Goal: Task Accomplishment & Management: Use online tool/utility

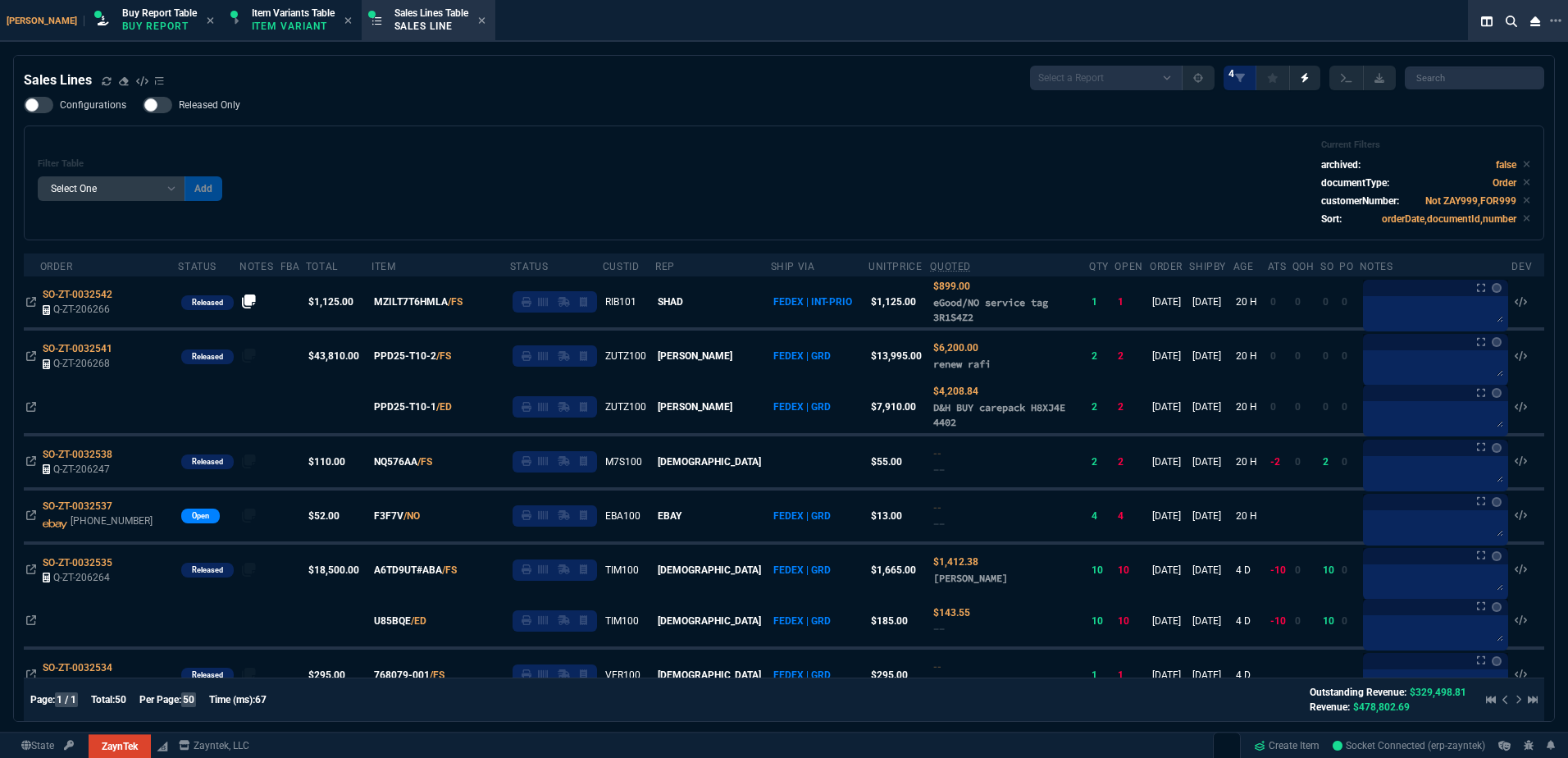
select select "1: BROV"
select select
click at [686, 201] on div "Filter Table Select One Add Filter () Age () ATS () Cond (itemVariantCode) Cust…" at bounding box center [784, 183] width 1492 height 87
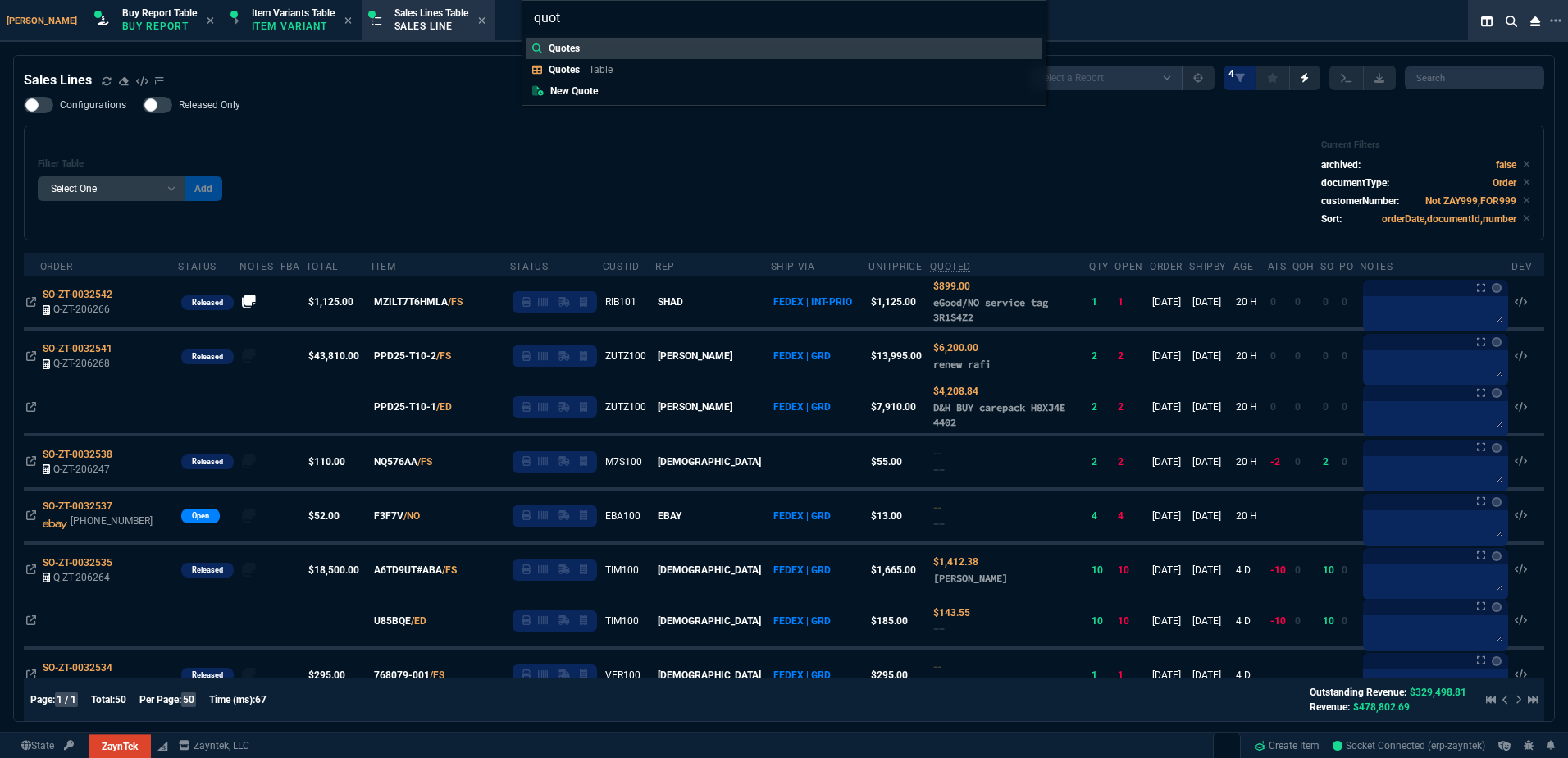
type input "Quotes:"
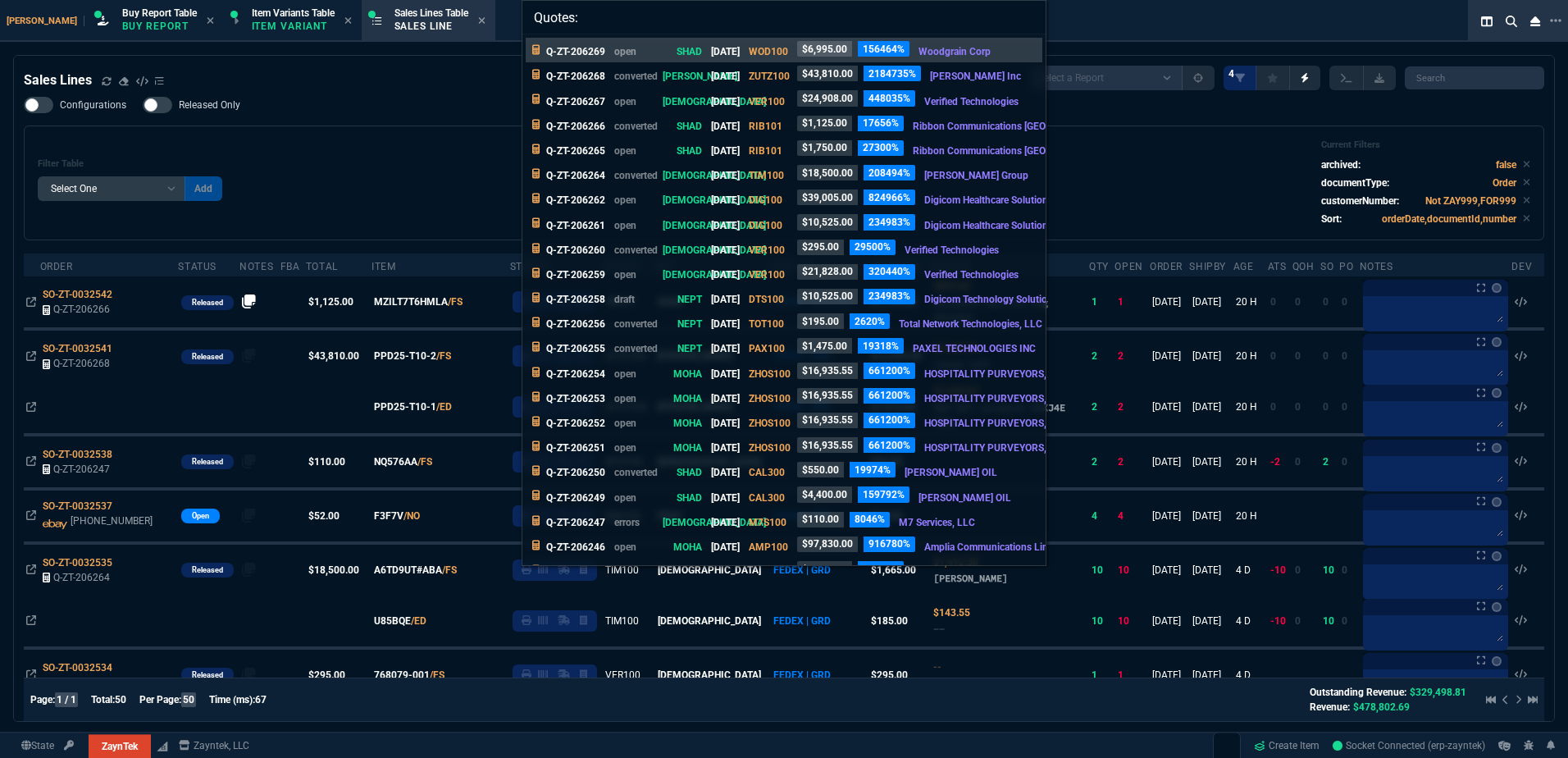
click at [389, 177] on div "Quotes: Q-ZT-206269 open SHAD [DATE] WOD100 $6,995.00 156464% Woodgrain Corp Q-…" at bounding box center [784, 379] width 1568 height 758
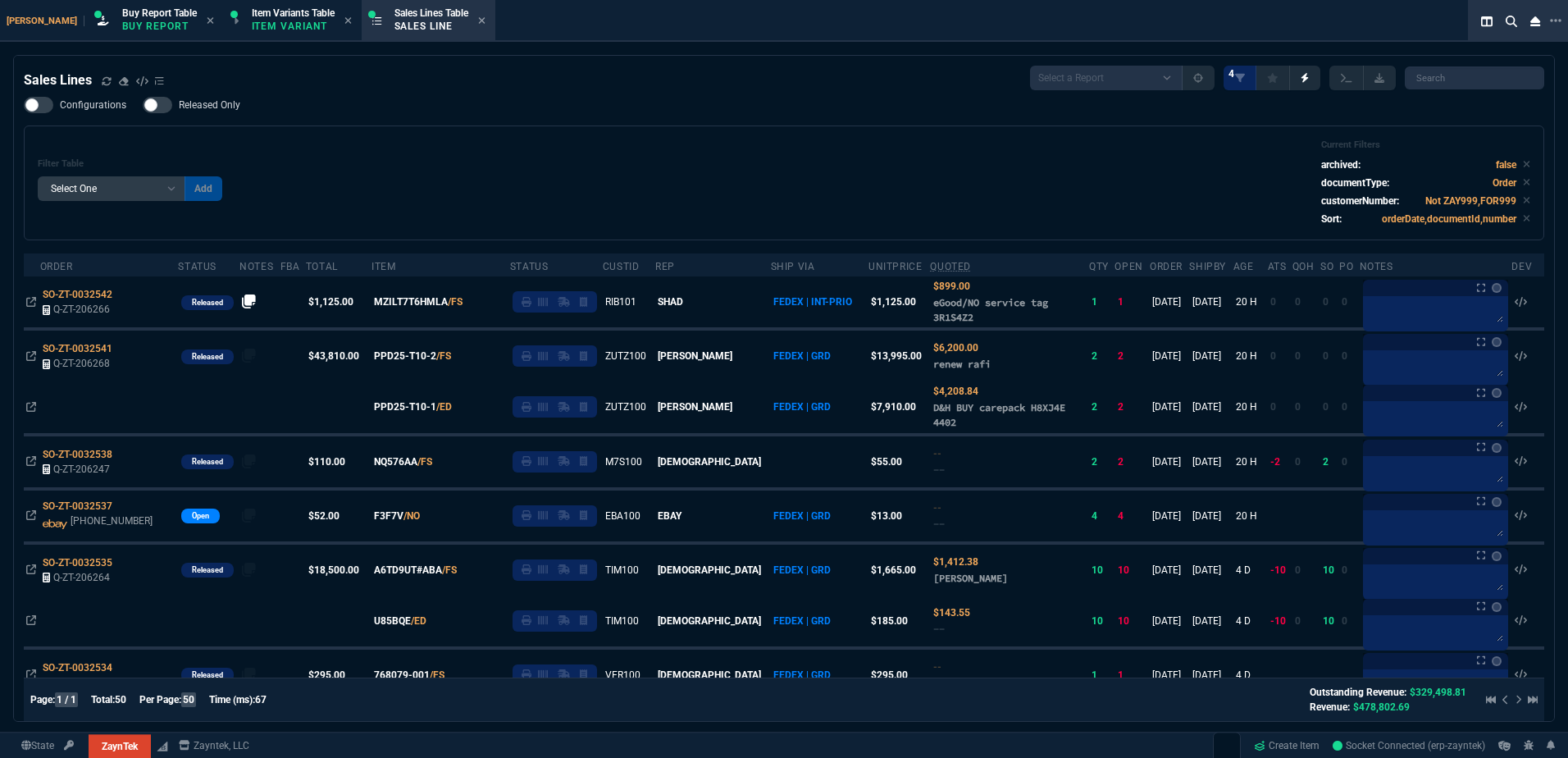
click at [678, 174] on div "Filter Table Select One Add Filter () Age () ATS () Cond (itemVariantCode) Cust…" at bounding box center [784, 183] width 1492 height 87
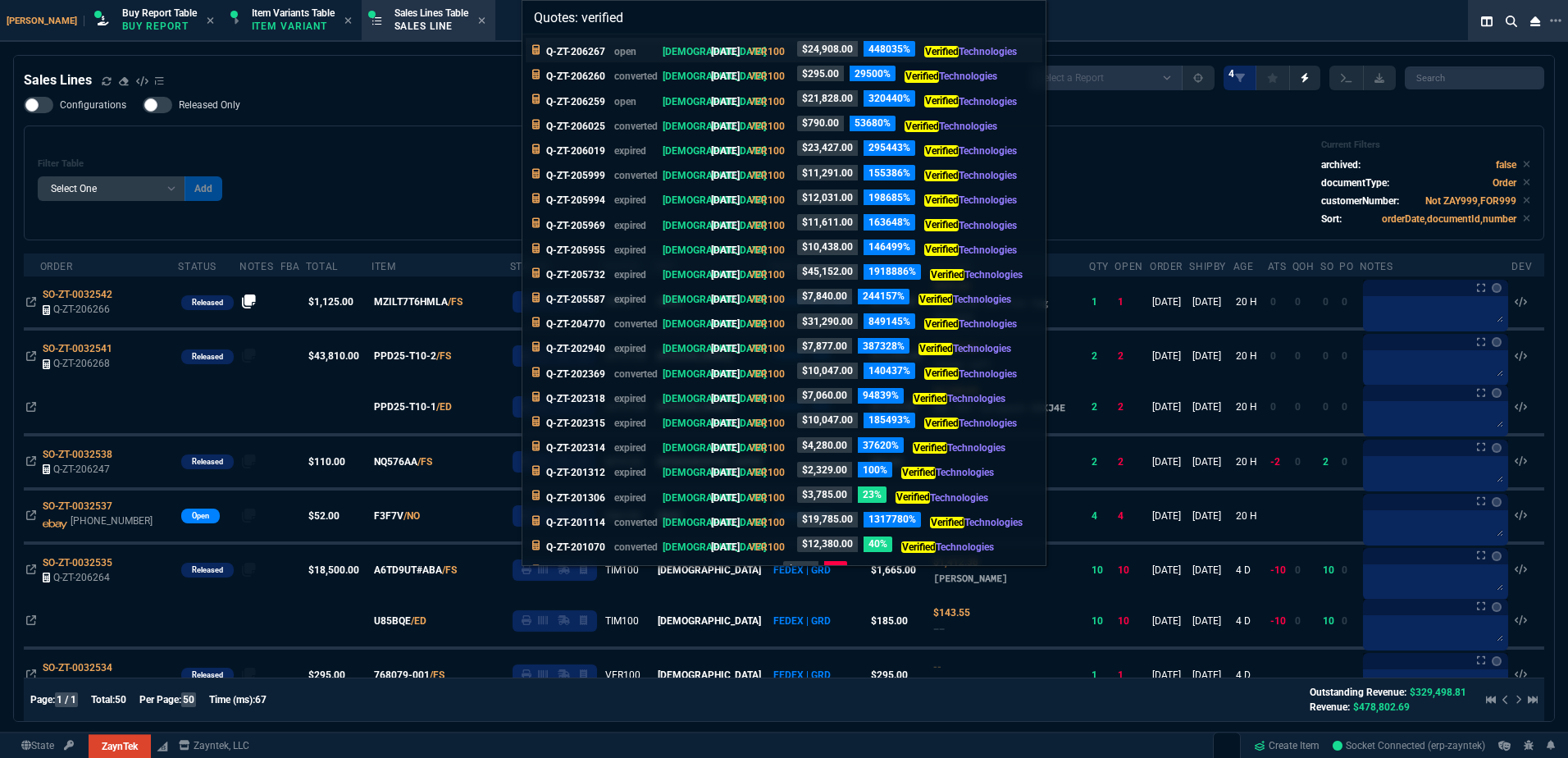
type input "Quotes: verified"
click at [704, 43] on div "Q-ZT-206267 open VAHI [DATE] VER100 $24,908.00 448035% Verified Technologies" at bounding box center [784, 49] width 477 height 18
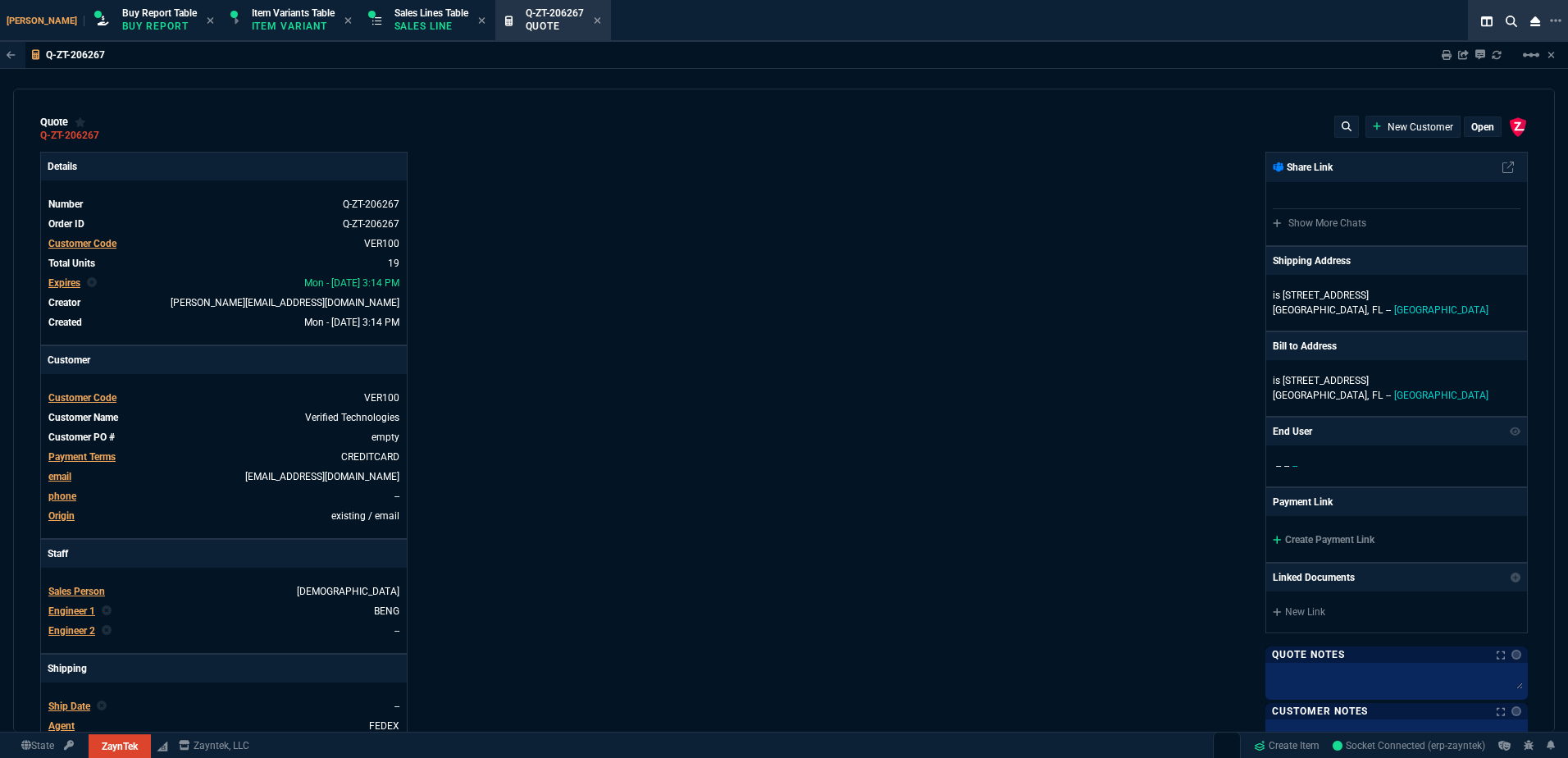
type input "19"
type input "1920"
type input "13"
type input "150"
type input "3671"
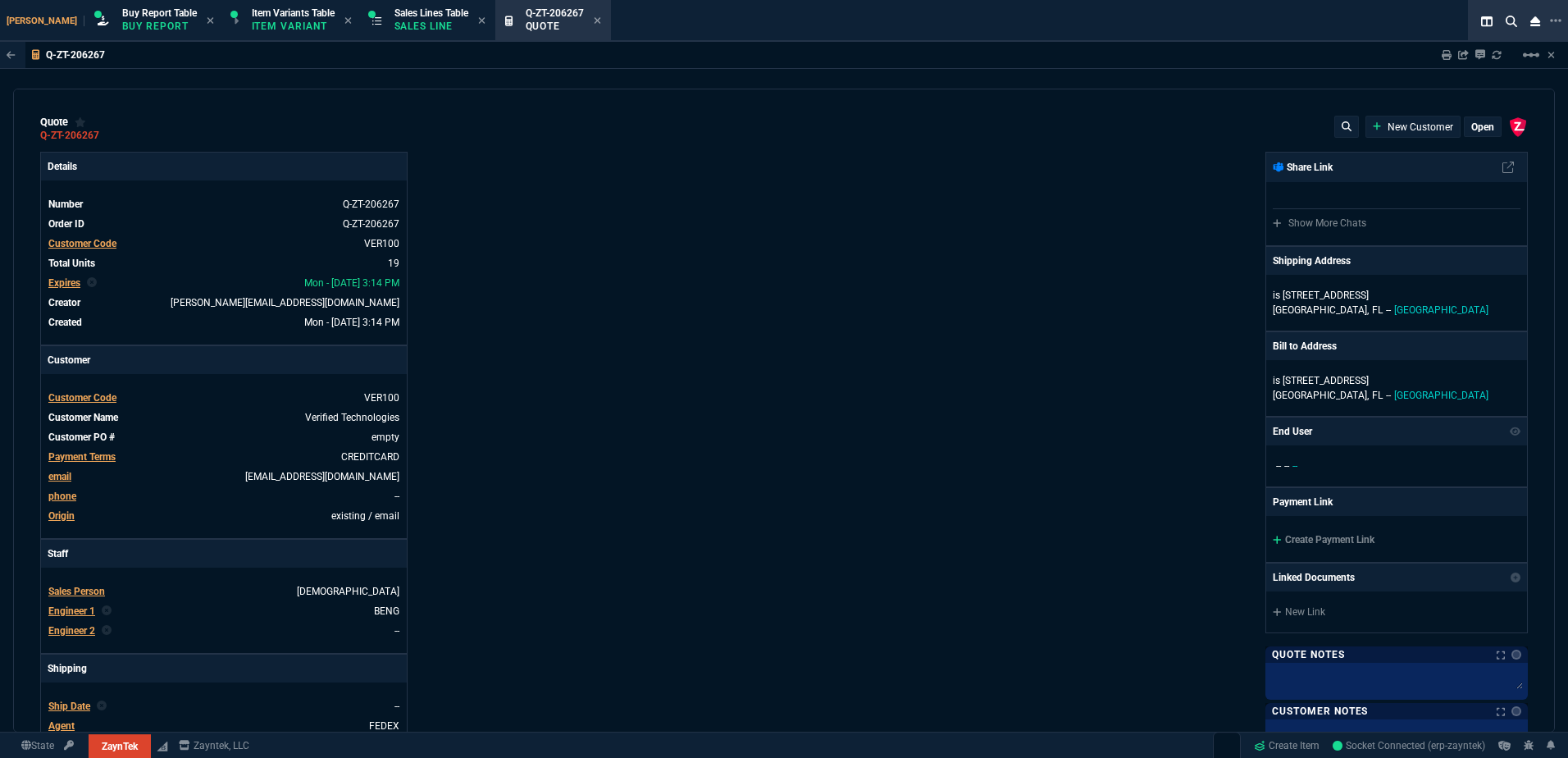
type input "45"
type input "165"
type input "1130"
type input "0"
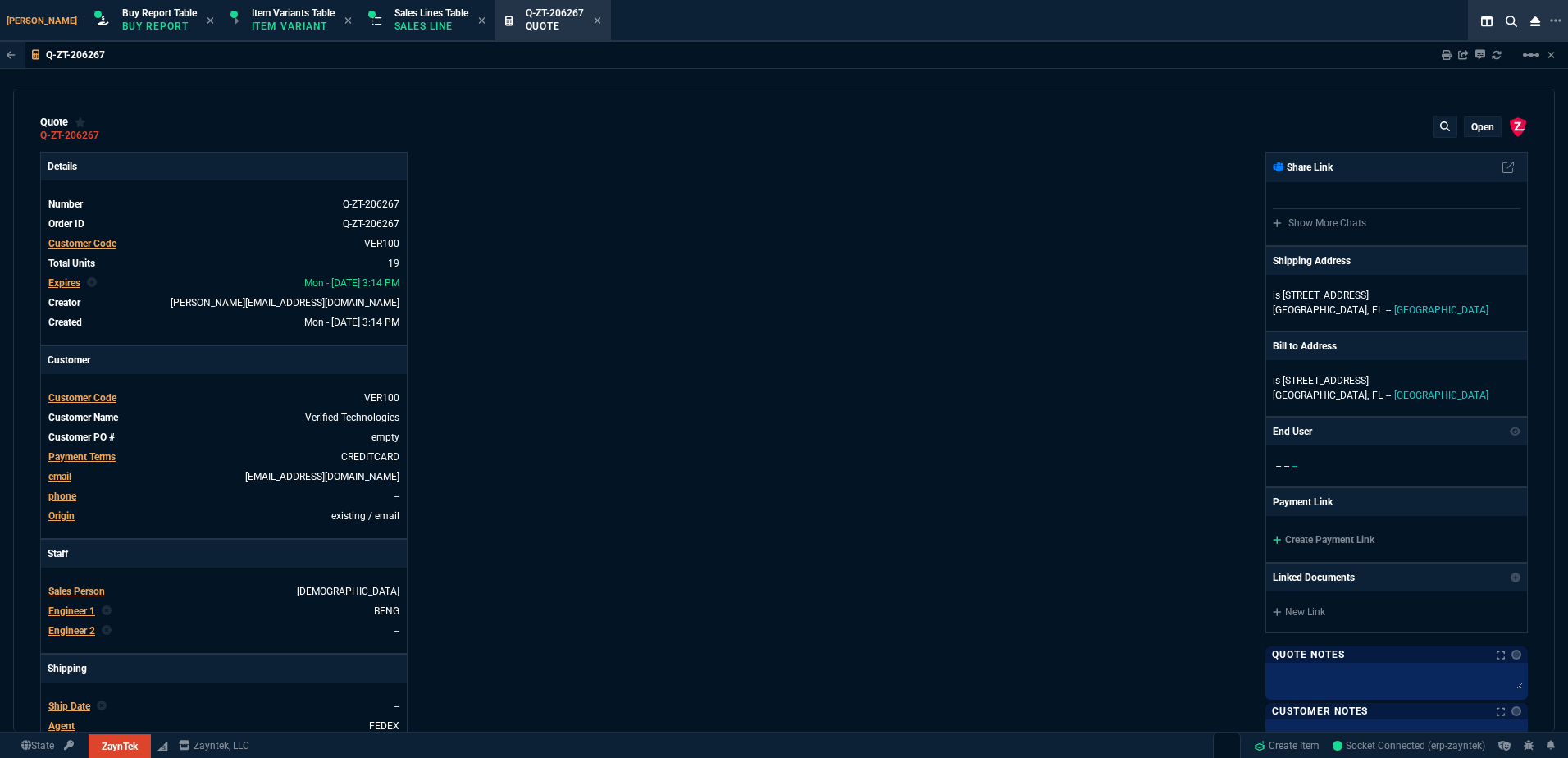
type input "56"
type input "69"
type input "68"
type input "12"
type input "143"
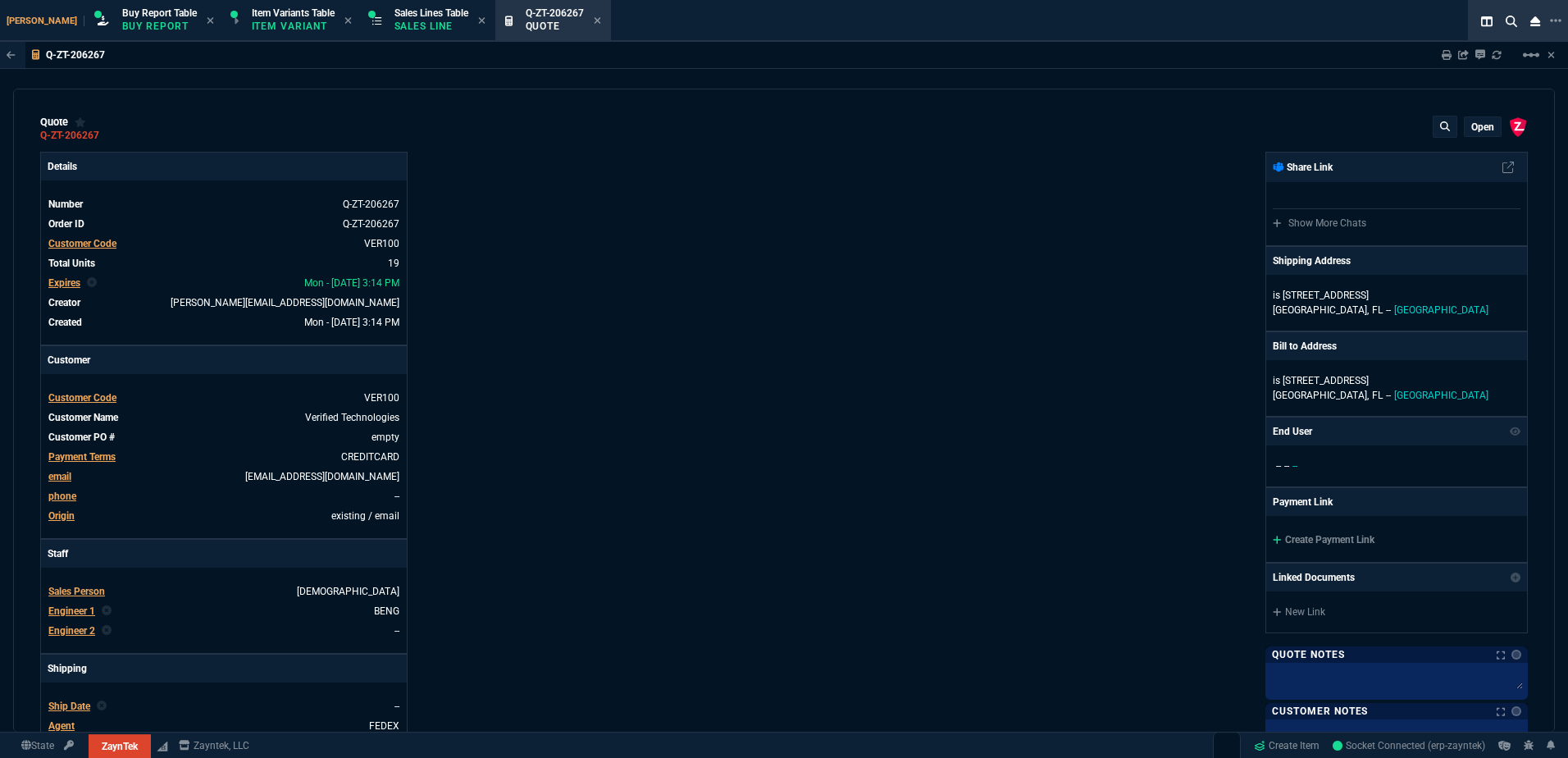
type input "12"
type input "267"
type input "35"
type input "600"
type input "17"
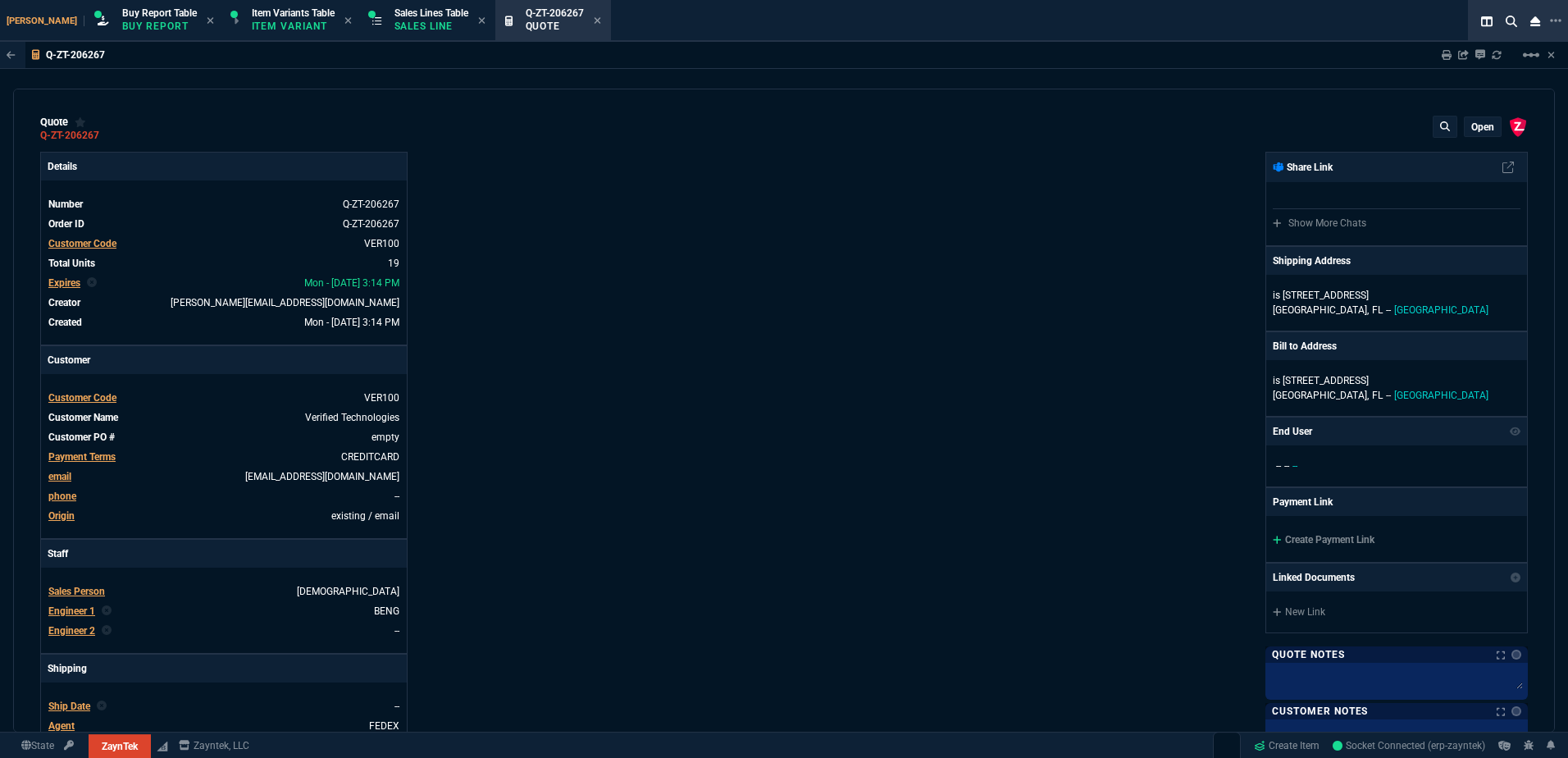
type input "10"
type input "64"
type input "730"
type input "51"
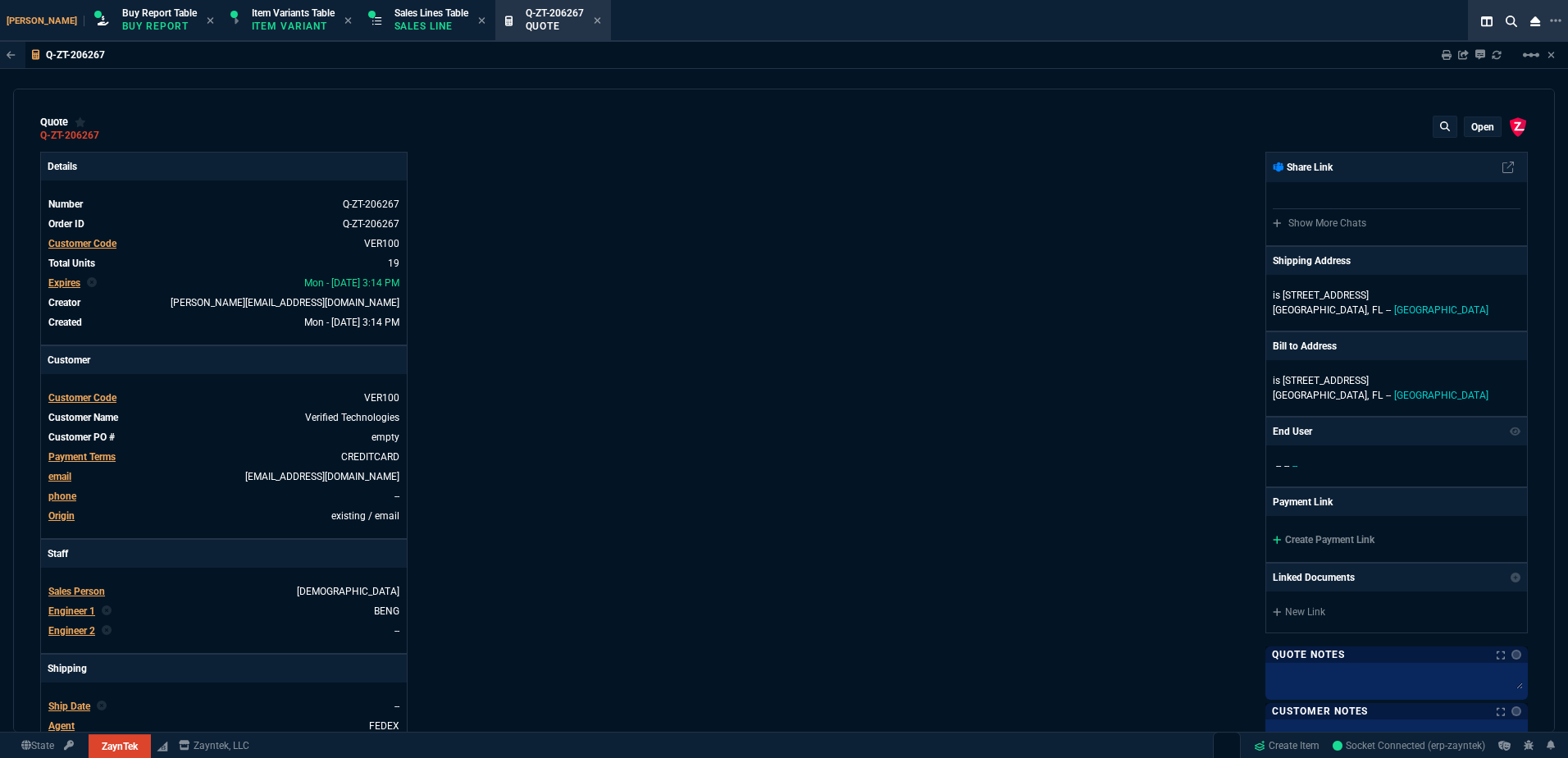
type input "66"
type input "81"
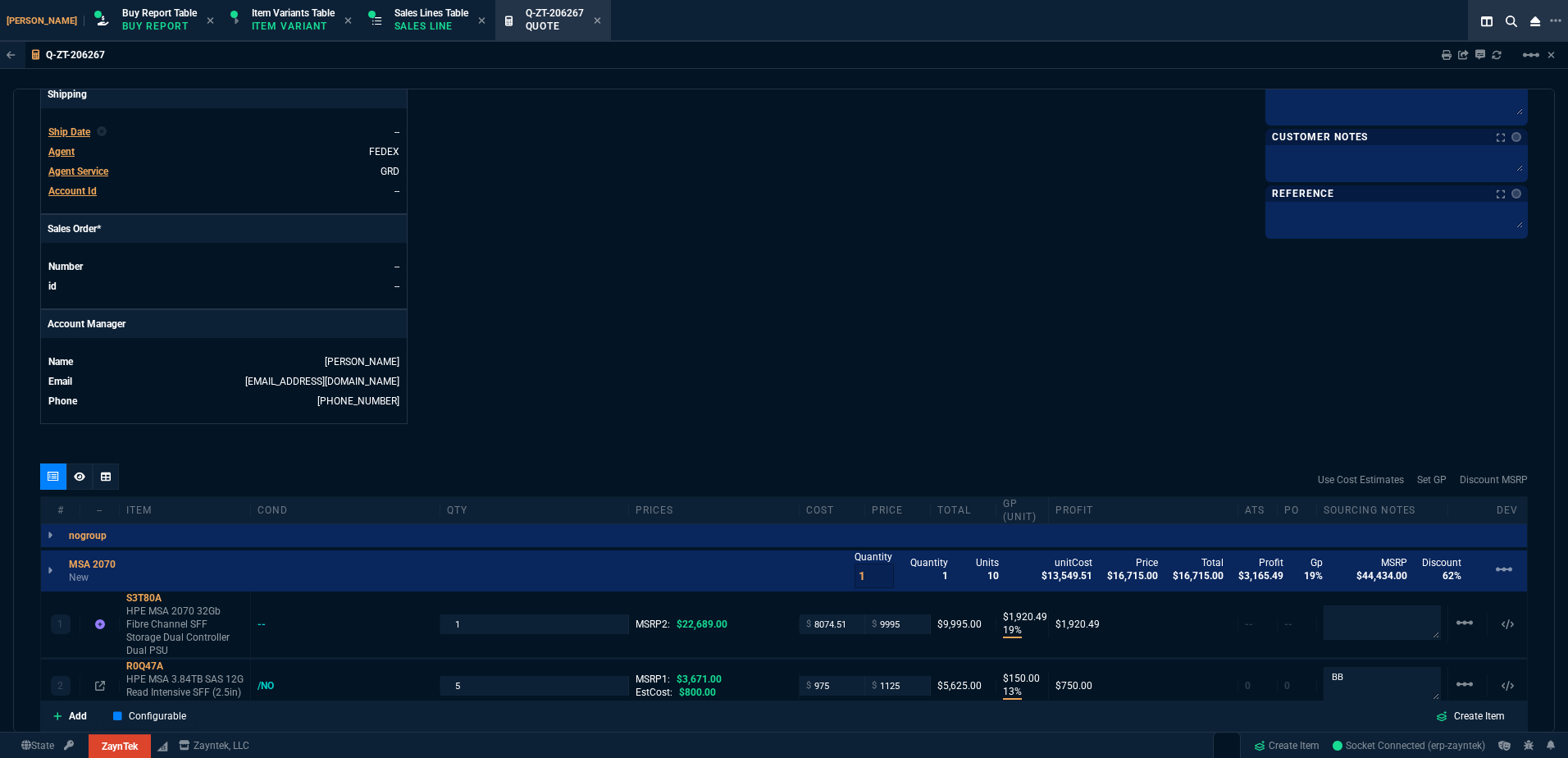
type input "90"
type input "33"
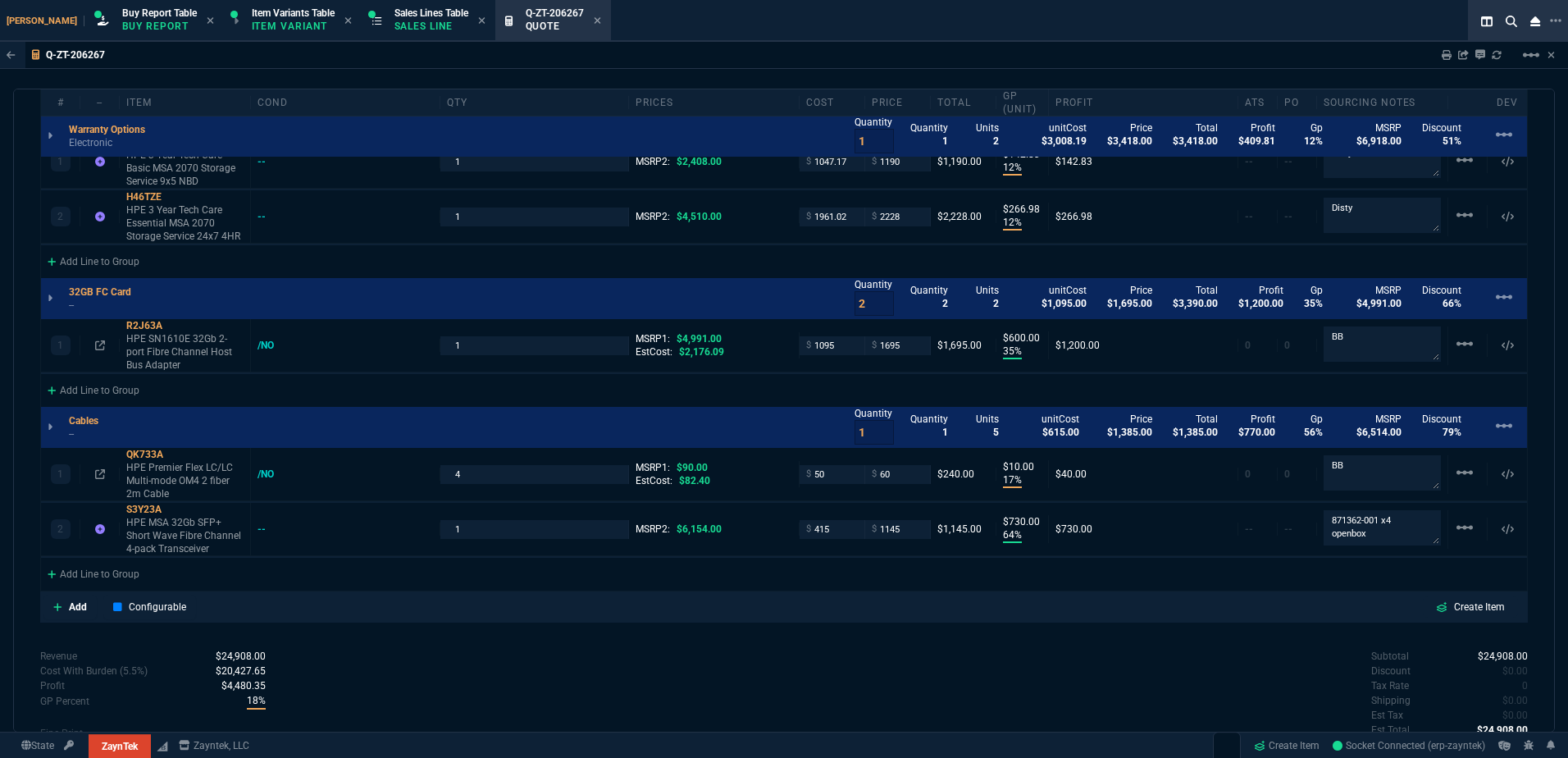
scroll to position [1399, 0]
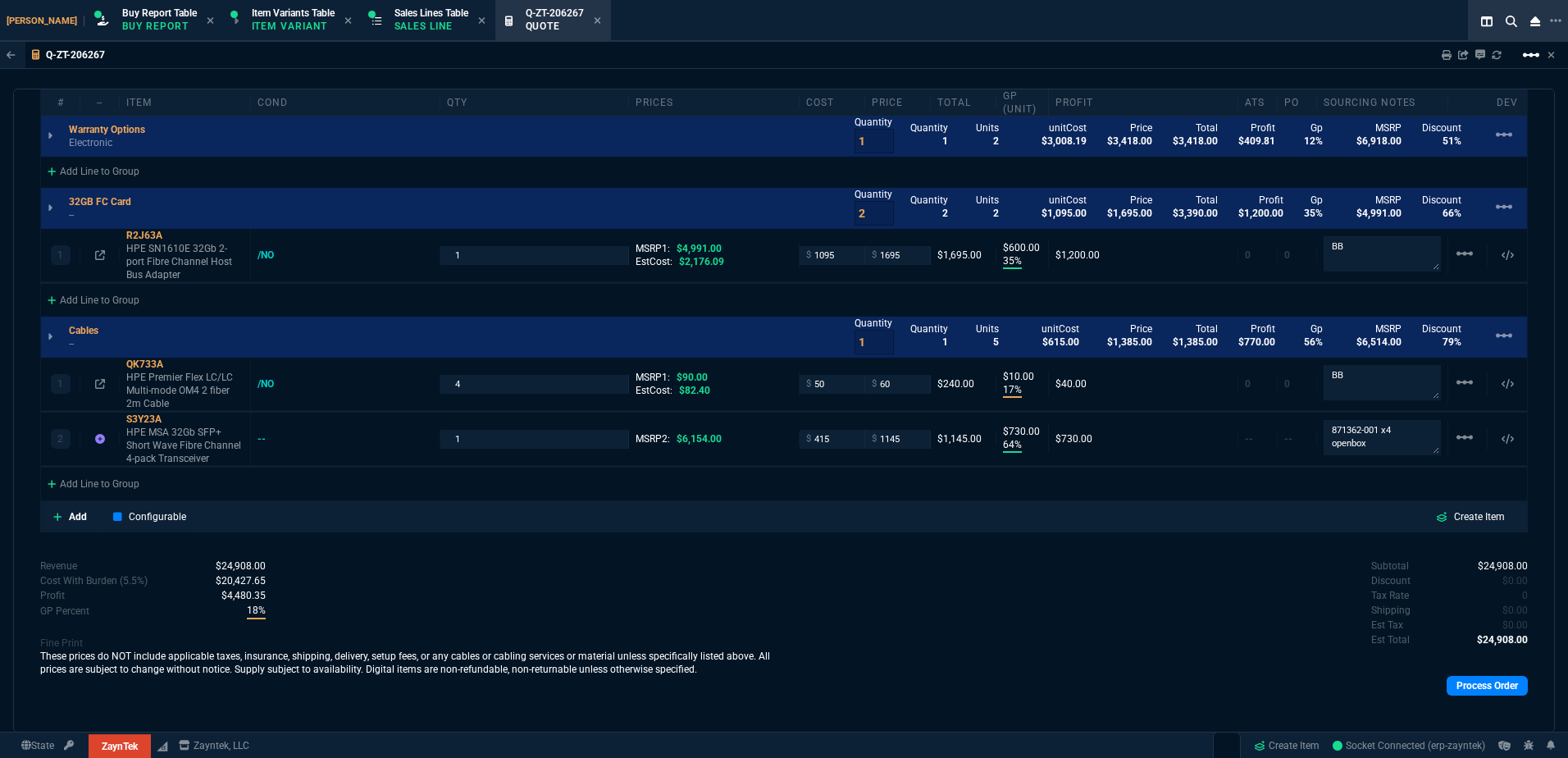
click at [1523, 65] on nx-icon "linear_scale" at bounding box center [1531, 61] width 20 height 11
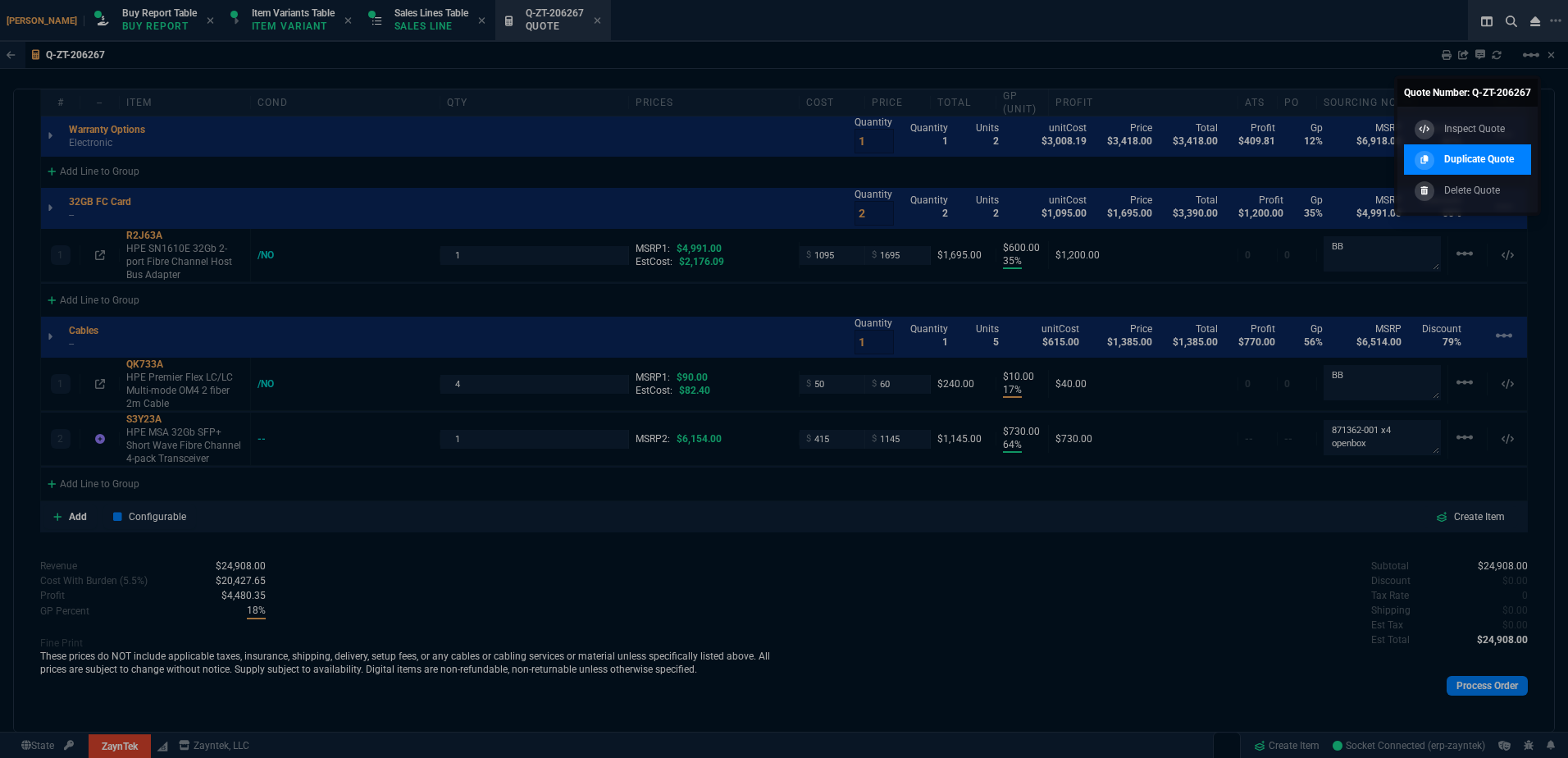
click at [1502, 152] on p "Duplicate Quote" at bounding box center [1479, 160] width 70 height 15
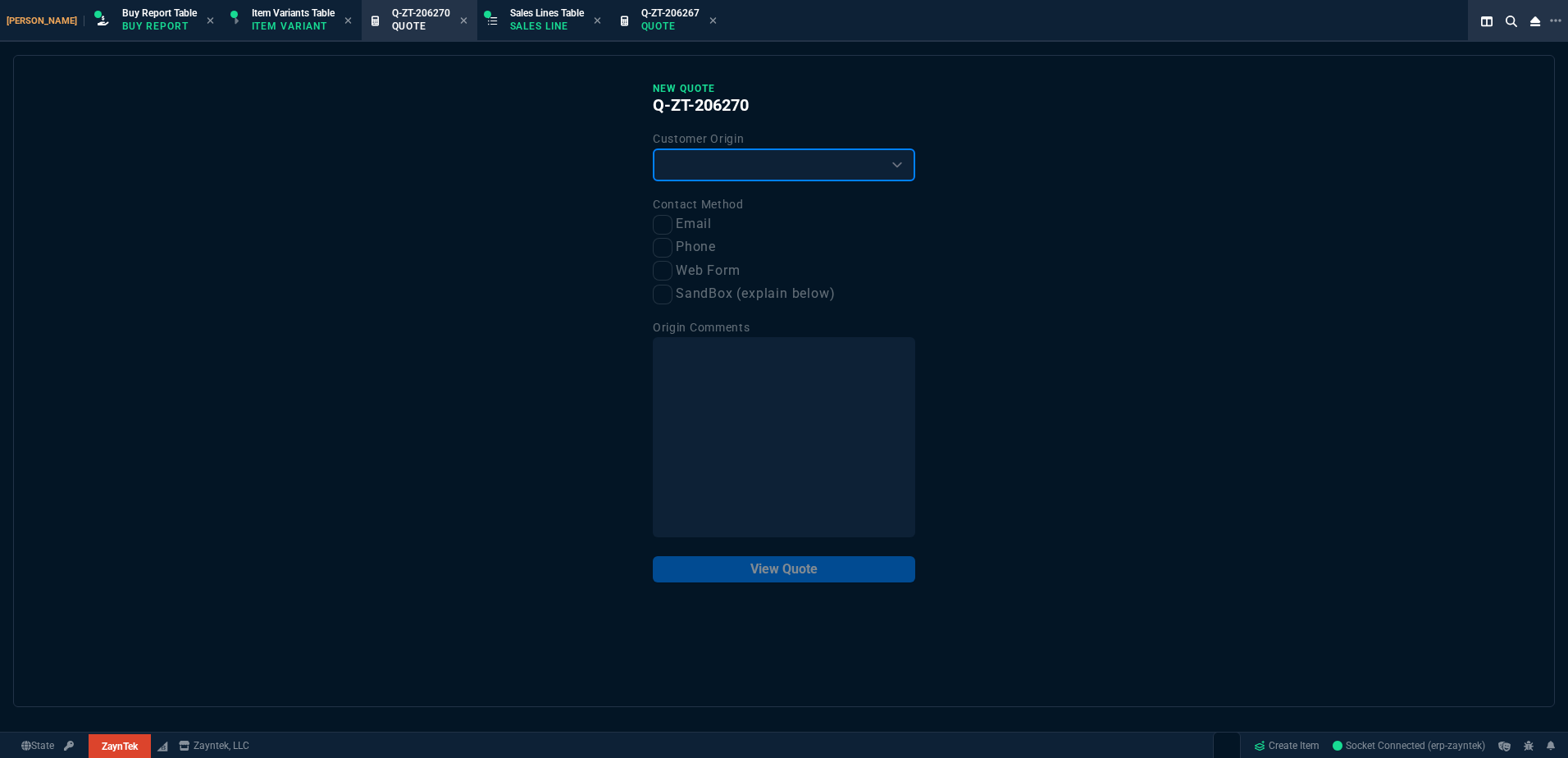
drag, startPoint x: 734, startPoint y: 157, endPoint x: 728, endPoint y: 172, distance: 16.2
click at [734, 157] on select "Existing Customer Amazon Lead (first order) Website Lead (first order) Called (…" at bounding box center [784, 164] width 263 height 33
select select "existing"
click at [653, 149] on select "Existing Customer Amazon Lead (first order) Website Lead (first order) Called (…" at bounding box center [784, 164] width 263 height 33
click at [665, 222] on input "Email" at bounding box center [663, 224] width 20 height 20
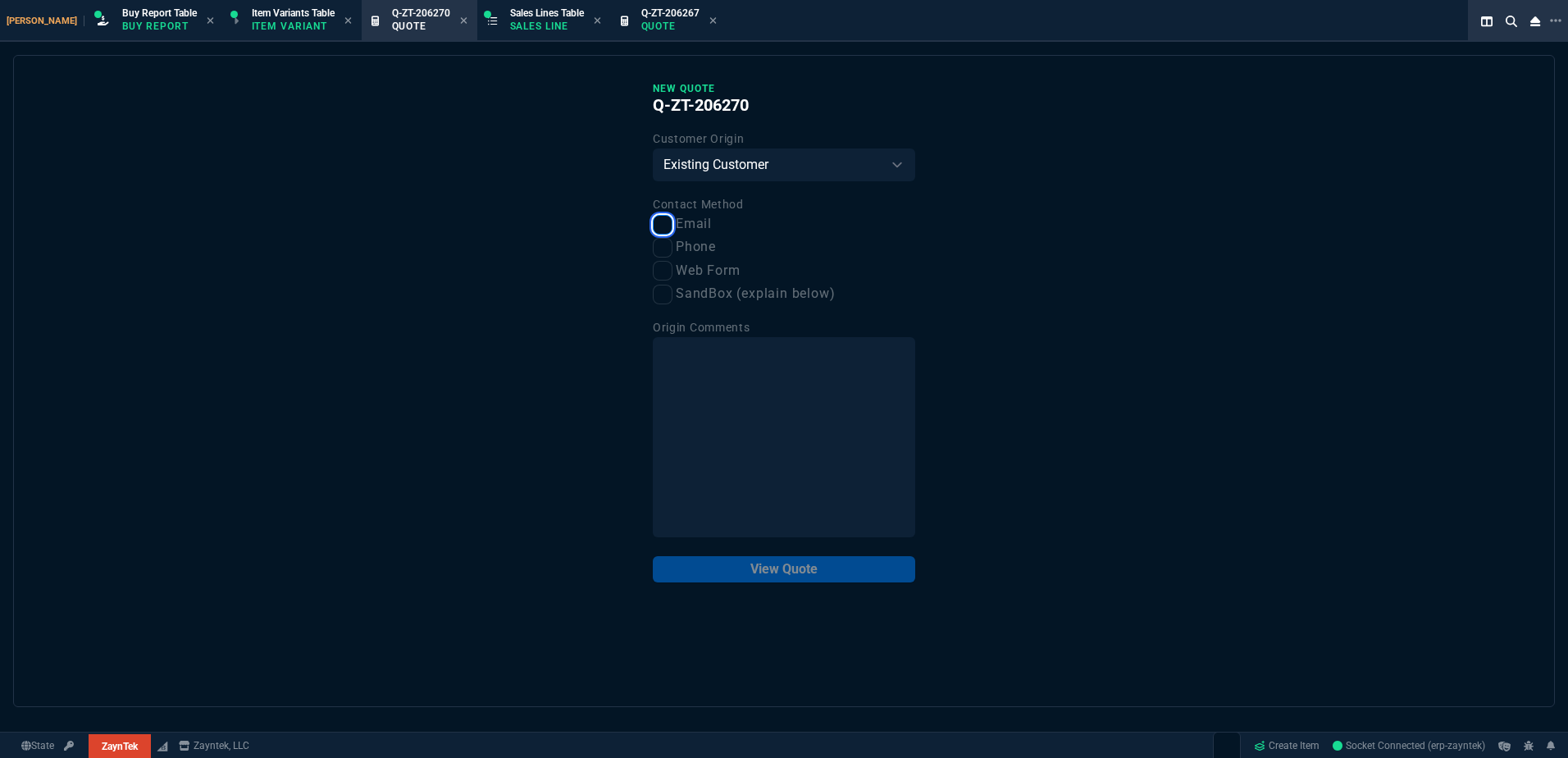
checkbox input "true"
click at [774, 572] on button "View Quote" at bounding box center [784, 569] width 263 height 26
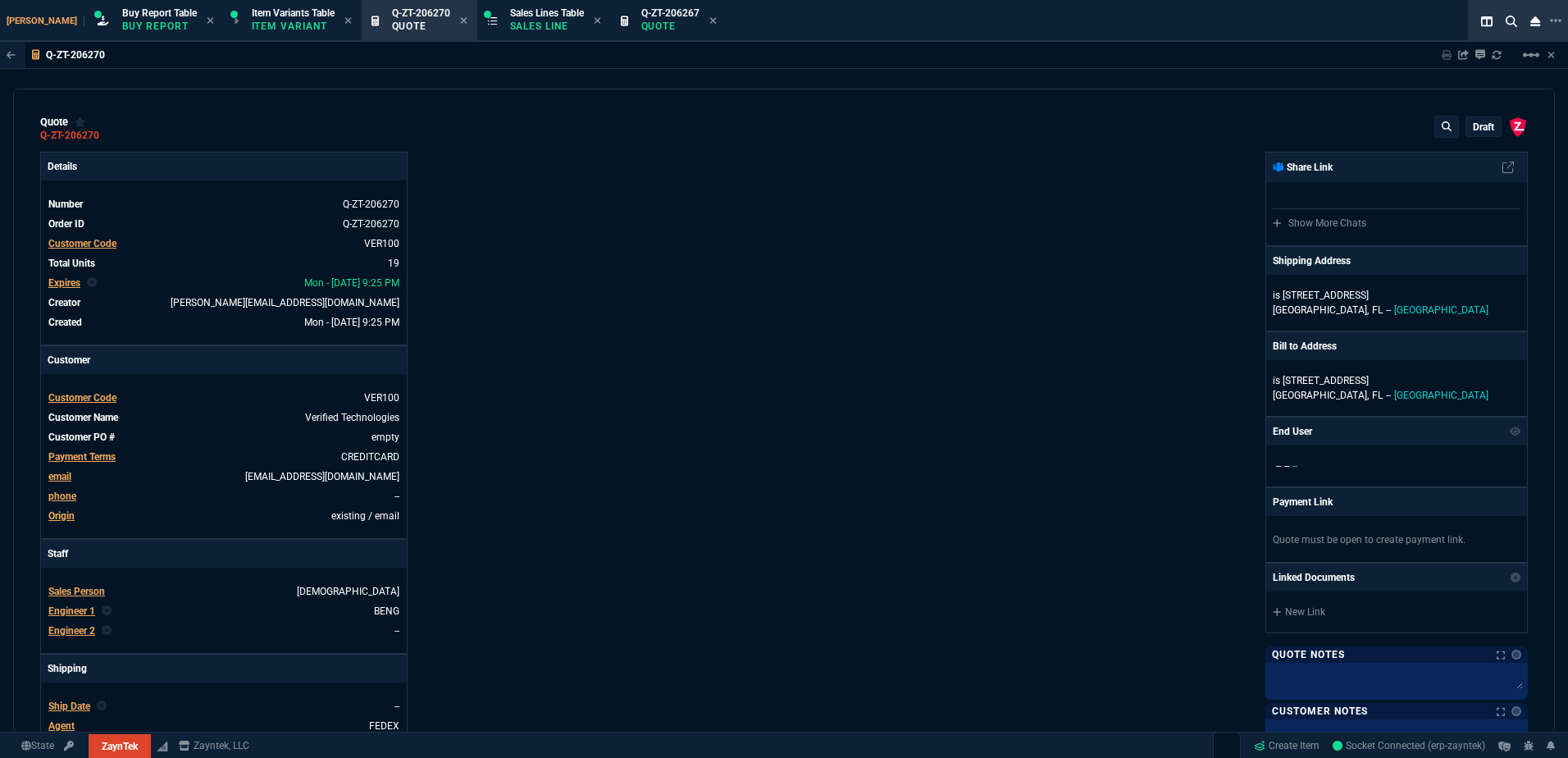
type input "19"
type input "1920"
type input "13"
type input "150"
type input "45"
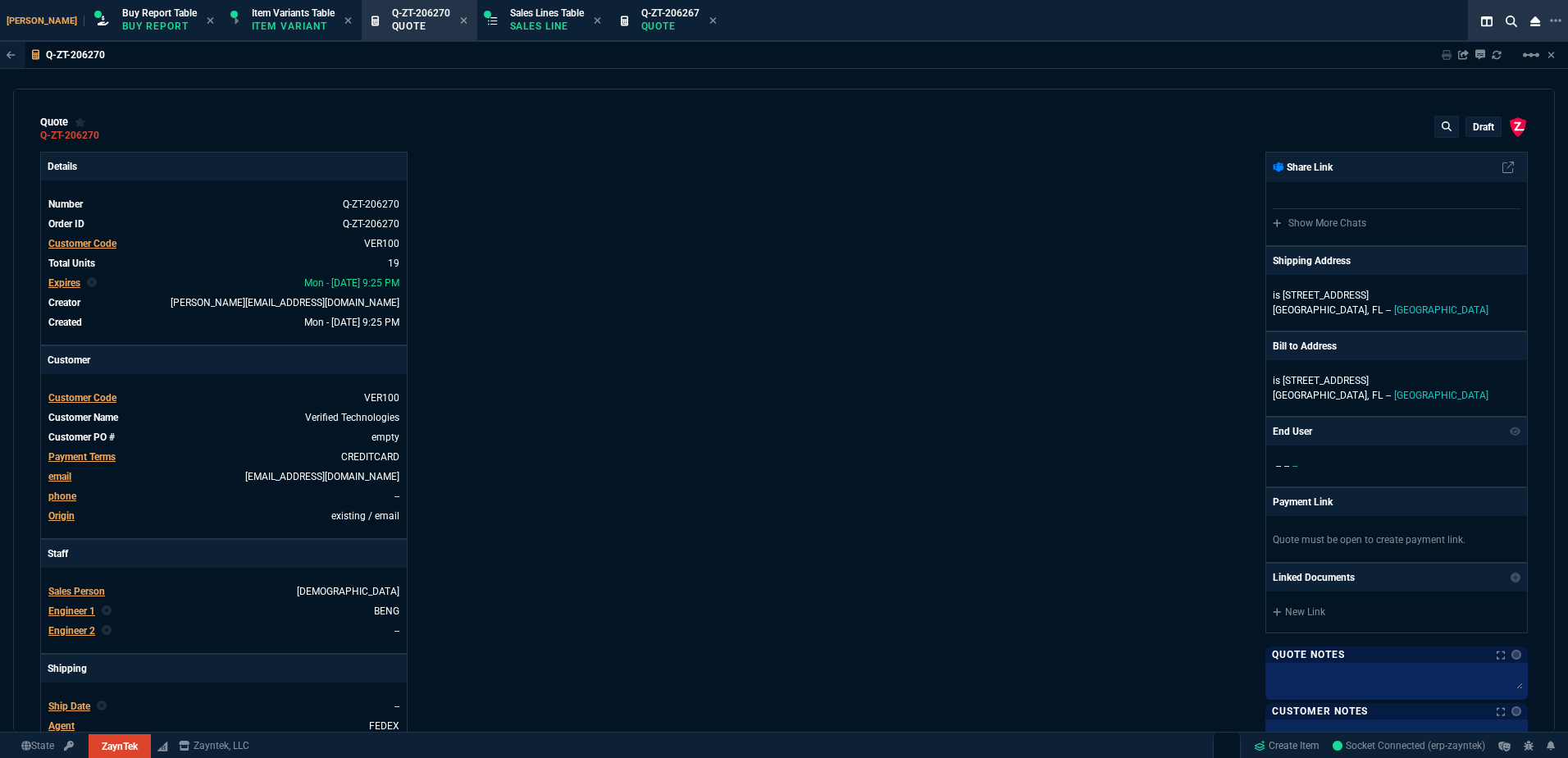
type input "165"
type input "0"
type input "12"
type input "143"
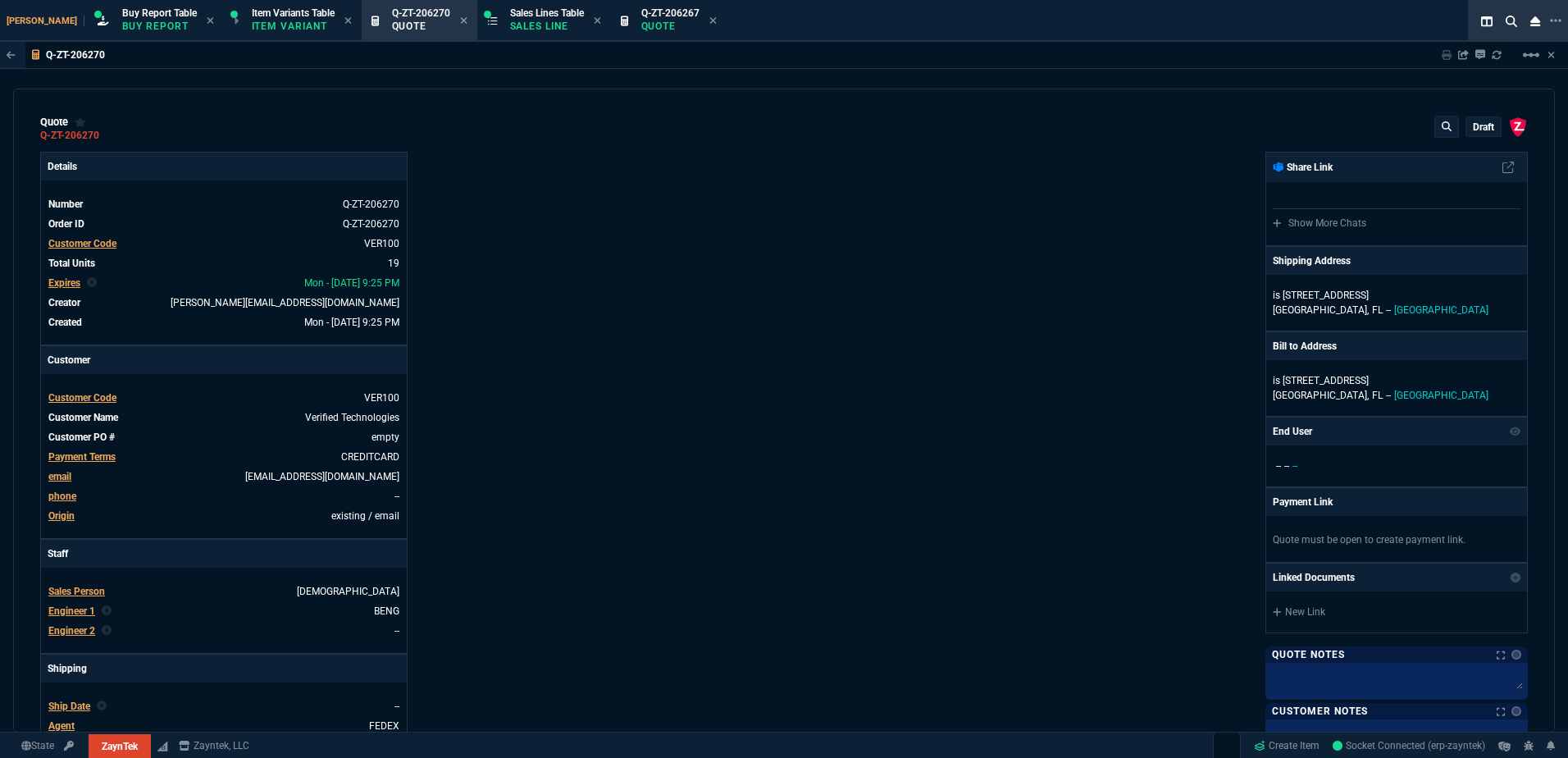
type input "12"
type input "267"
type input "35"
type input "600"
type input "17"
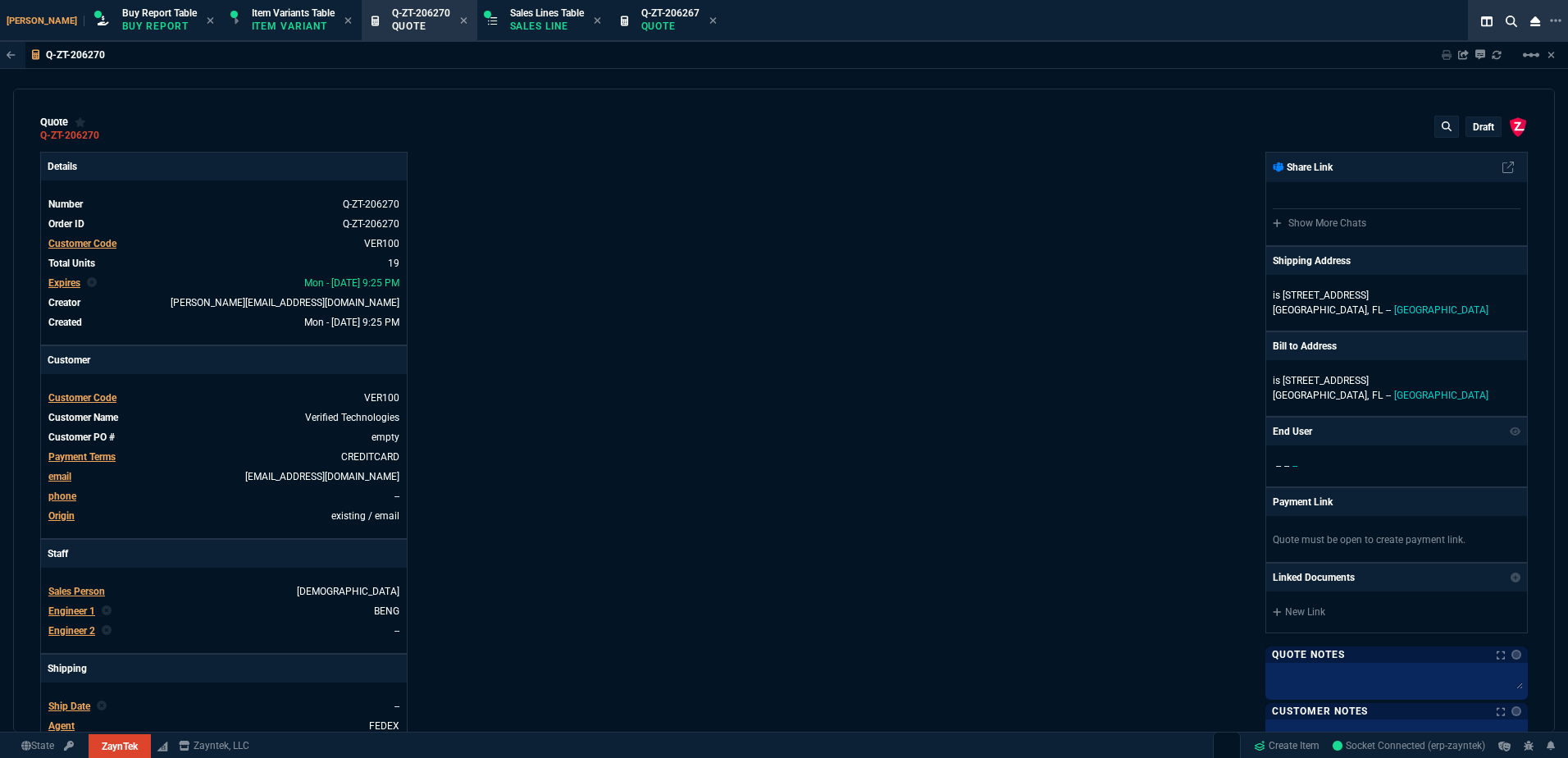
type input "10"
type input "64"
type input "730"
type input "56"
type input "69"
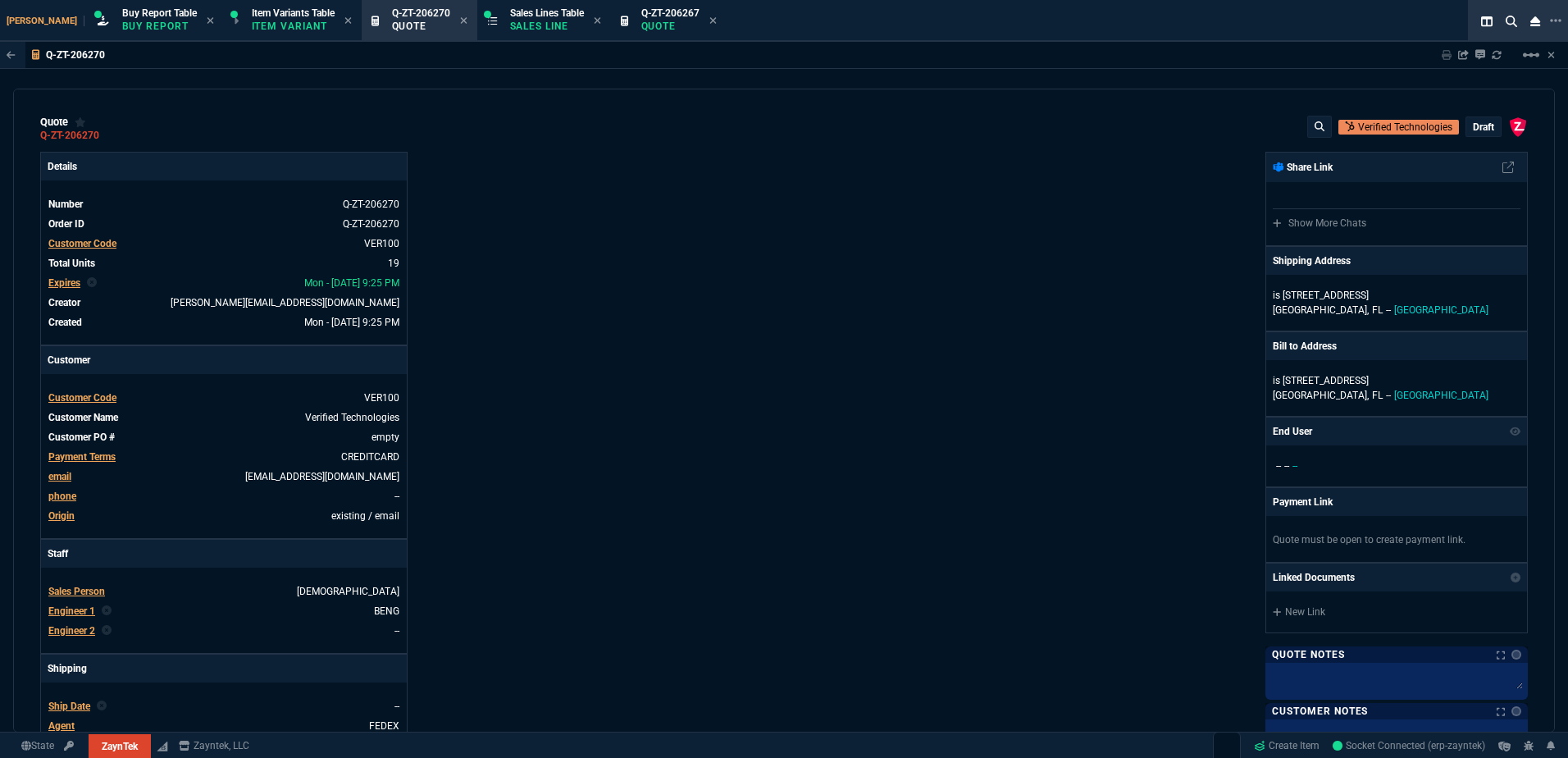
type input "68"
type input "51"
type input "66"
type input "33"
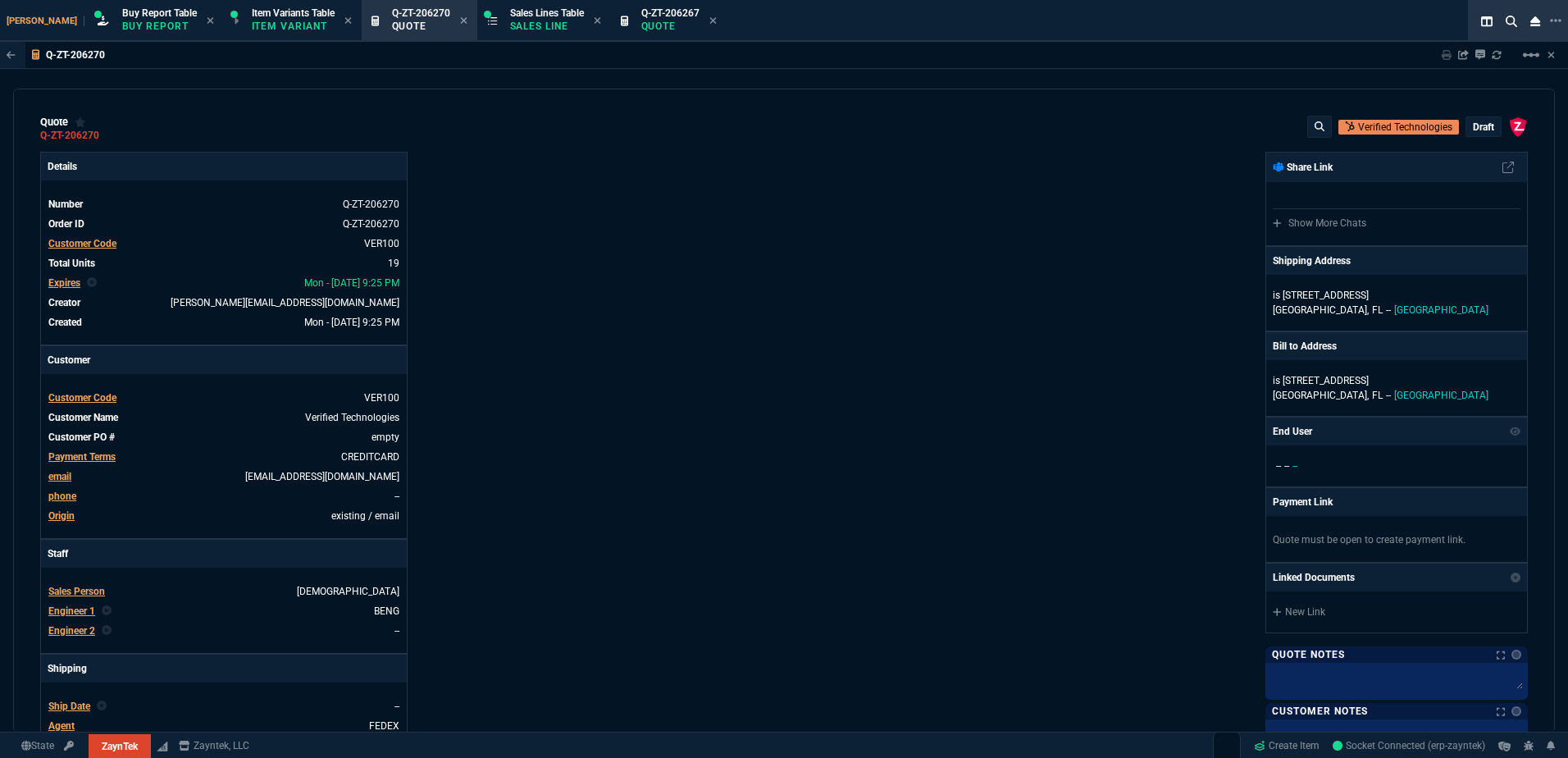
type input "81"
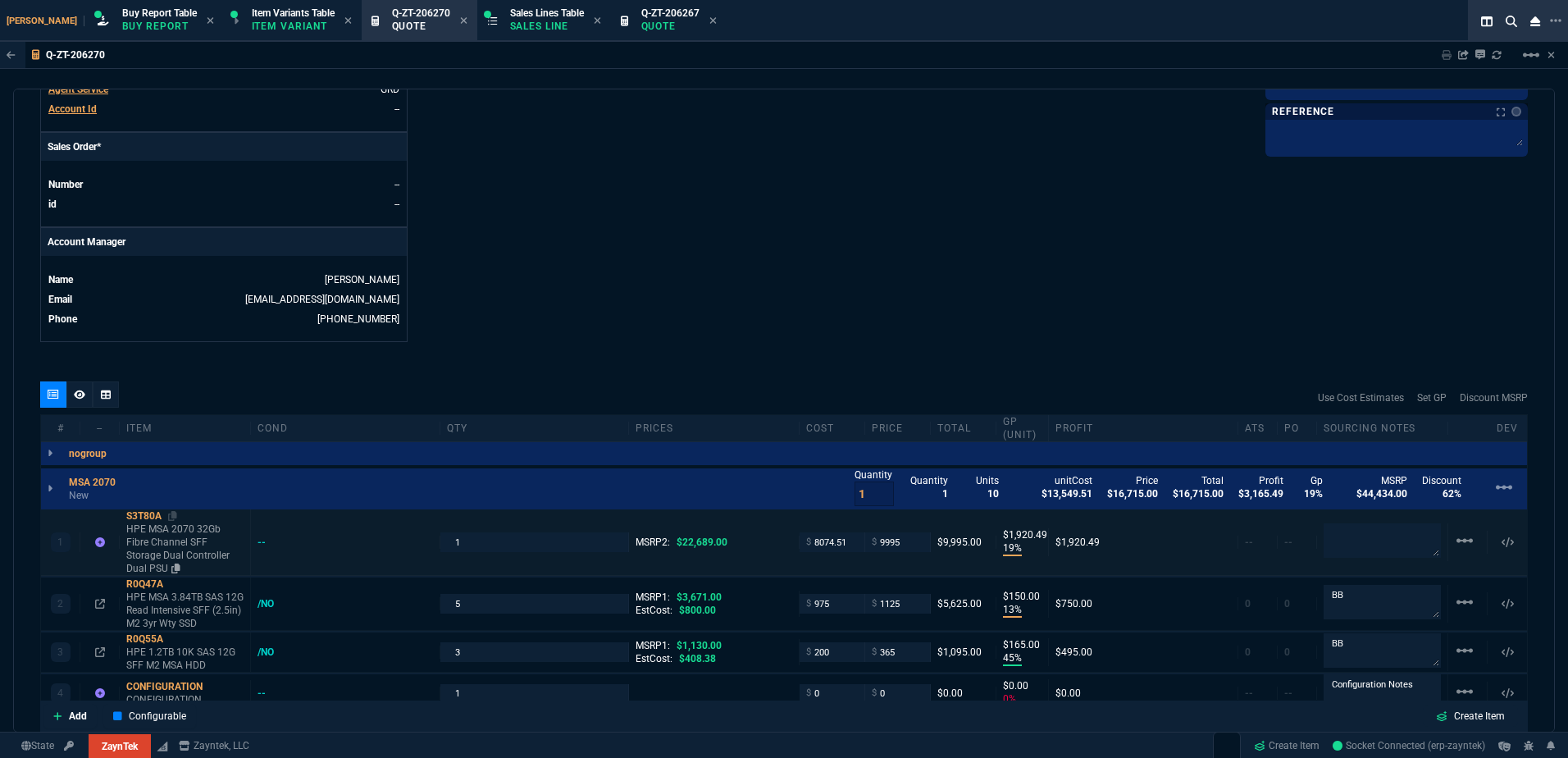
scroll to position [820, 0]
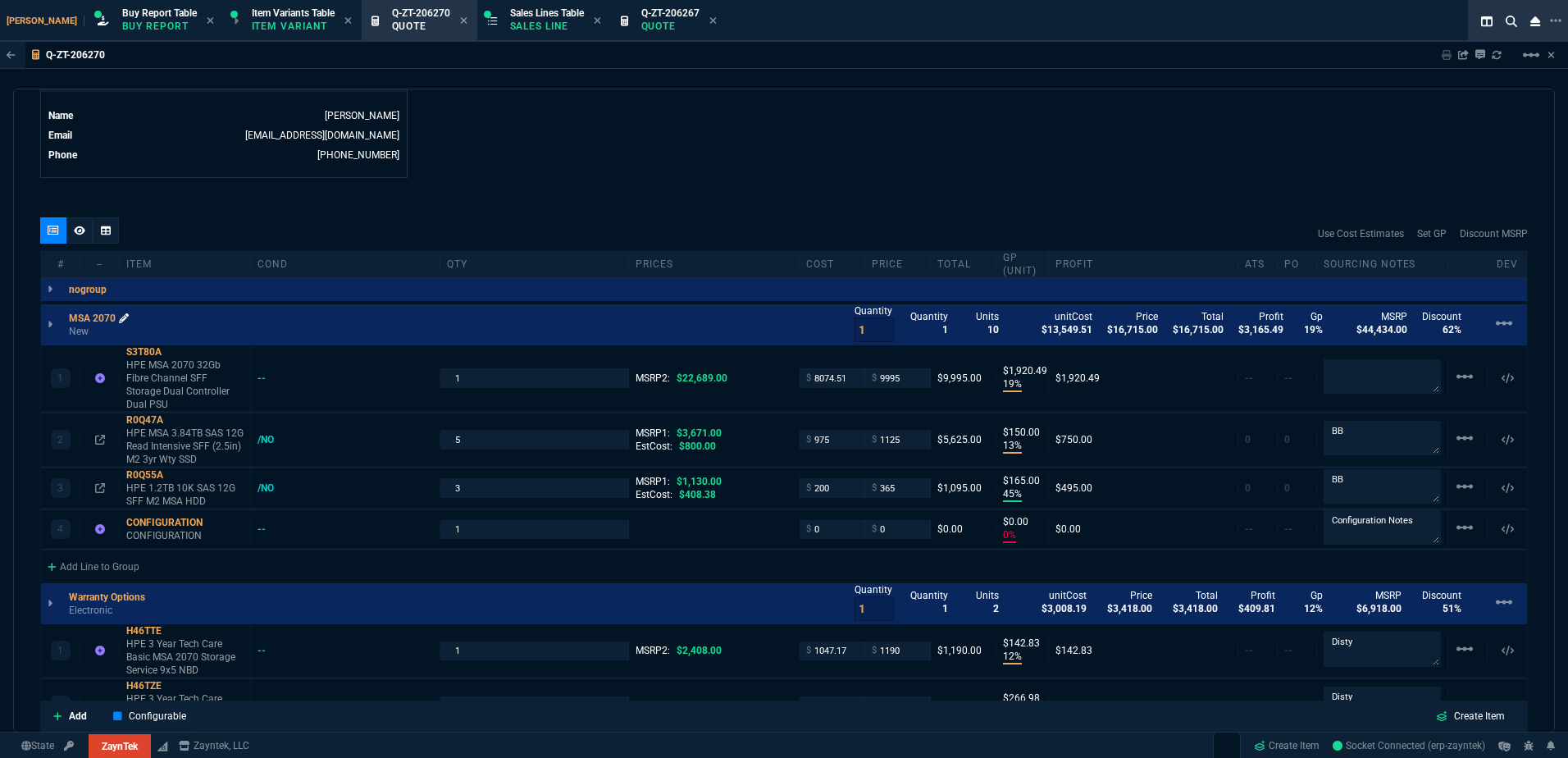
click at [121, 316] on icon at bounding box center [124, 318] width 9 height 9
drag, startPoint x: 260, startPoint y: 373, endPoint x: 274, endPoint y: 367, distance: 15.2
click at [260, 373] on div "--" at bounding box center [268, 378] width 24 height 13
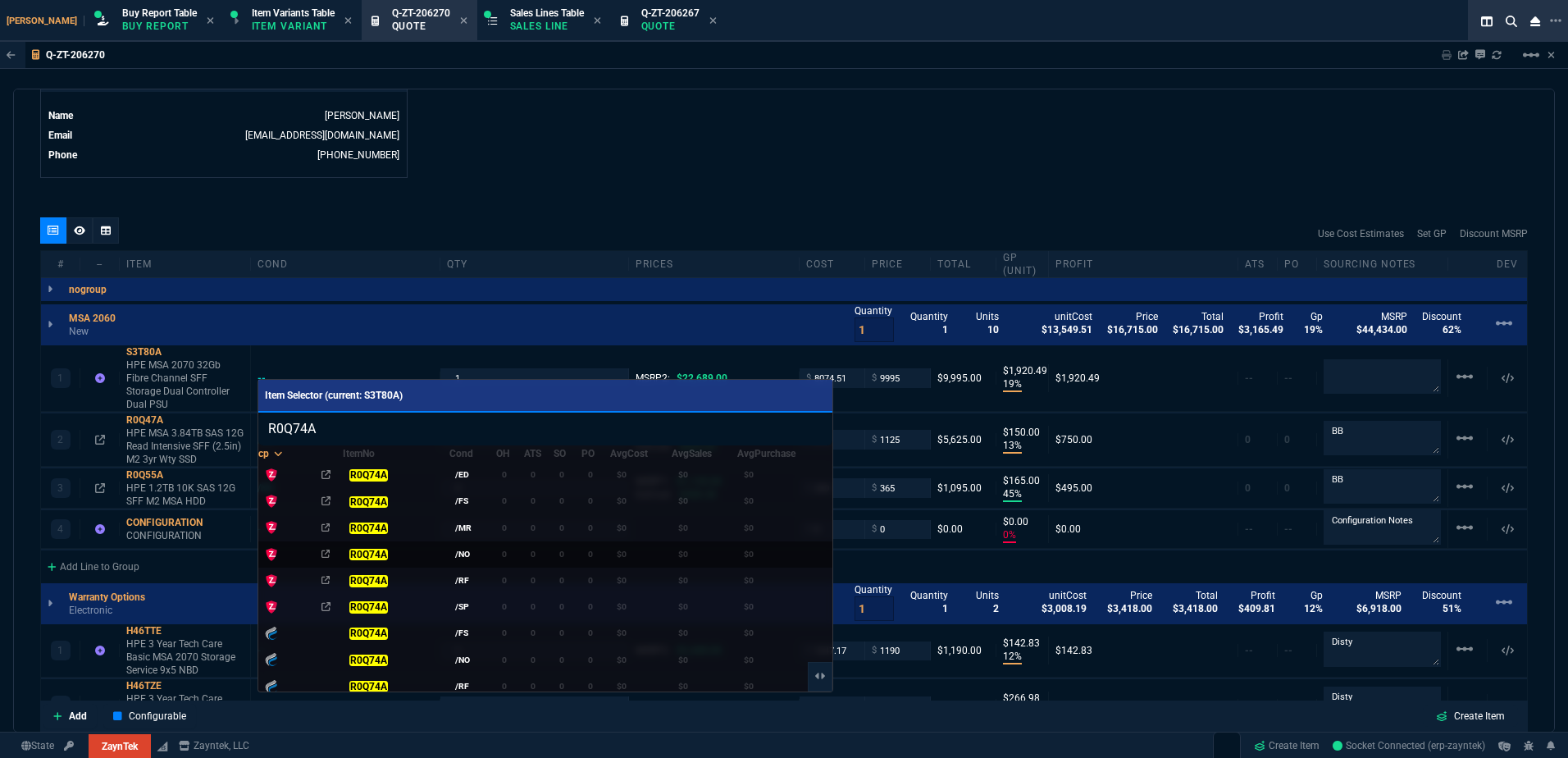
type input "R0Q74A"
click at [487, 551] on td "/NO" at bounding box center [473, 554] width 46 height 26
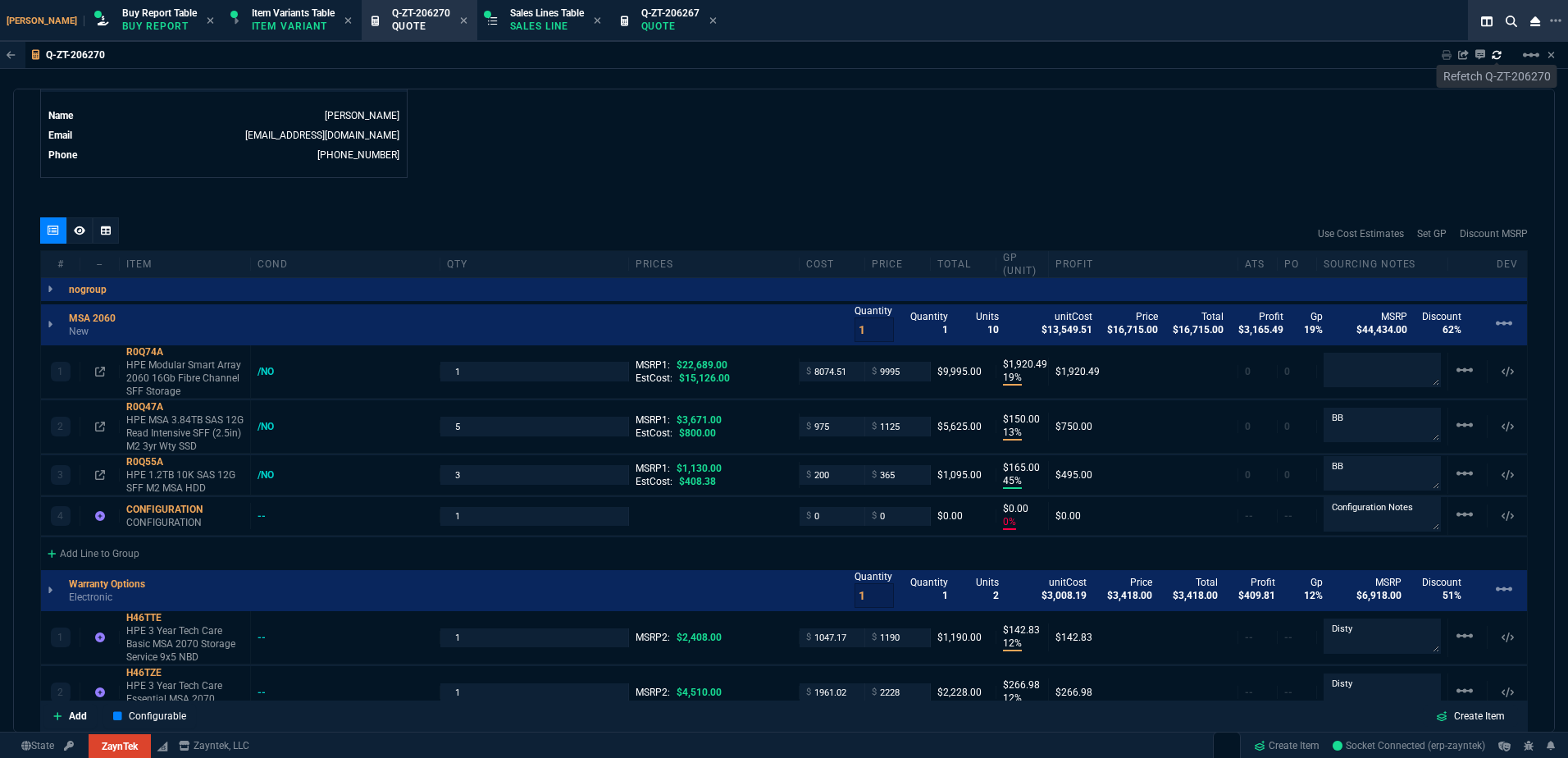
click at [1498, 55] on icon at bounding box center [1496, 55] width 9 height 9
click at [893, 226] on div "Use Cost Estimates Set GP Discount MSRP" at bounding box center [784, 233] width 1488 height 33
type input "19"
type input "1920"
type input "13"
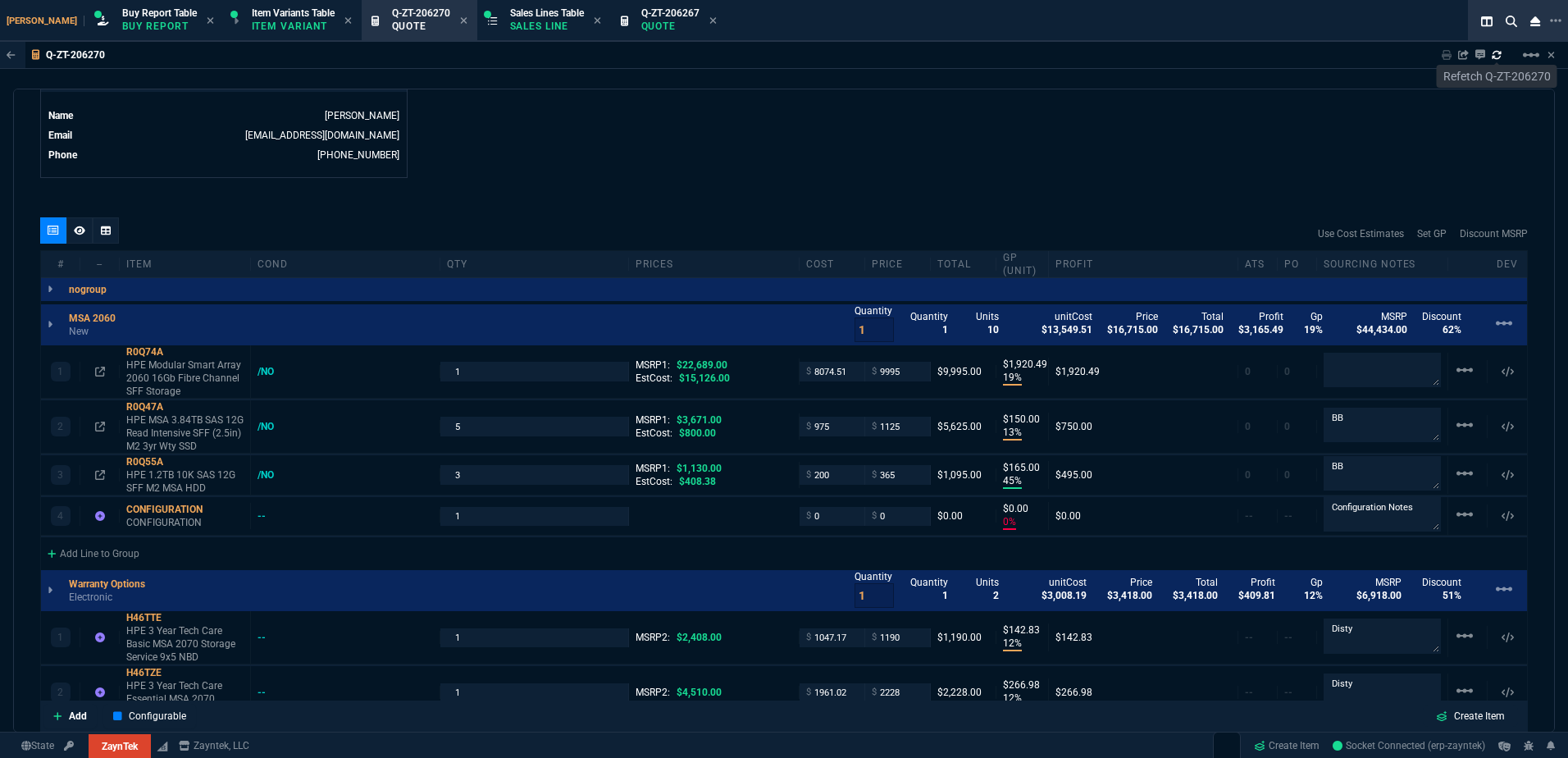
type input "150"
type input "45"
type input "165"
type input "0"
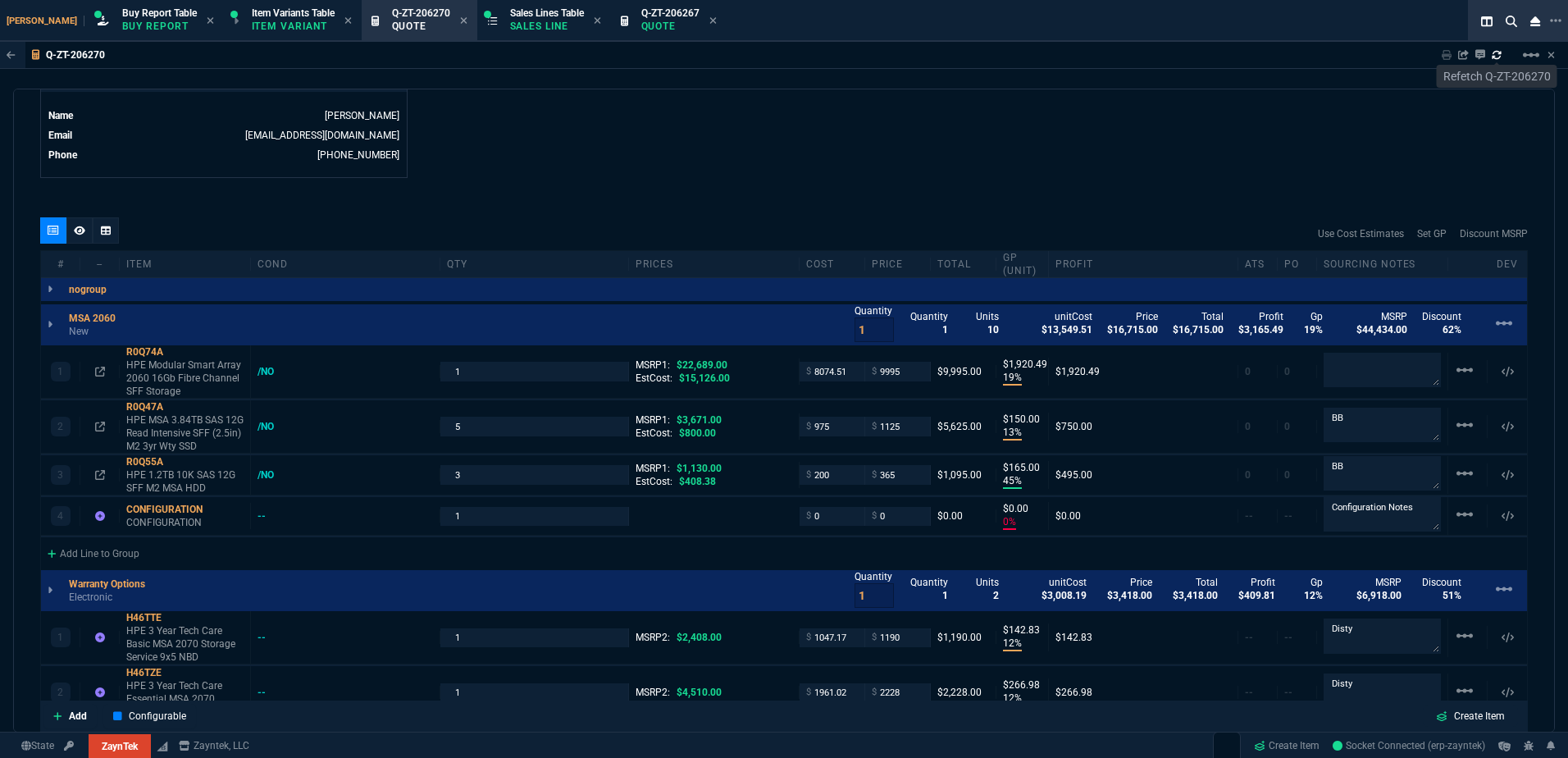
type input "12"
type input "143"
type input "12"
type input "267"
type input "35"
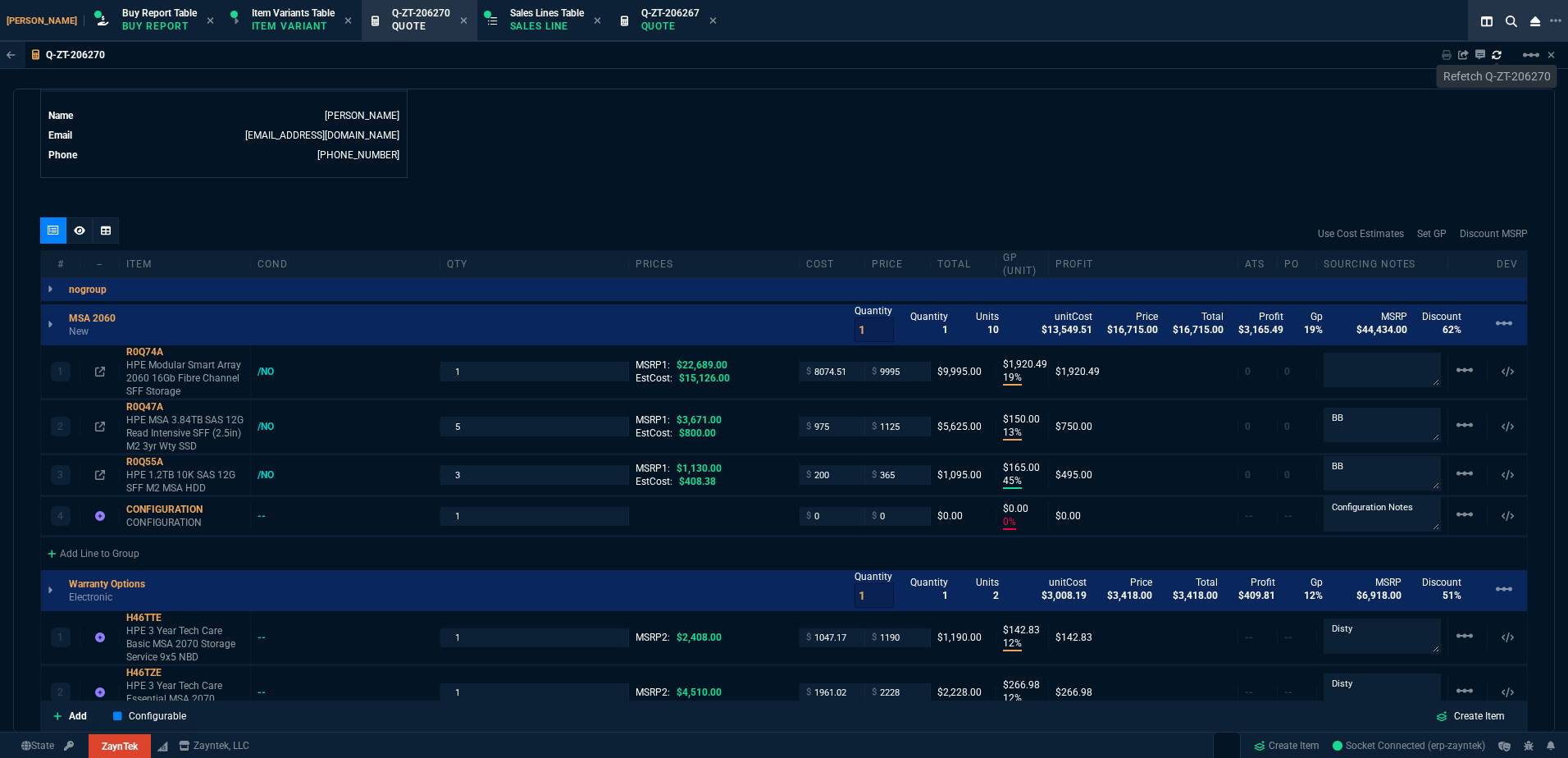
type input "600"
type input "17"
type input "10"
type input "64"
type input "730"
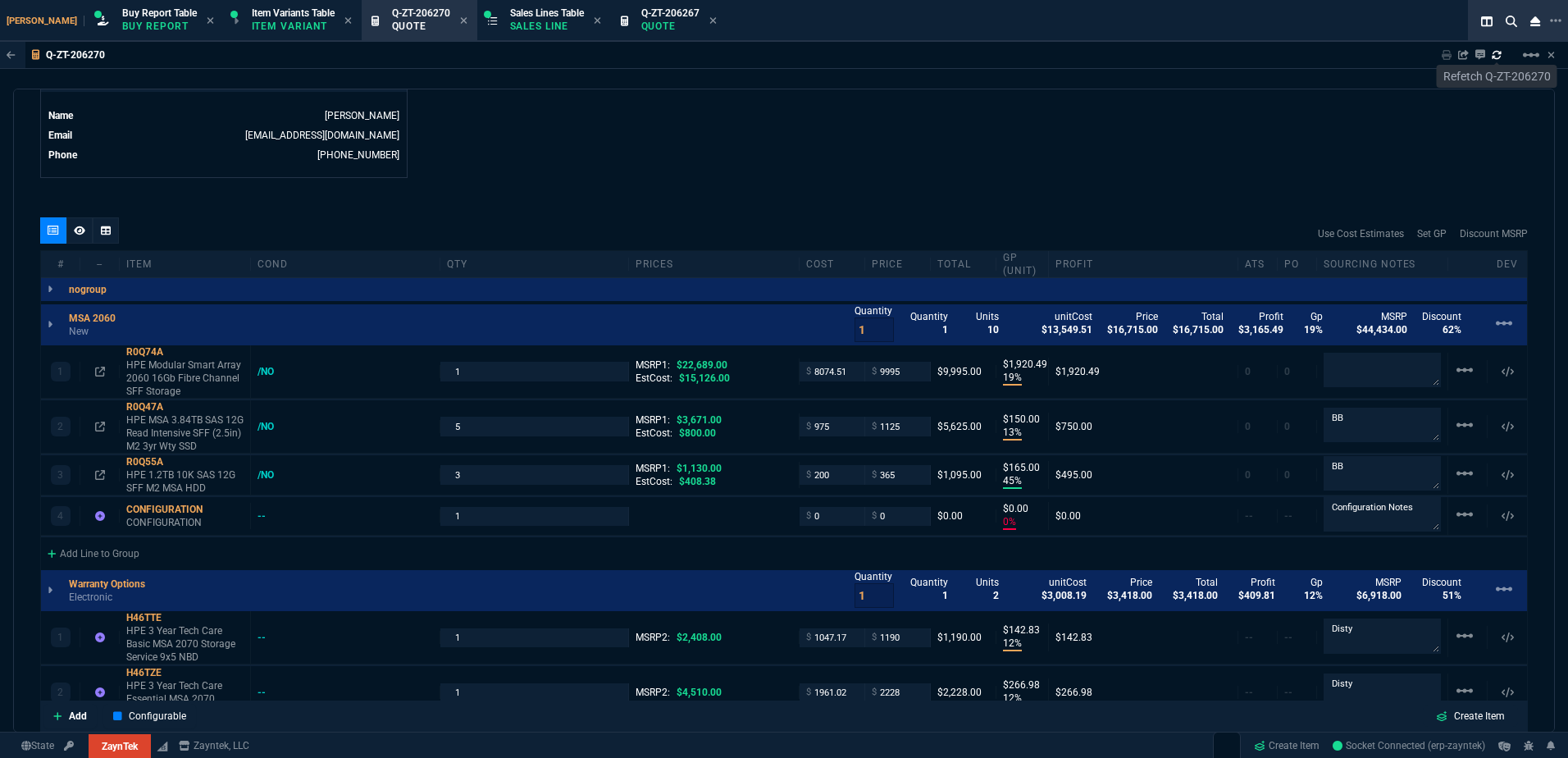
type input "56"
type input "69"
type input "68"
type input "51"
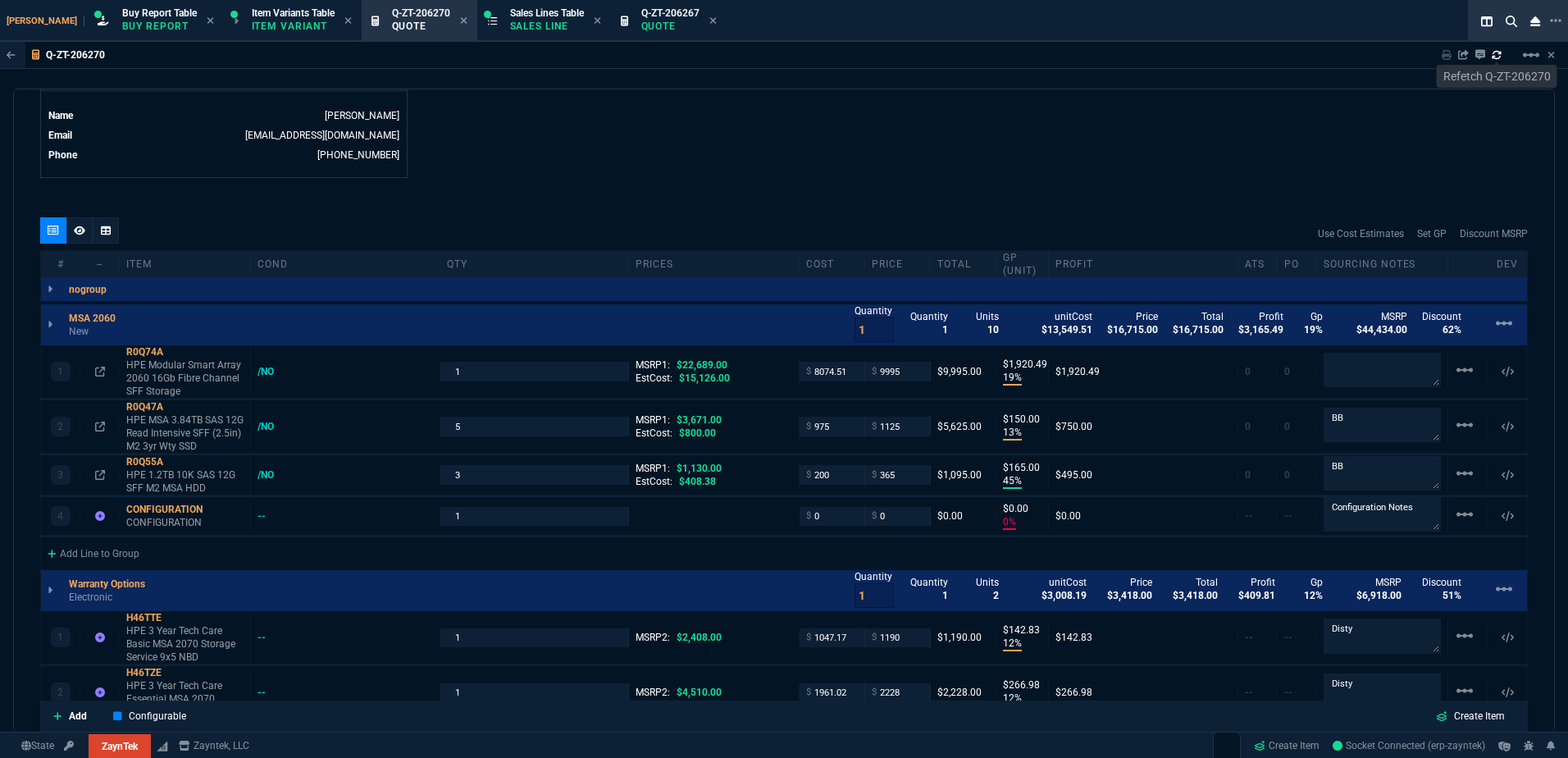
type input "66"
type input "33"
type input "81"
drag, startPoint x: 501, startPoint y: 370, endPoint x: 633, endPoint y: 399, distance: 135.1
click at [501, 370] on input "1" at bounding box center [535, 371] width 176 height 19
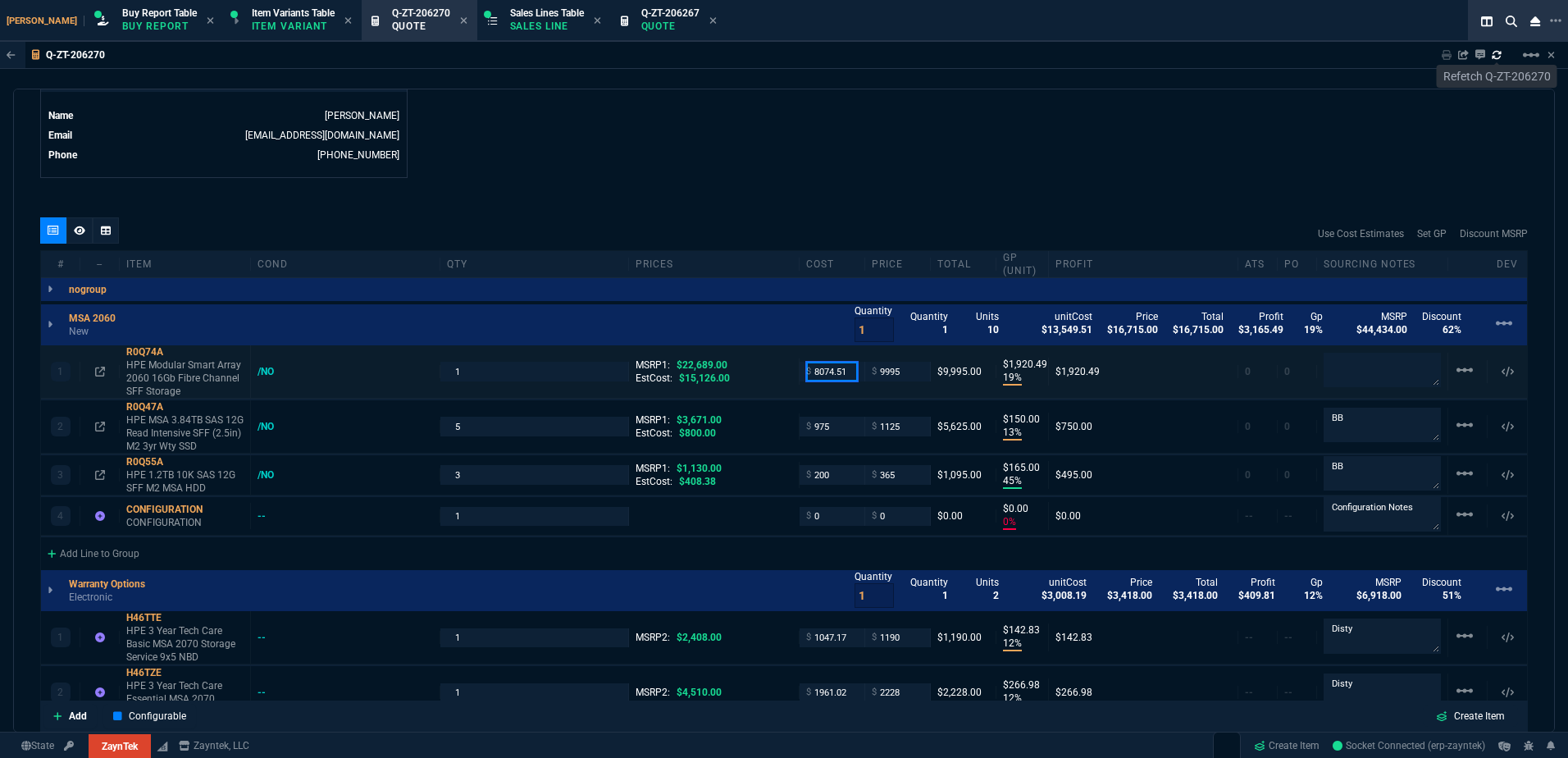
click at [826, 370] on input "8074.51" at bounding box center [832, 371] width 52 height 19
type input "4495"
type input "55"
type input "5500"
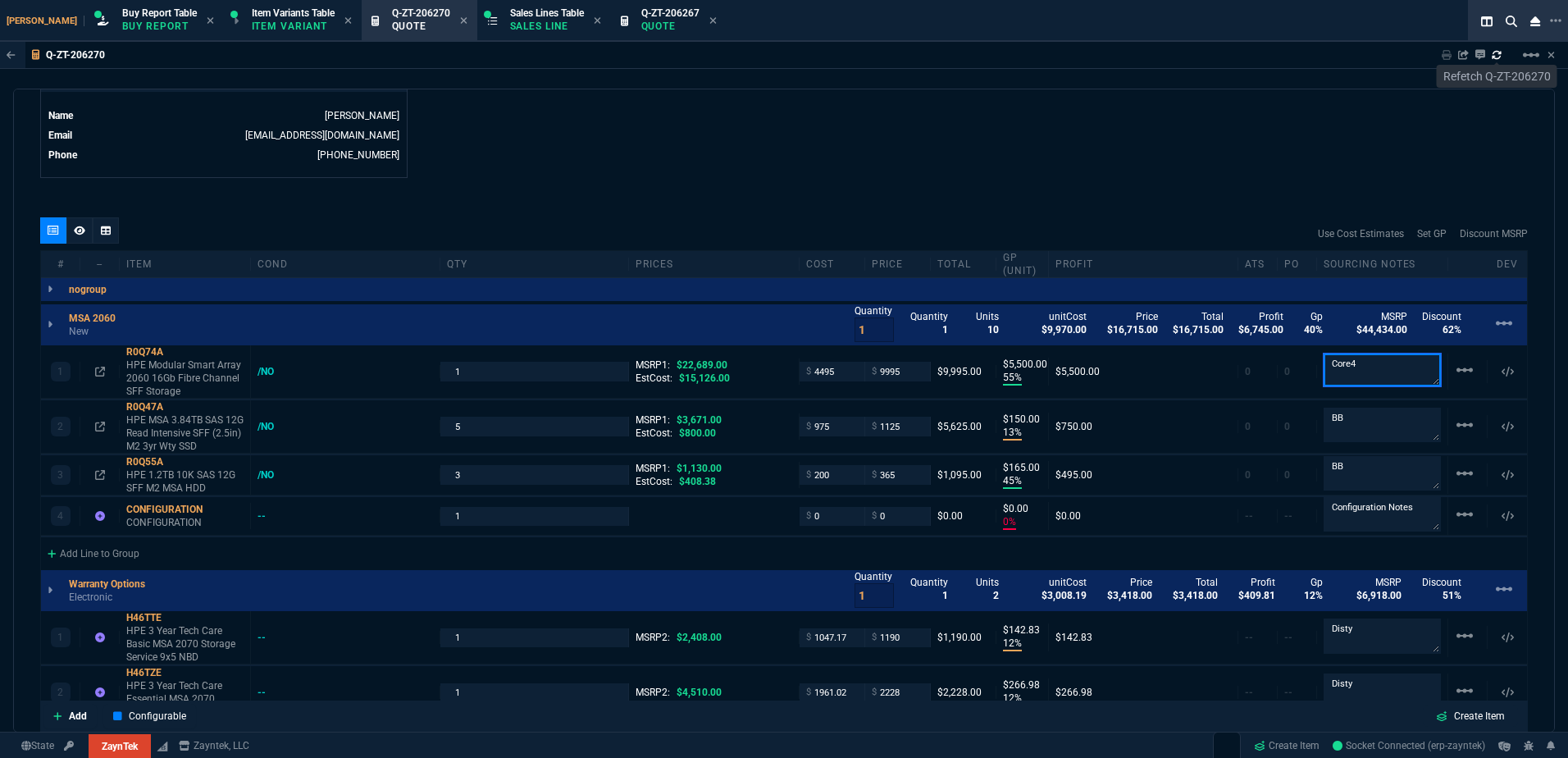
type textarea "Core4"
drag, startPoint x: 268, startPoint y: 428, endPoint x: 296, endPoint y: 402, distance: 38.2
click at [268, 428] on div "/NO" at bounding box center [273, 426] width 32 height 13
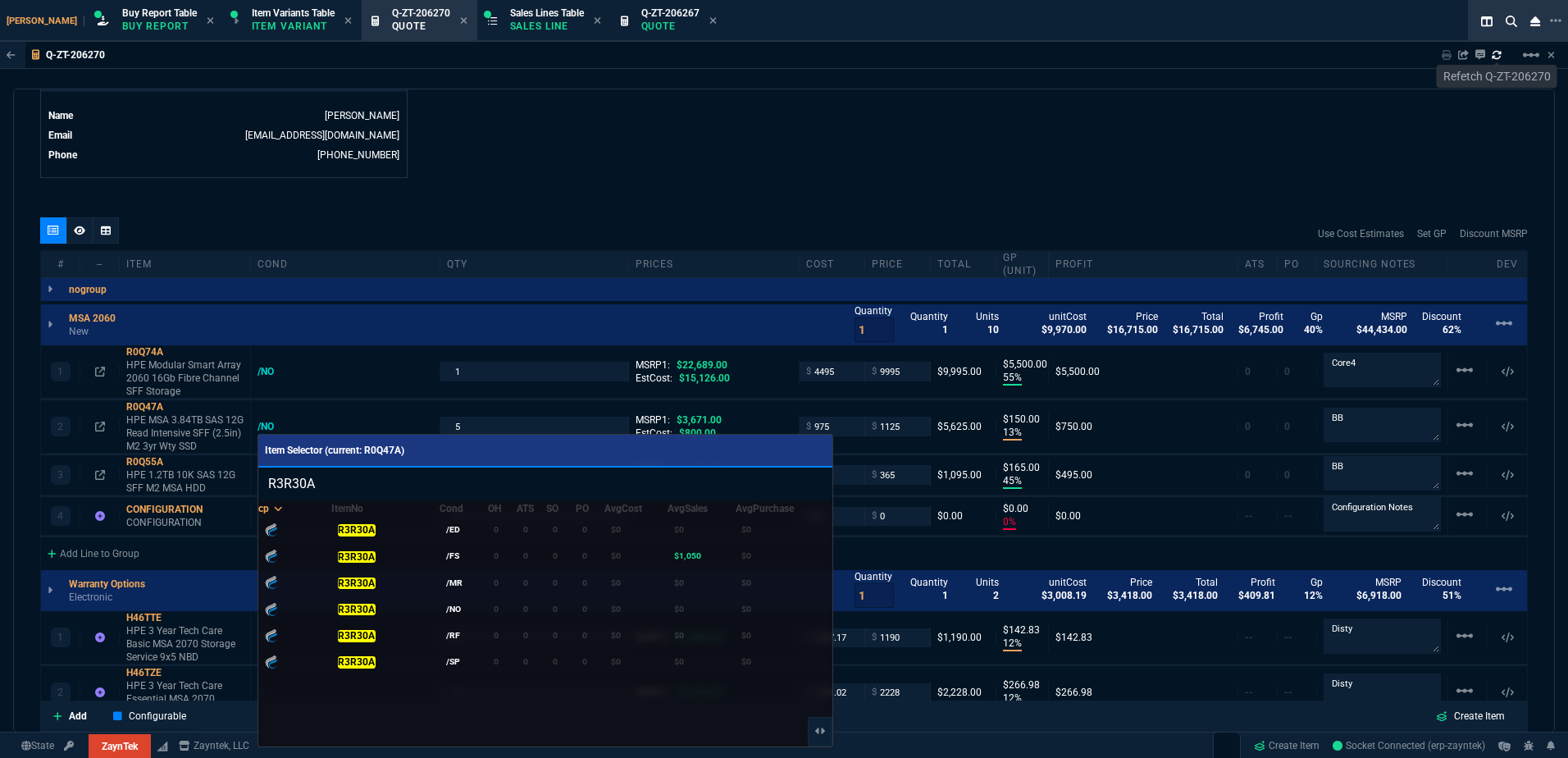
type input "R3R30A"
click at [305, 398] on div at bounding box center [784, 379] width 1568 height 758
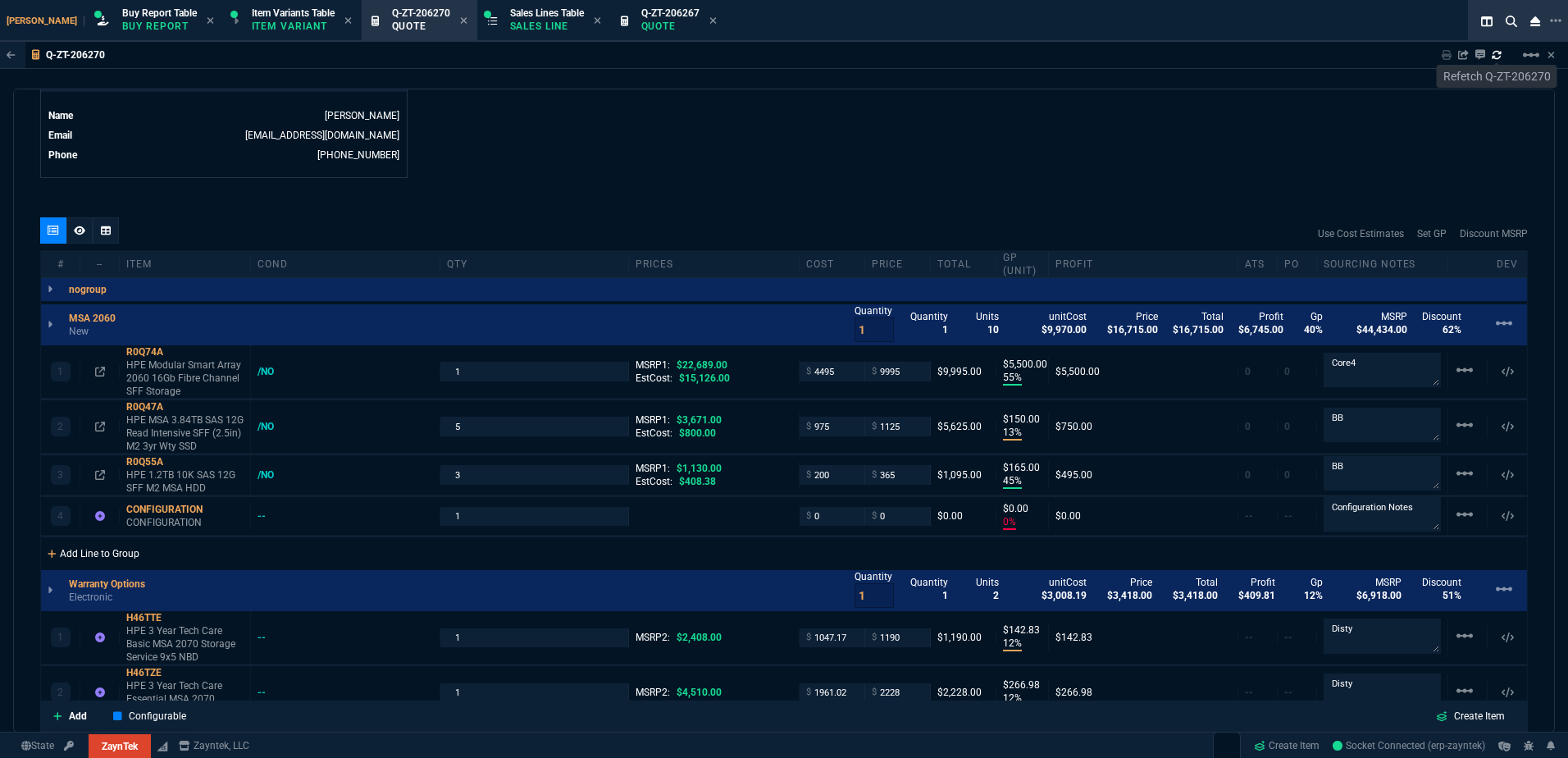
click at [109, 550] on div "Add Line to Group" at bounding box center [93, 551] width 105 height 29
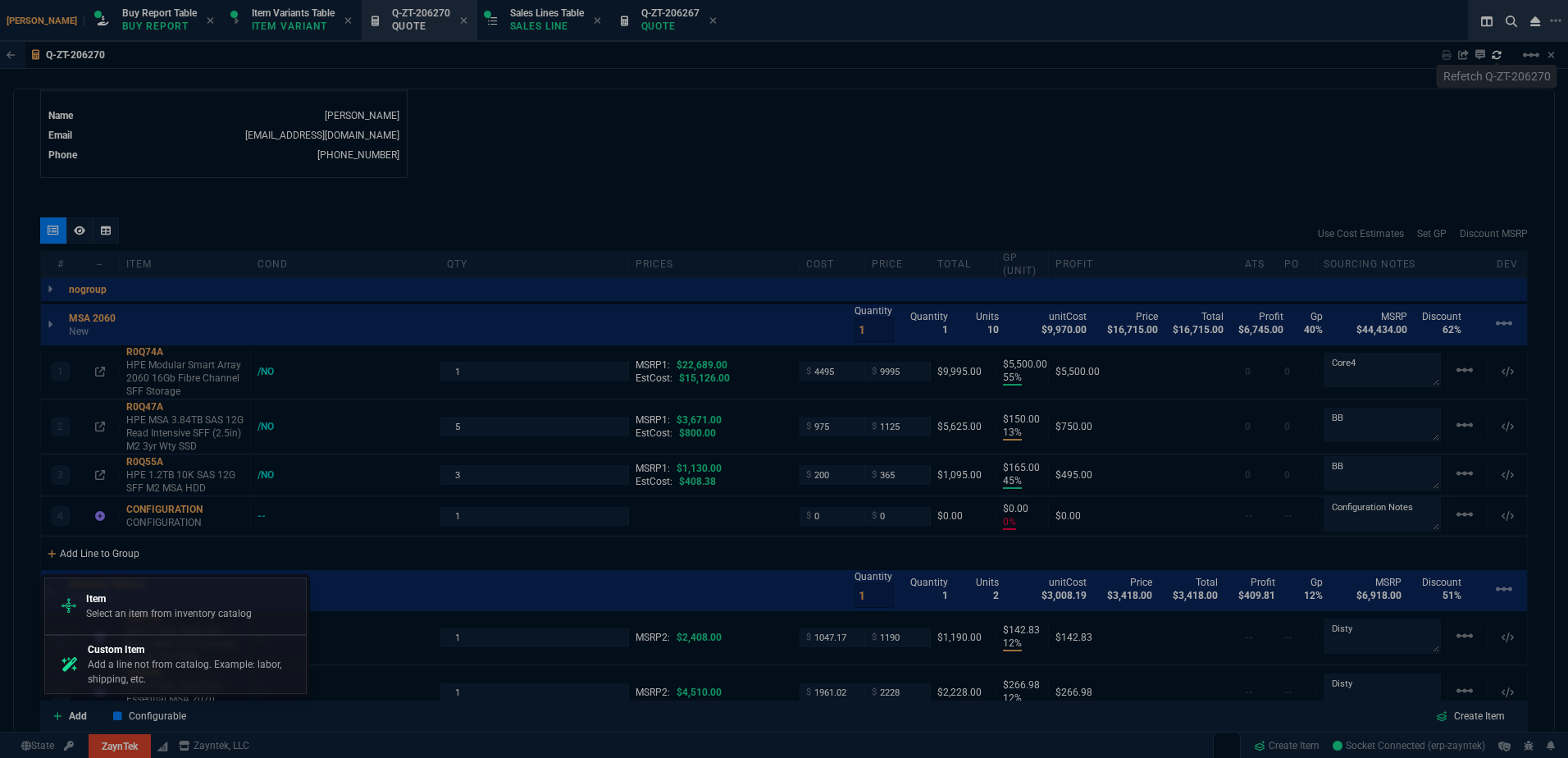
click at [150, 647] on p "Custom Item" at bounding box center [194, 649] width 212 height 15
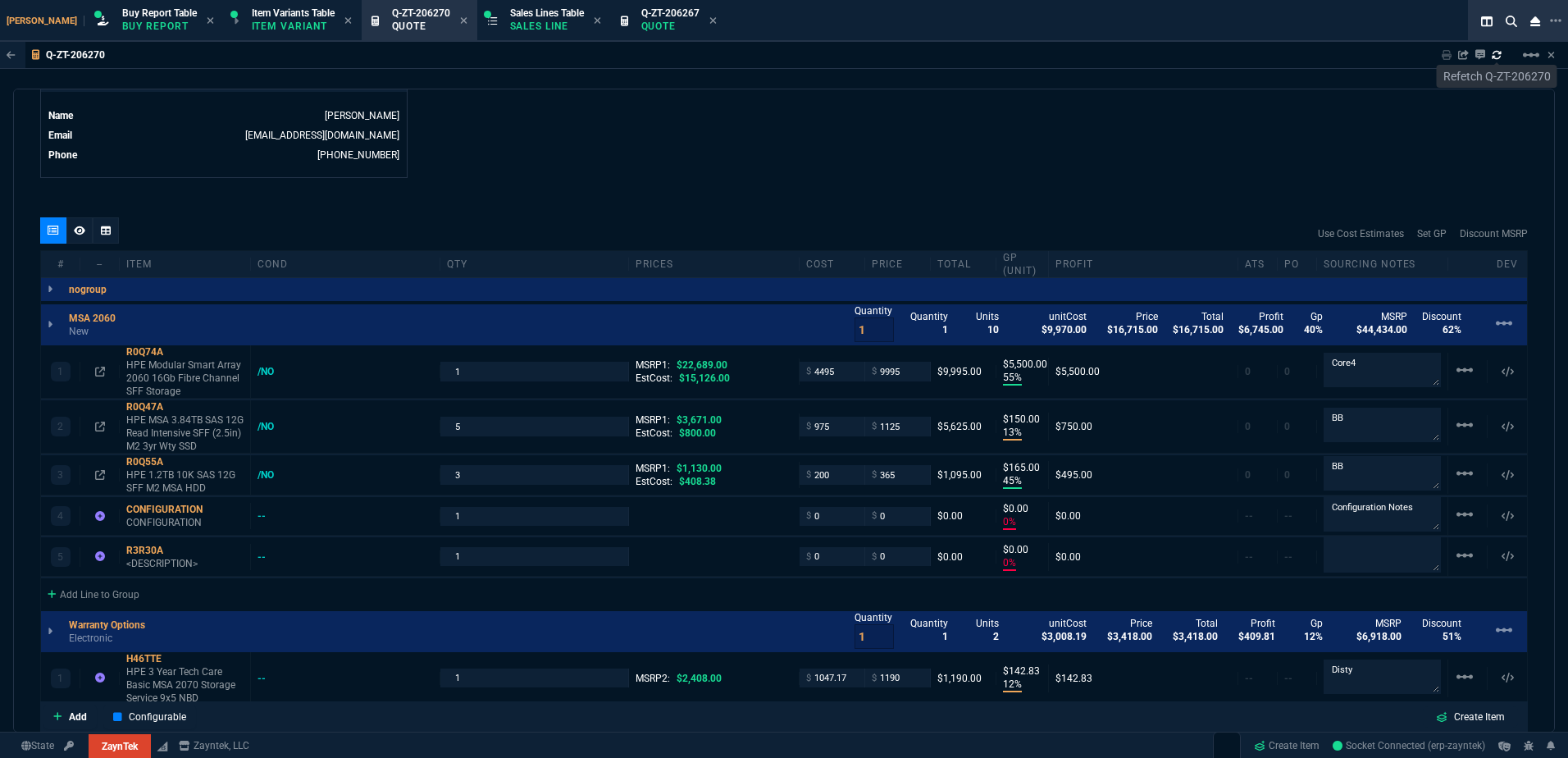
type input "55"
type input "5500"
type input "13"
type input "150"
type input "45"
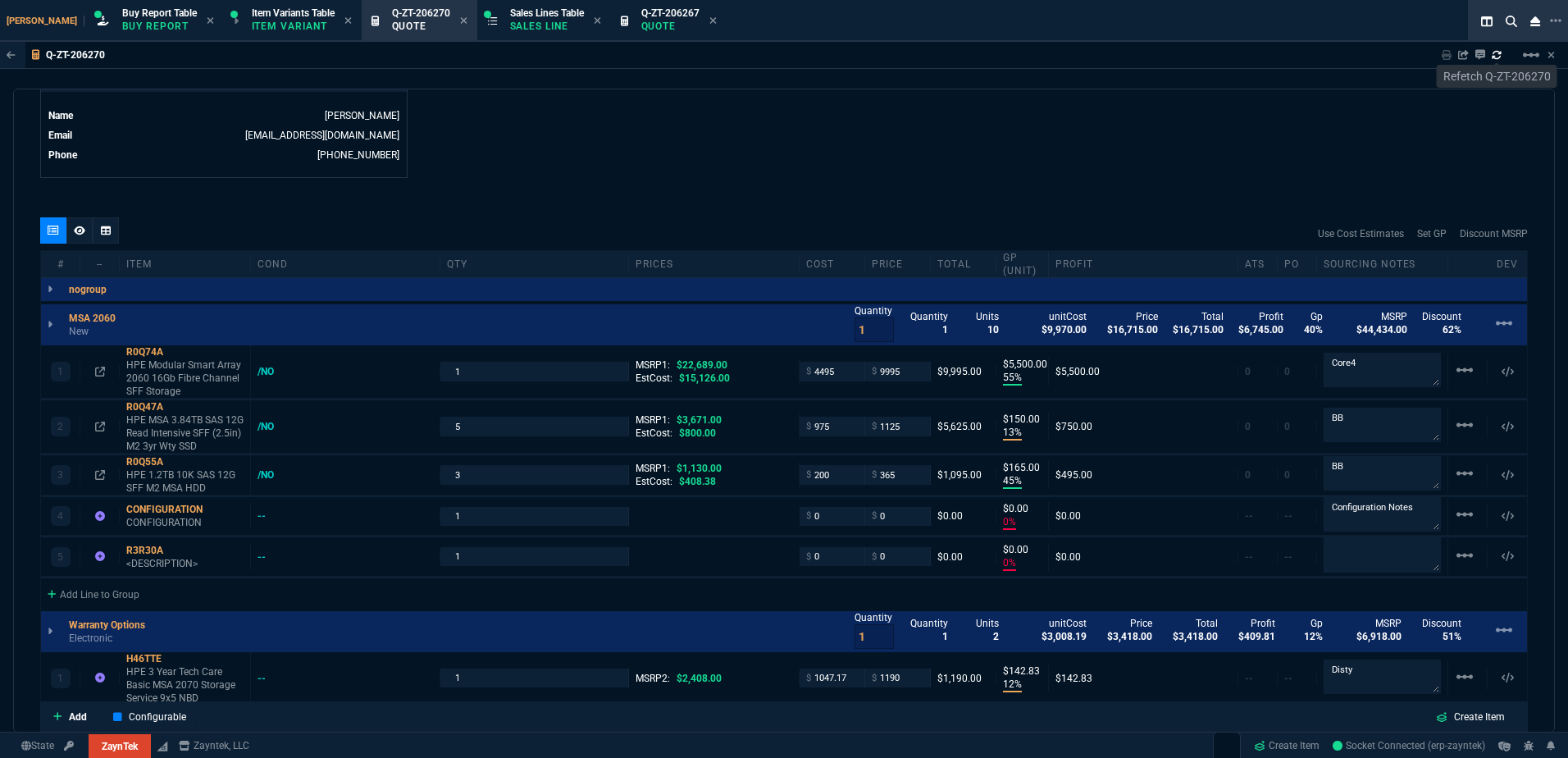
type input "165"
type input "0"
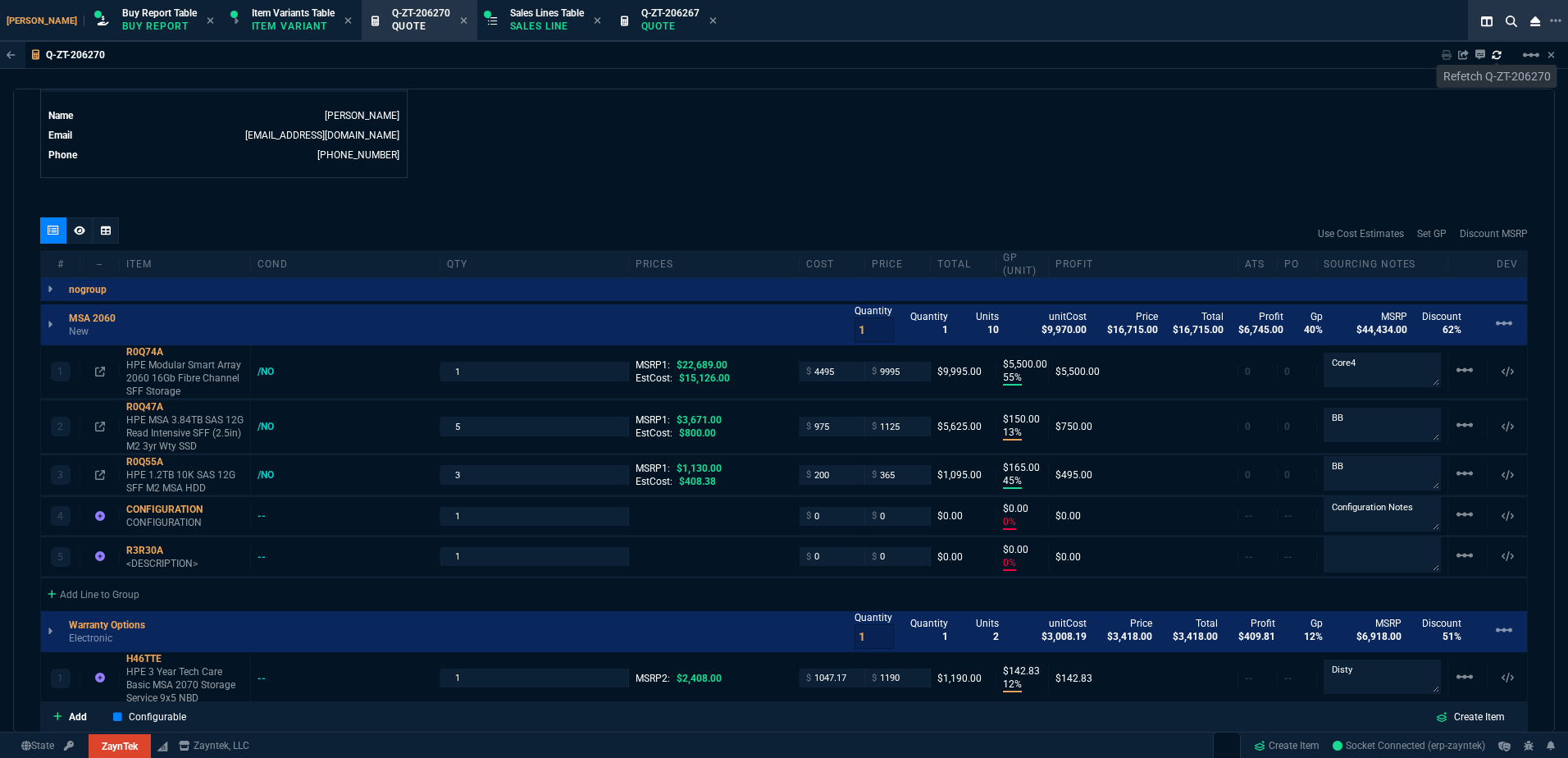
type input "12"
type input "143"
type input "12"
type input "267"
type input "35"
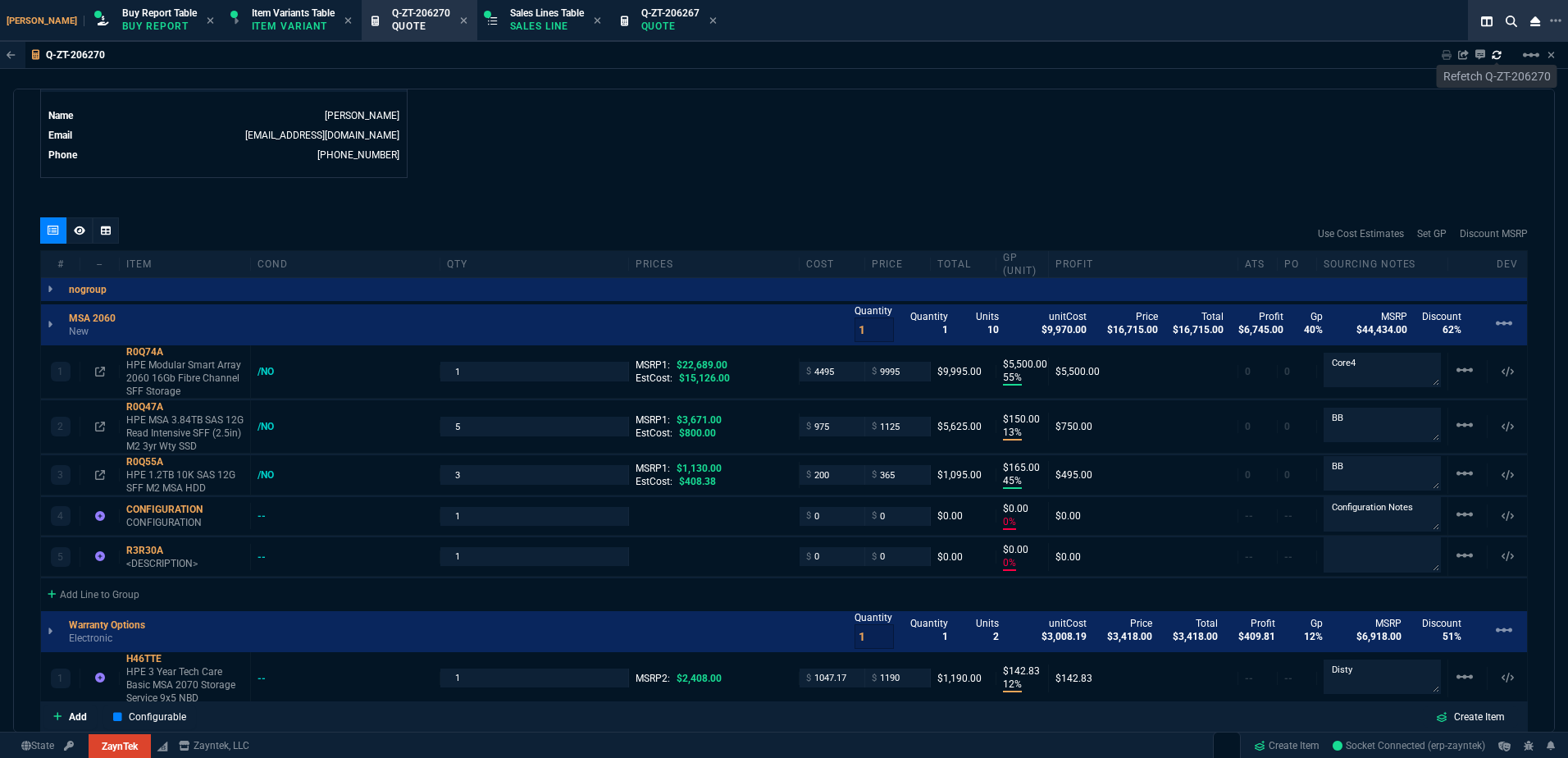
type input "600"
type input "17"
type input "10"
type input "64"
type input "730"
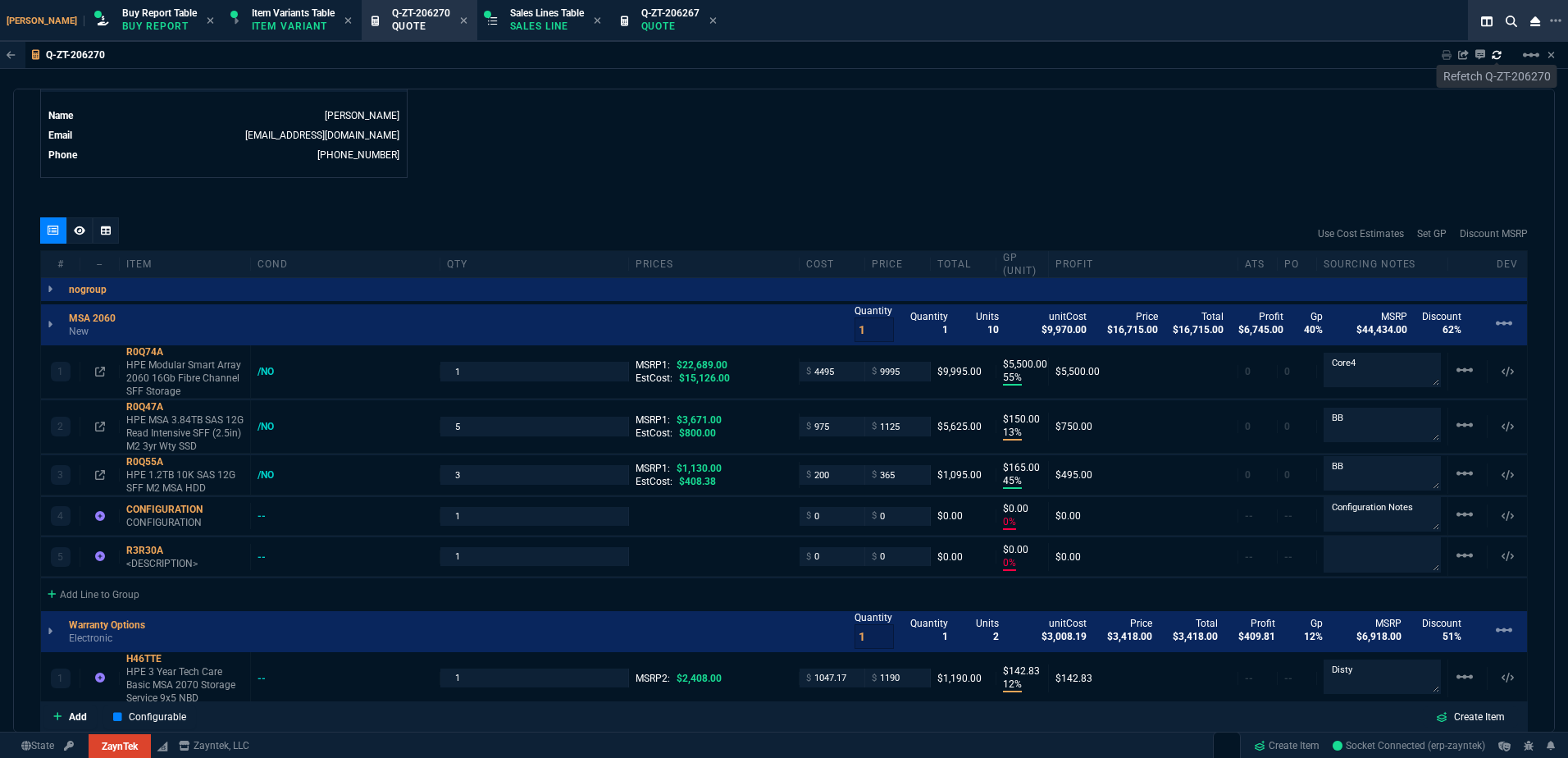
type input "56"
type input "69"
type input "68"
type input "51"
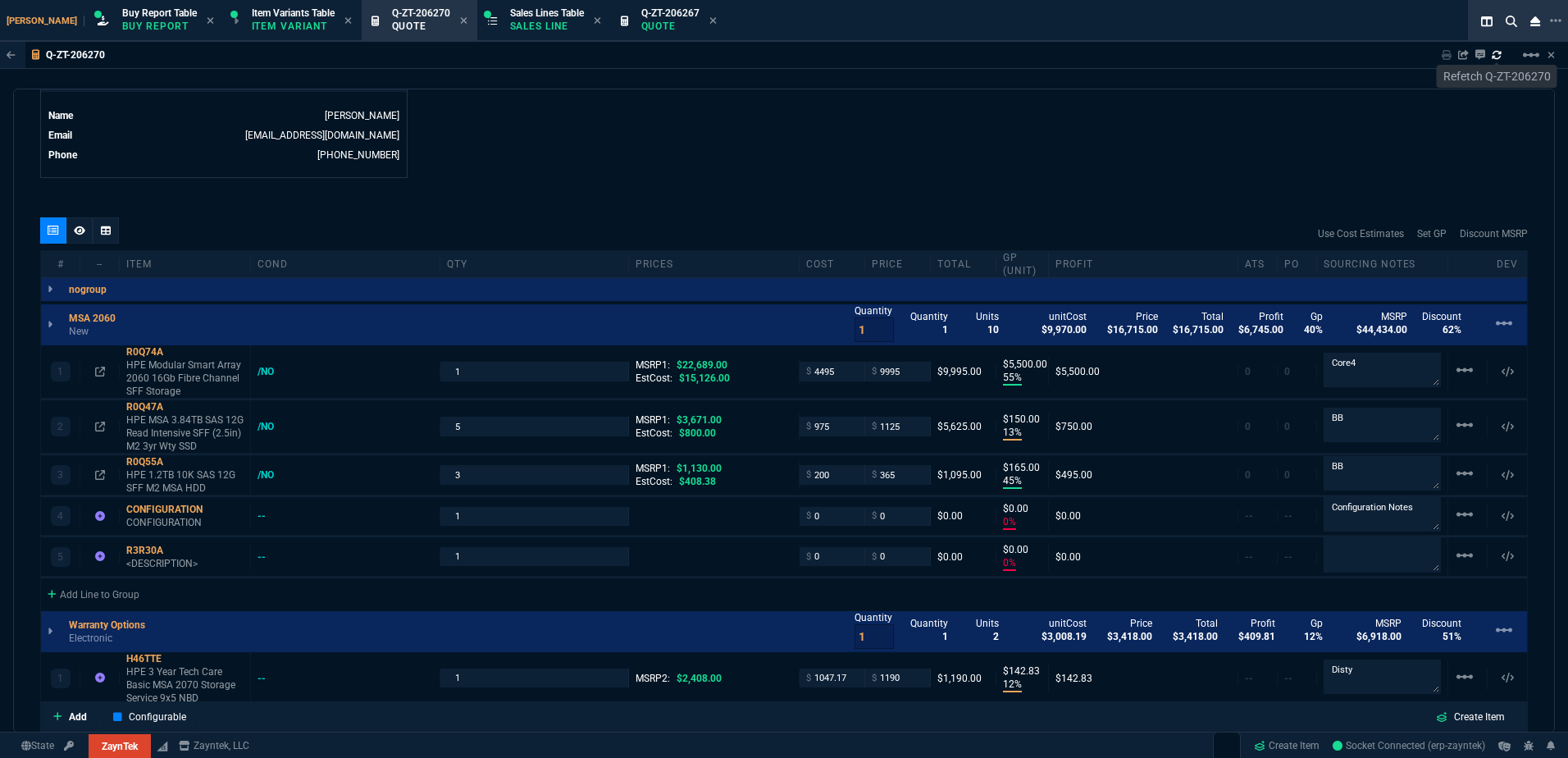
type input "66"
type input "33"
type input "81"
click at [269, 419] on div "2 R0Q47A HPE MSA 3.84TB SAS 12G Read Intensive SFF (2.5in) M2 3yr Wty SSD /NO 5…" at bounding box center [784, 426] width 1486 height 53
click at [271, 425] on div "/NO" at bounding box center [273, 426] width 32 height 13
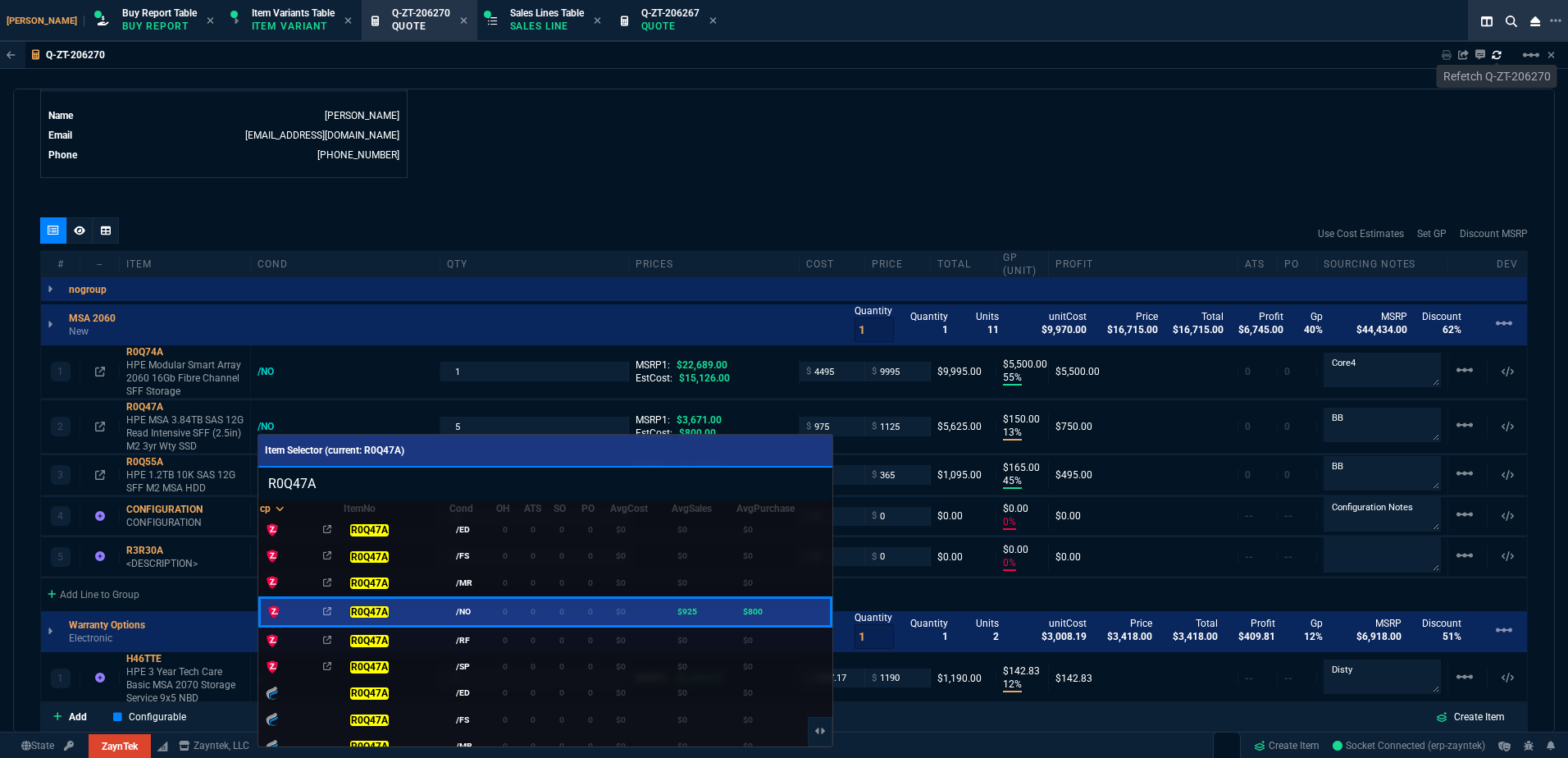
click at [368, 416] on div at bounding box center [784, 379] width 1568 height 758
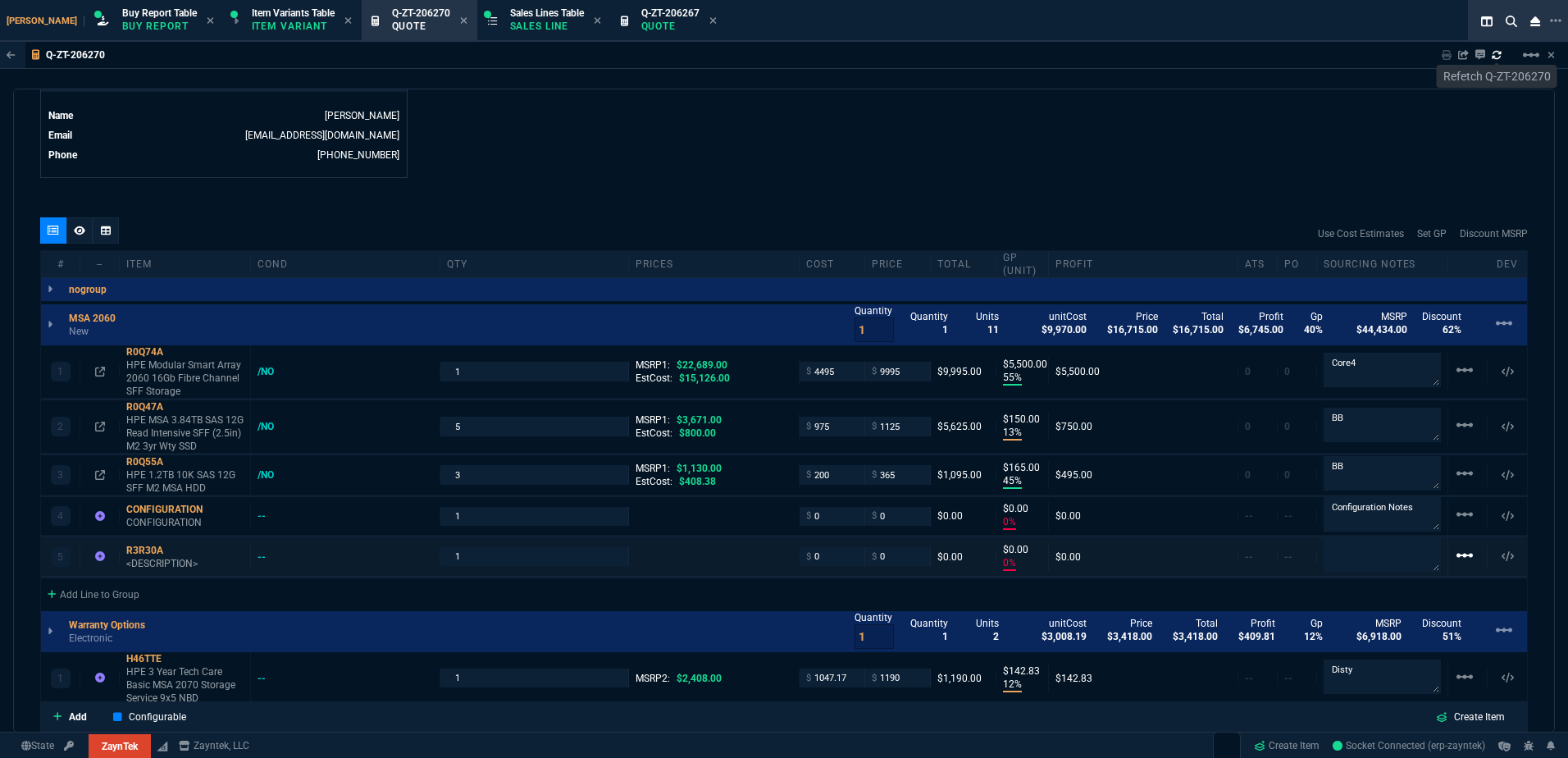
click at [1455, 554] on mat-icon "linear_scale" at bounding box center [1464, 555] width 20 height 20
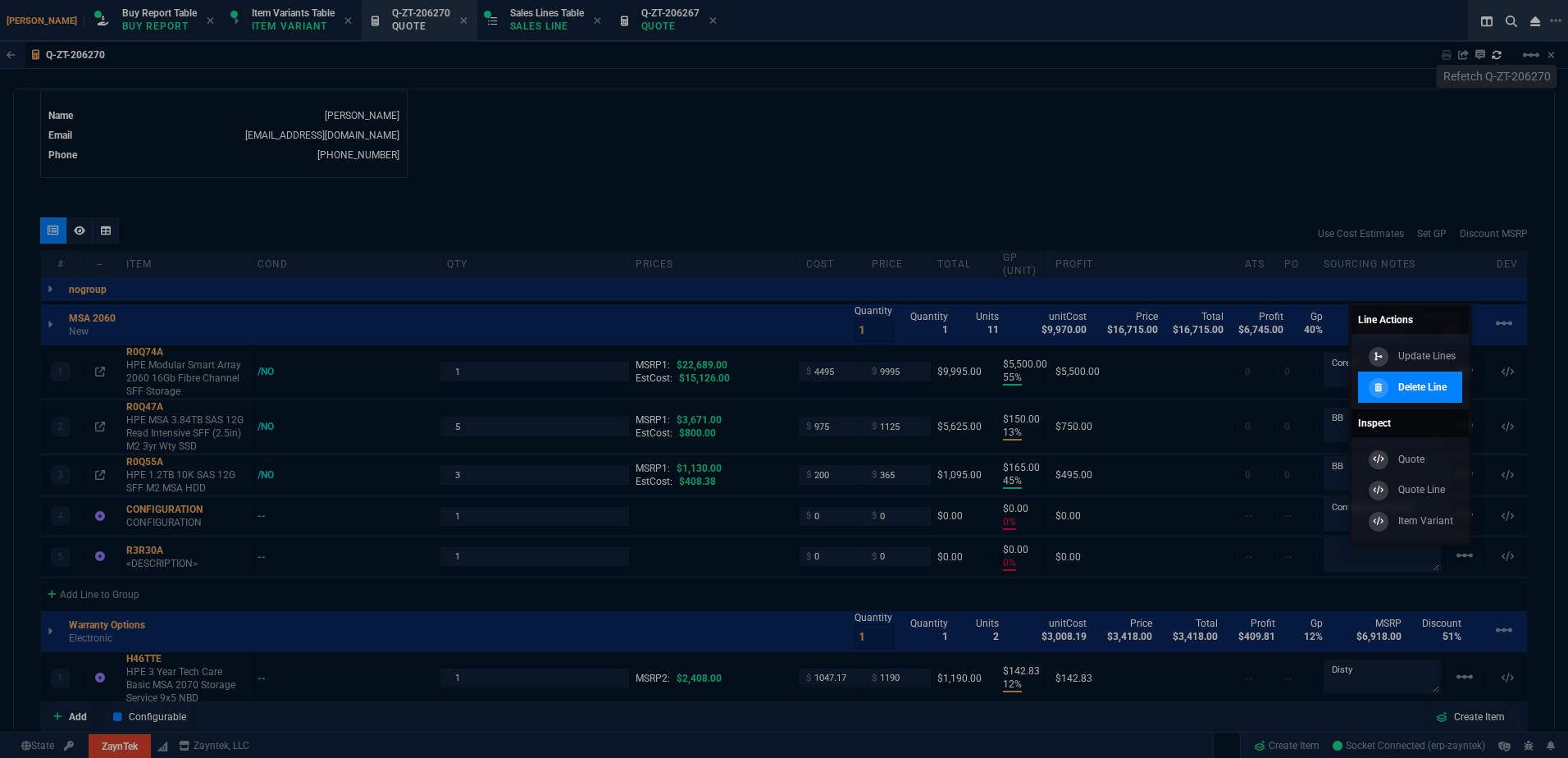
click at [1386, 373] on link "Delete Line" at bounding box center [1410, 387] width 104 height 31
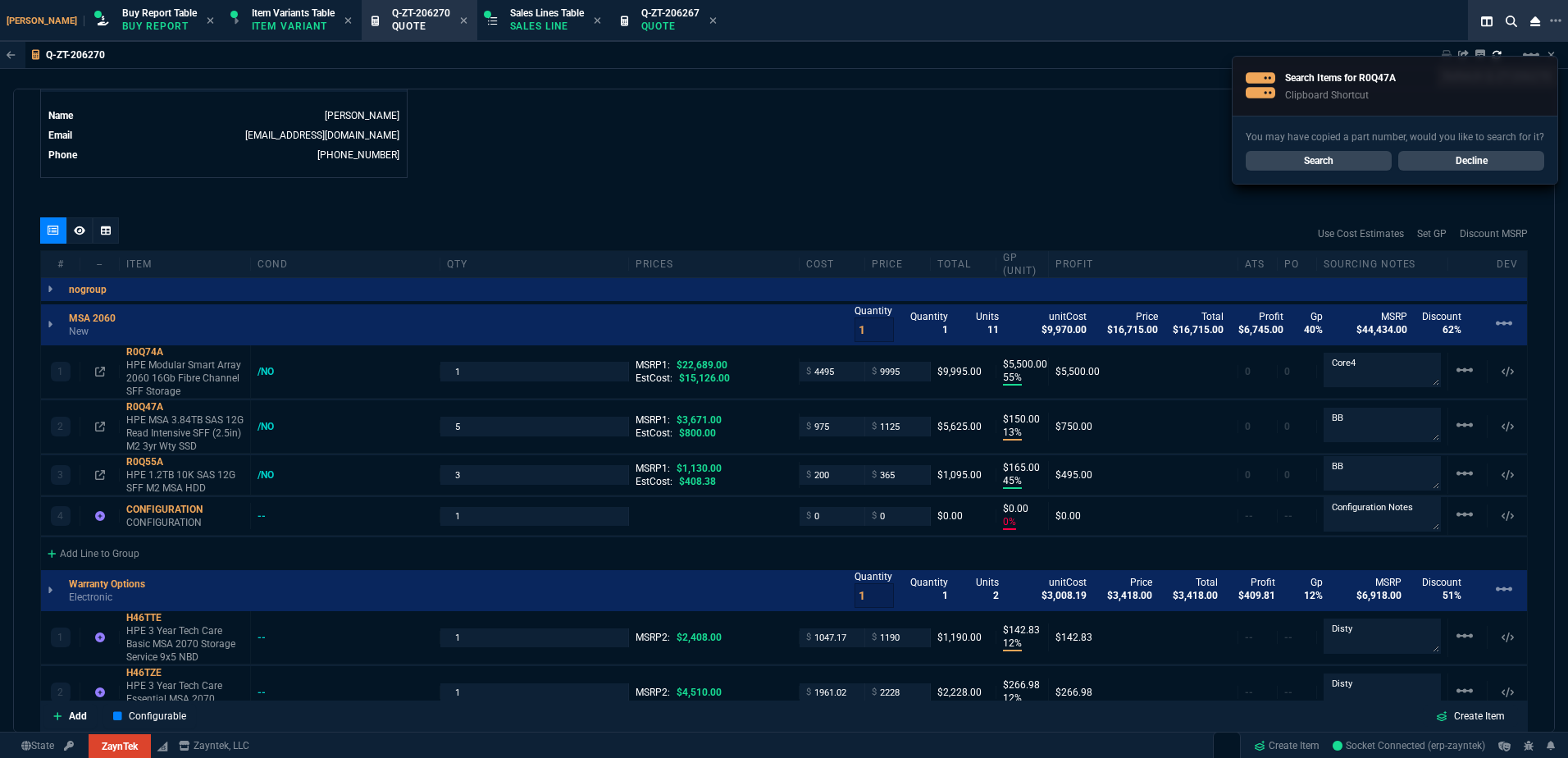
click at [1497, 151] on link "Decline" at bounding box center [1471, 161] width 146 height 20
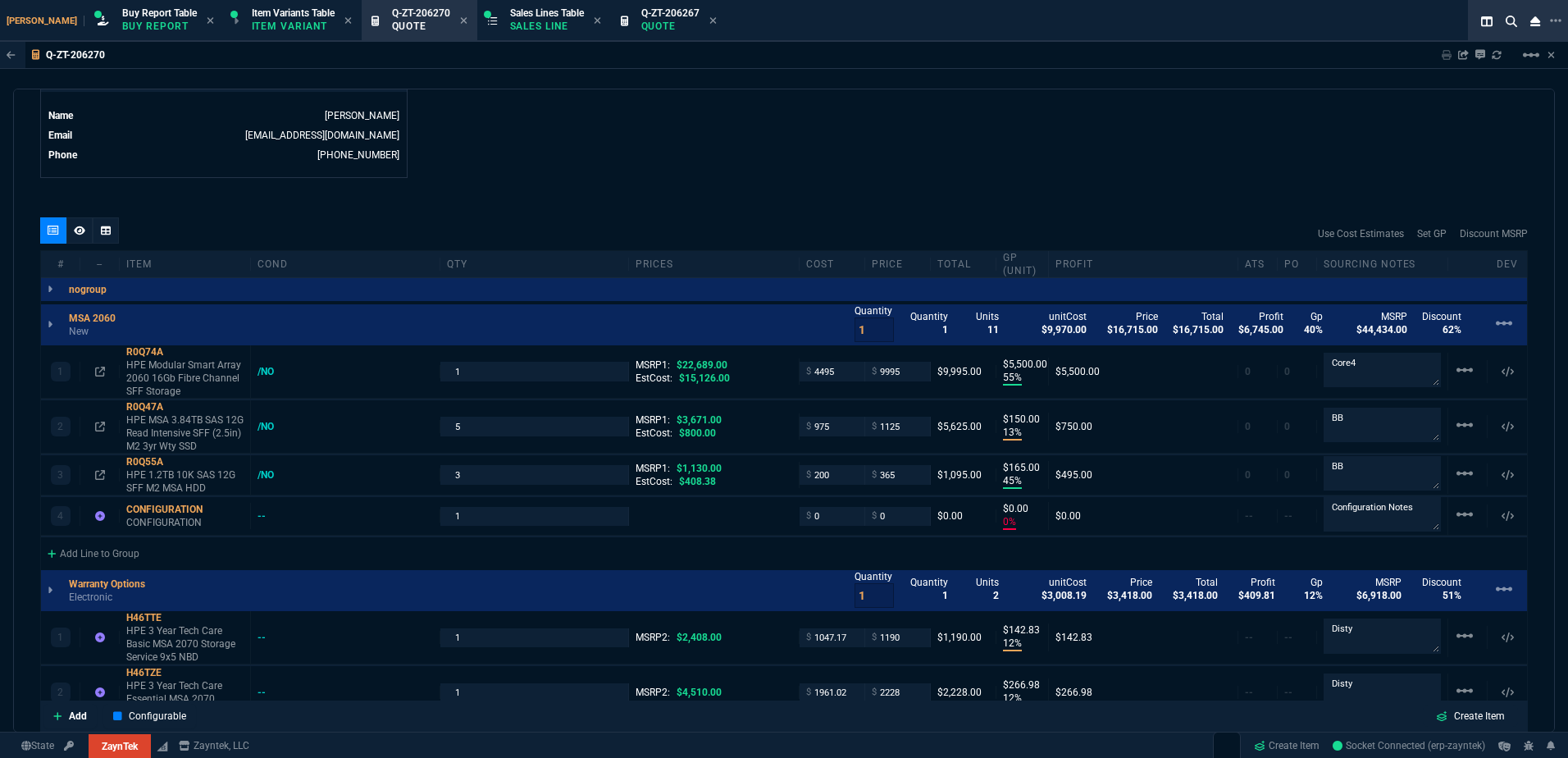
type input "55"
type input "5500"
type input "13"
type input "150"
type input "45"
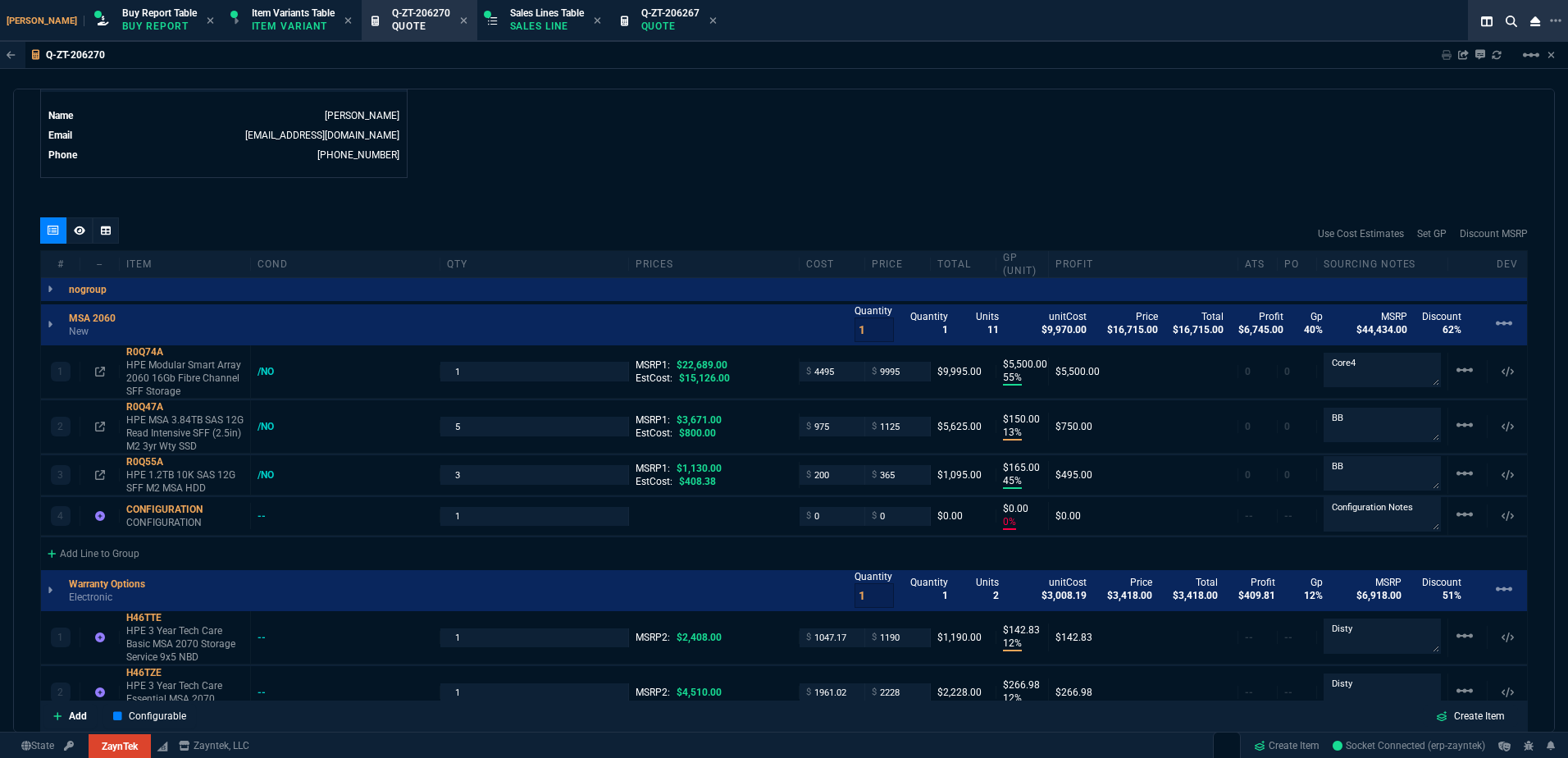
type input "165"
type input "0"
type input "12"
type input "143"
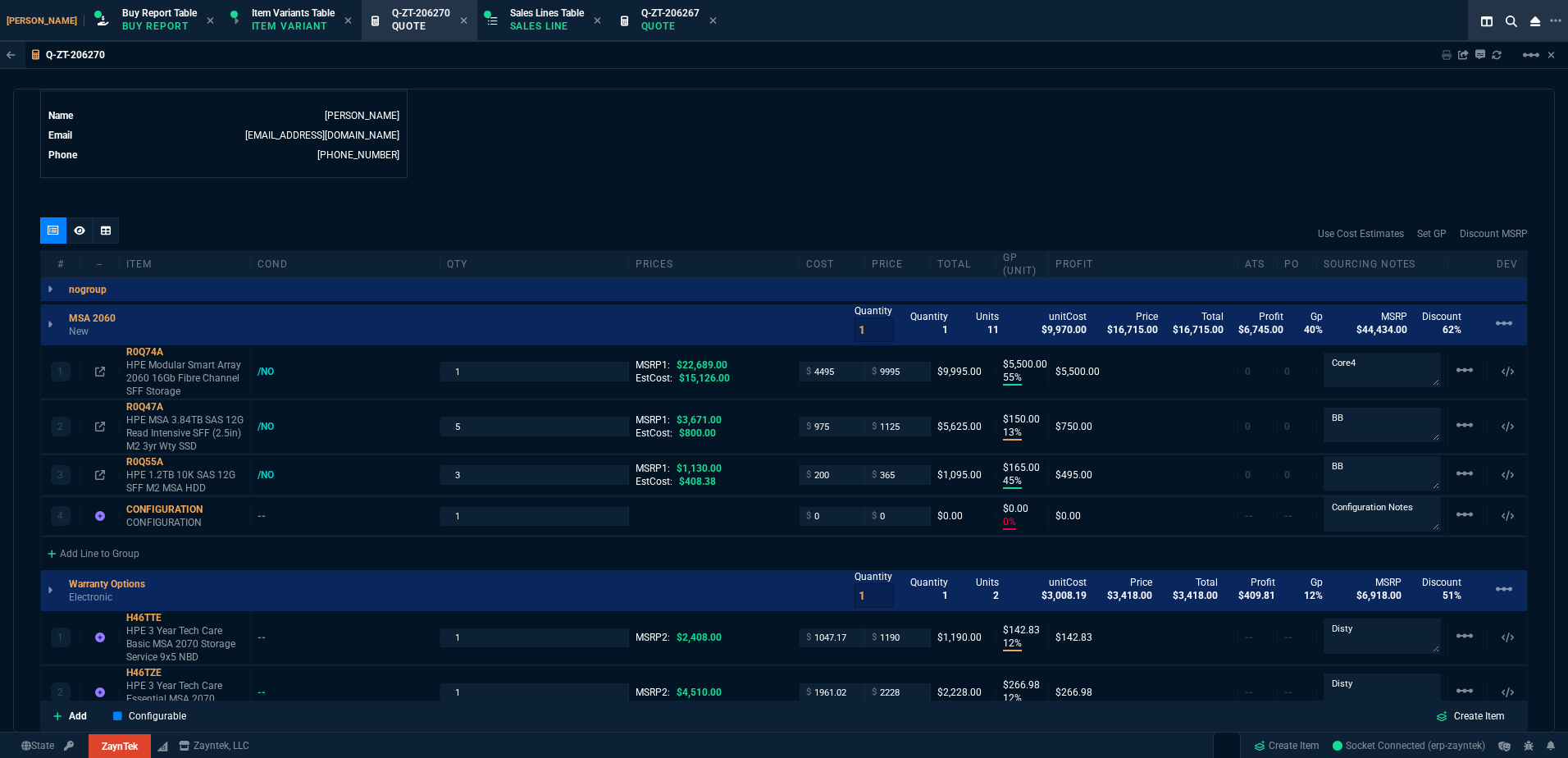
type input "12"
type input "267"
type input "35"
type input "600"
type input "17"
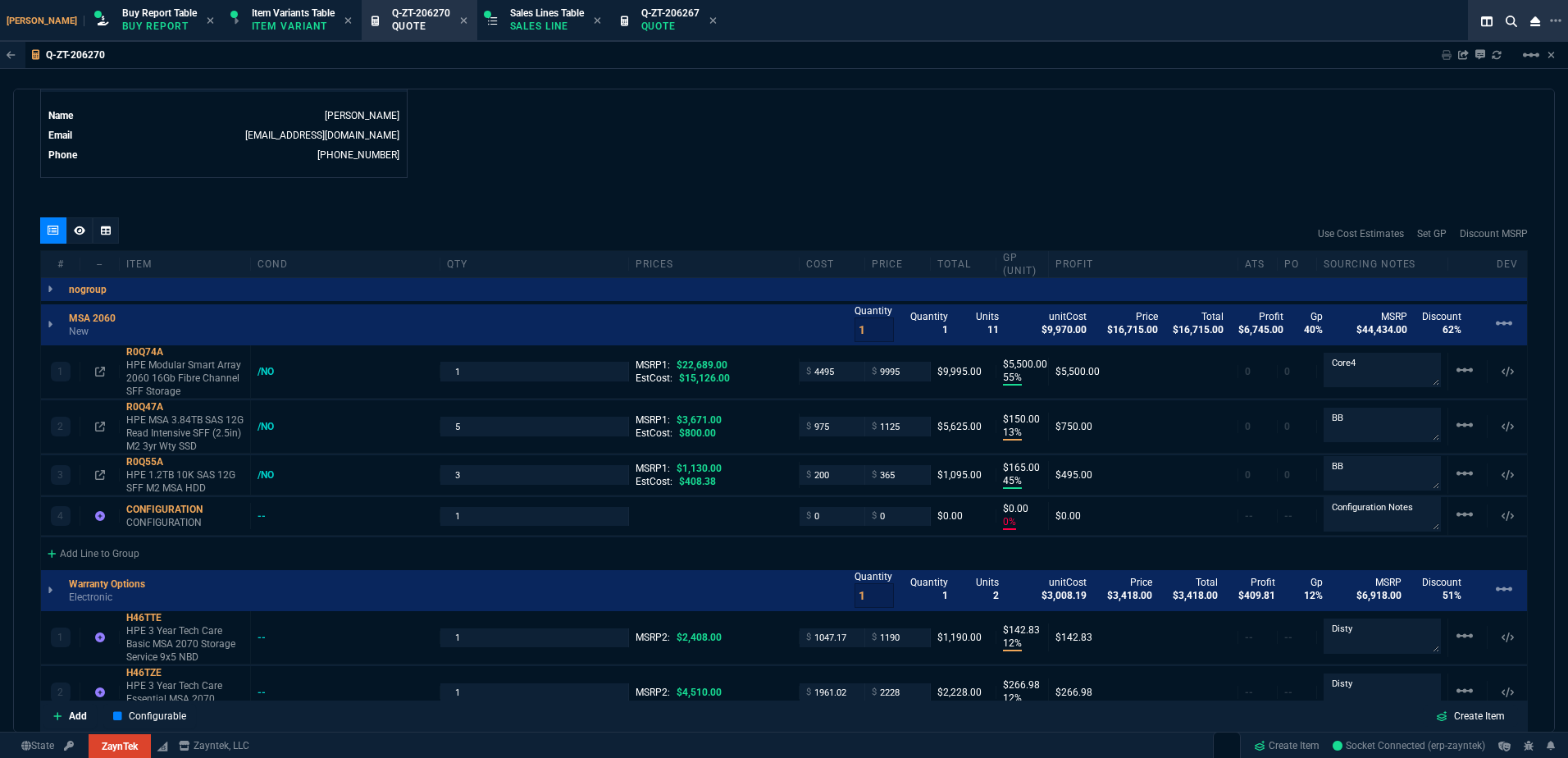
type input "10"
type input "64"
type input "730"
type input "56"
type input "69"
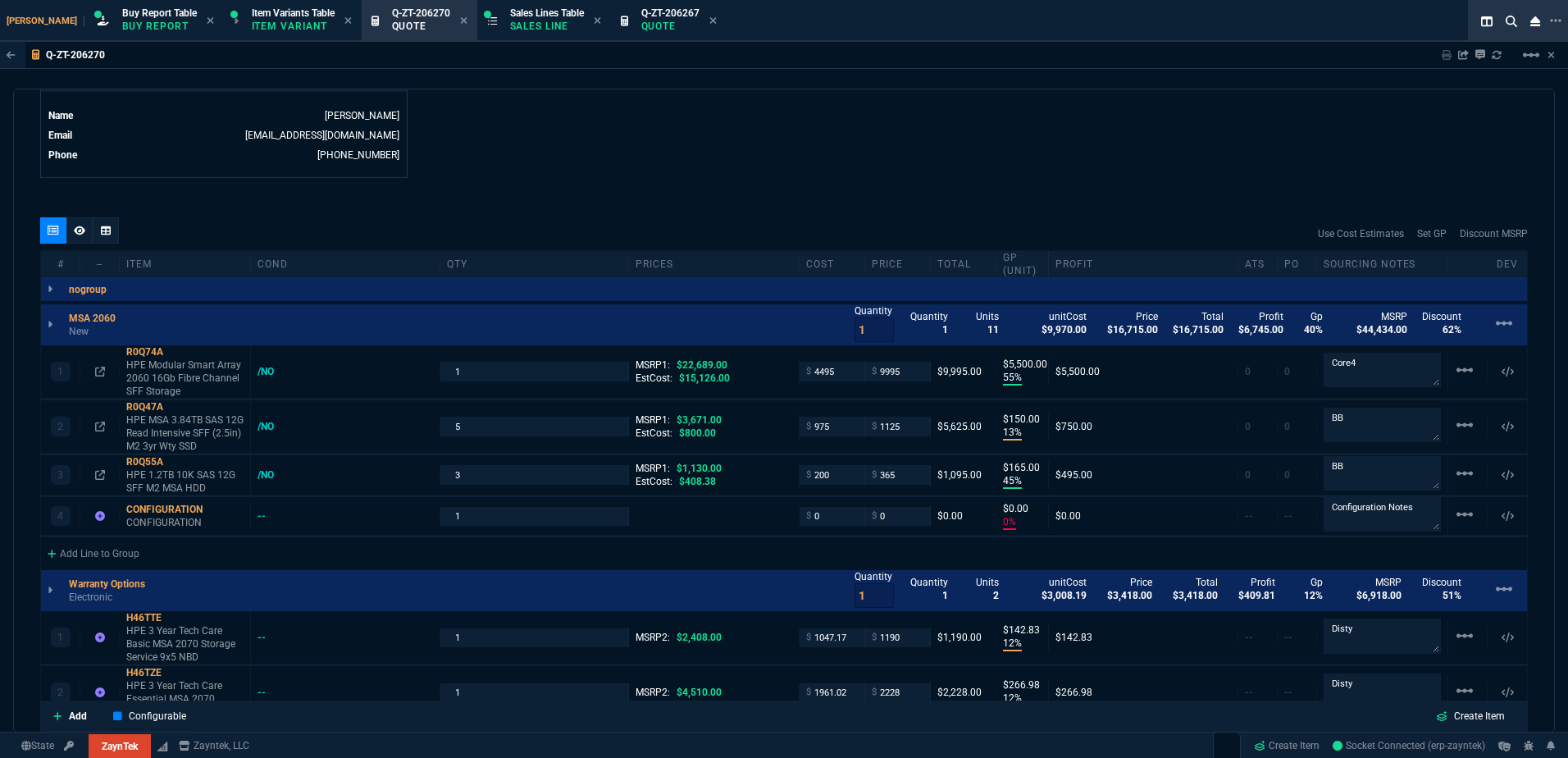
type input "68"
type input "51"
type input "66"
type input "33"
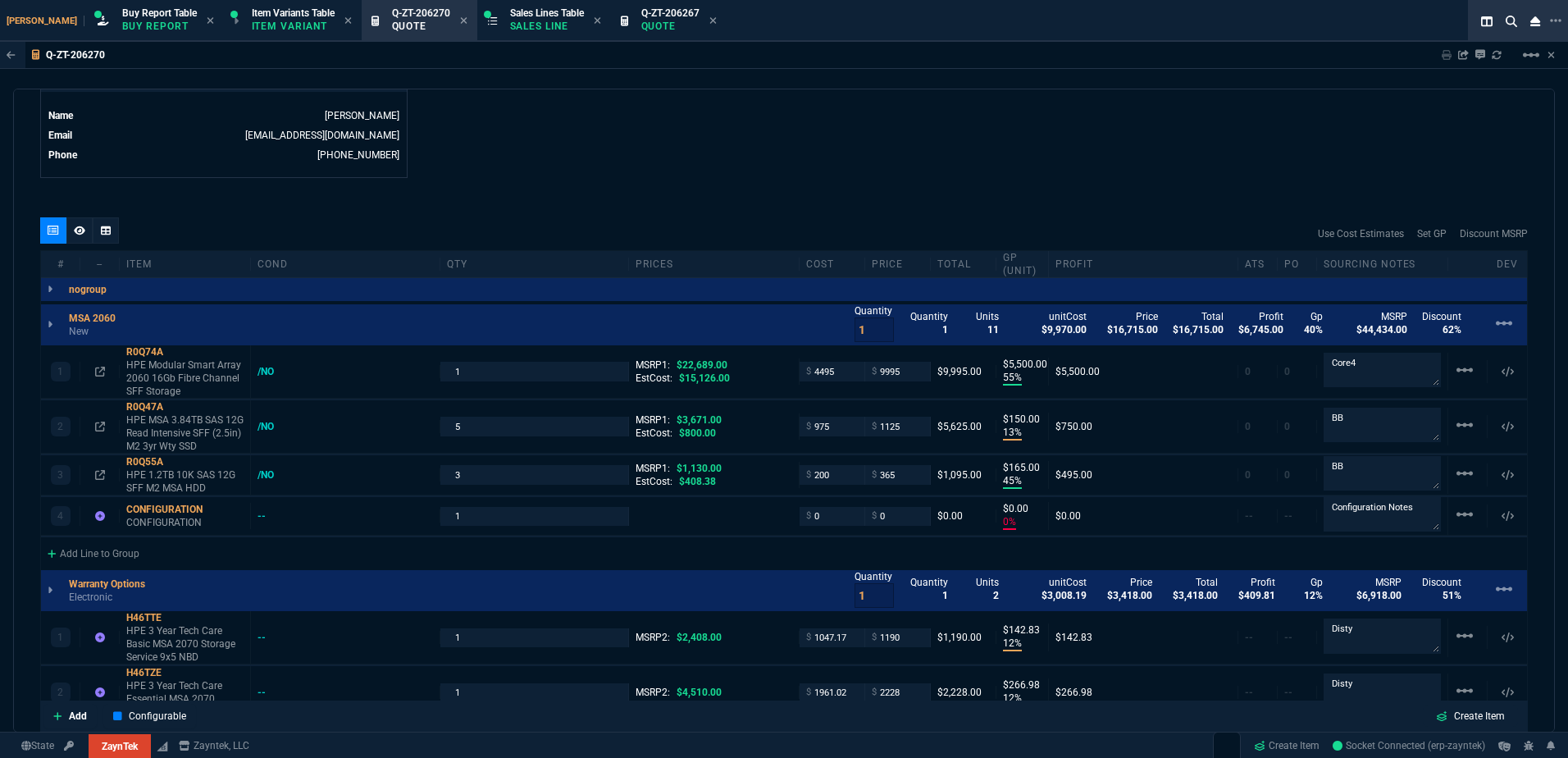
type input "81"
click at [1498, 53] on icon at bounding box center [1496, 55] width 9 height 9
type input "55"
type input "5500"
type input "13"
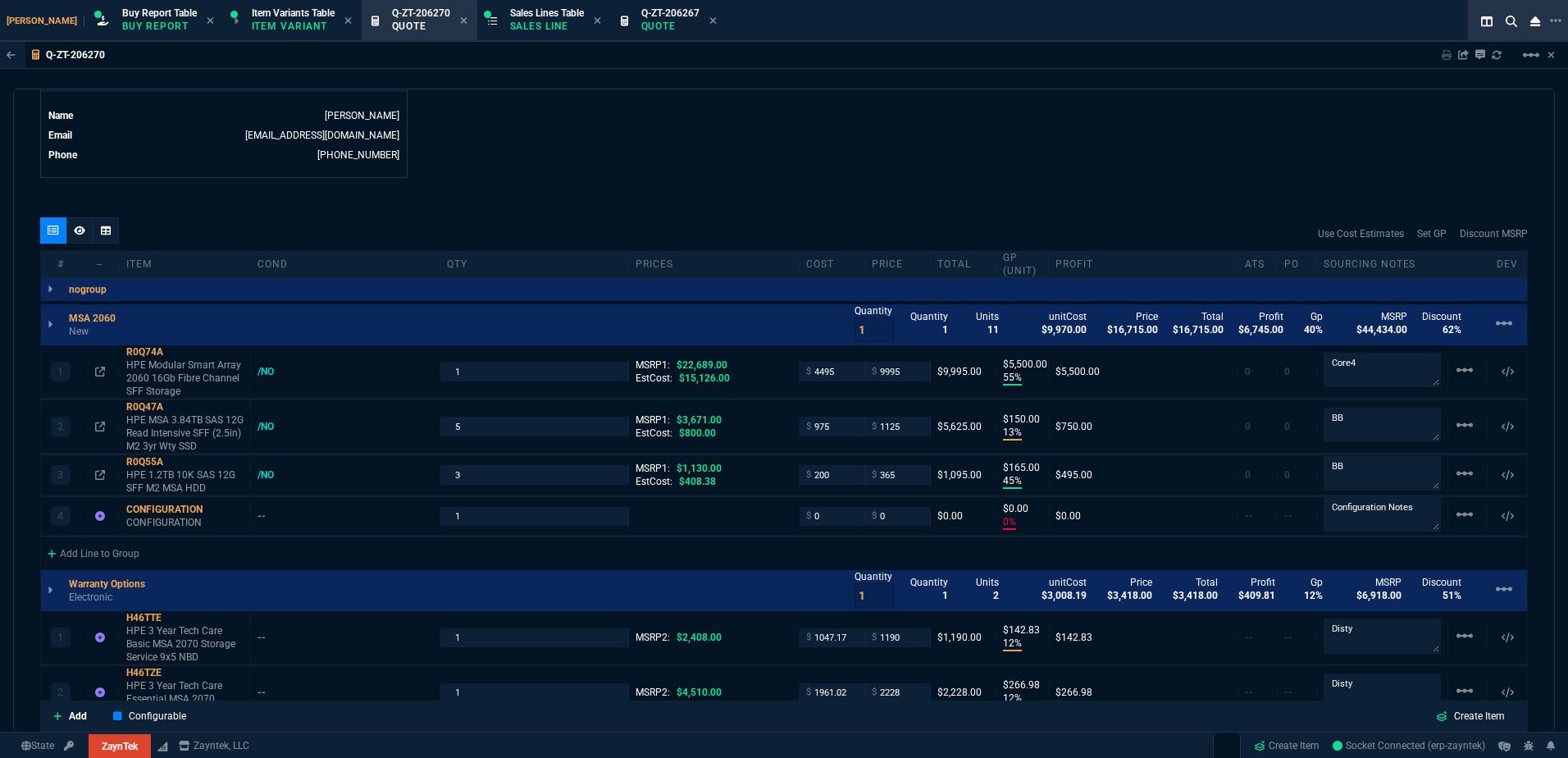
type input "150"
type input "45"
type input "165"
type input "0"
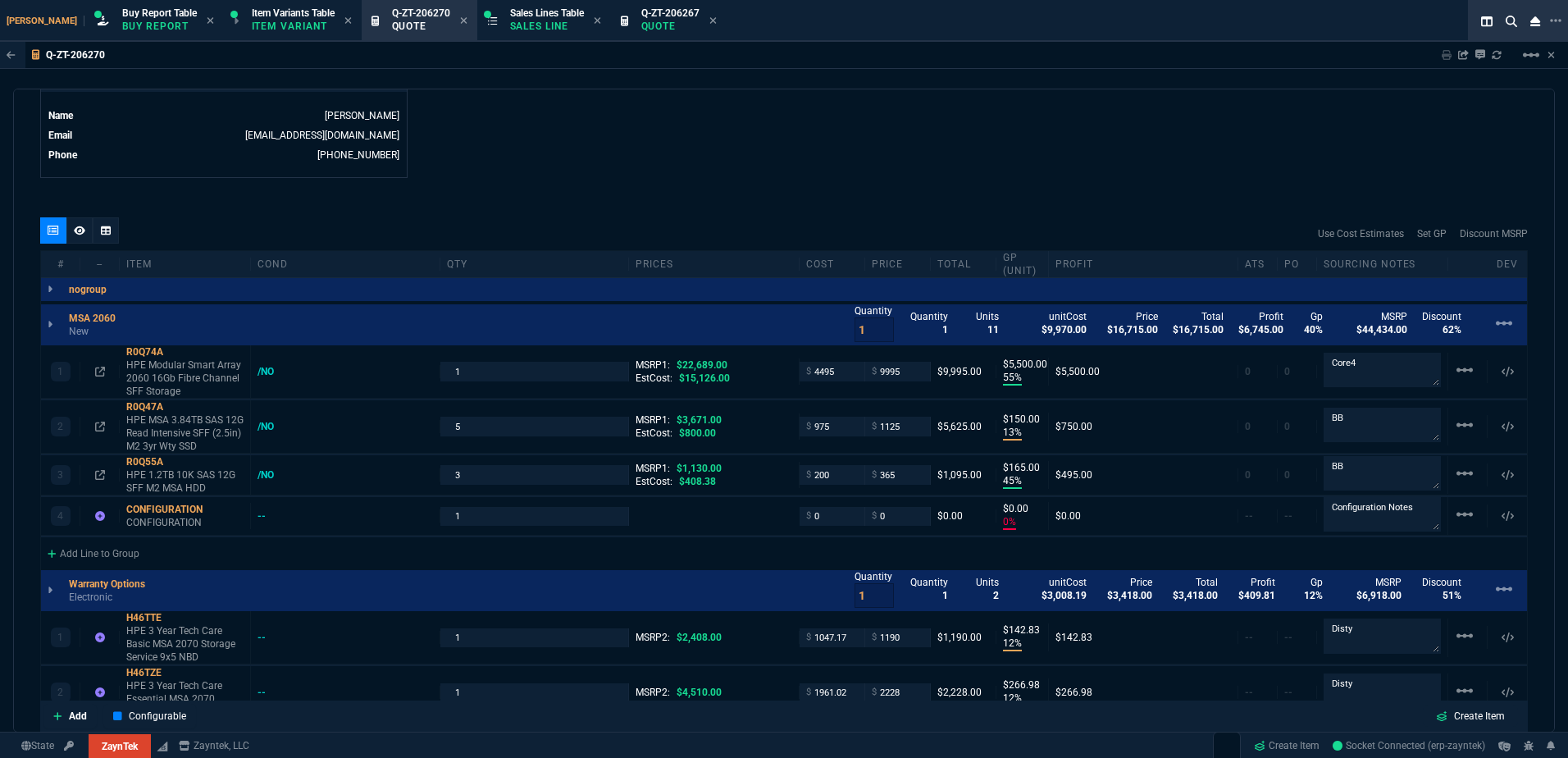
type input "12"
type input "143"
type input "12"
type input "267"
type input "35"
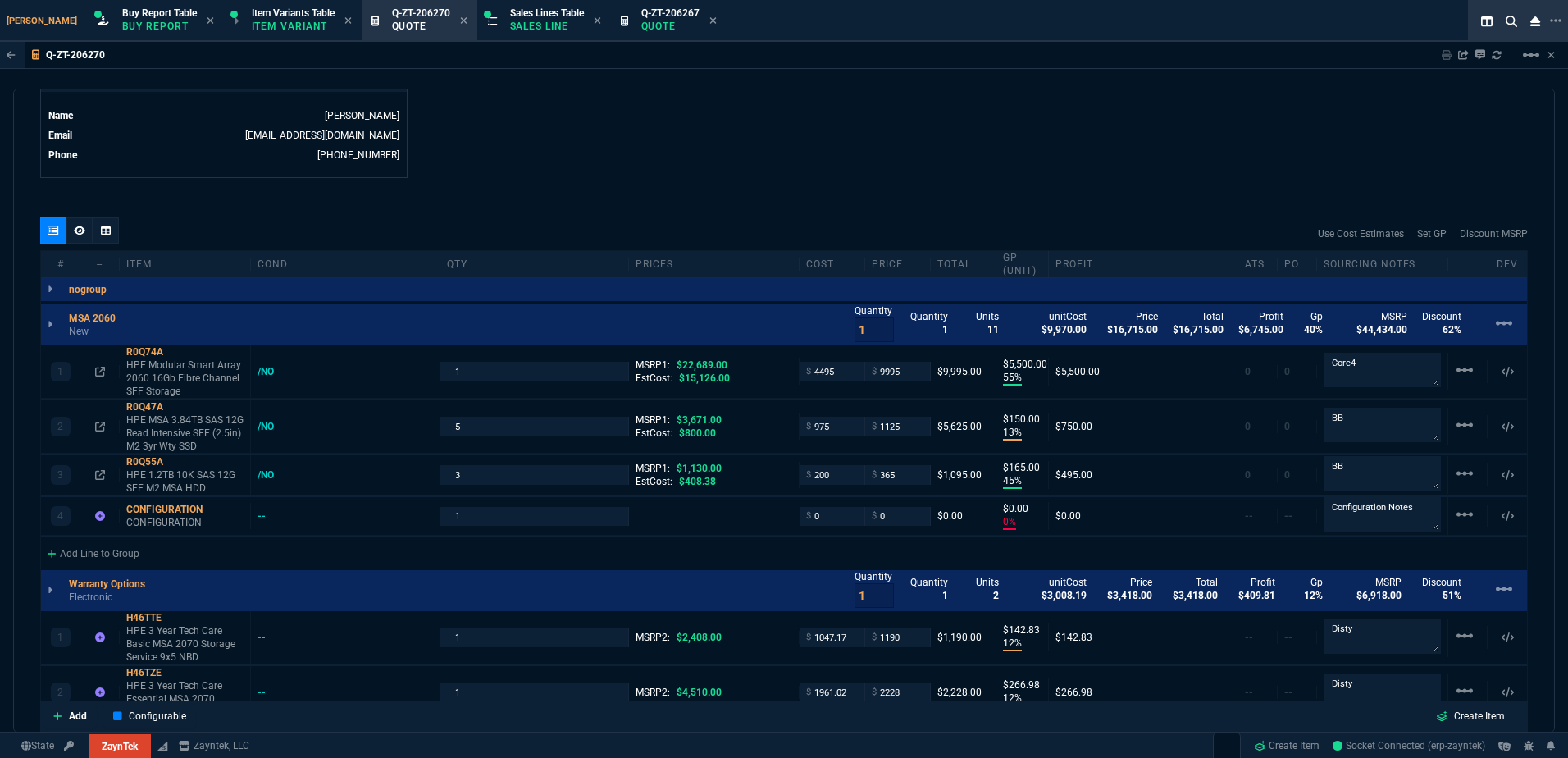
type input "600"
type input "17"
type input "10"
type input "64"
type input "730"
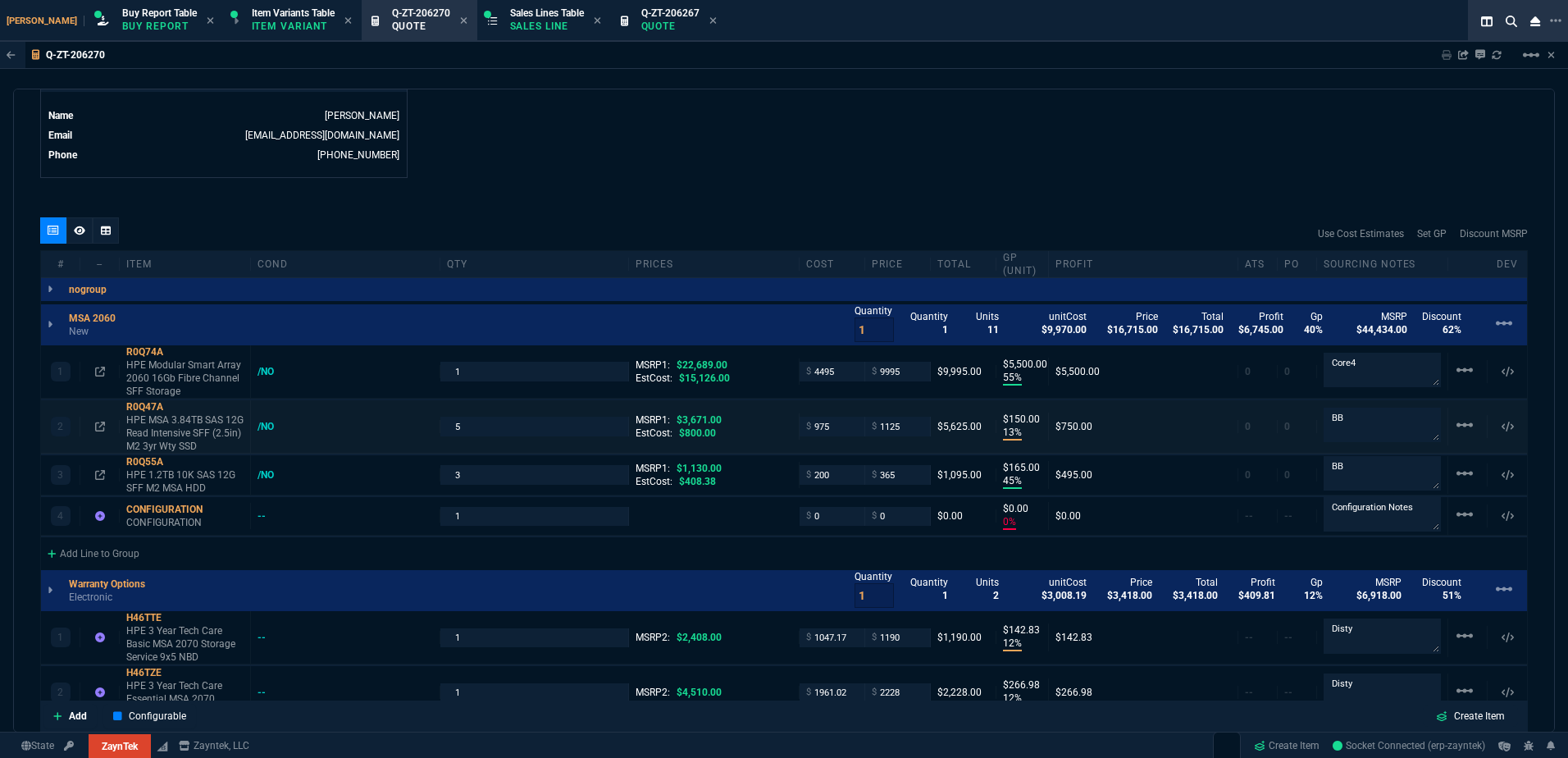
type input "56"
type input "69"
type input "68"
type input "51"
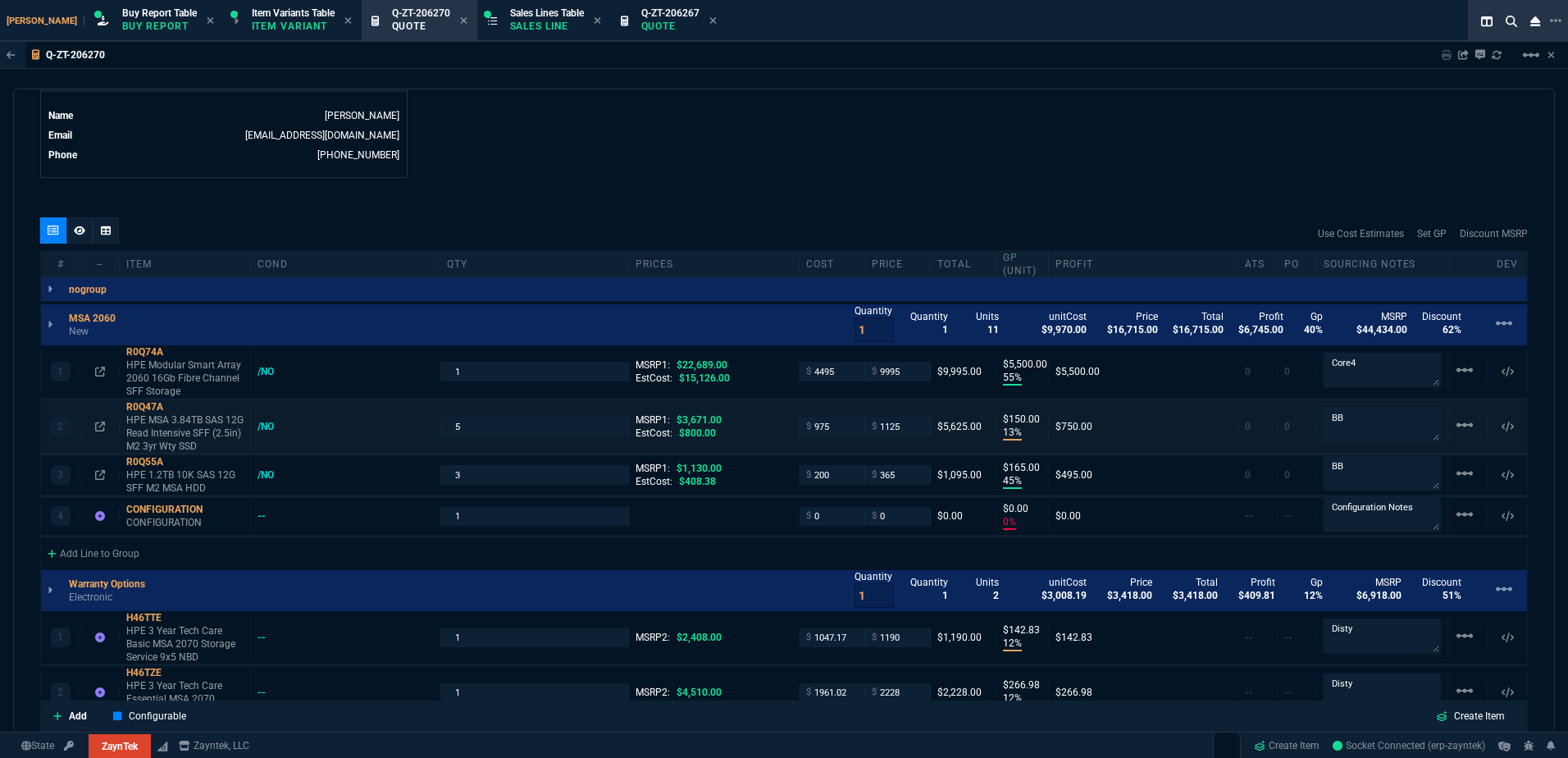
type input "66"
type input "33"
type input "81"
drag, startPoint x: 179, startPoint y: 467, endPoint x: 169, endPoint y: 464, distance: 10.4
click at [179, 467] on icon at bounding box center [175, 461] width 9 height 9
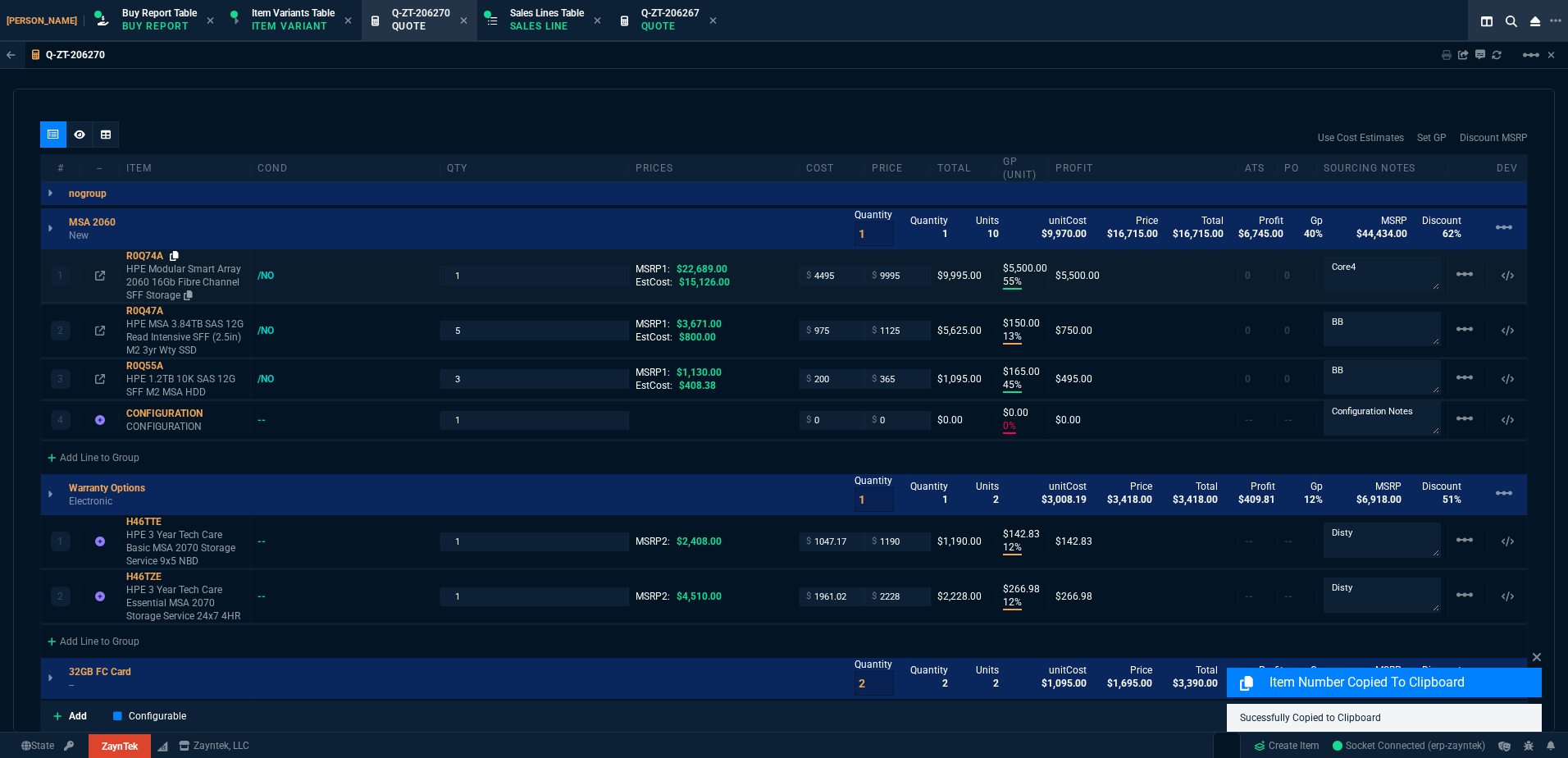
scroll to position [902, 0]
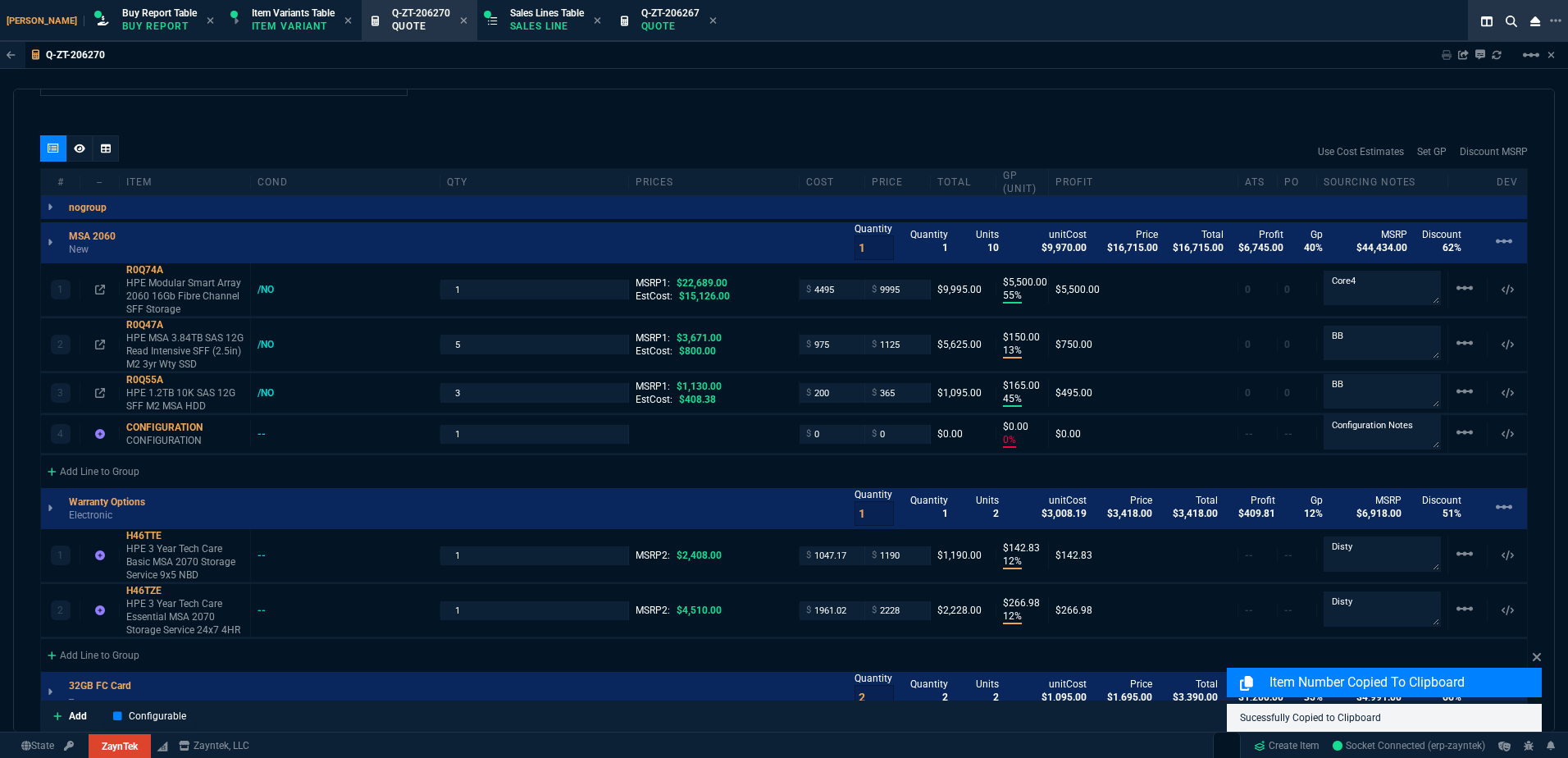
drag, startPoint x: 159, startPoint y: 289, endPoint x: 498, endPoint y: 255, distance: 340.7
click at [159, 289] on p "HPE Modular Smart Array 2060 16Gb Fibre Channel SFF Storage" at bounding box center [185, 296] width 117 height 40
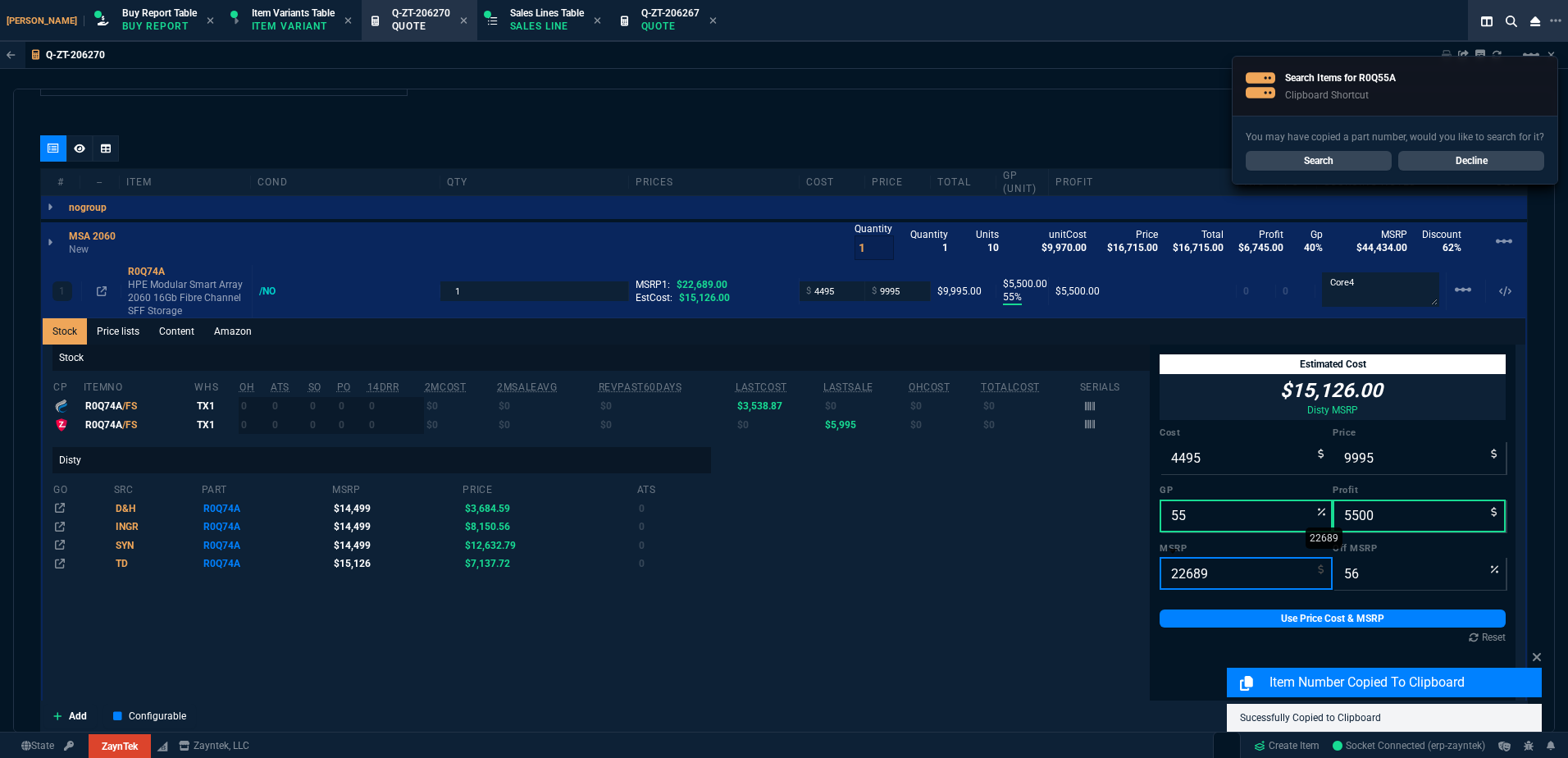
click at [1194, 568] on input "22689" at bounding box center [1246, 573] width 173 height 33
type input "-1"
type input "999600"
click at [1194, 611] on link "Use Price Cost & MSRP" at bounding box center [1333, 618] width 346 height 18
click at [1194, 614] on link "Use Price Cost & MSRP" at bounding box center [1333, 618] width 346 height 18
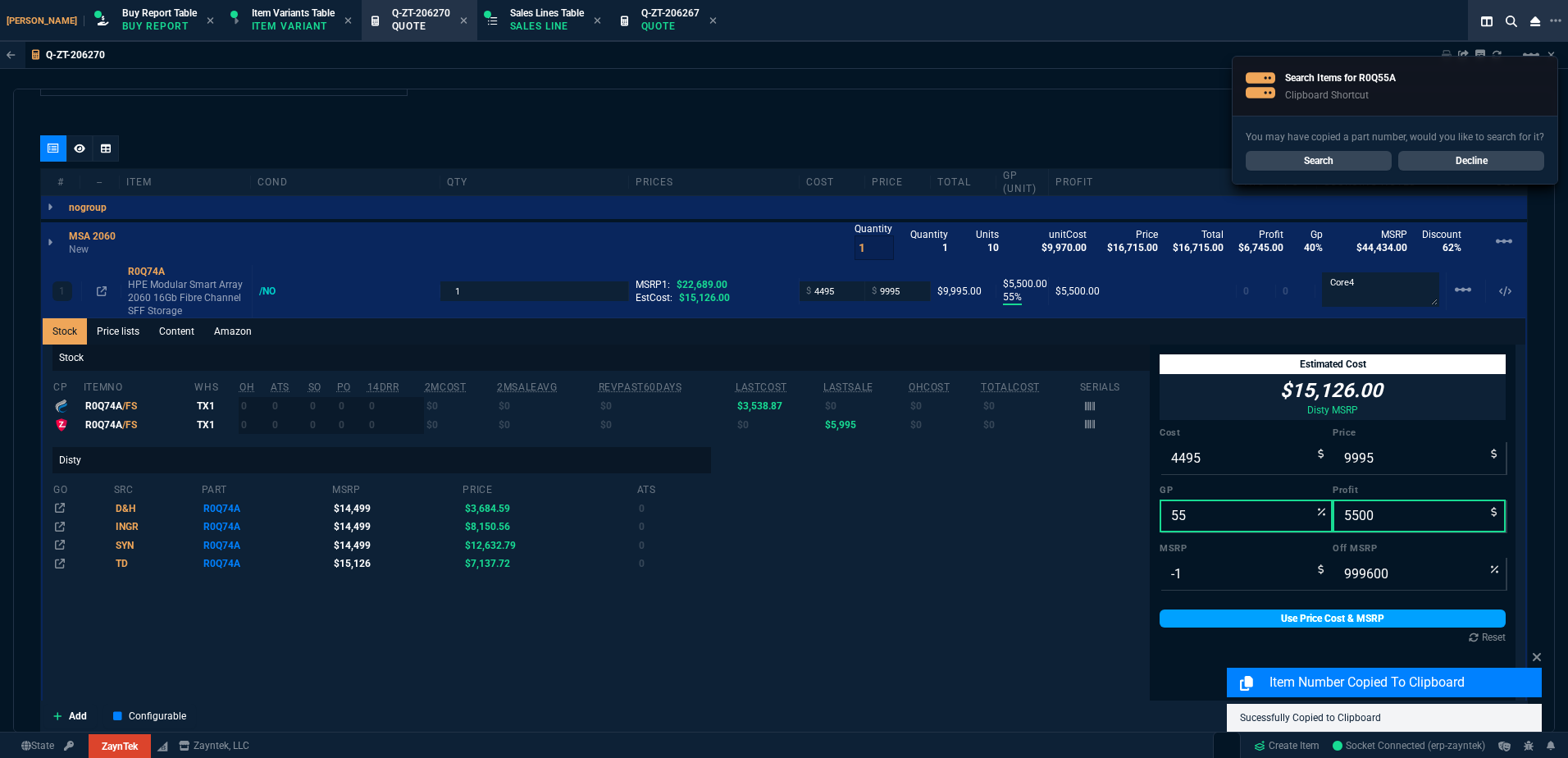
type input "14499"
click at [1194, 616] on link "Use Price Cost & MSRP" at bounding box center [1333, 618] width 346 height 18
type input "31"
drag, startPoint x: 1194, startPoint y: 616, endPoint x: 1183, endPoint y: 511, distance: 105.6
click at [1183, 511] on input "55" at bounding box center [1246, 515] width 173 height 33
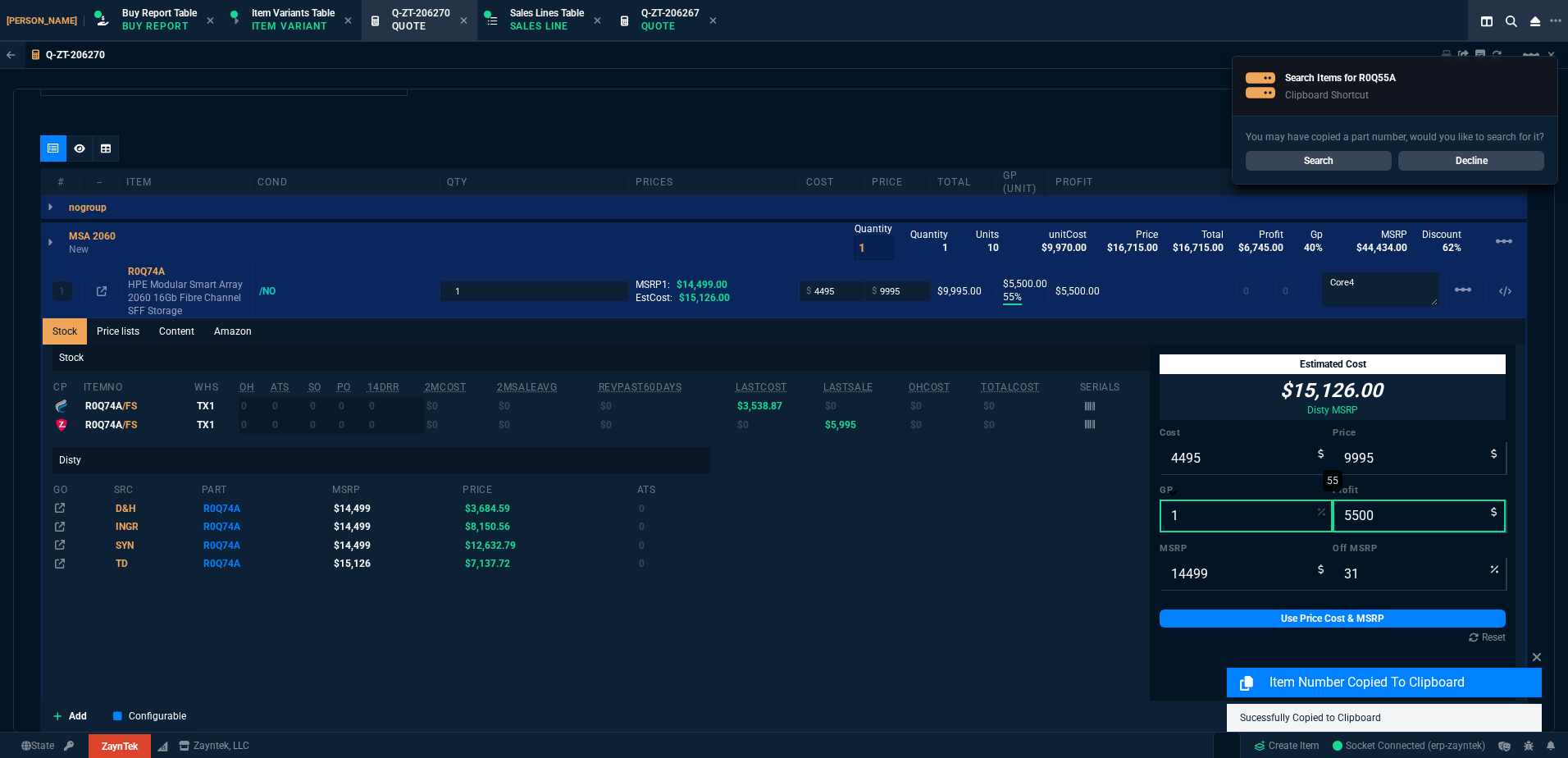
type input "12"
type input "5108"
type input "613"
type input "65"
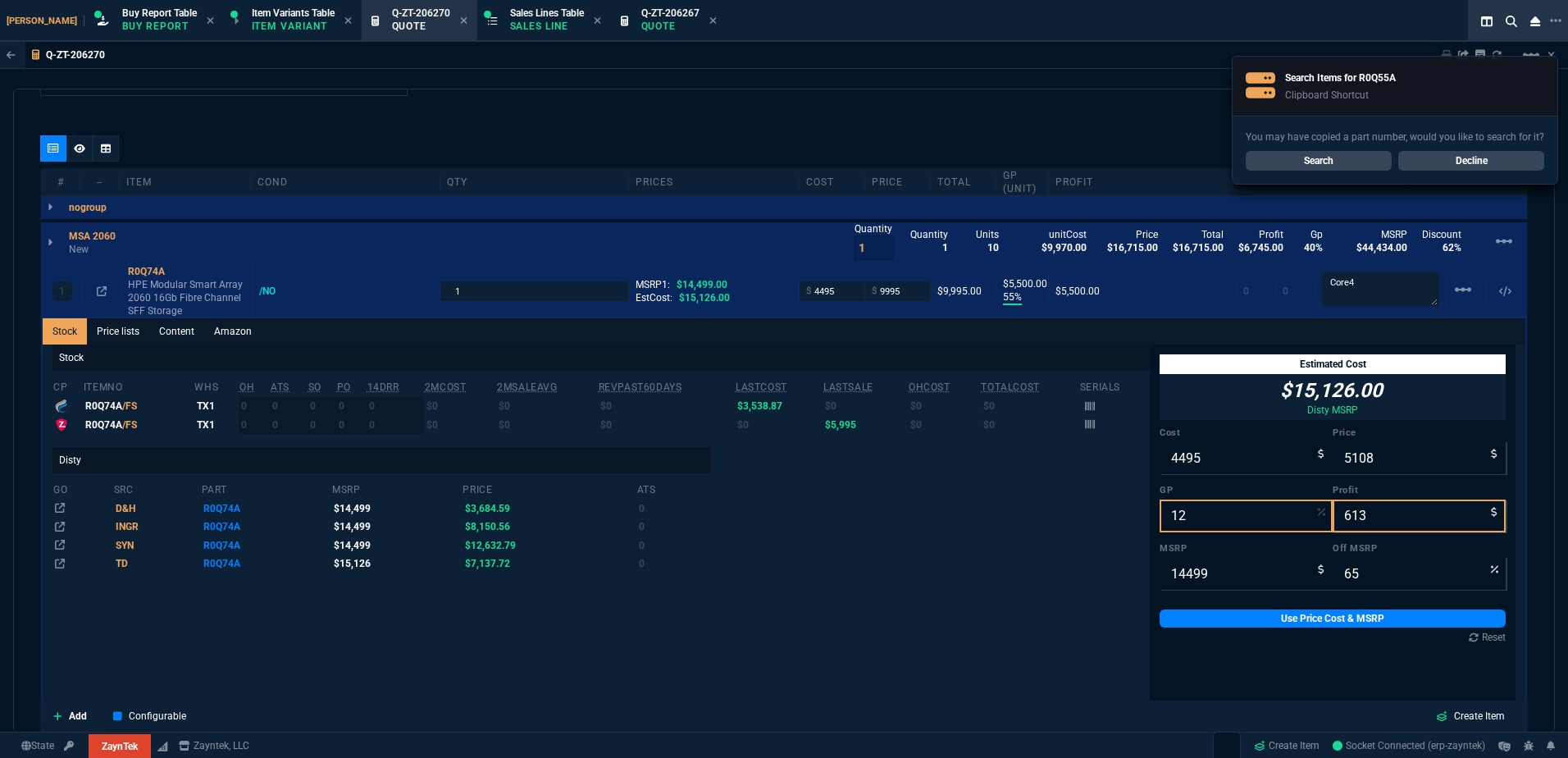
type input "9995"
type input "55"
type input "5500"
type input "31"
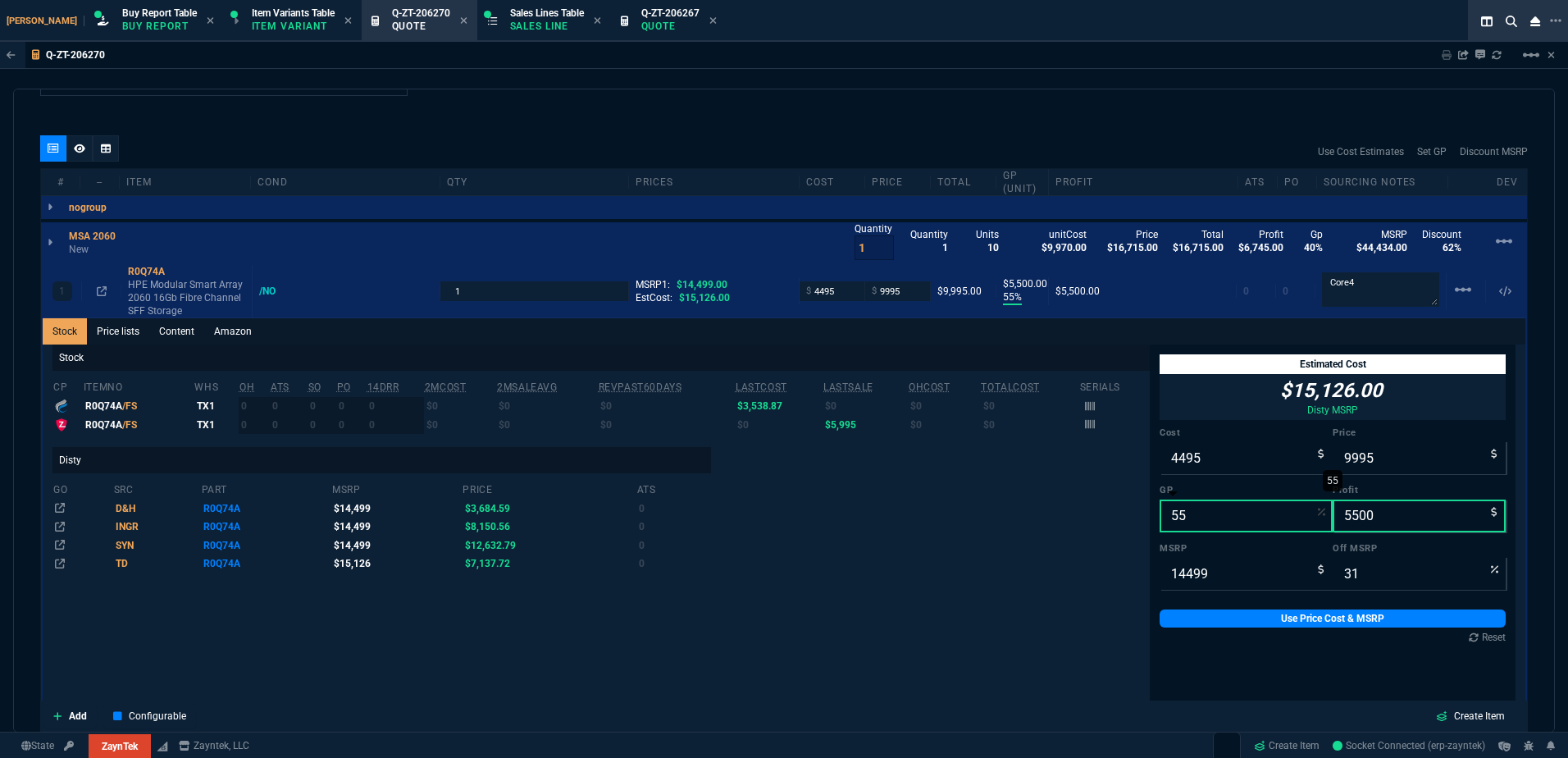
click at [1227, 515] on input "55" at bounding box center [1246, 515] width 173 height 33
type input "1"
type input "4540"
type input "45"
type input "12"
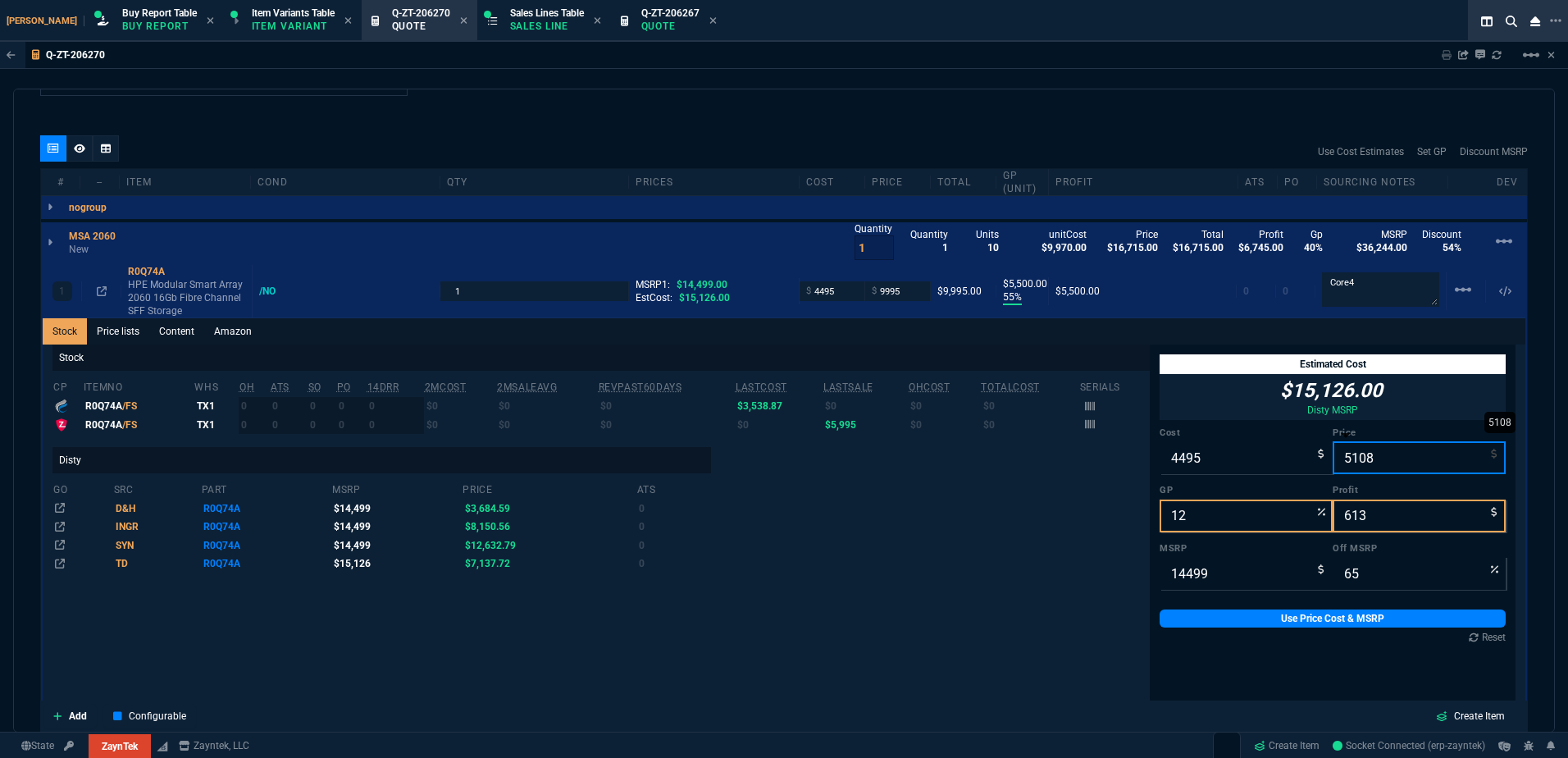
click at [1356, 463] on input "5108" at bounding box center [1419, 457] width 173 height 33
click at [1250, 617] on link "Use Price Cost & MSRP" at bounding box center [1333, 618] width 346 height 18
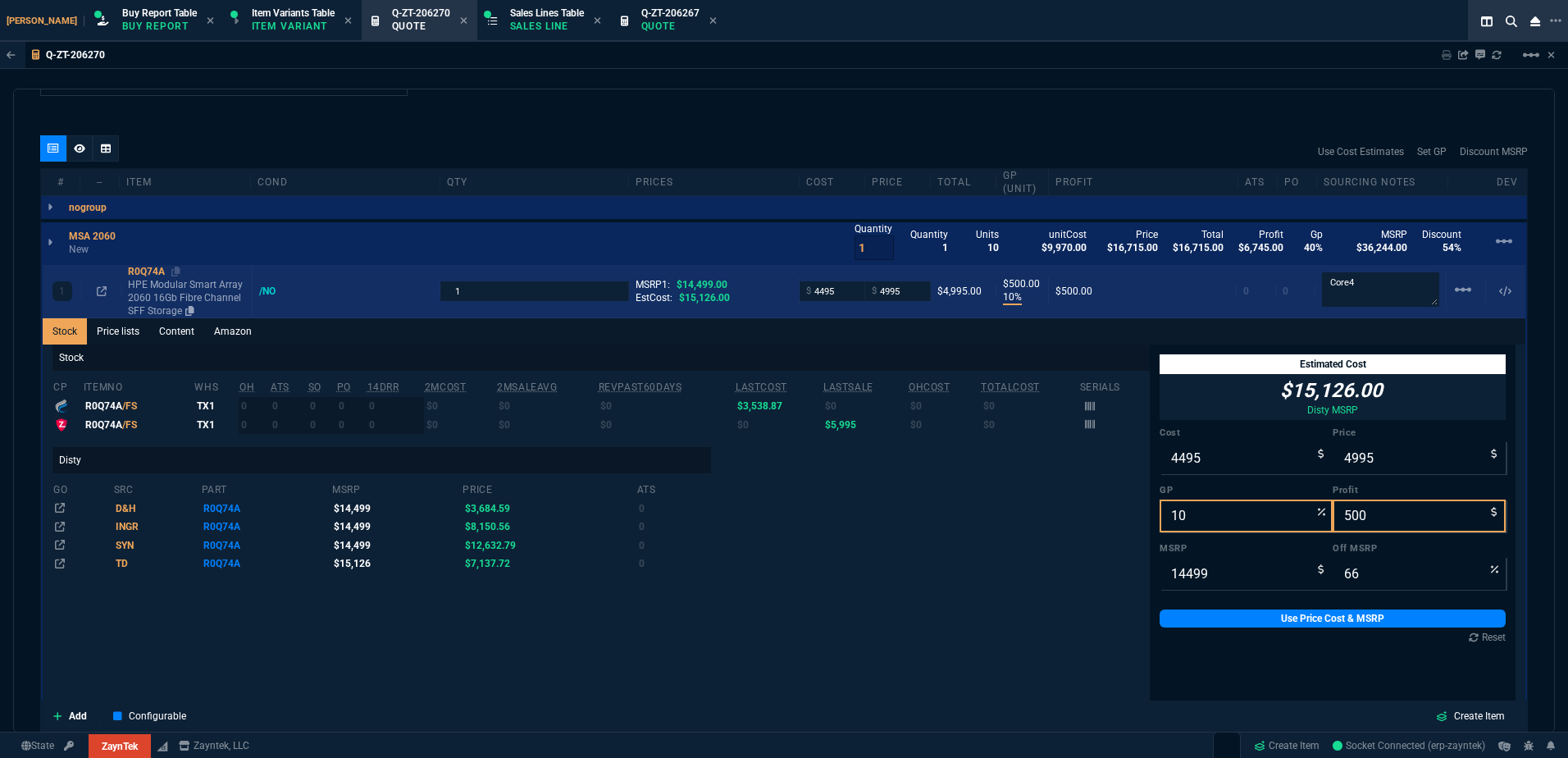
click at [165, 279] on link "R0Q74A HPE Modular Smart Array 2060 16Gb Fibre Channel SFF Storage" at bounding box center [186, 291] width 117 height 53
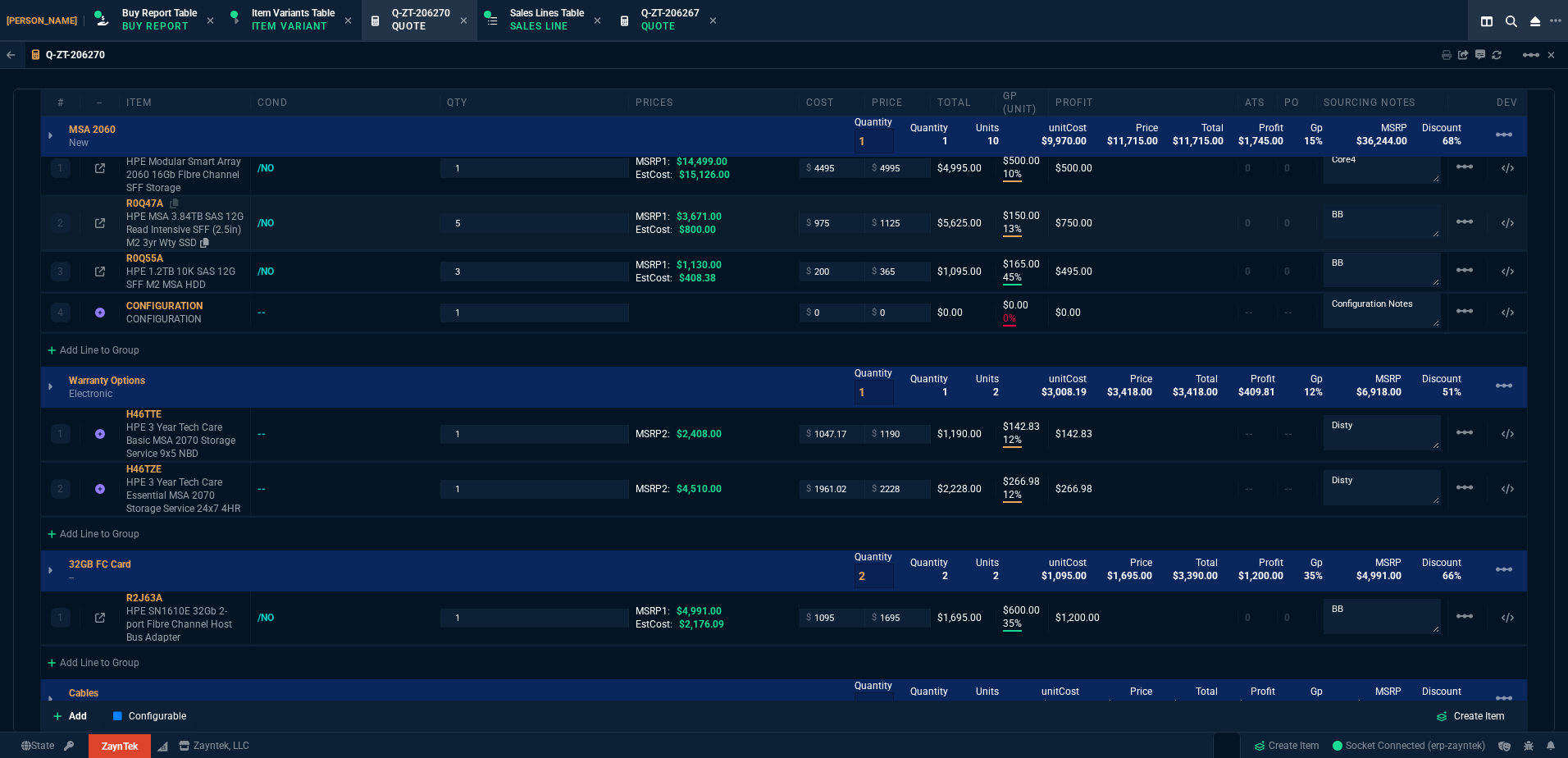
scroll to position [984, 0]
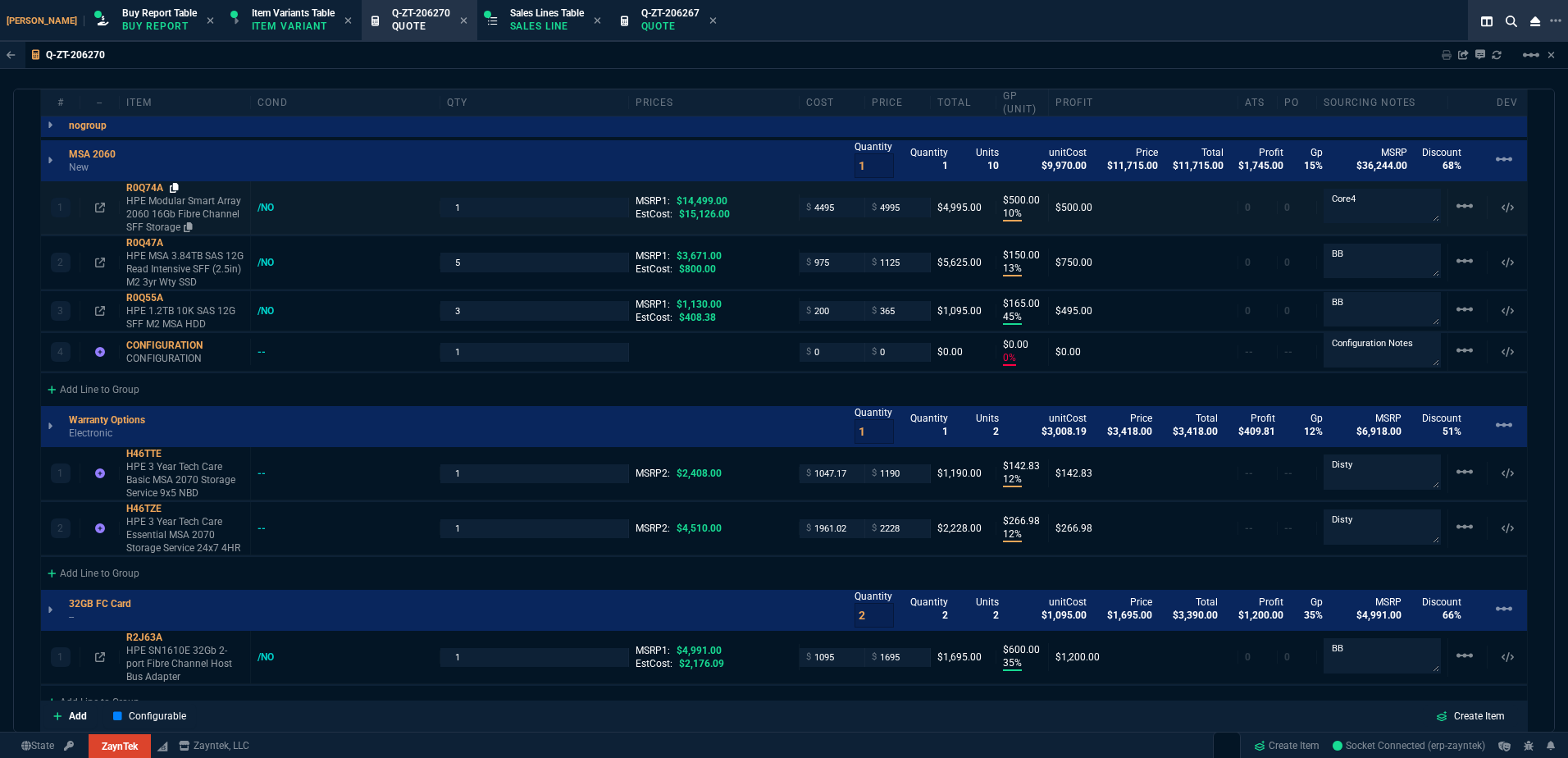
click at [177, 192] on icon at bounding box center [175, 188] width 9 height 9
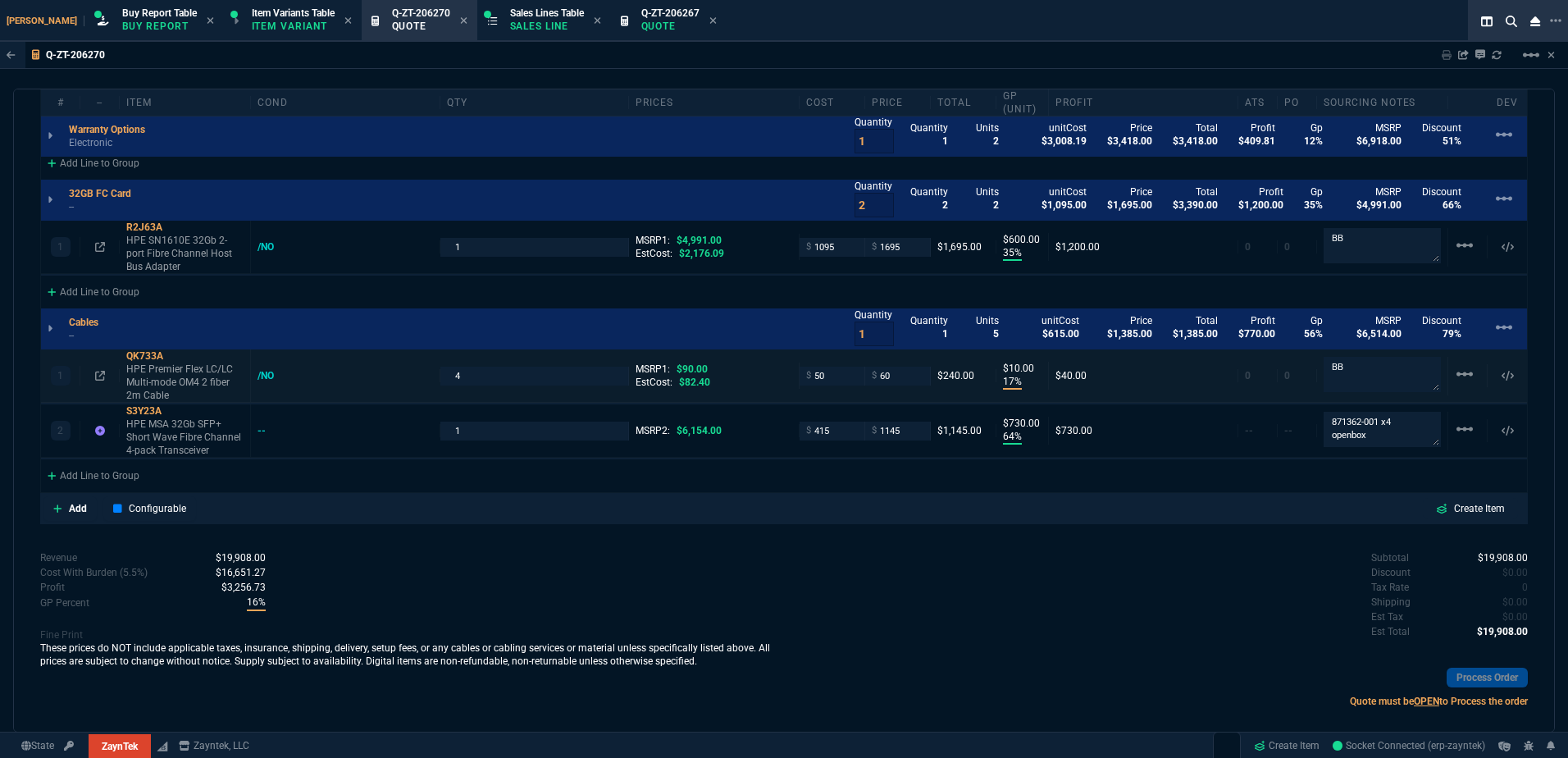
scroll to position [1066, 0]
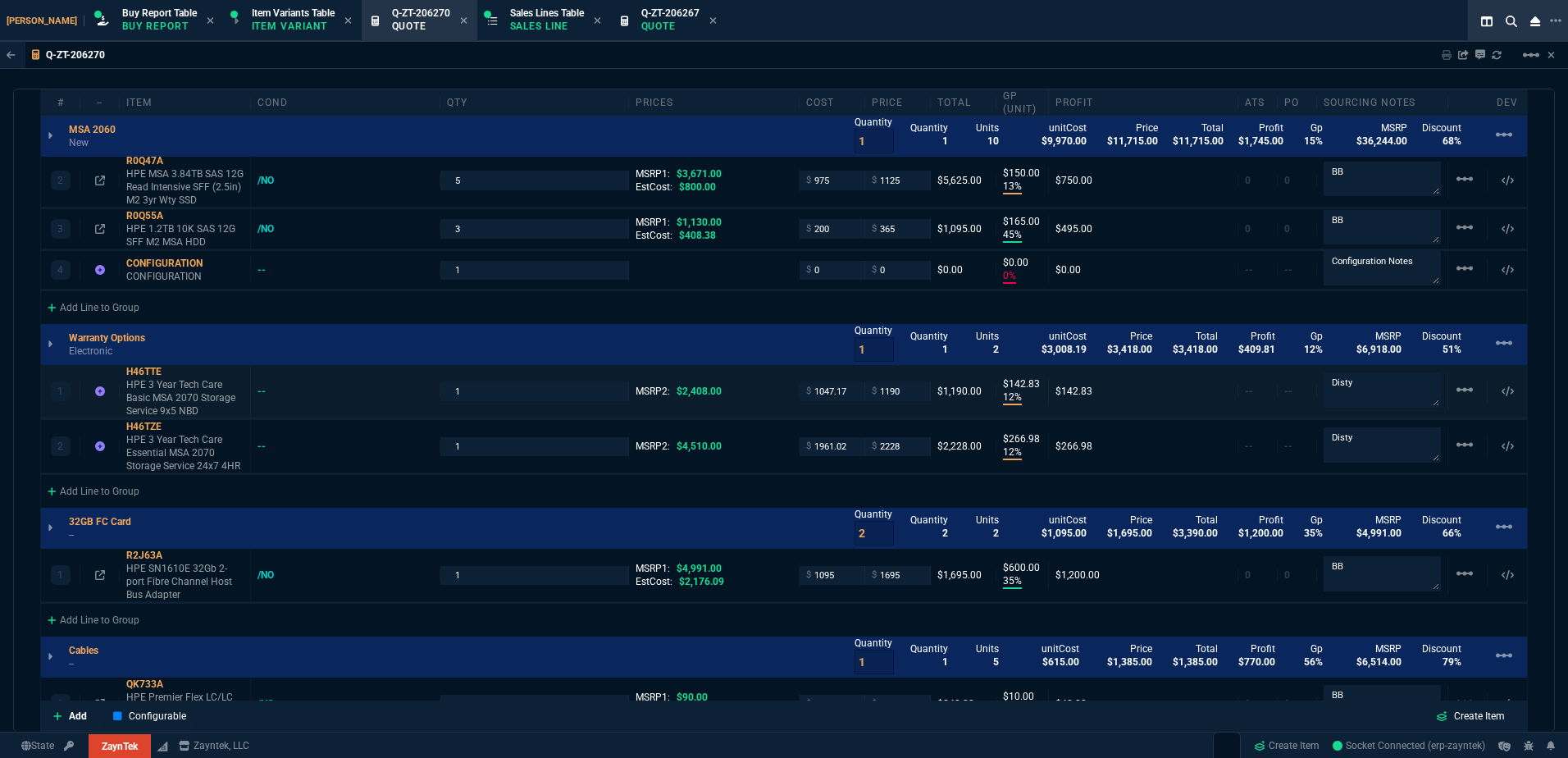
click at [267, 385] on div "1 H46TTE HPE 3 Year Tech Care Basic MSA 2070 Storage Service 9x5 NBD -- 1 MSRP2…" at bounding box center [784, 391] width 1486 height 53
click at [262, 391] on div "--" at bounding box center [268, 391] width 24 height 13
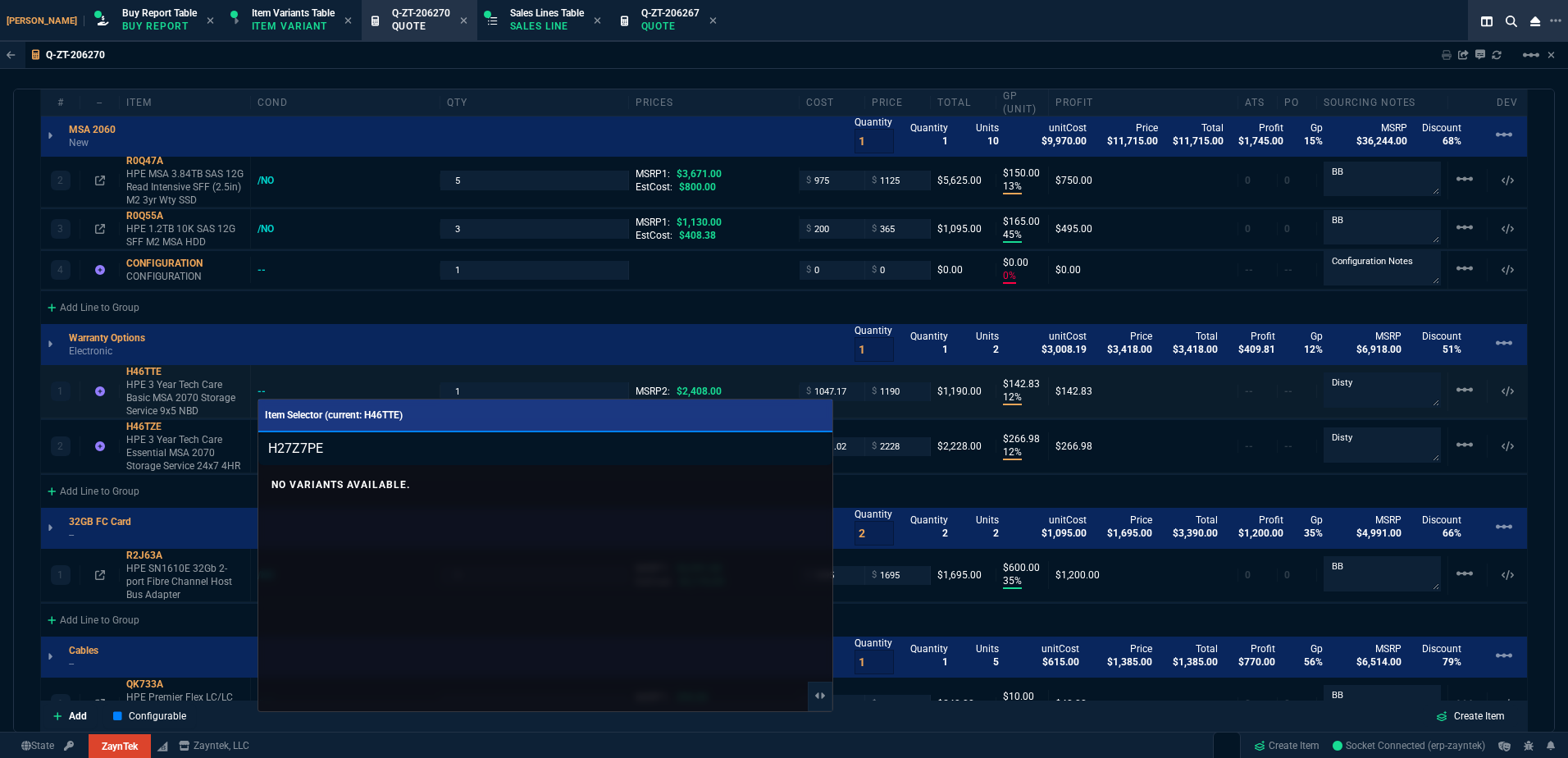
click at [330, 361] on div at bounding box center [784, 379] width 1568 height 758
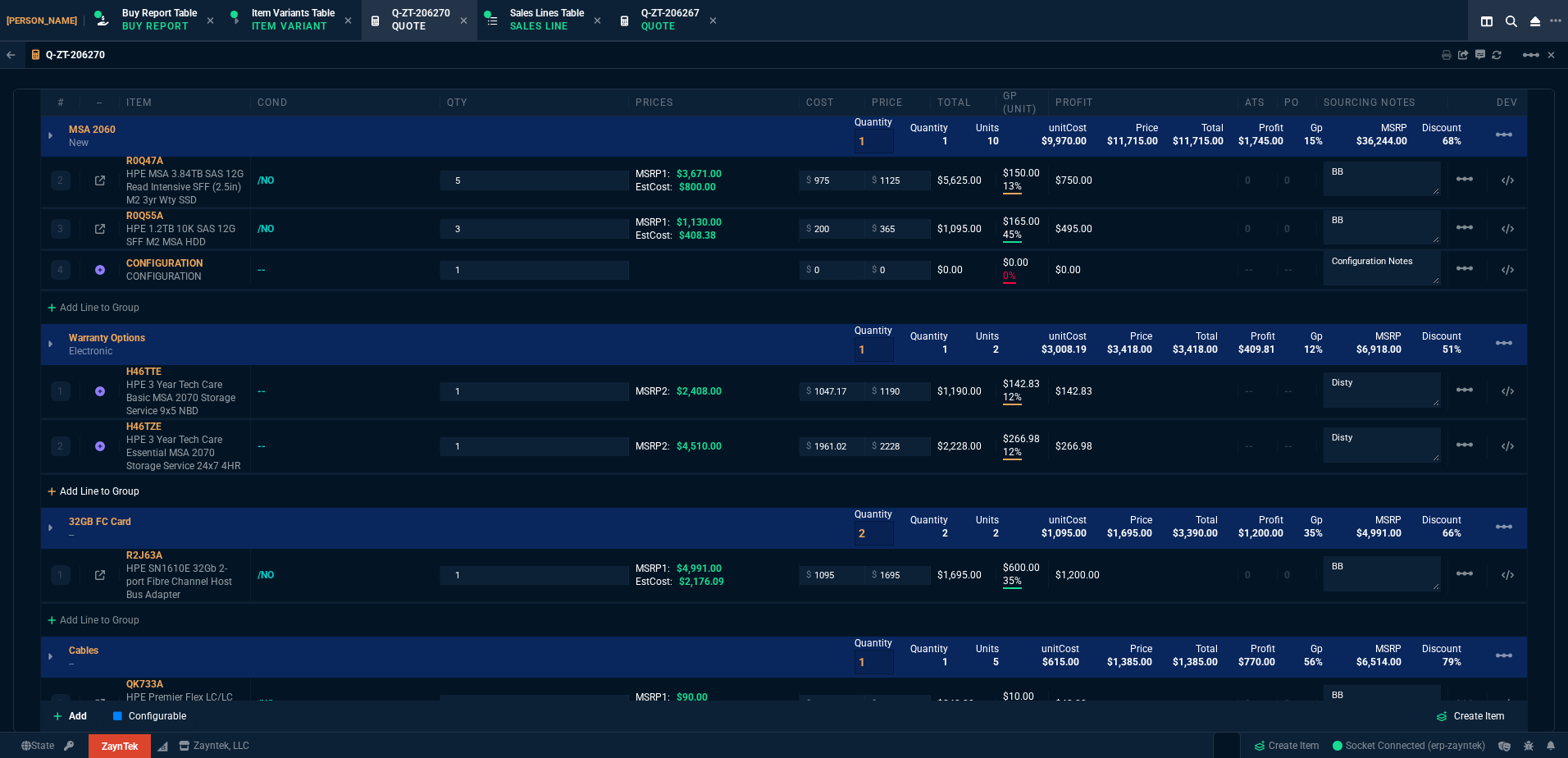
click at [102, 495] on div "Add Line to Group" at bounding box center [93, 489] width 105 height 29
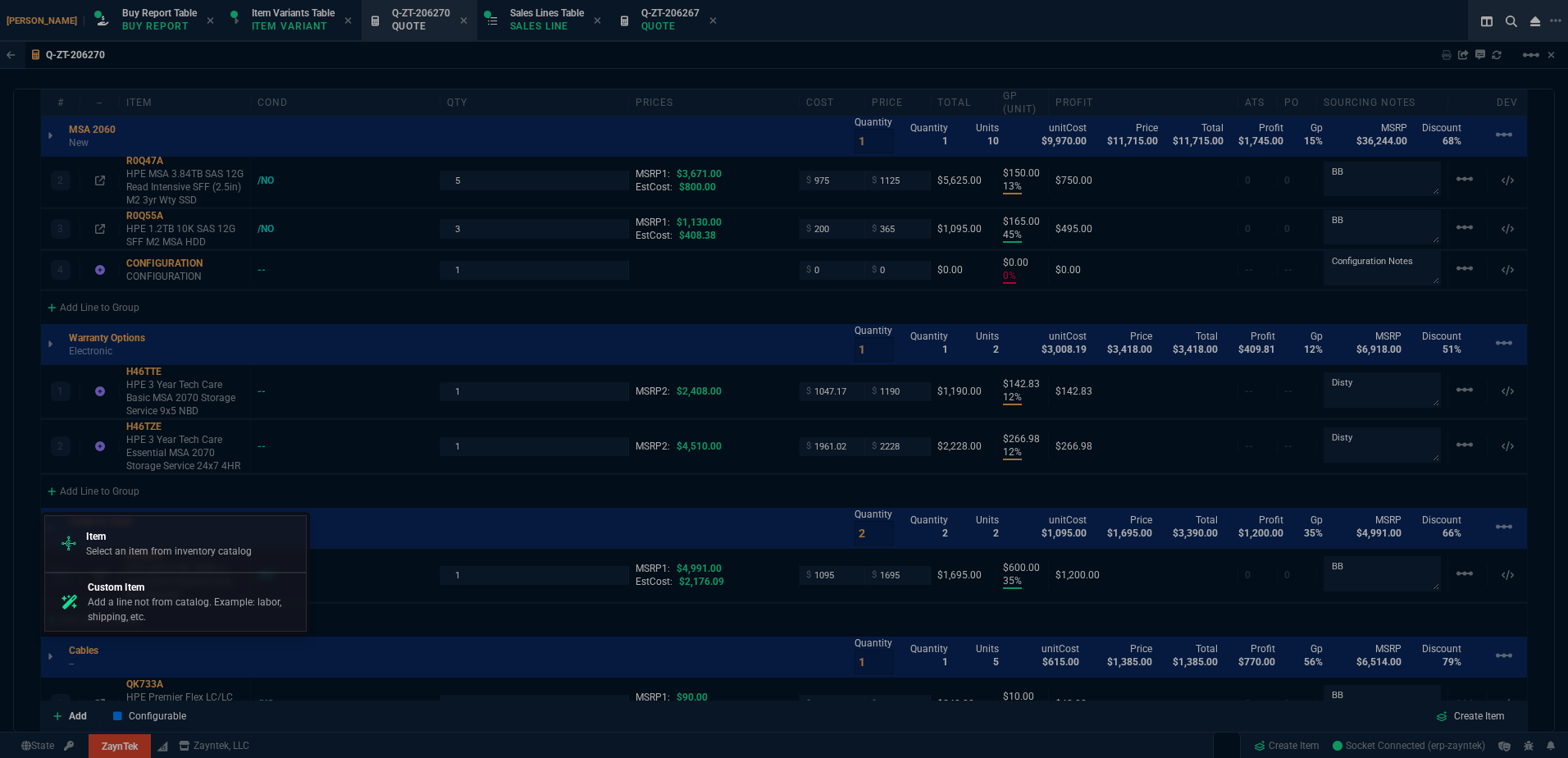
drag, startPoint x: 179, startPoint y: 600, endPoint x: 720, endPoint y: 121, distance: 722.6
click at [182, 601] on p "Add a line not from catalog. Example: labor, shipping, etc." at bounding box center [194, 609] width 212 height 29
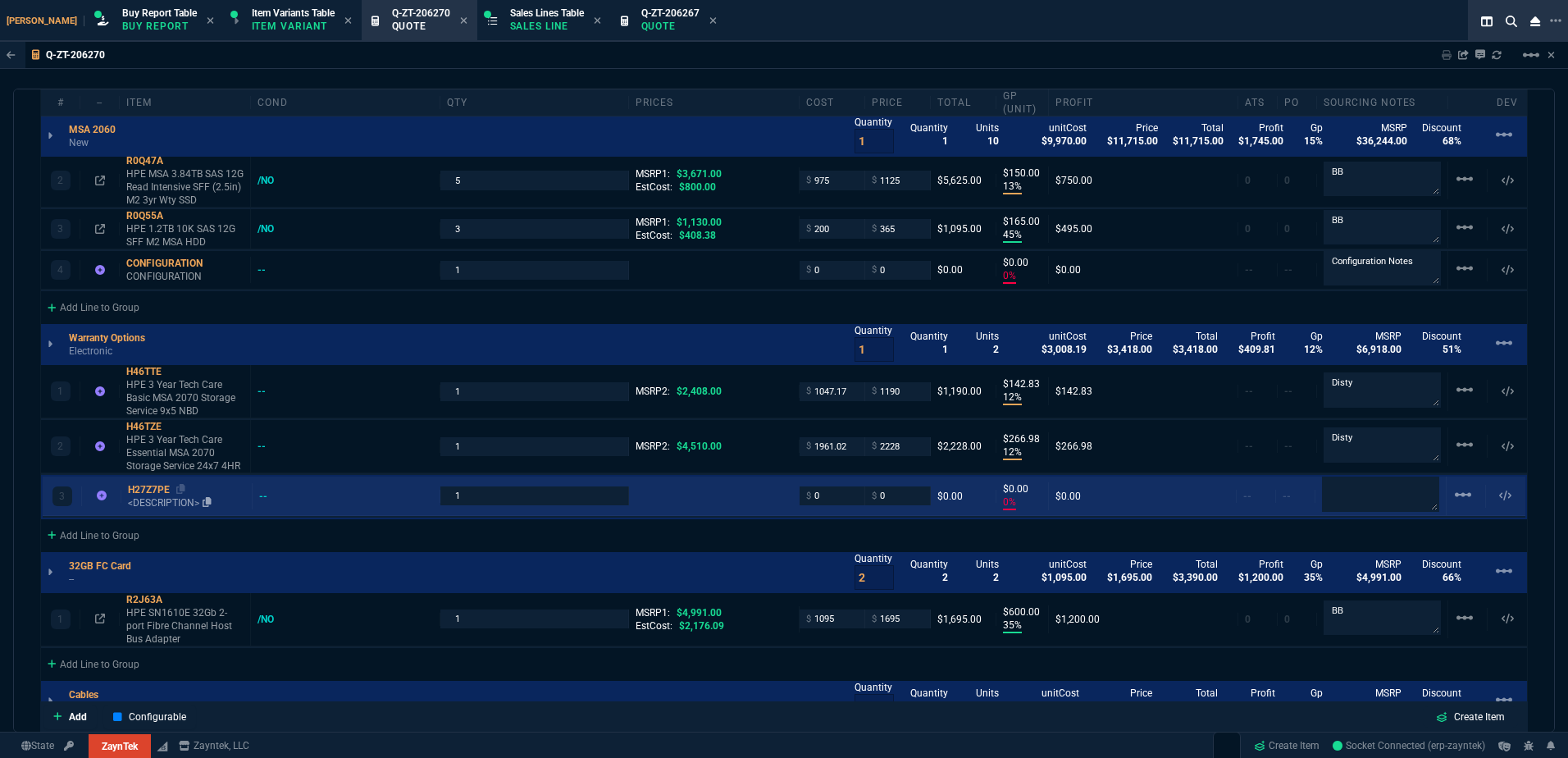
click at [153, 493] on div "H27Z7PE" at bounding box center [186, 490] width 117 height 13
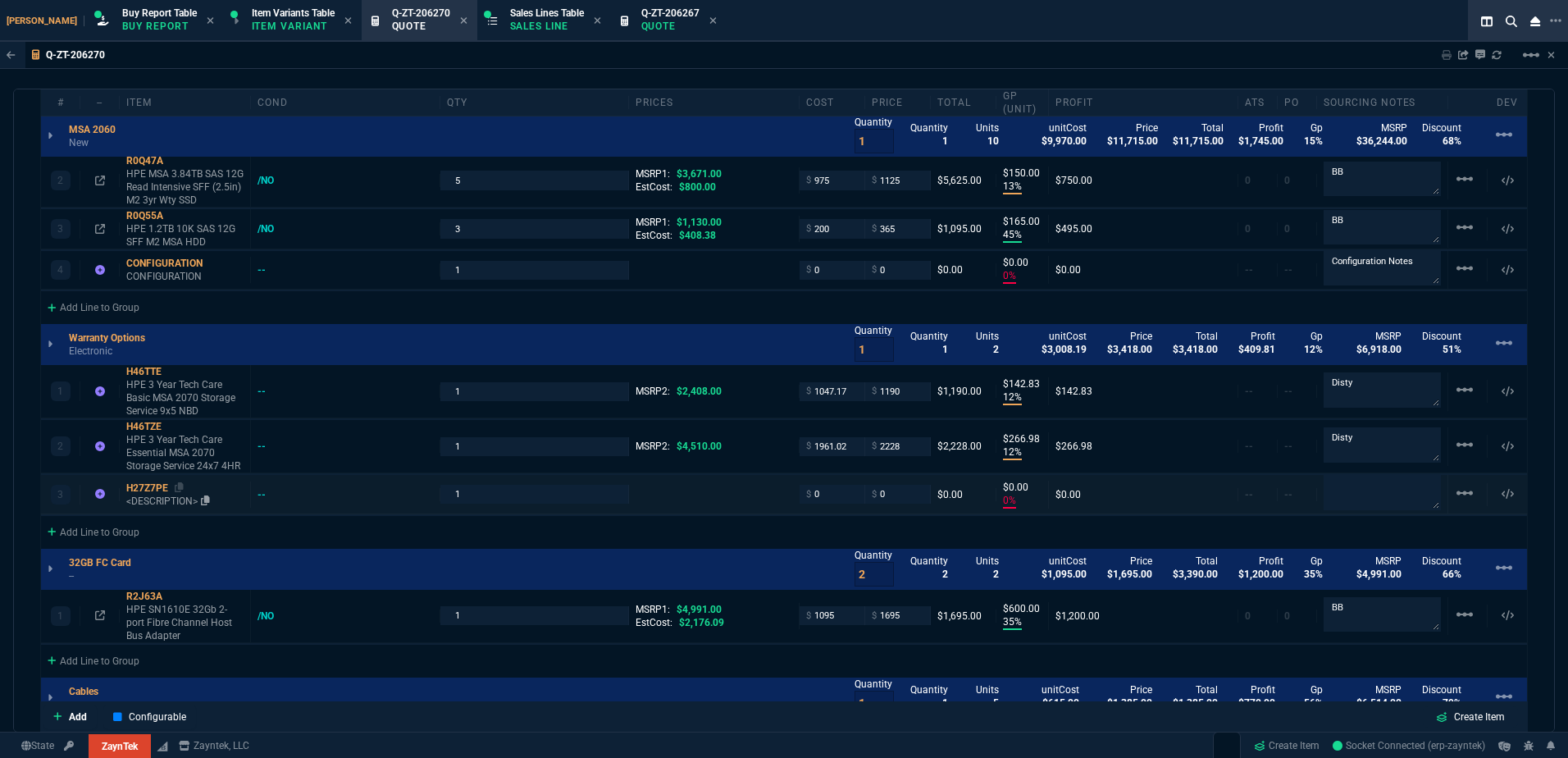
click at [155, 498] on p "<DESCRIPTION>" at bounding box center [185, 501] width 117 height 13
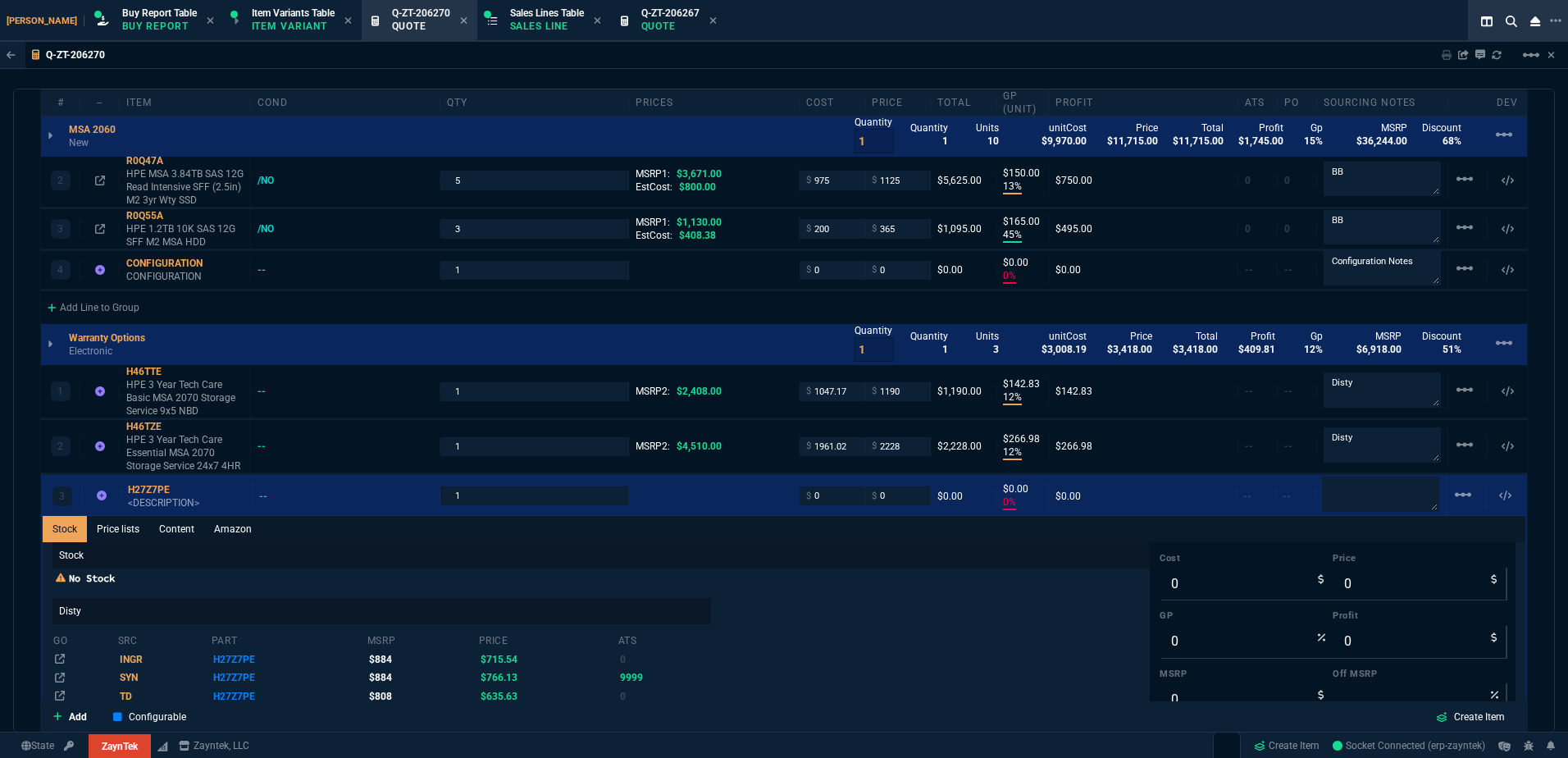
click at [183, 528] on link "Content" at bounding box center [177, 529] width 55 height 26
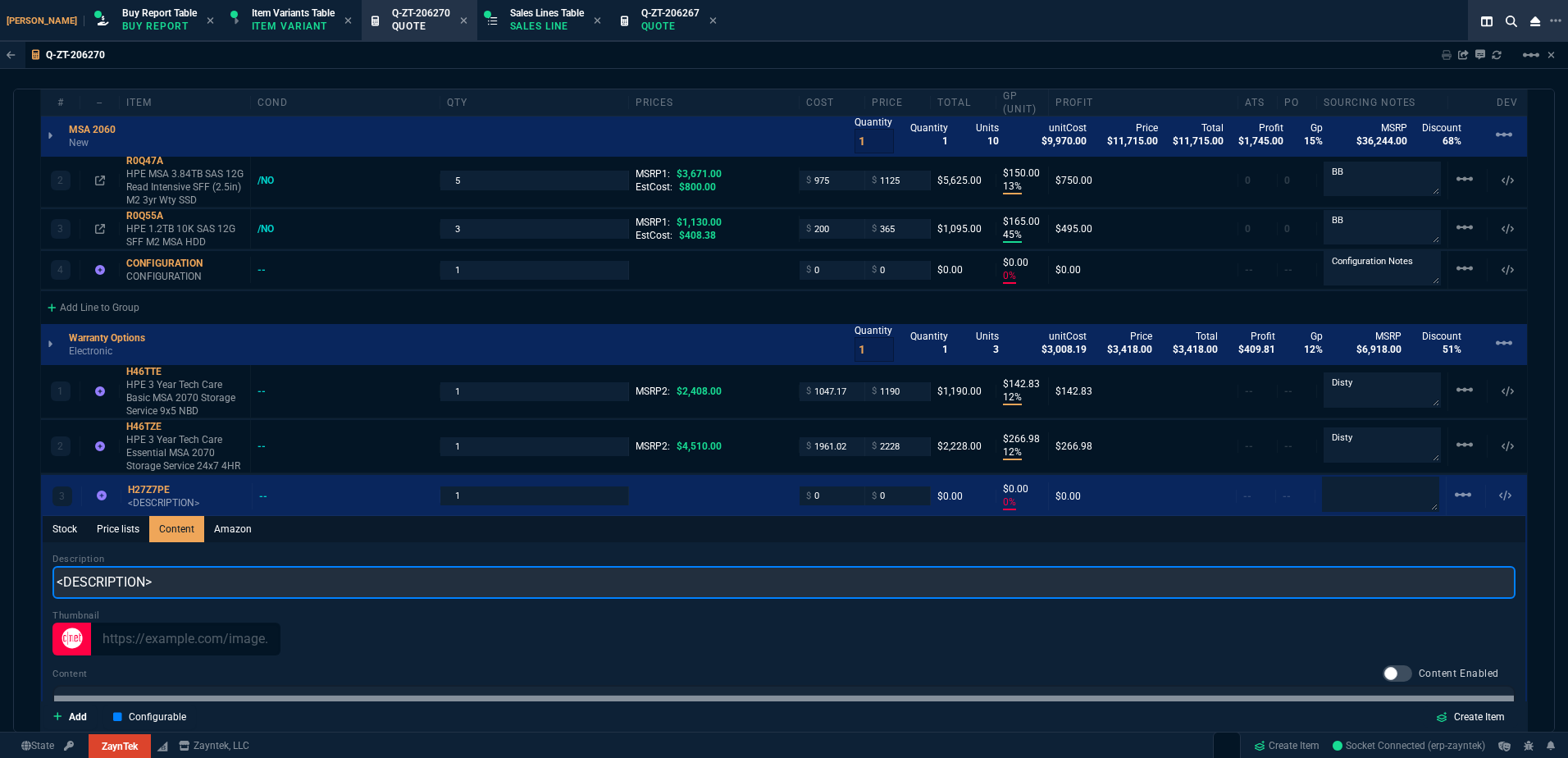
click at [215, 576] on input "<DESCRIPTION>" at bounding box center [784, 582] width 1463 height 33
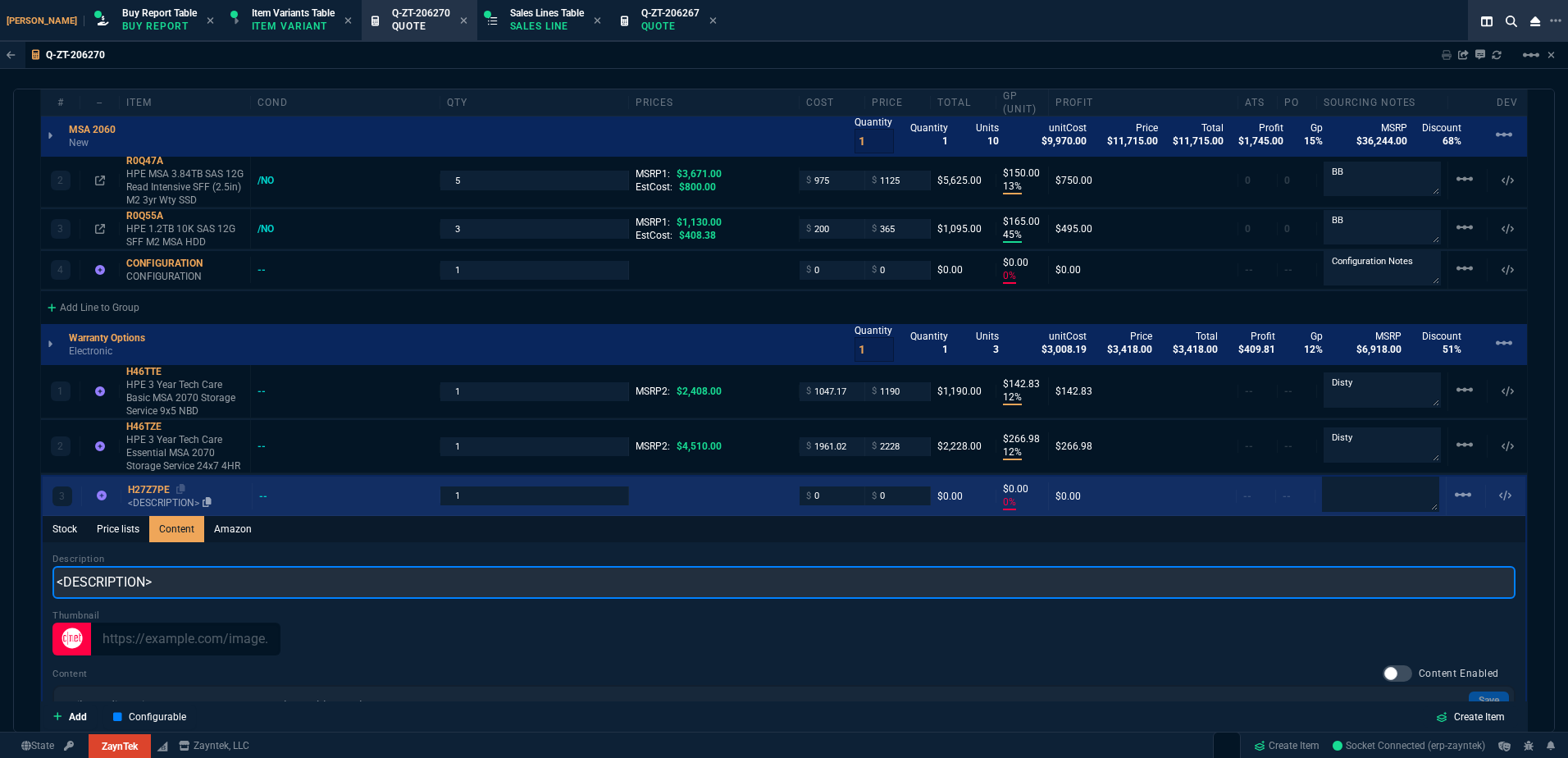
scroll to position [0, 0]
paste input "HPE 1 Year post warranty Tech Care Basic MSA 2060 Storage Service"
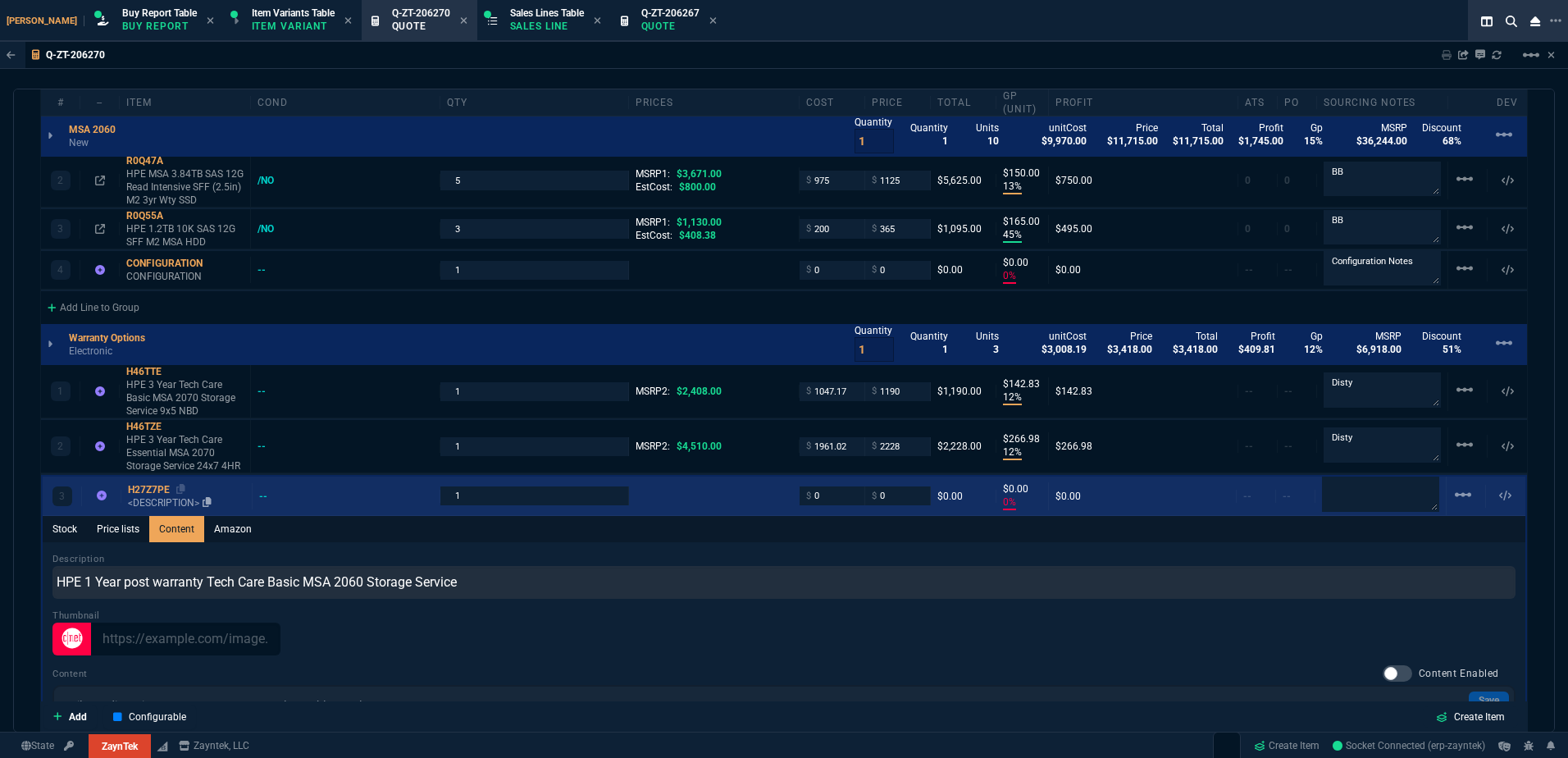
click at [157, 504] on p "<DESCRIPTION>" at bounding box center [186, 503] width 117 height 13
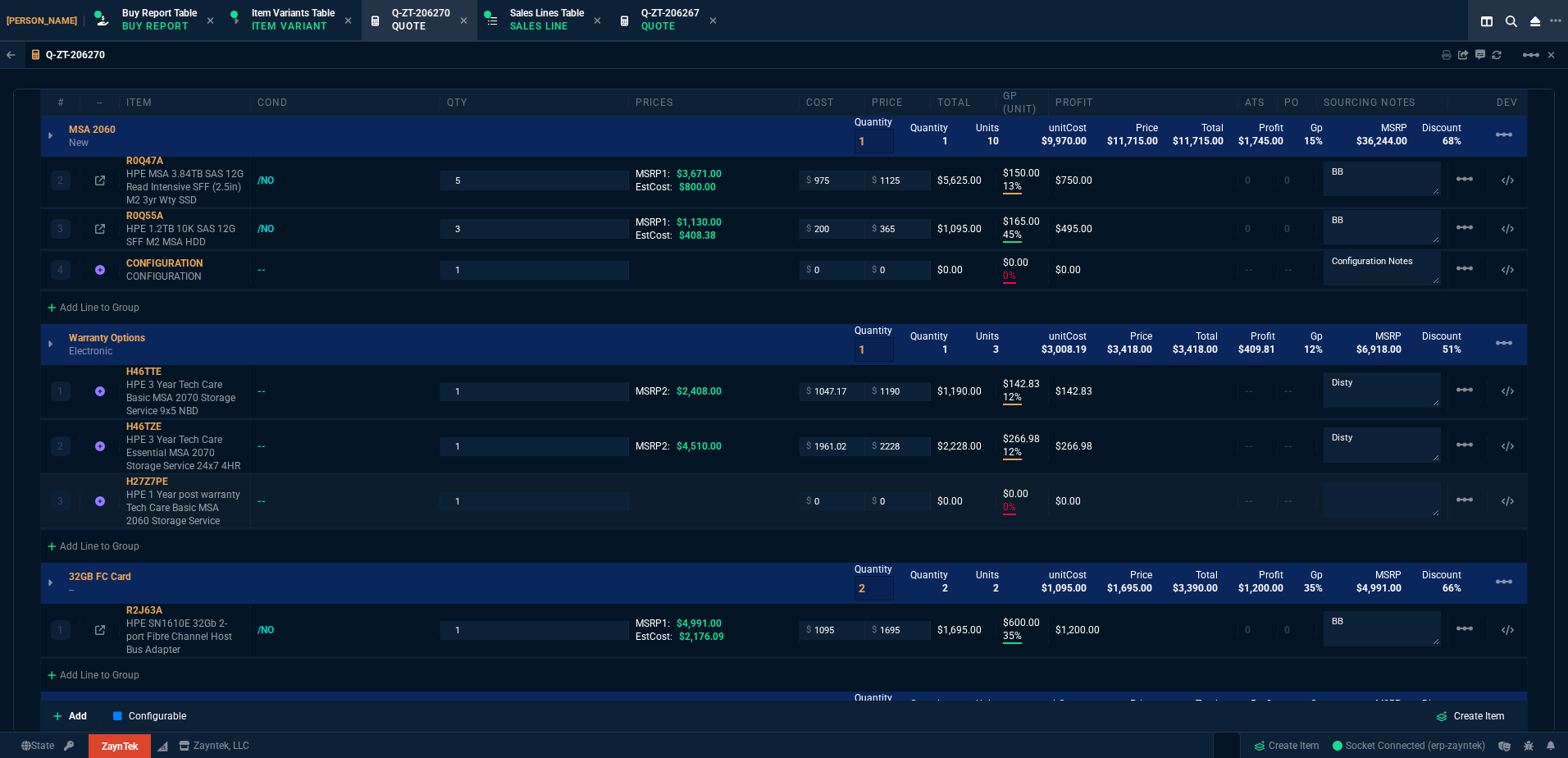
scroll to position [1148, 0]
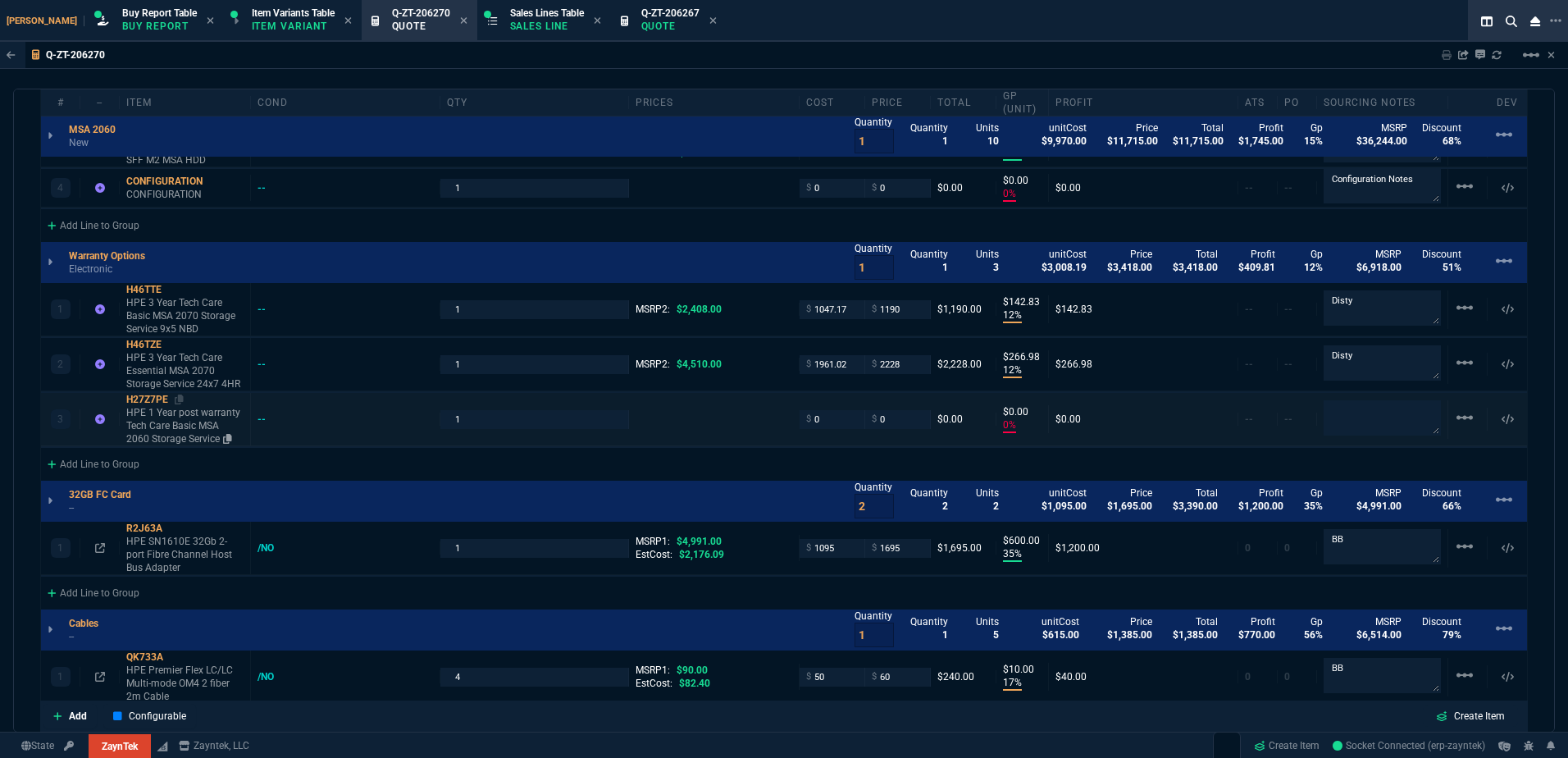
click at [164, 439] on p "HPE 1 Year post warranty Tech Care Basic MSA 2060 Storage Service" at bounding box center [185, 426] width 117 height 40
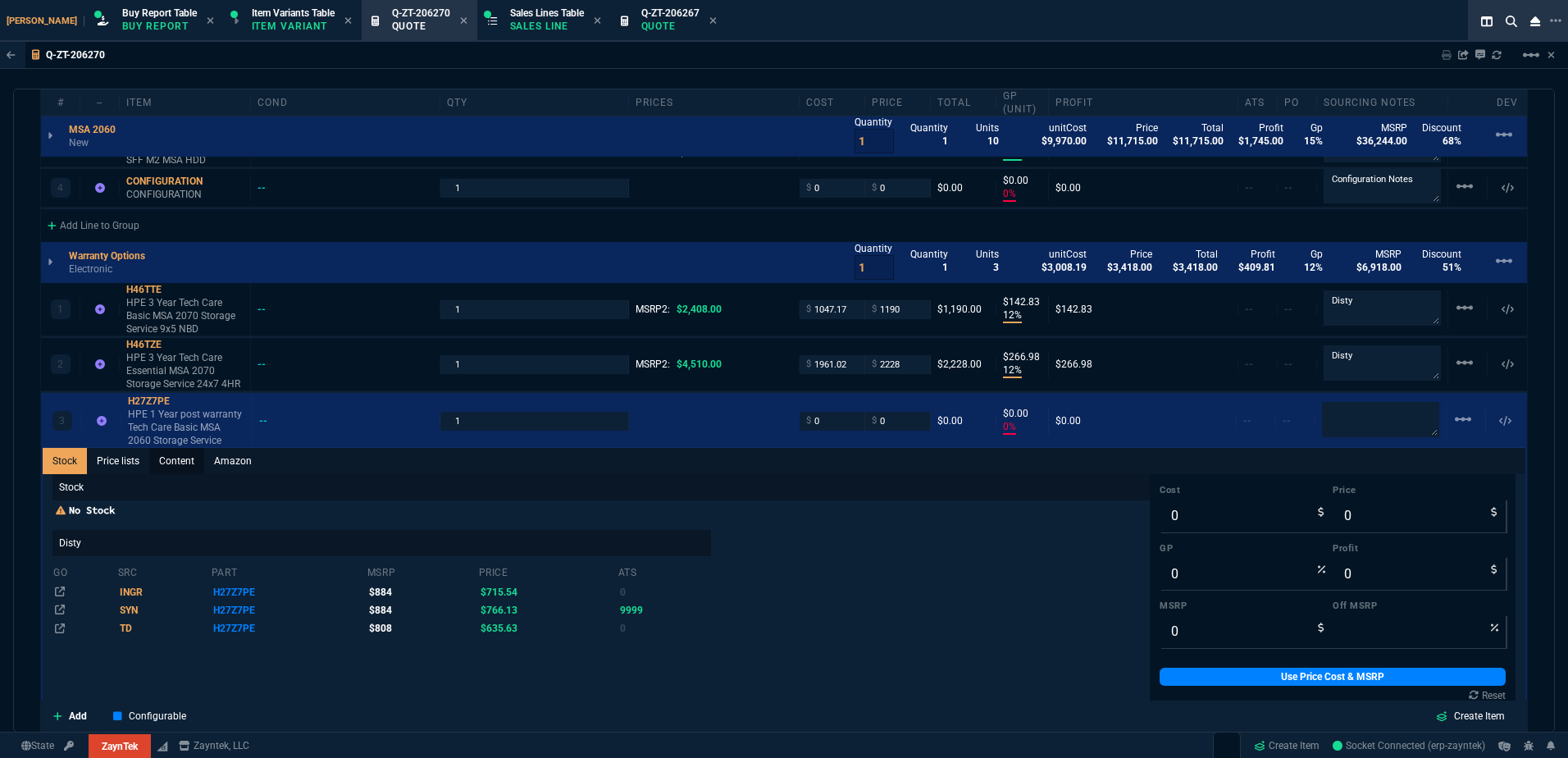
click at [188, 465] on link "Content" at bounding box center [177, 461] width 55 height 26
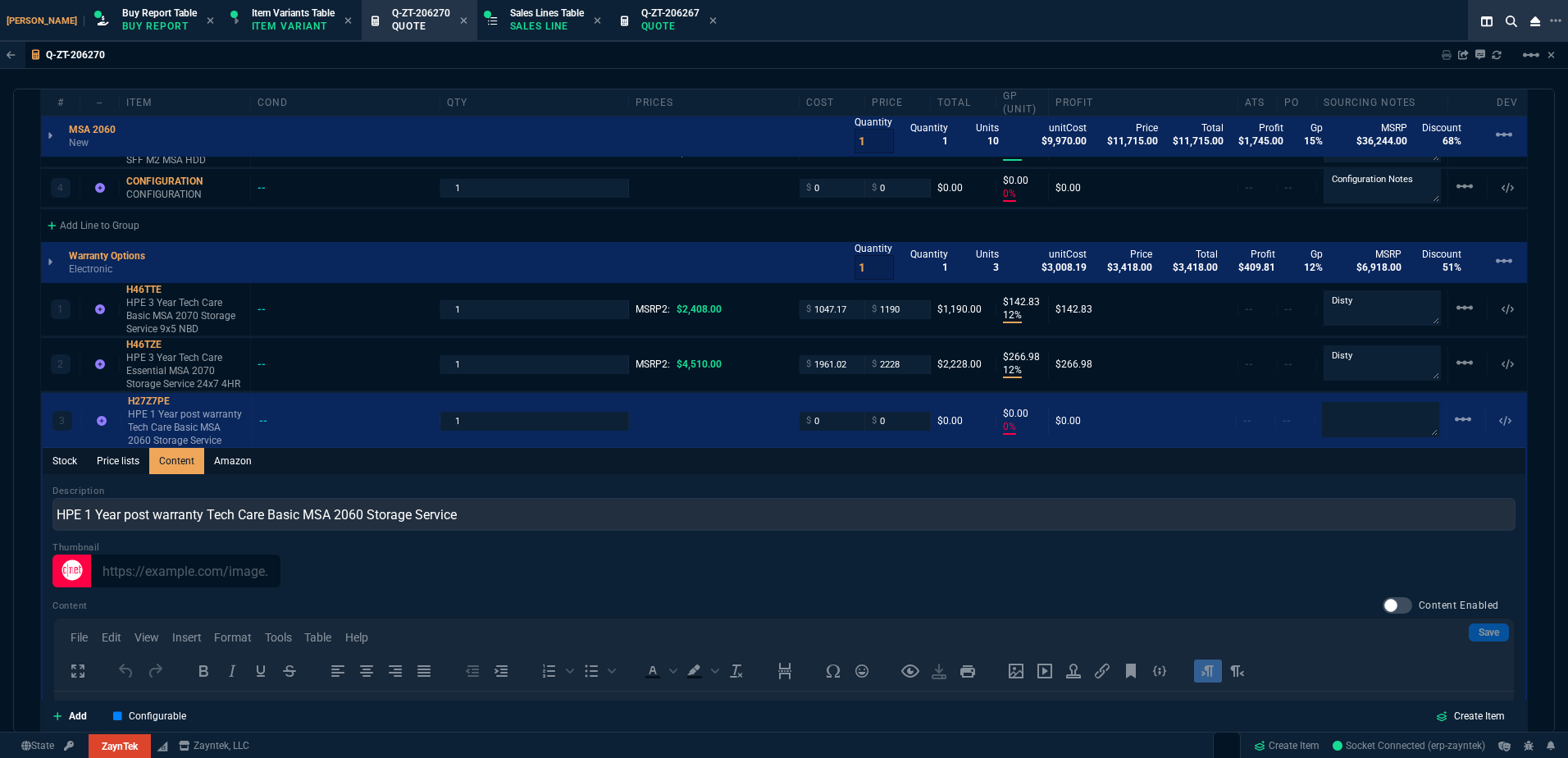
scroll to position [0, 0]
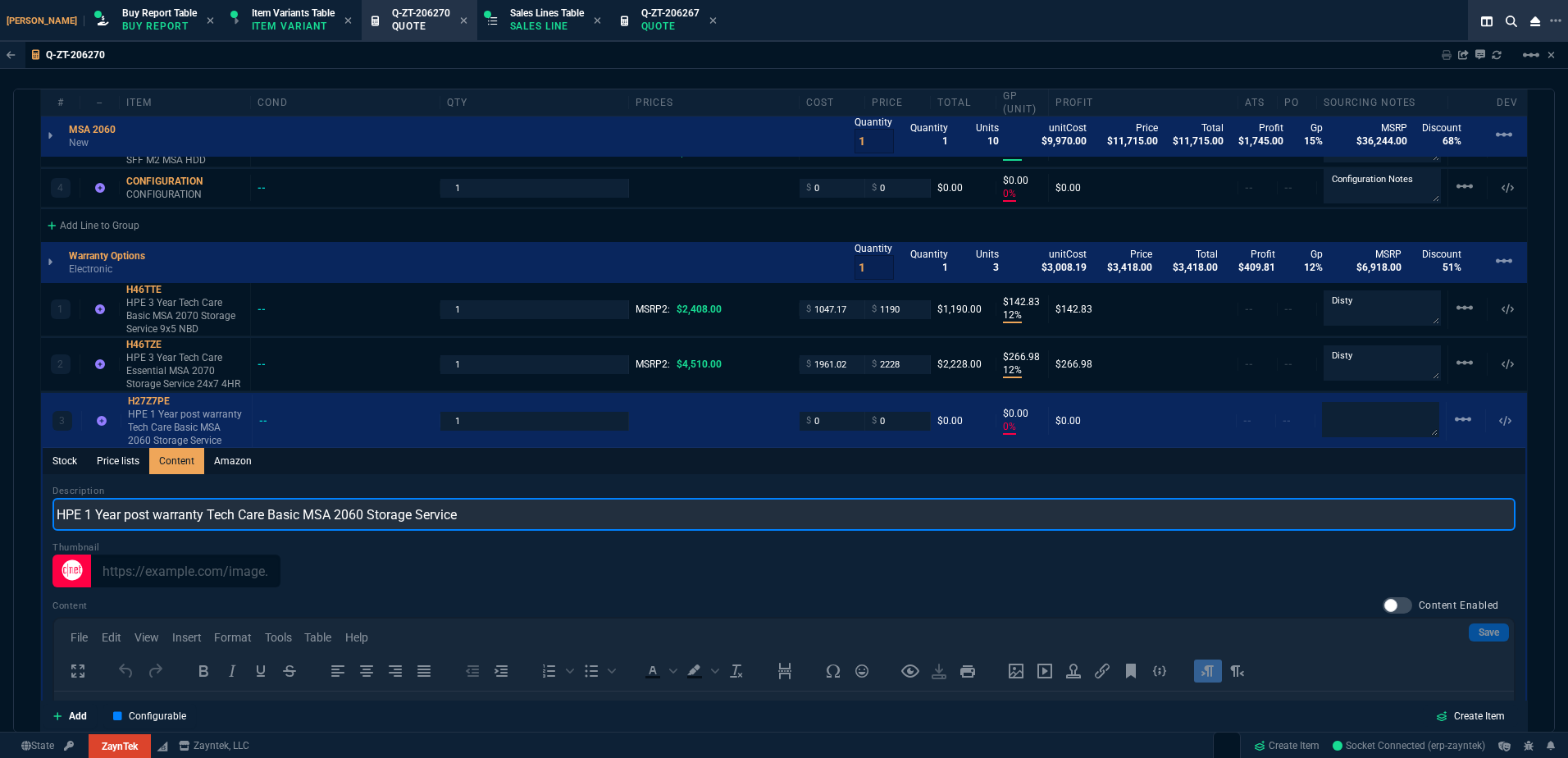
click at [370, 523] on input "HPE 1 Year post warranty Tech Care Basic MSA 2060 Storage Service" at bounding box center [784, 514] width 1463 height 33
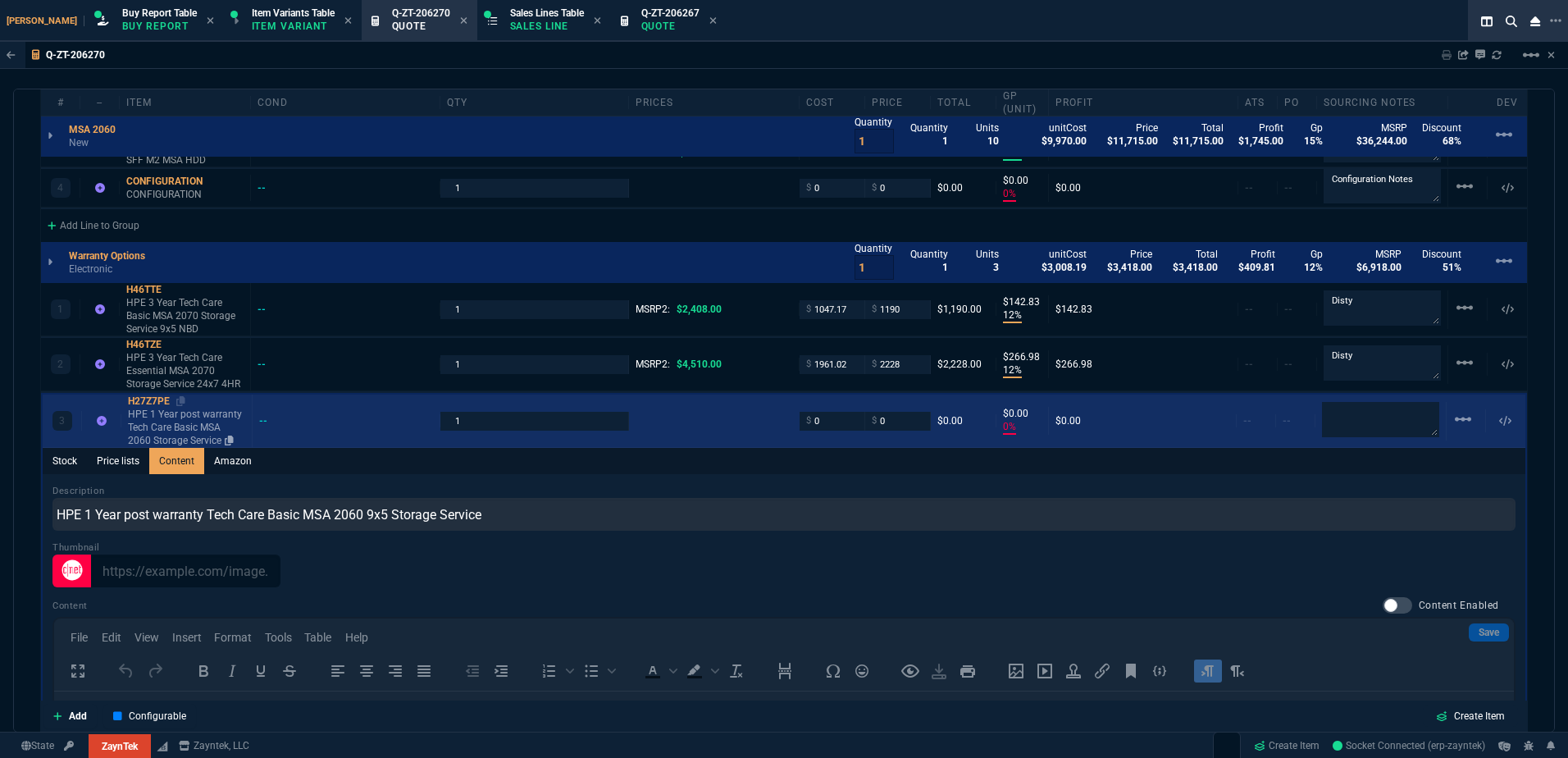
click at [165, 430] on p "HPE 1 Year post warranty Tech Care Basic MSA 2060 Storage Service" at bounding box center [186, 427] width 117 height 40
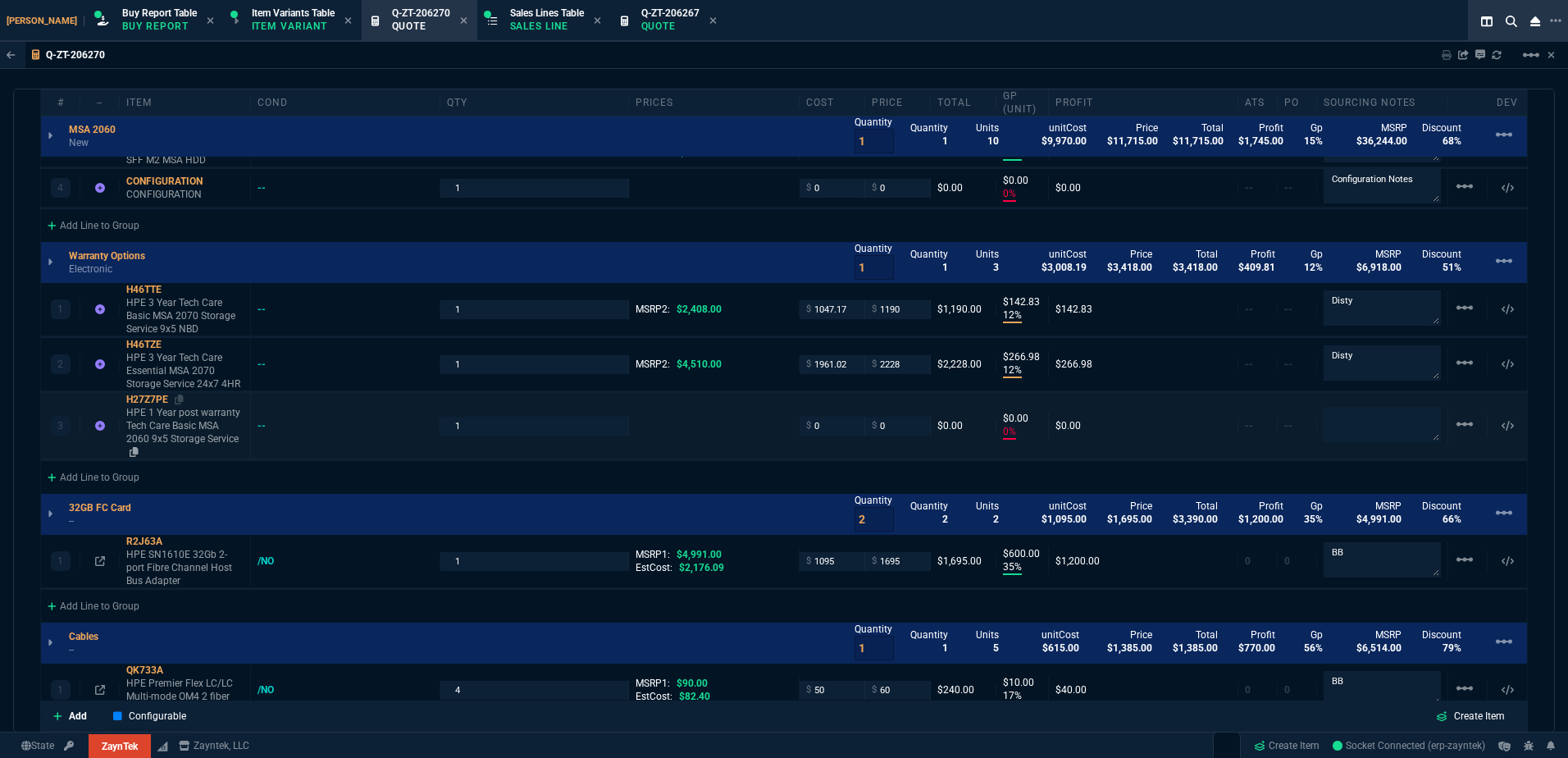
click at [170, 429] on p "HPE 1 Year post warranty Tech Care Basic MSA 2060 9x5 Storage Service" at bounding box center [185, 433] width 117 height 53
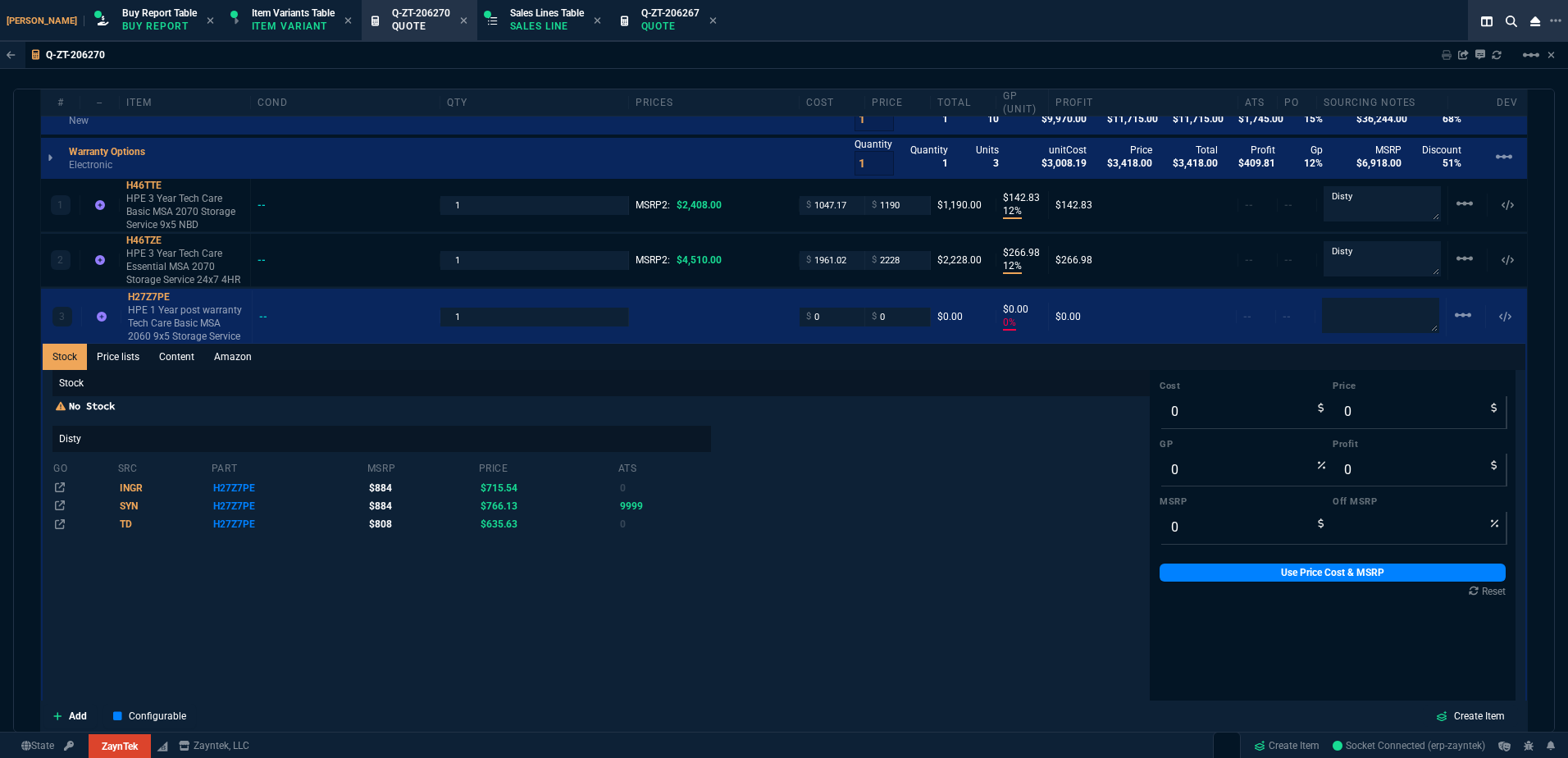
scroll to position [1312, 0]
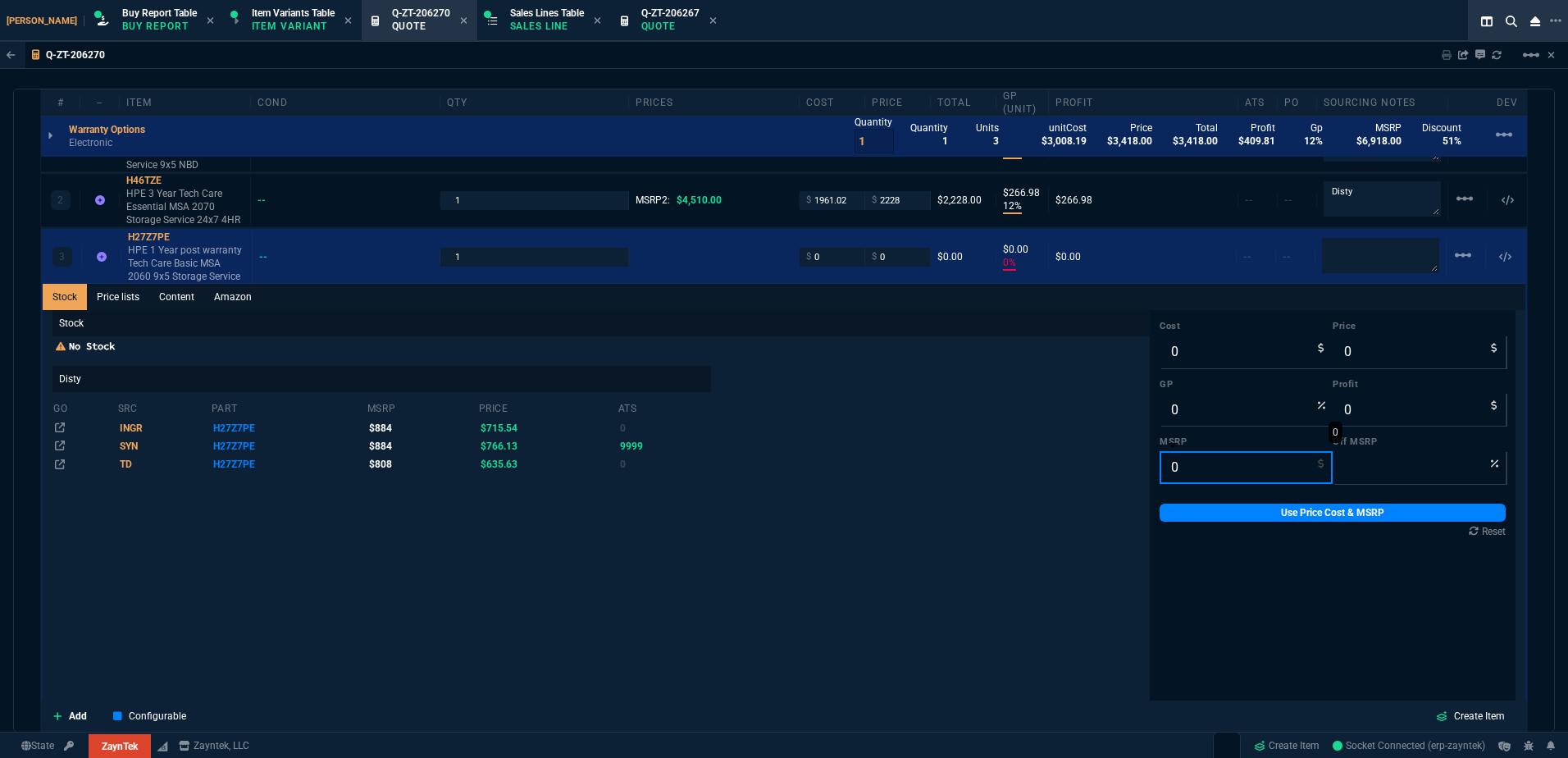
click at [1191, 468] on input "0" at bounding box center [1246, 467] width 173 height 33
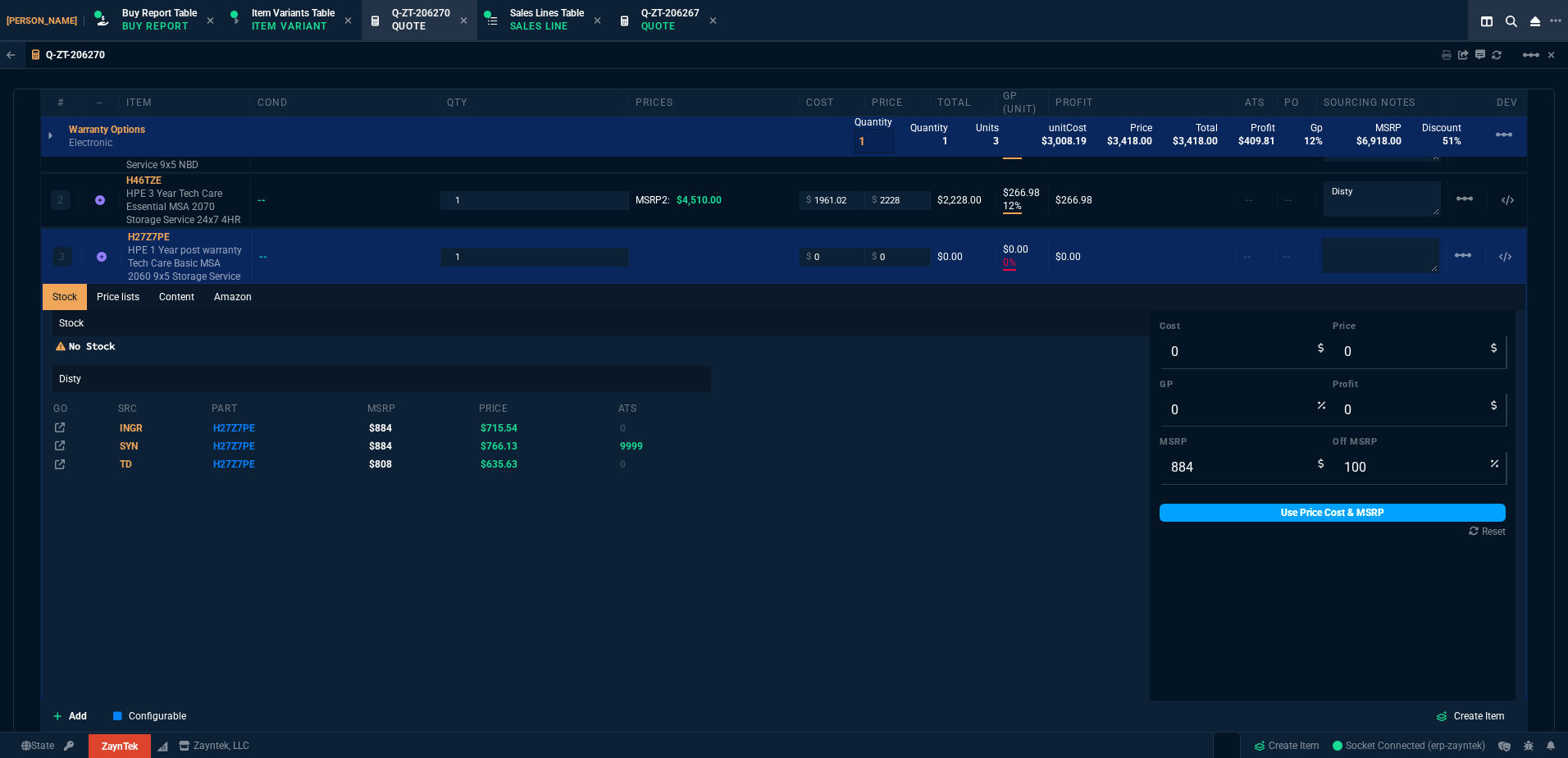
click at [1197, 510] on link "Use Price Cost & MSRP" at bounding box center [1333, 512] width 346 height 18
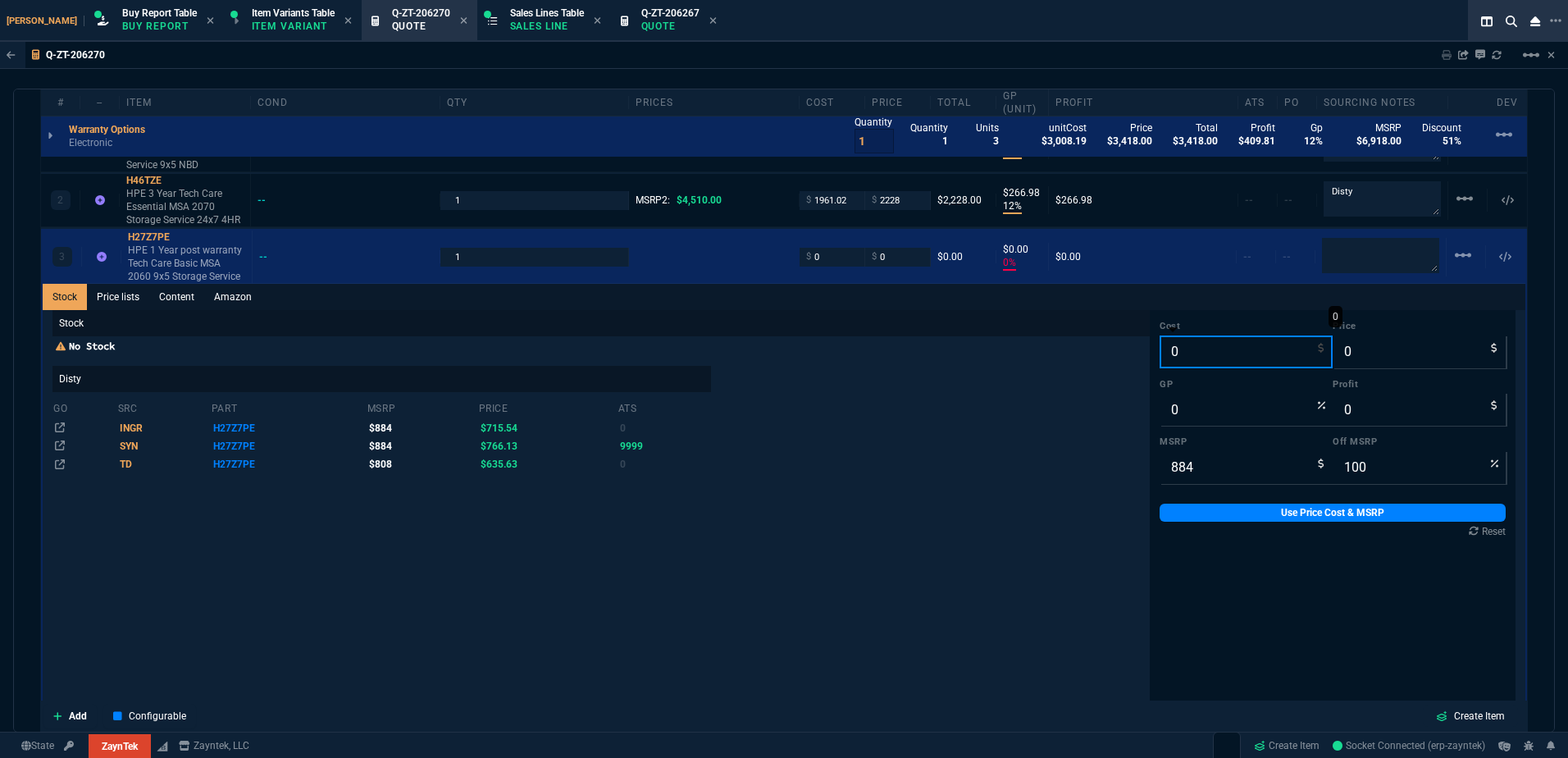
click at [1170, 356] on input "0" at bounding box center [1246, 352] width 173 height 33
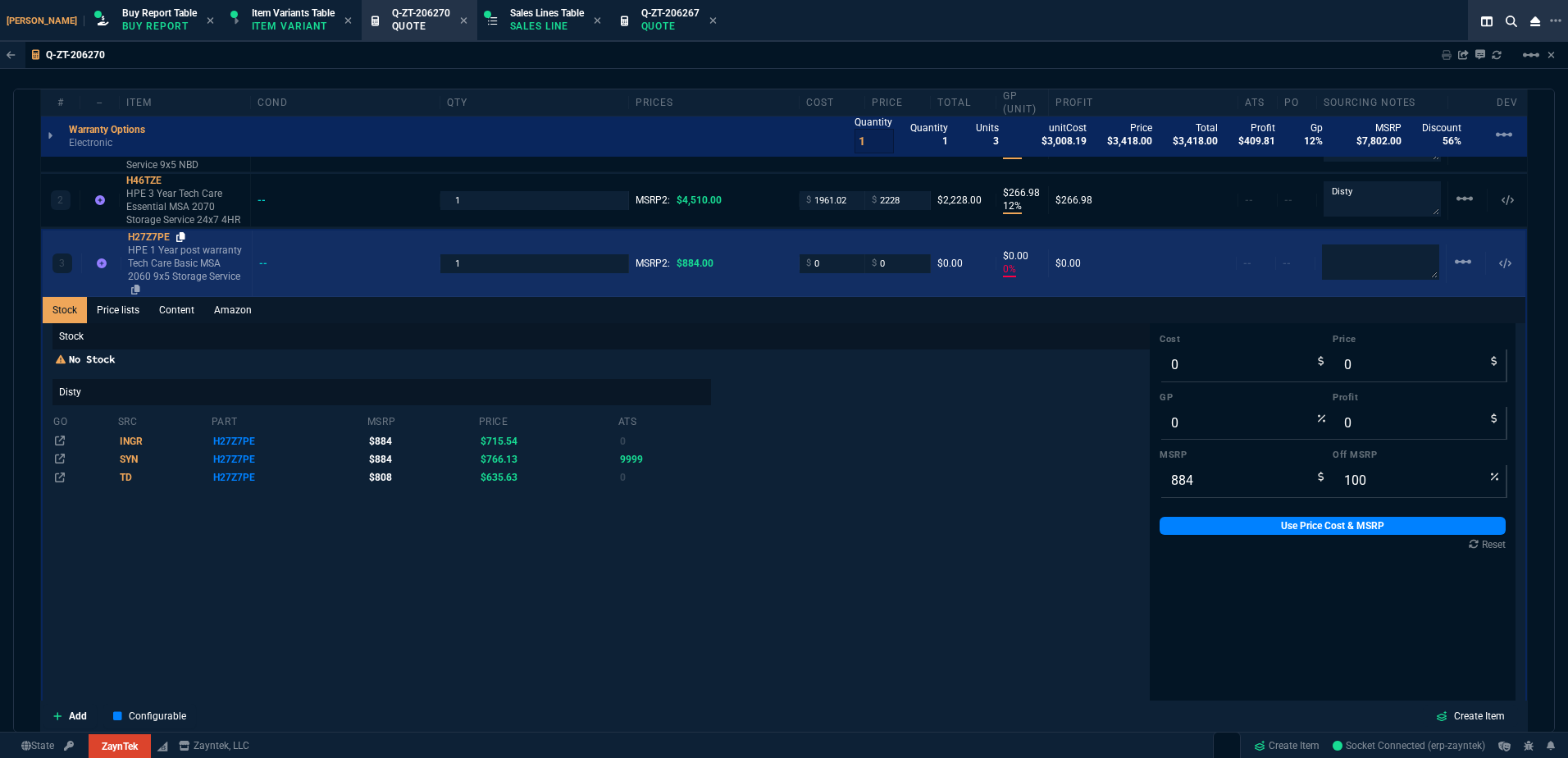
click at [181, 238] on icon at bounding box center [181, 237] width 9 height 9
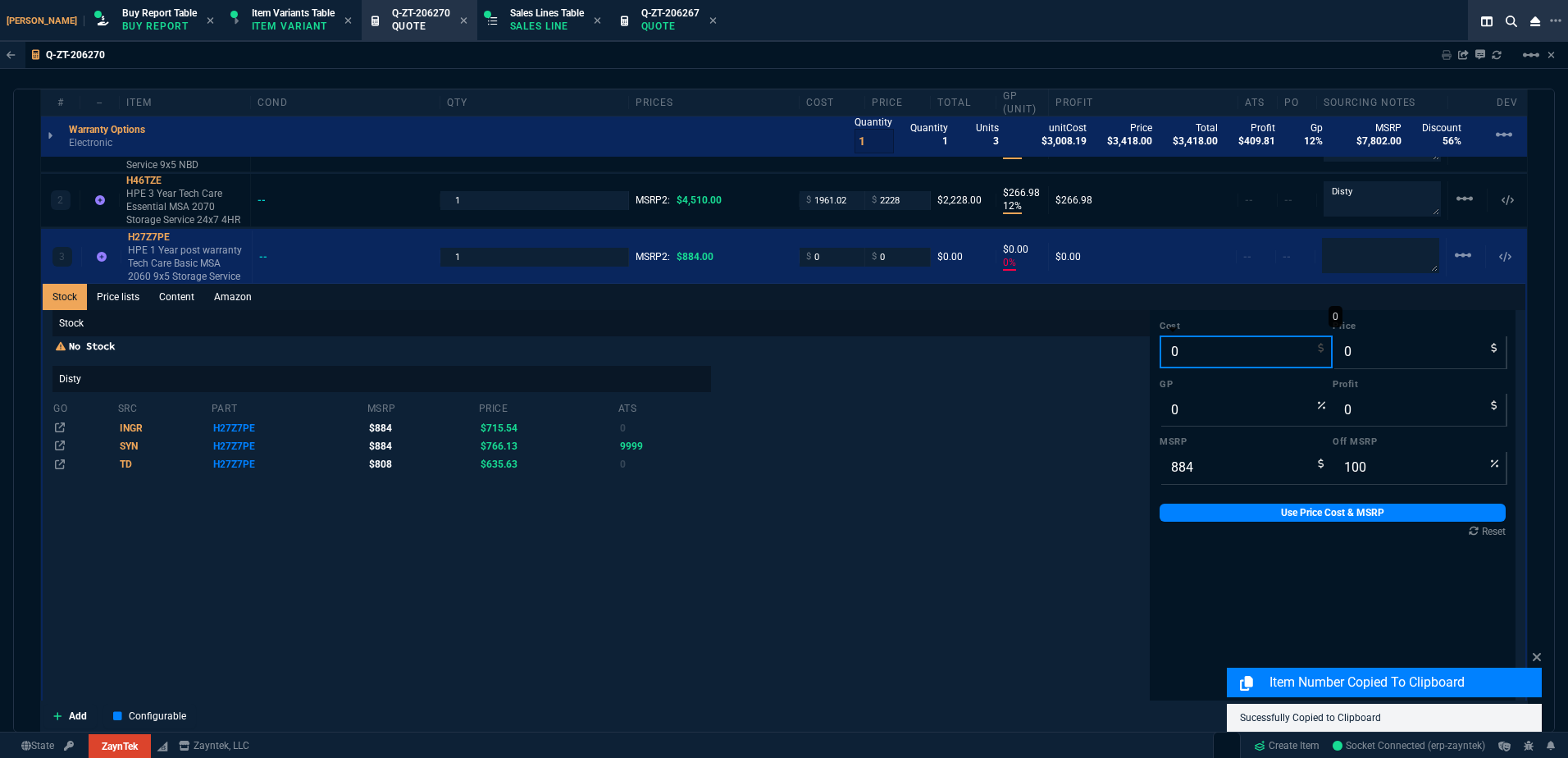
click at [1192, 353] on input "0" at bounding box center [1246, 352] width 173 height 33
click at [1187, 354] on input "0" at bounding box center [1246, 352] width 173 height 33
click at [1185, 354] on input "0" at bounding box center [1246, 352] width 173 height 33
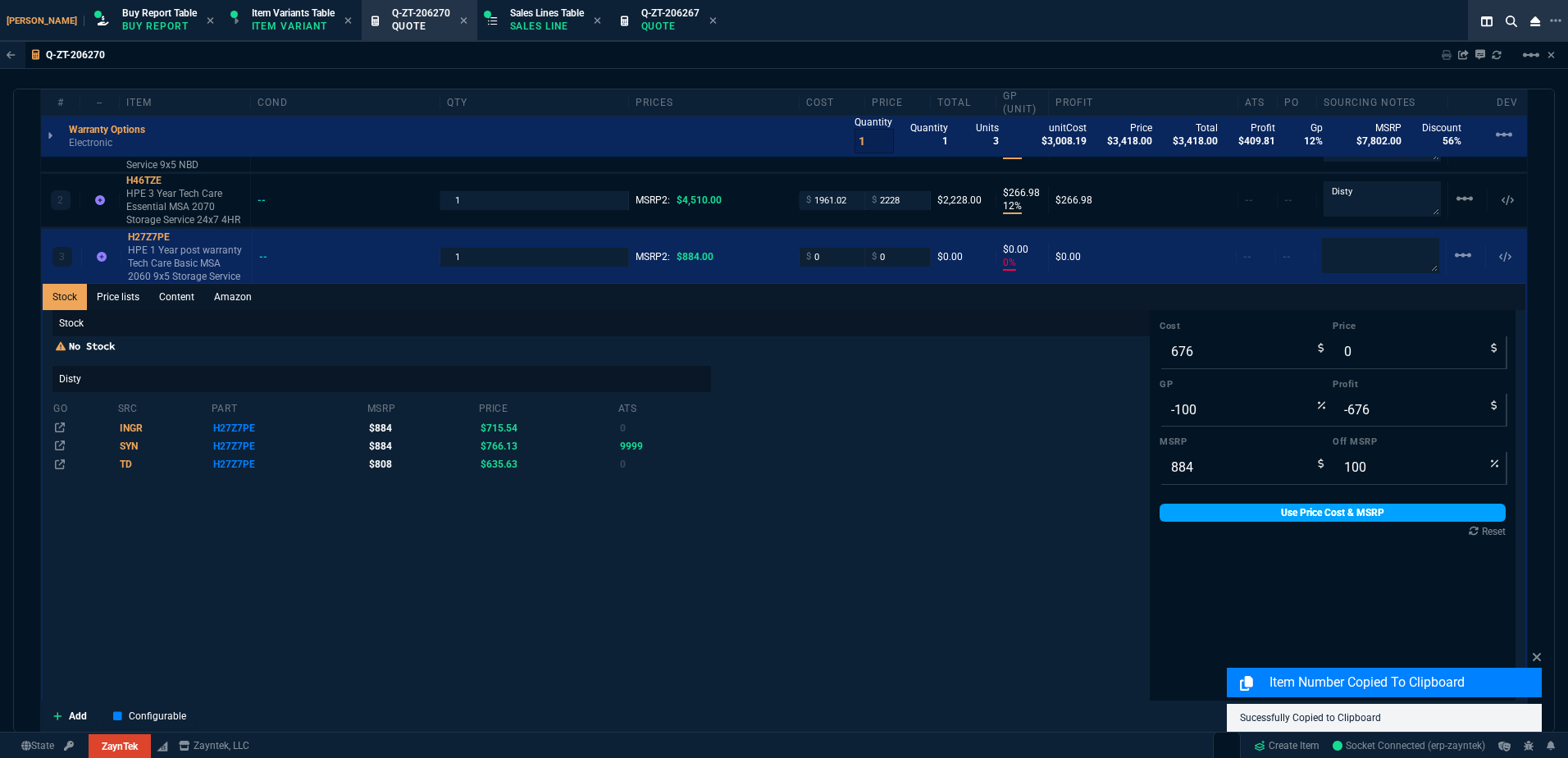
click at [1228, 516] on link "Use Price Cost & MSRP" at bounding box center [1333, 512] width 346 height 18
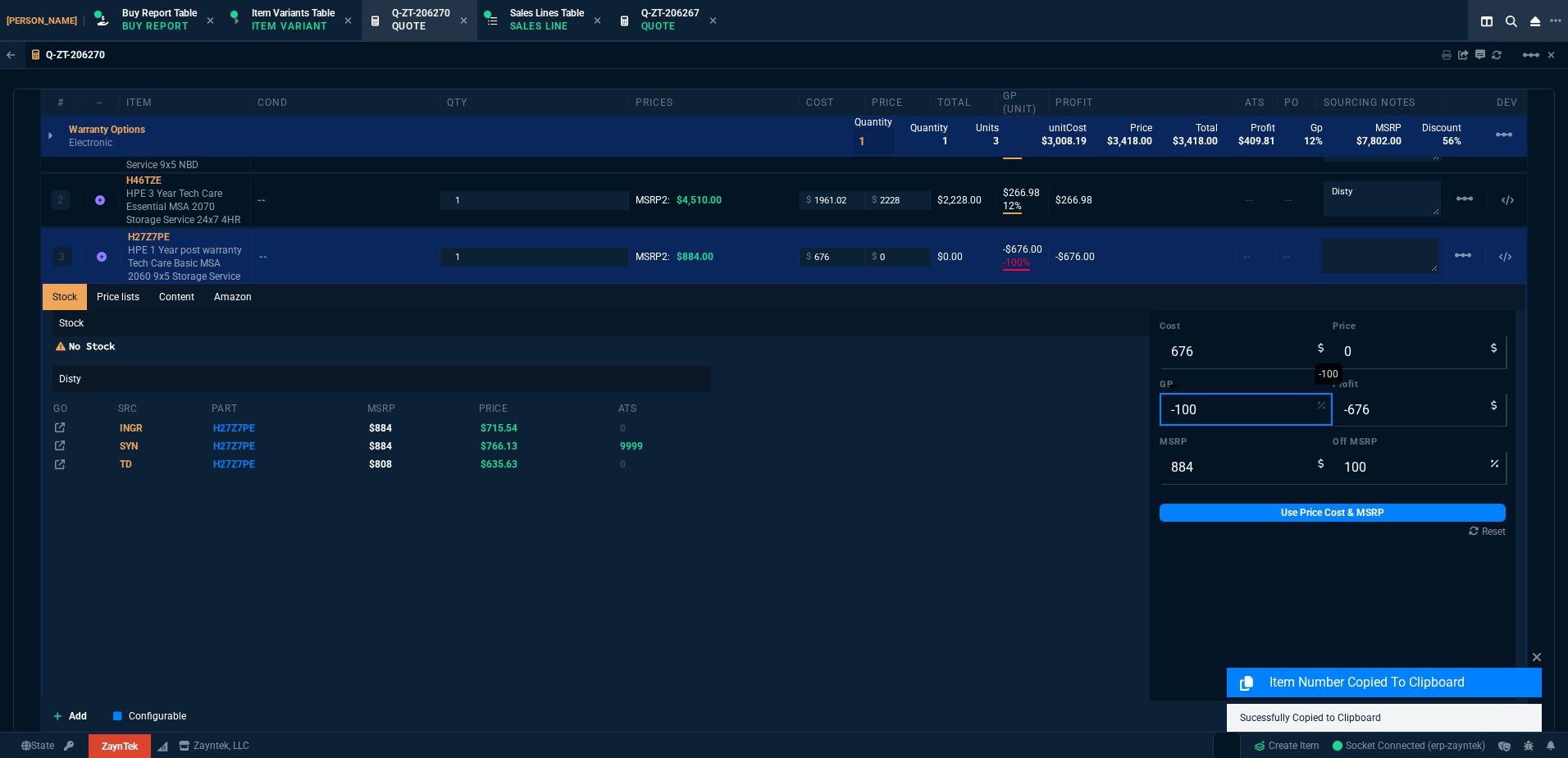
click at [1199, 421] on input "-100" at bounding box center [1246, 409] width 173 height 33
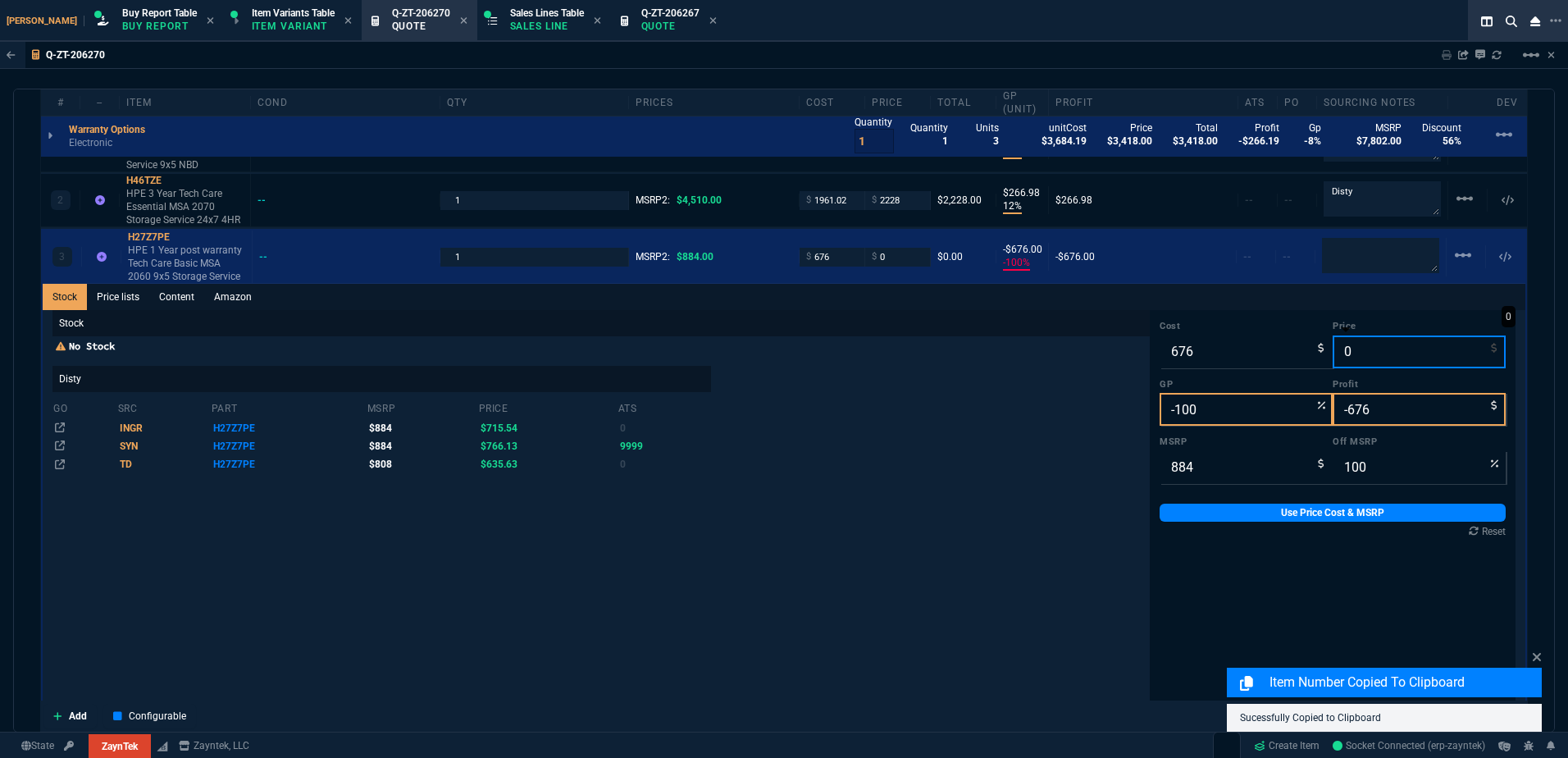
click at [1370, 360] on input "0" at bounding box center [1419, 352] width 173 height 33
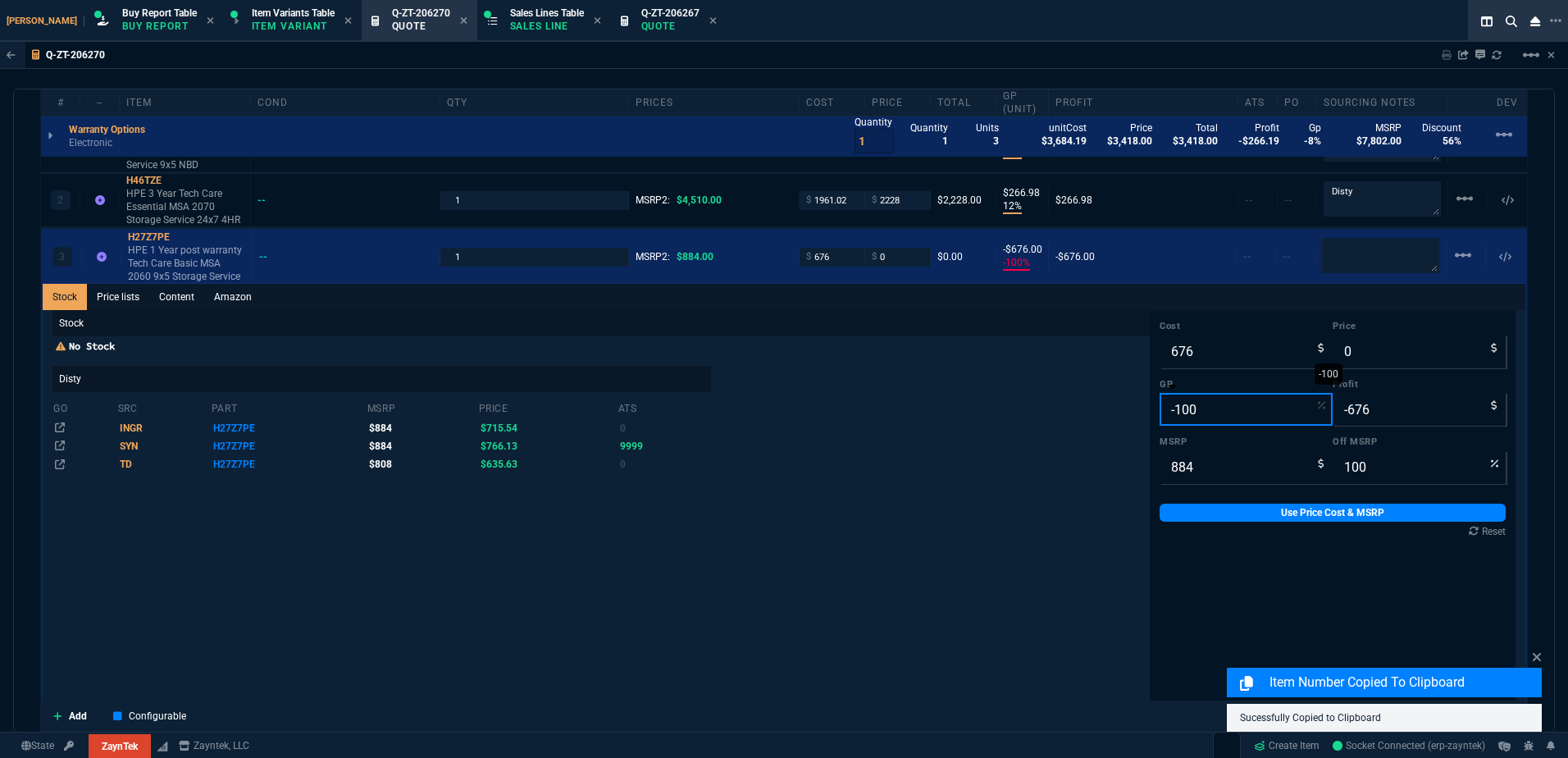
click at [1192, 406] on input "-100" at bounding box center [1246, 409] width 173 height 33
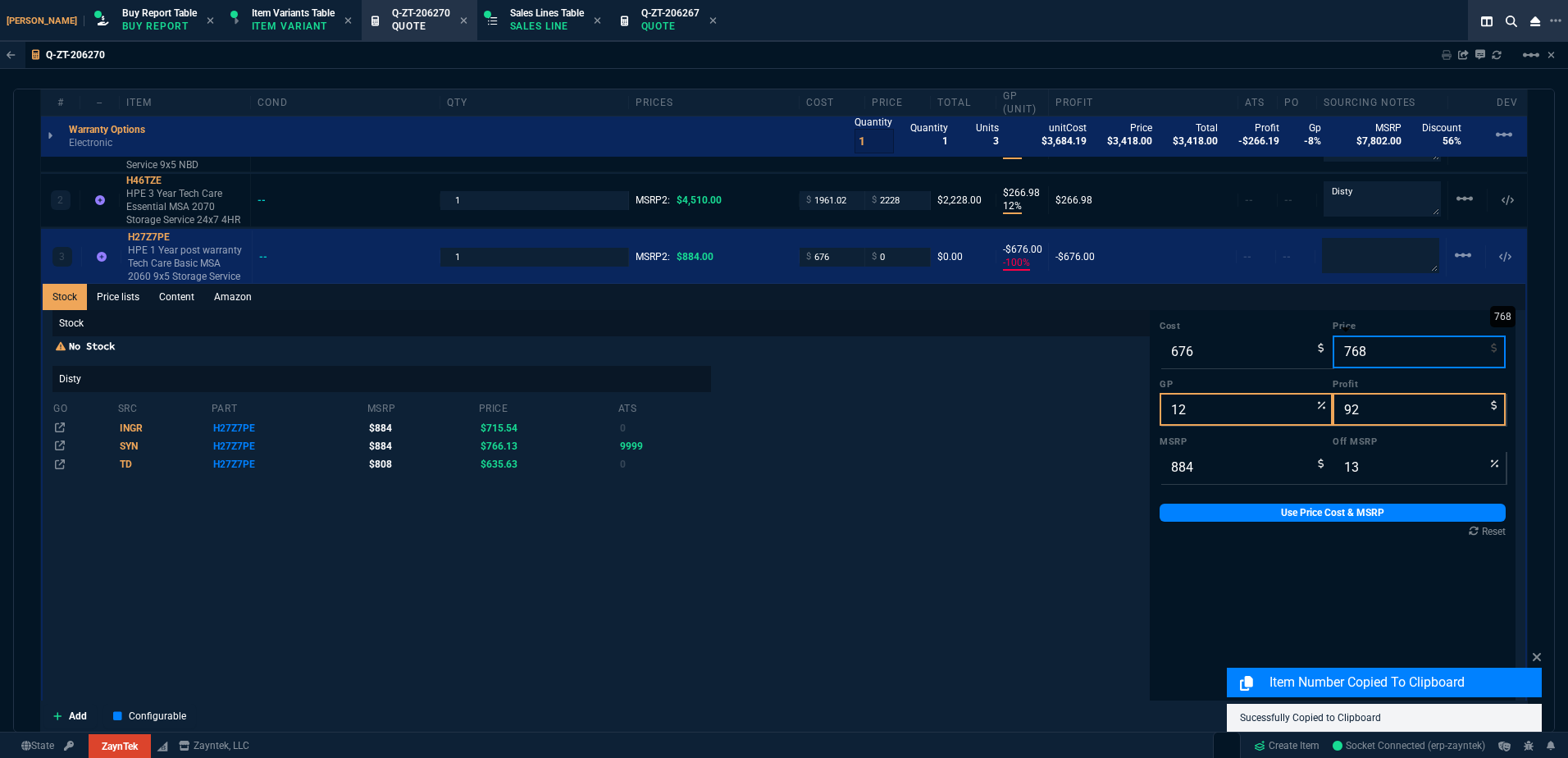
click at [1386, 354] on input "768" at bounding box center [1419, 352] width 173 height 33
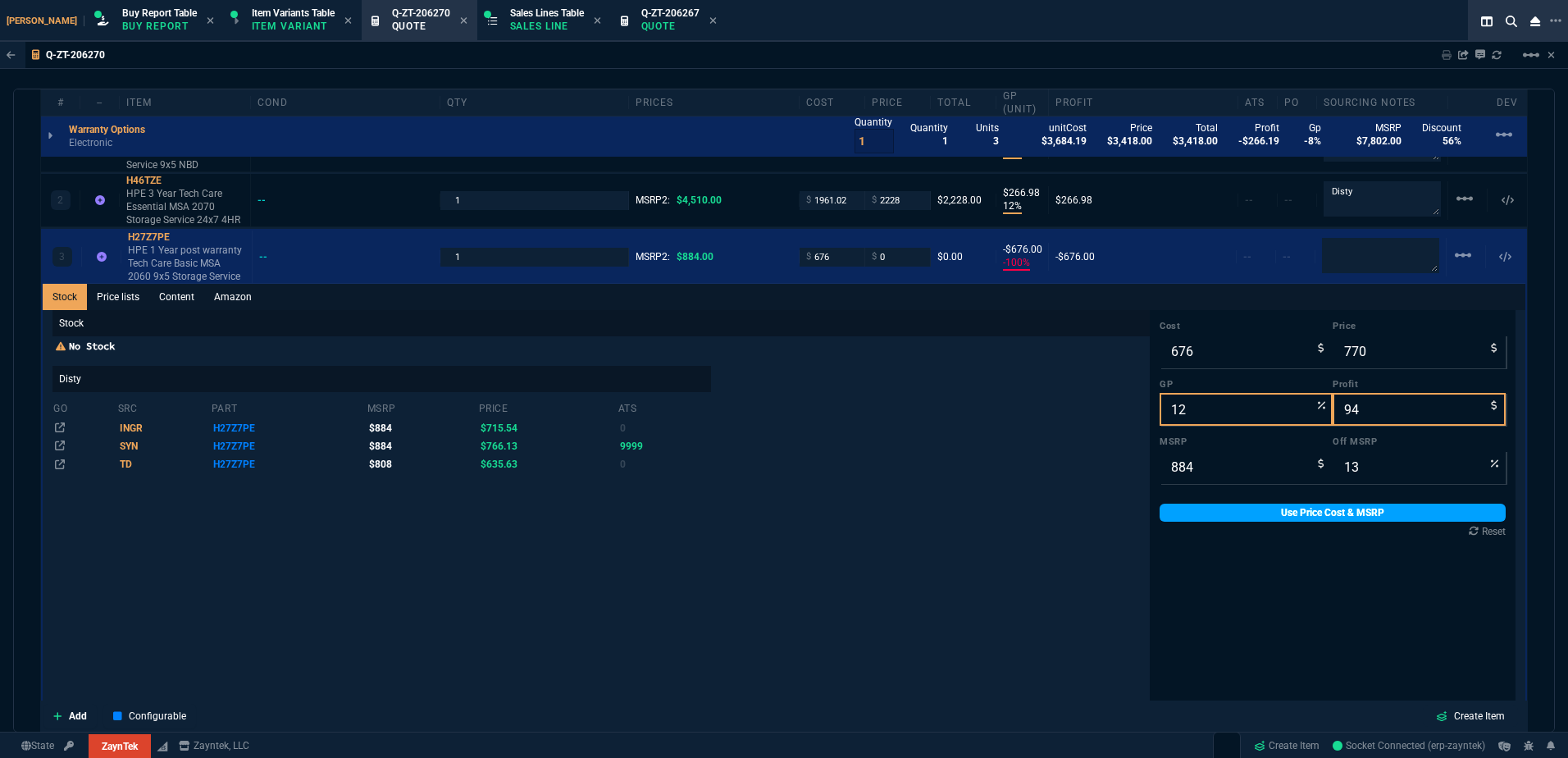
click at [1352, 510] on link "Use Price Cost & MSRP" at bounding box center [1333, 512] width 346 height 18
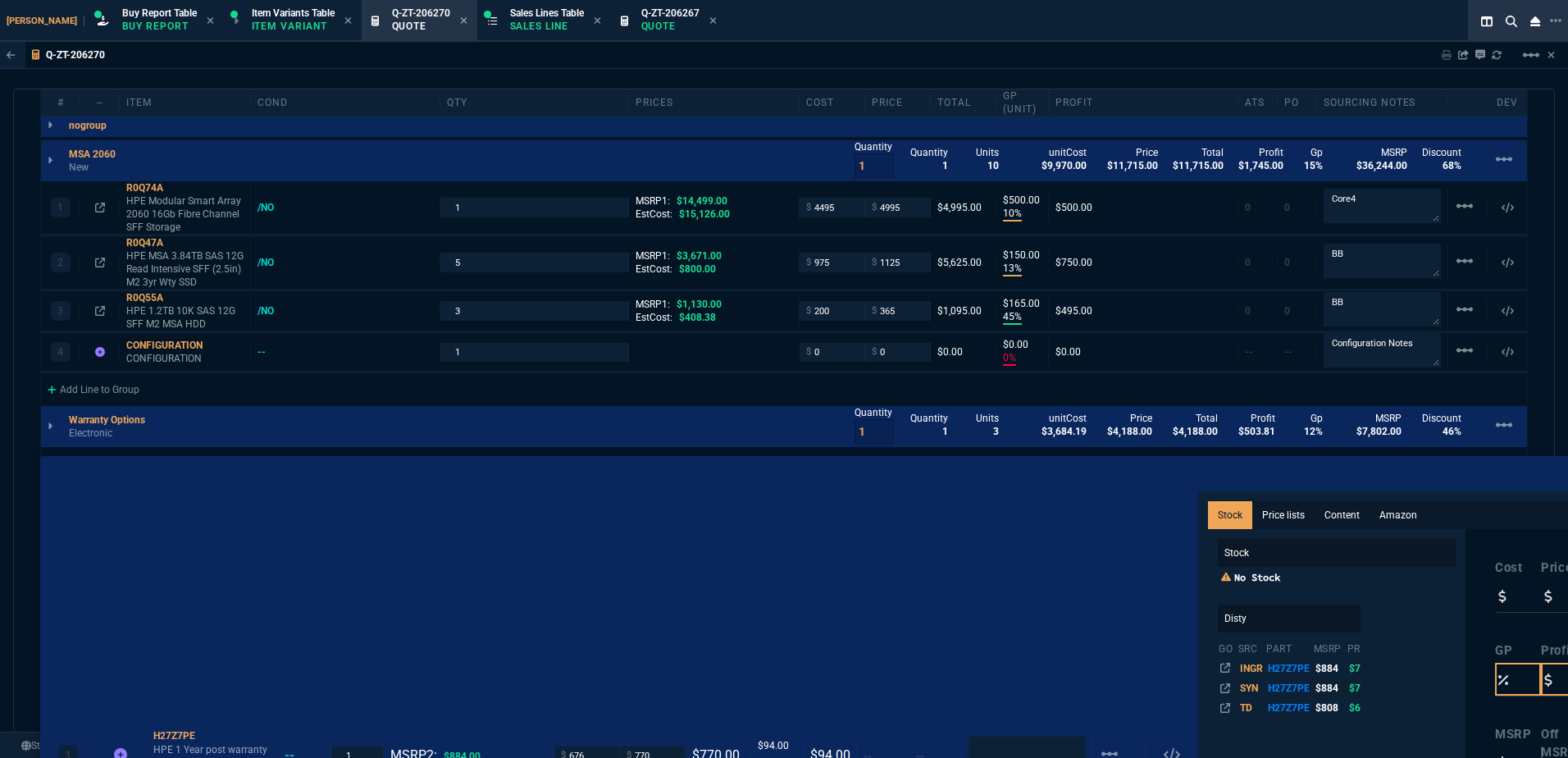
drag, startPoint x: 173, startPoint y: 581, endPoint x: 172, endPoint y: 480, distance: 101.0
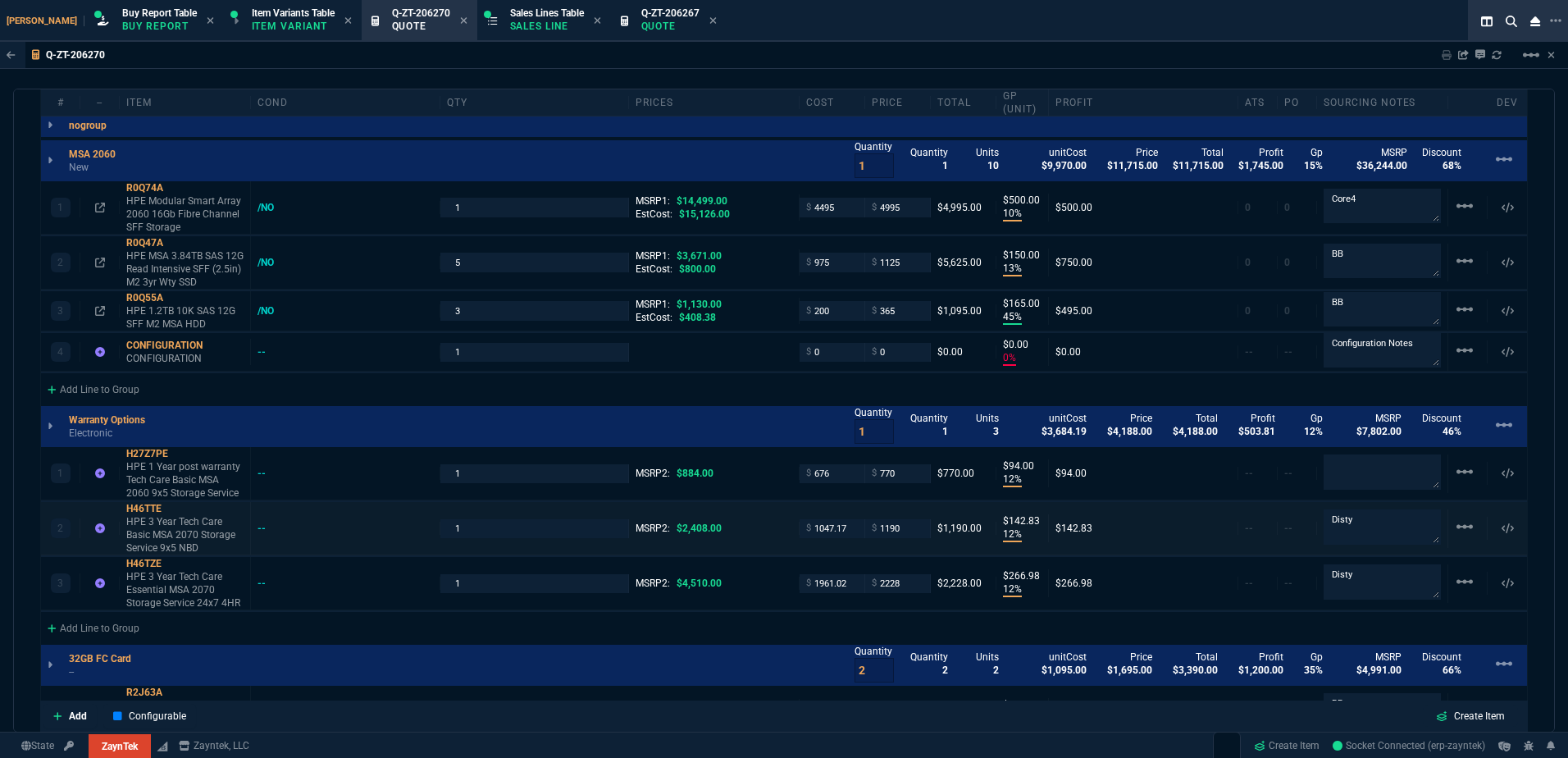
click at [1467, 529] on div "linear_scale" at bounding box center [1467, 528] width 26 height 23
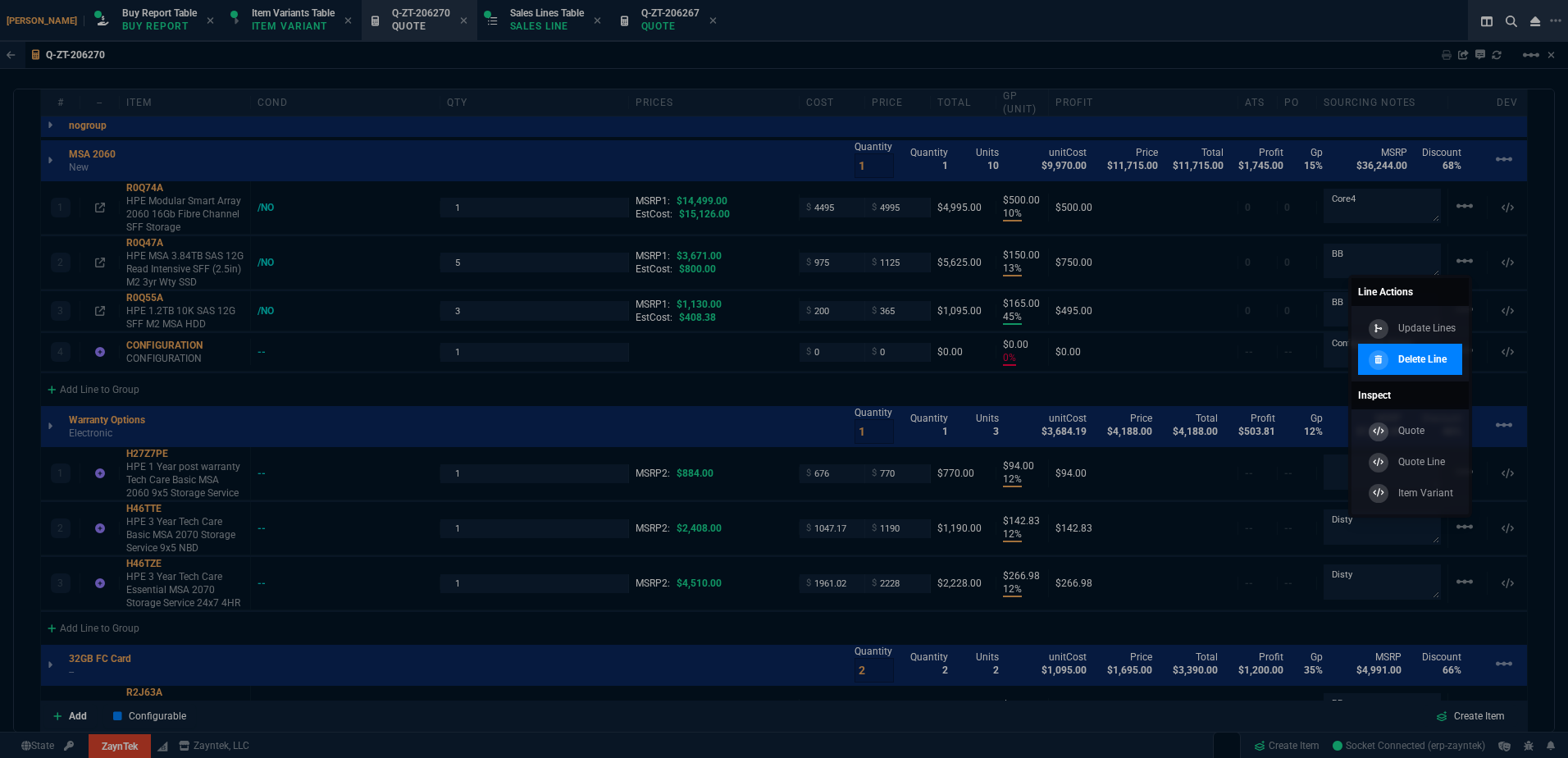
click at [1398, 359] on p "Delete Line" at bounding box center [1422, 359] width 48 height 15
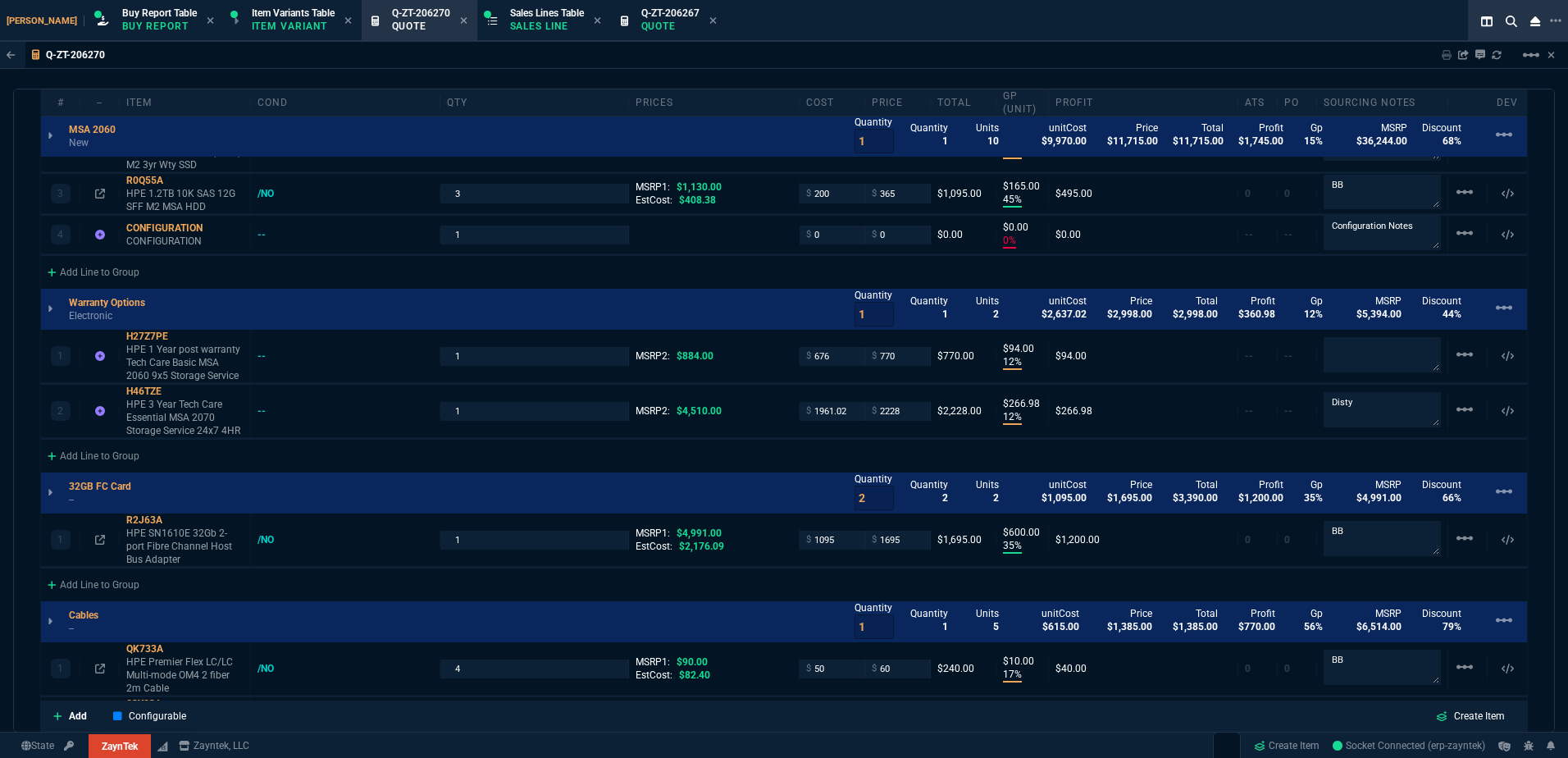
scroll to position [1231, 0]
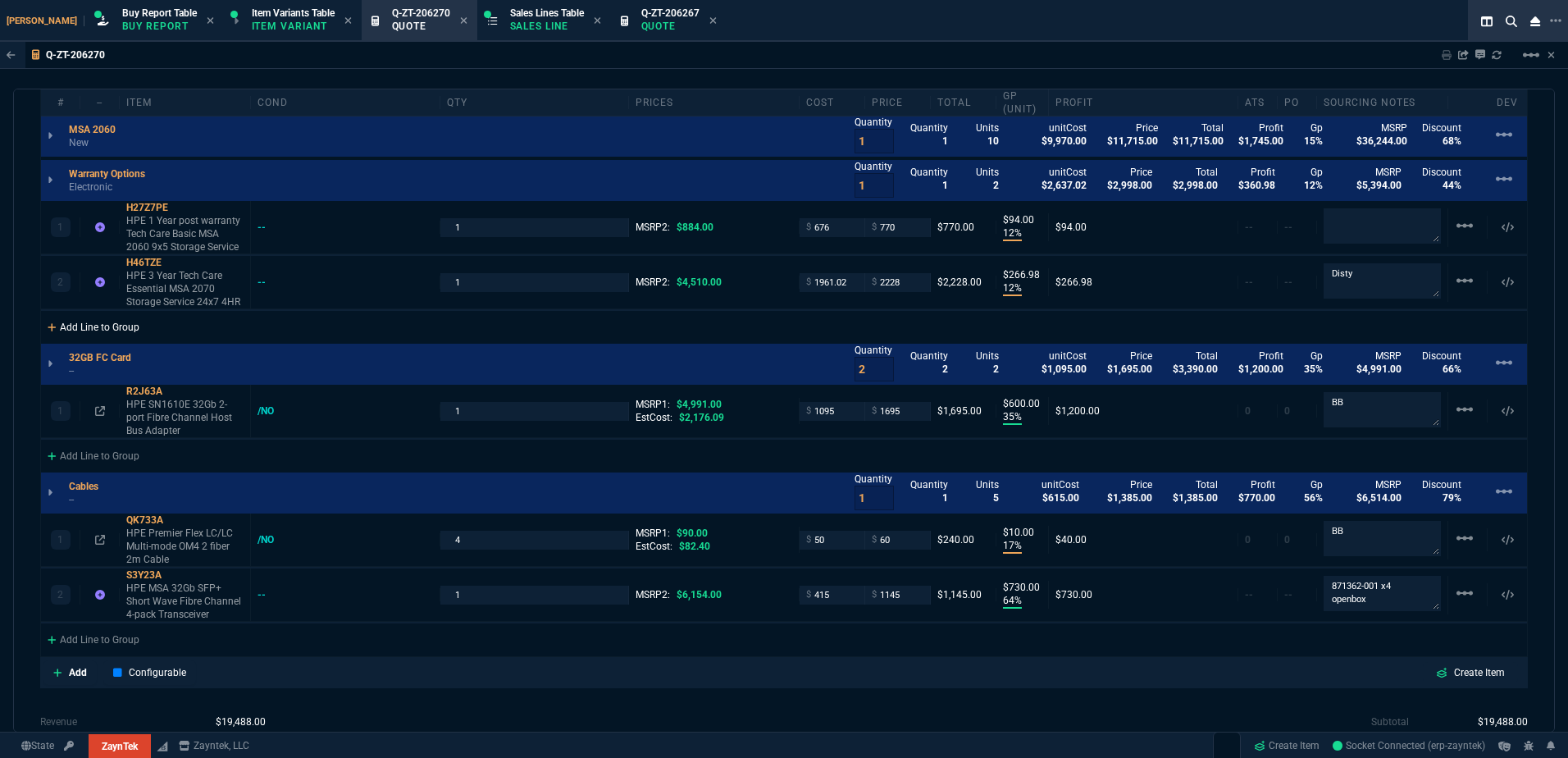
click at [138, 321] on div "Add Line to Group" at bounding box center [93, 325] width 105 height 29
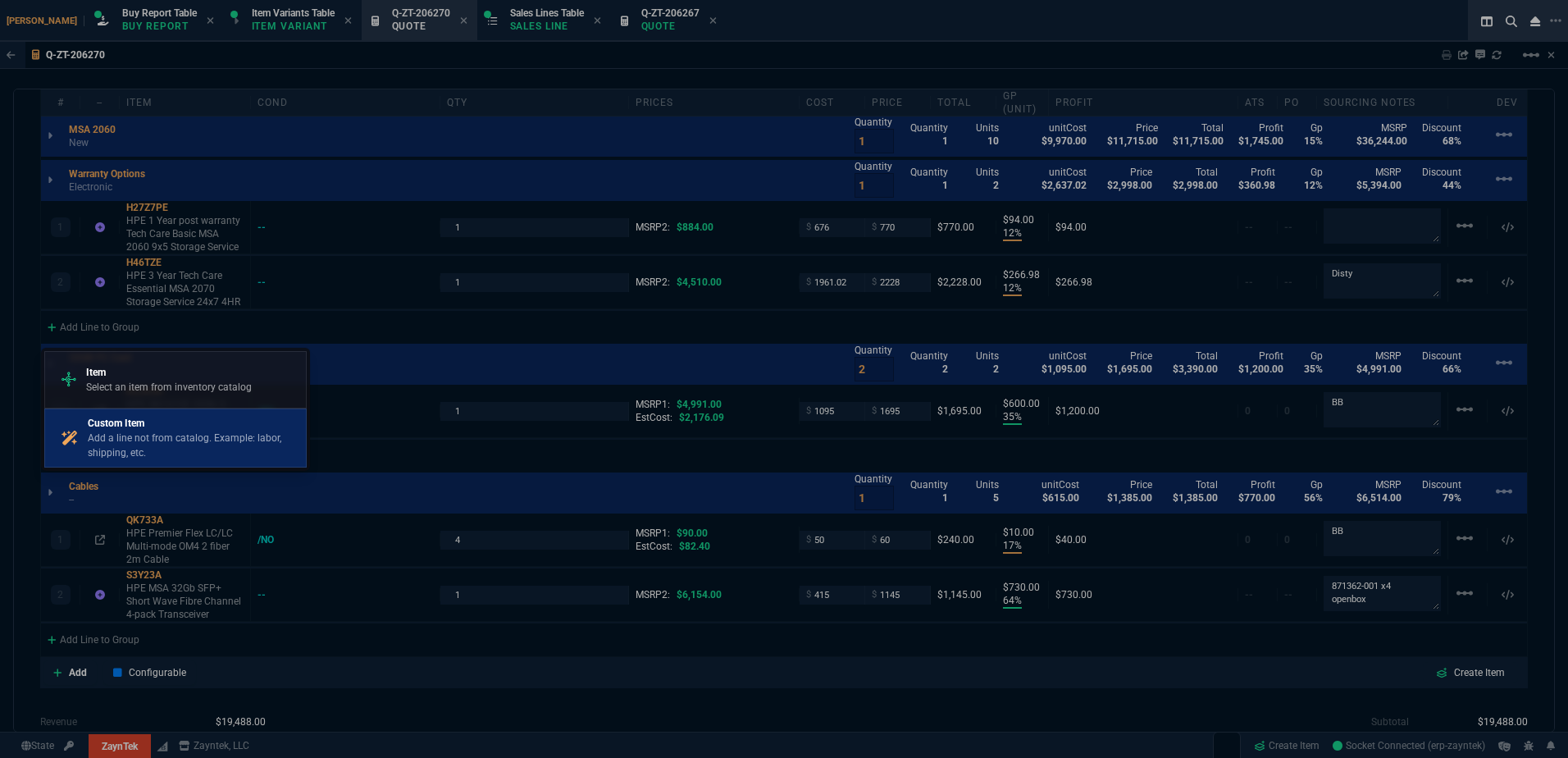
click at [180, 436] on p "Add a line not from catalog. Example: labor, shipping, etc." at bounding box center [194, 445] width 212 height 29
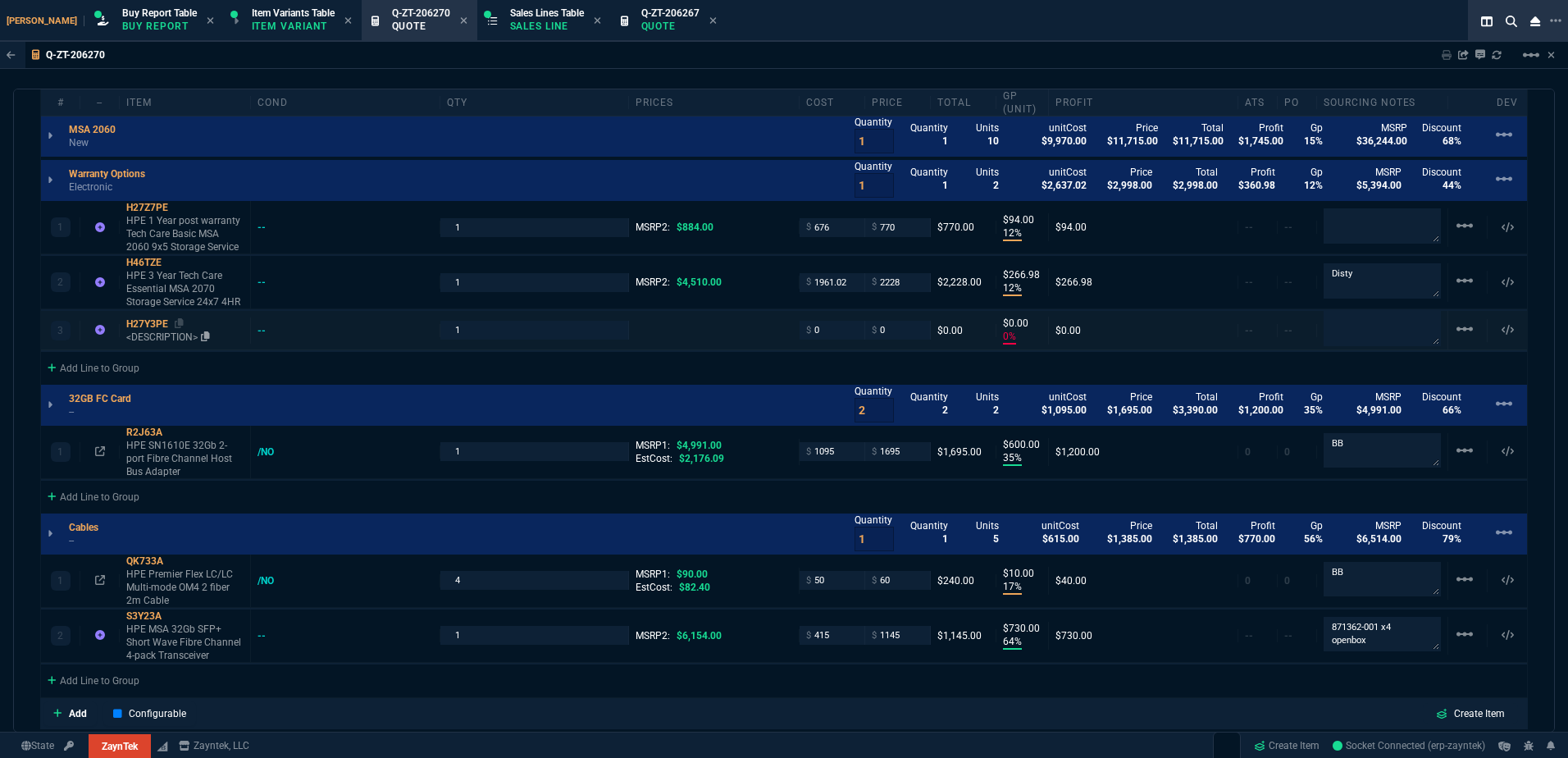
click at [165, 342] on p "<DESCRIPTION>" at bounding box center [185, 337] width 117 height 13
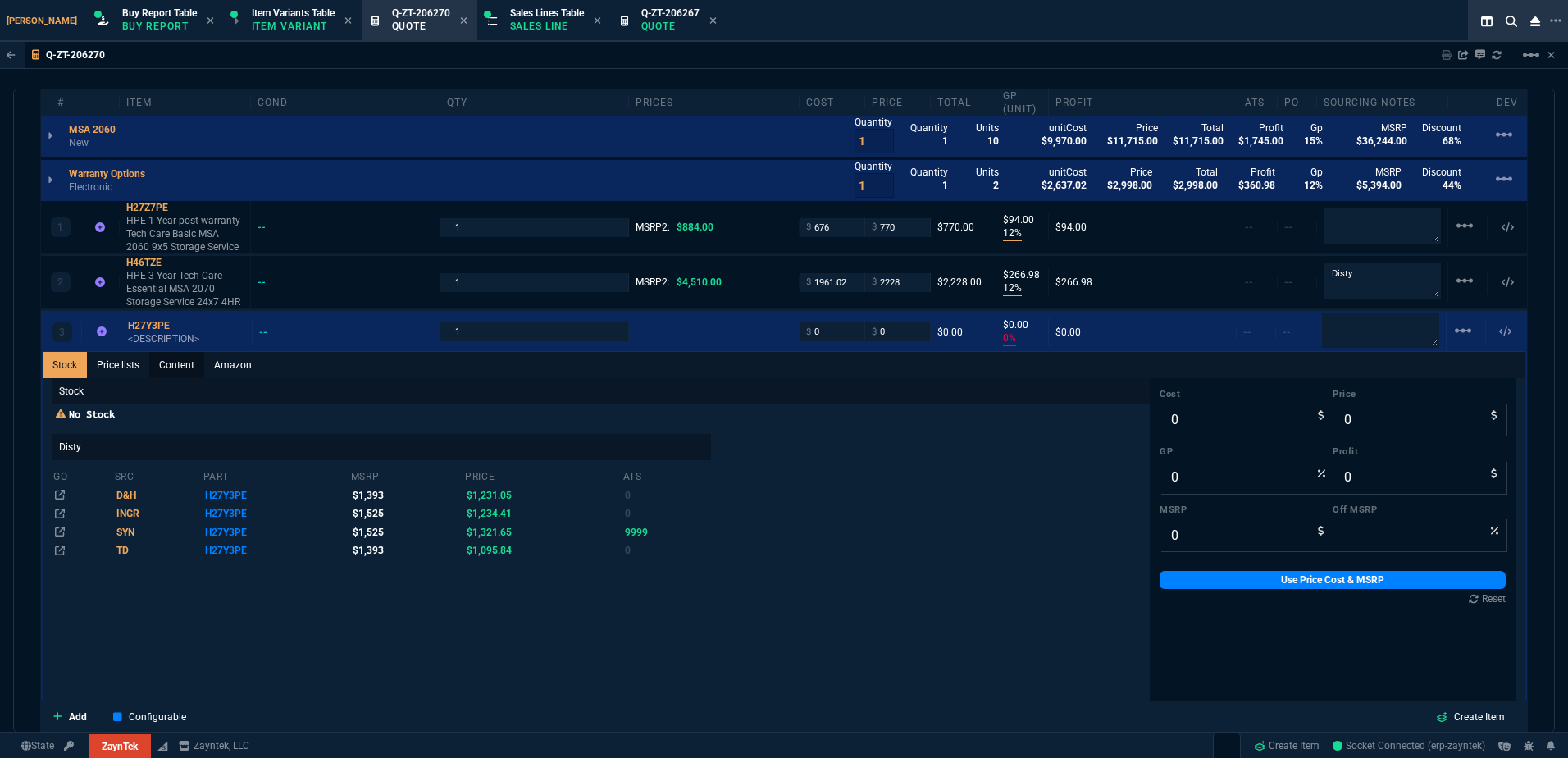
click at [174, 370] on link "Content" at bounding box center [177, 365] width 55 height 26
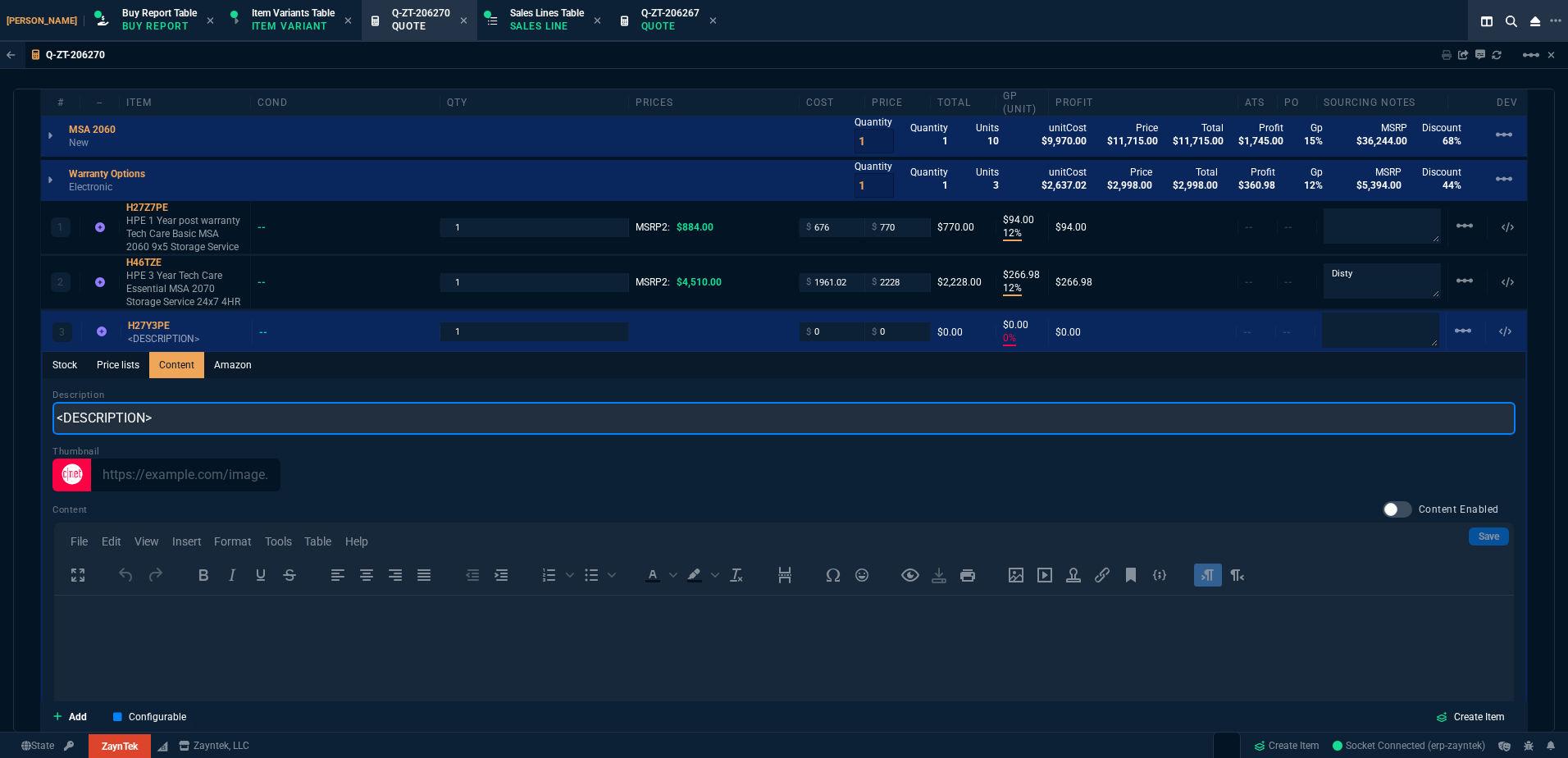
click at [189, 412] on input "<DESCRIPTION>" at bounding box center [784, 418] width 1463 height 33
paste input "HPE 1 Year post warranty Tech Care Essential MSA 2060 Storage Service"
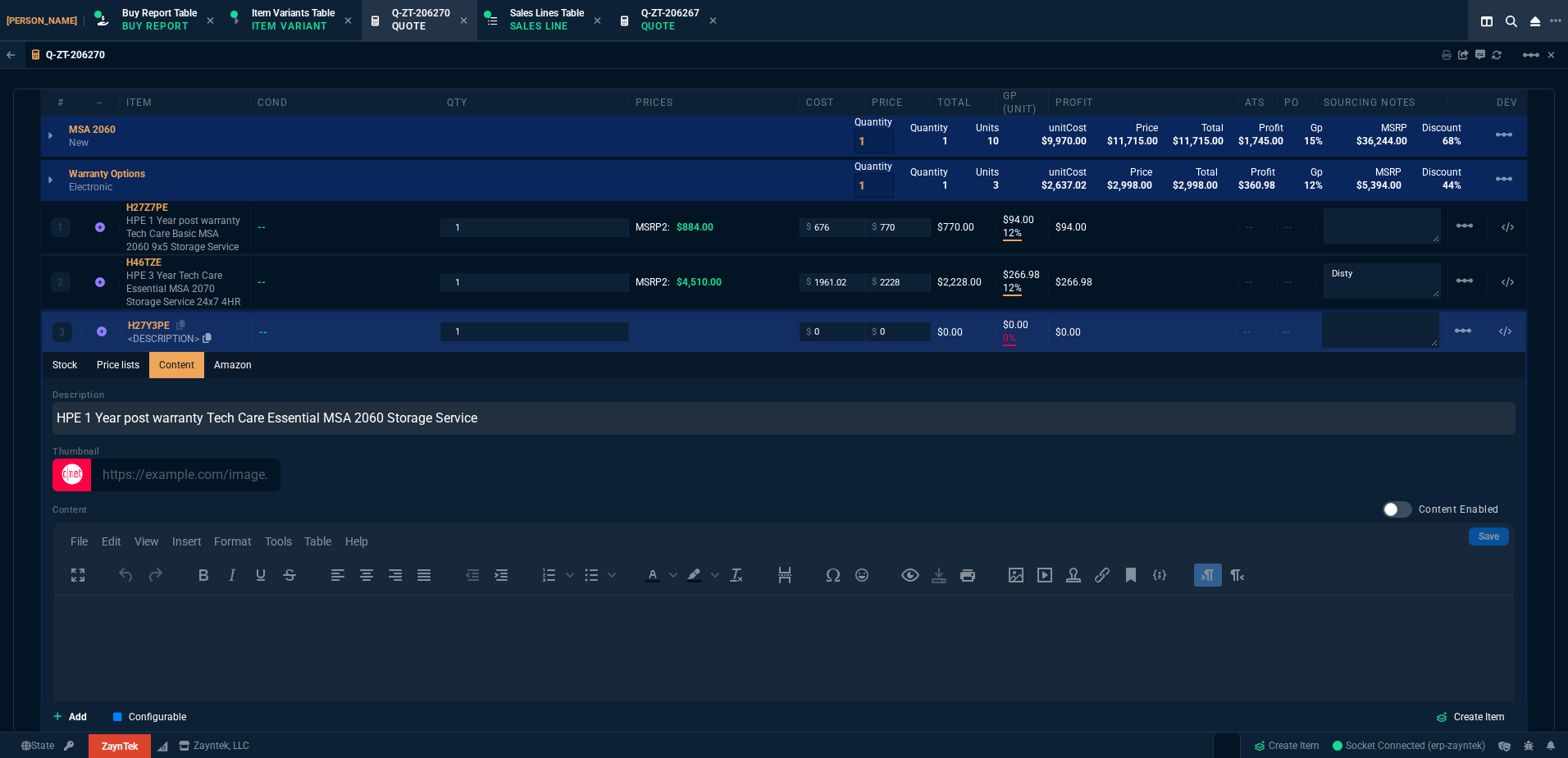
click at [145, 332] on div "H27Y3PE" at bounding box center [186, 326] width 117 height 13
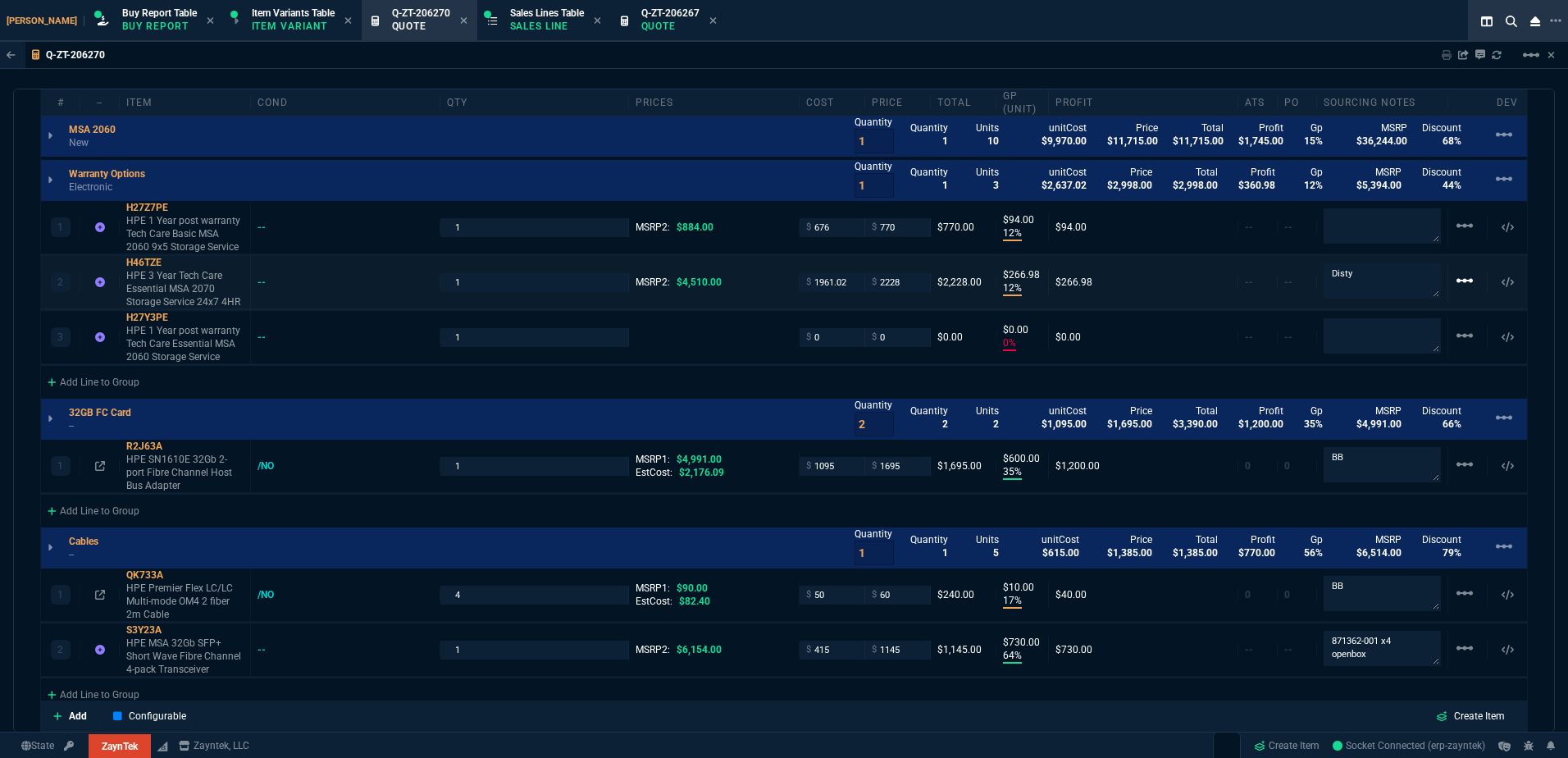
click at [1457, 286] on mat-icon "linear_scale" at bounding box center [1464, 280] width 20 height 20
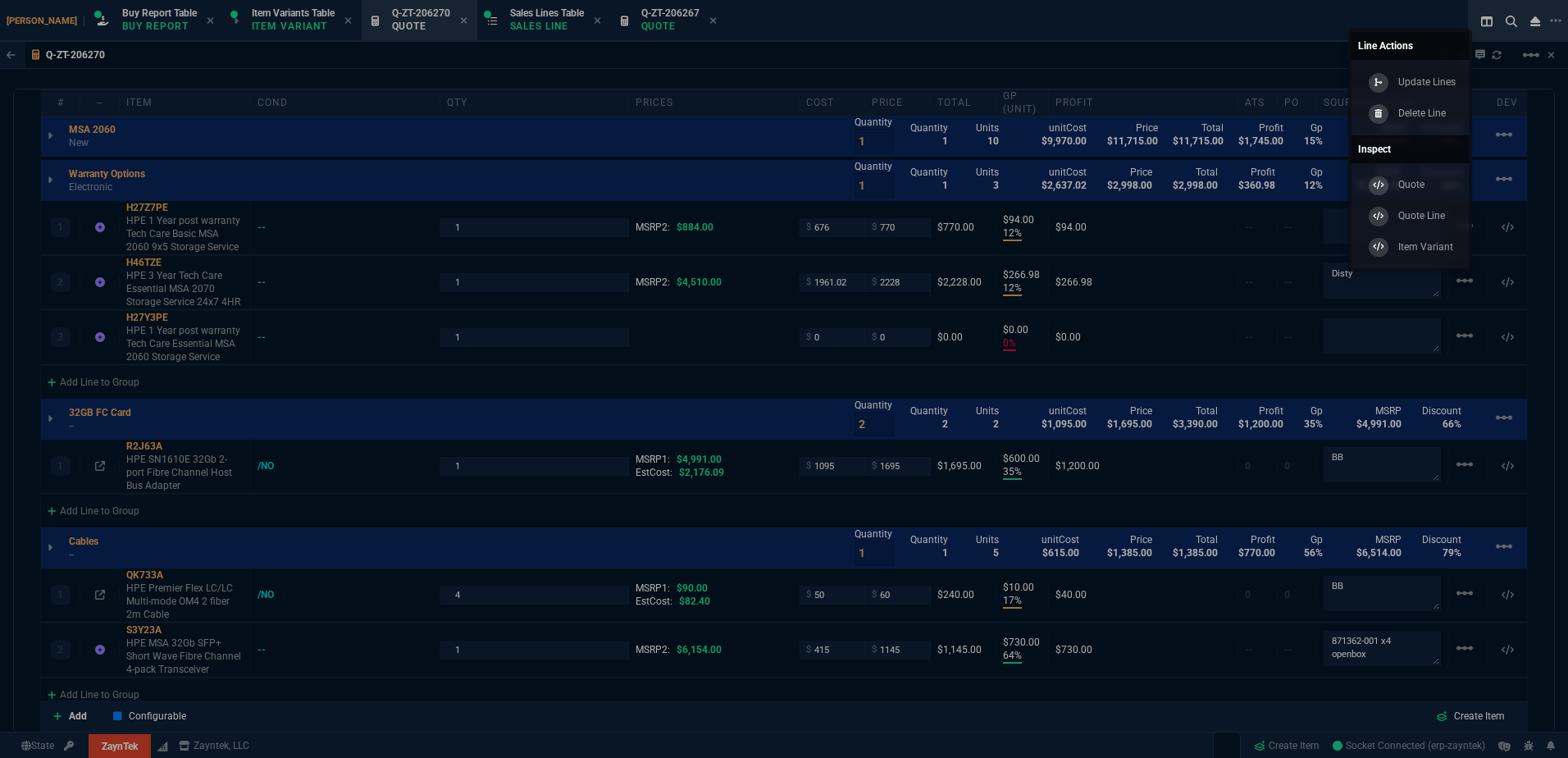
click at [1417, 121] on div "Delete Line" at bounding box center [1405, 112] width 81 height 18
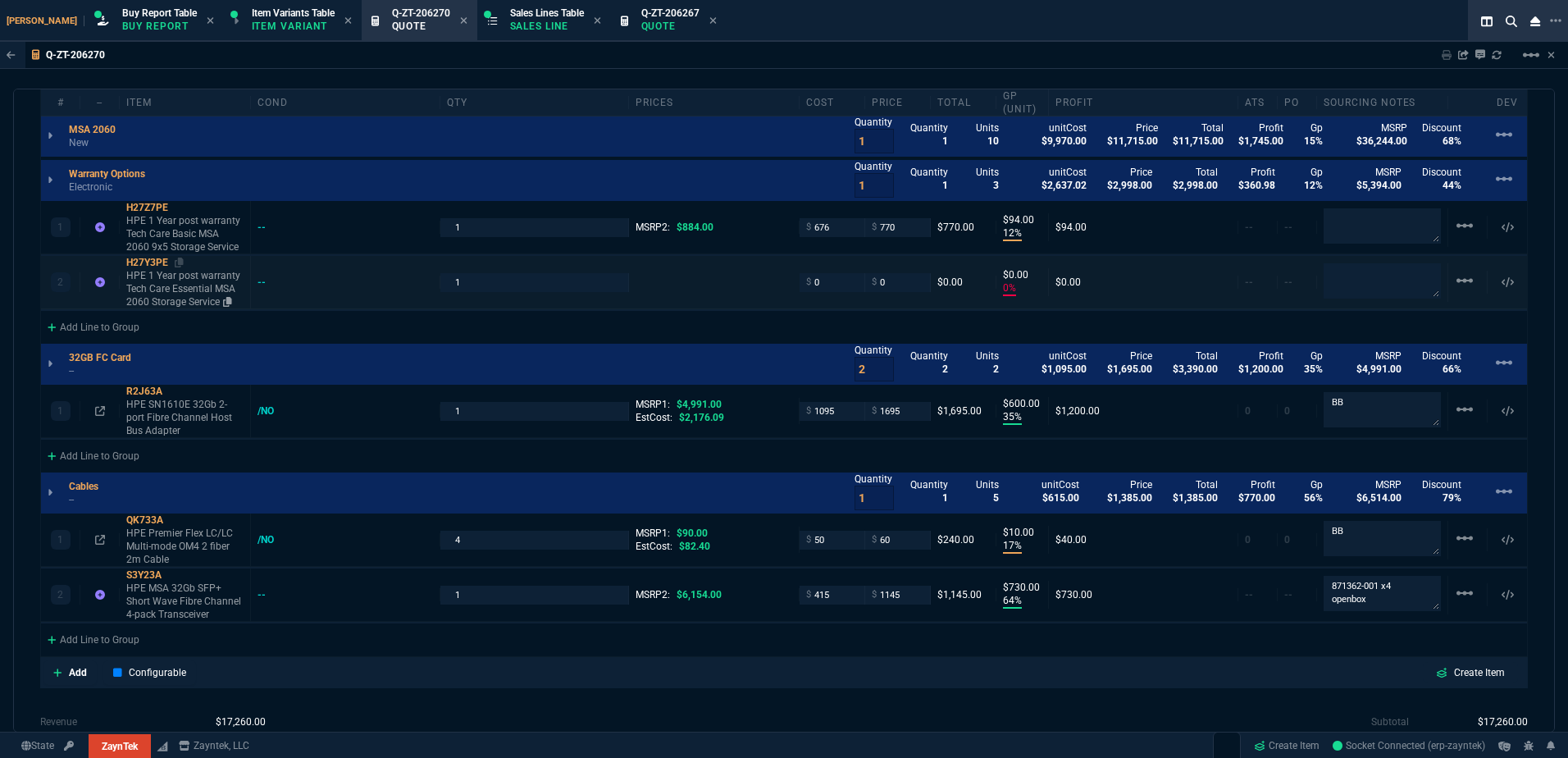
click at [175, 284] on p "HPE 1 Year post warranty Tech Care Essential MSA 2060 Storage Service" at bounding box center [185, 289] width 117 height 40
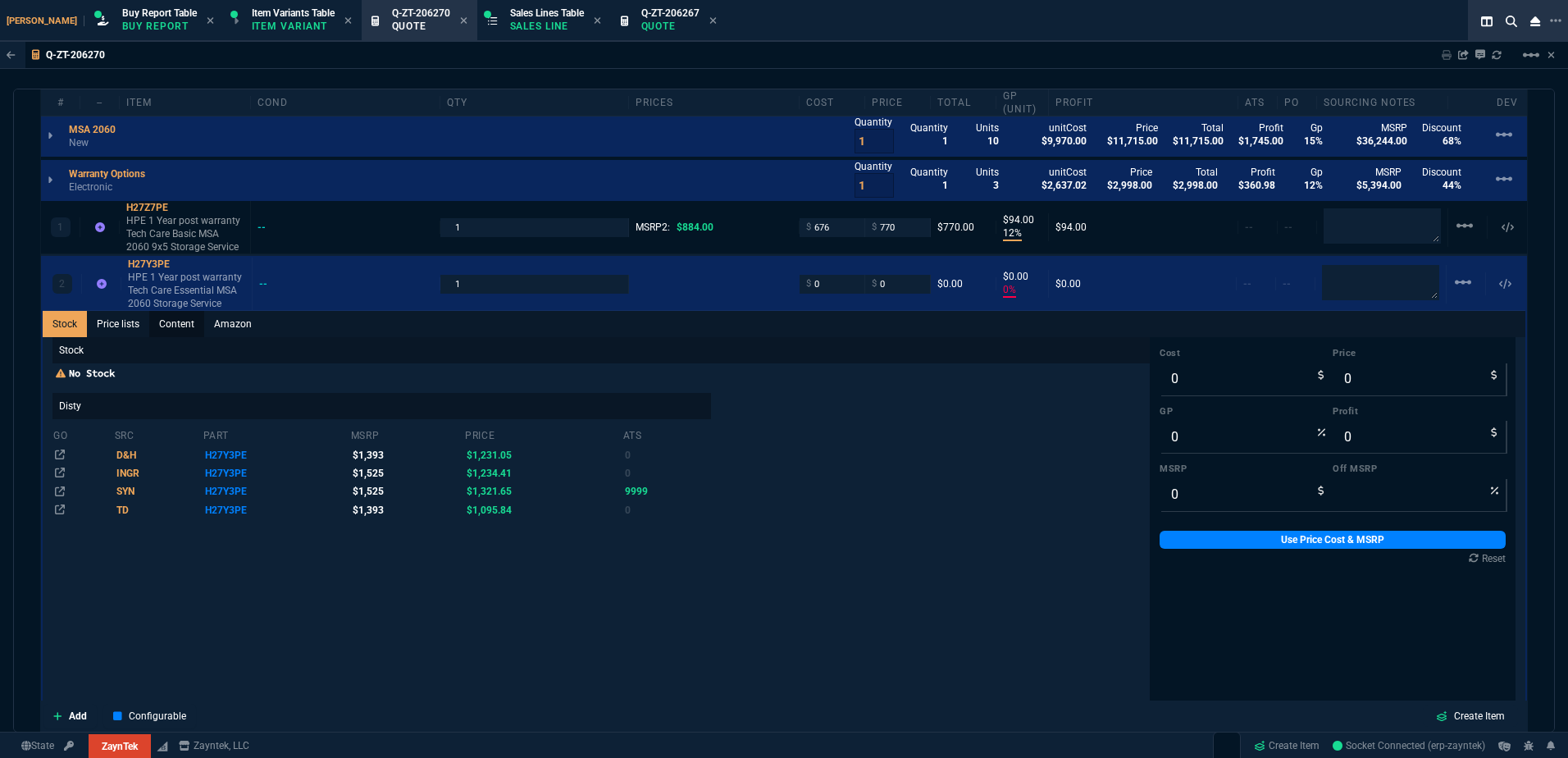
click at [183, 336] on link "Content" at bounding box center [177, 324] width 55 height 26
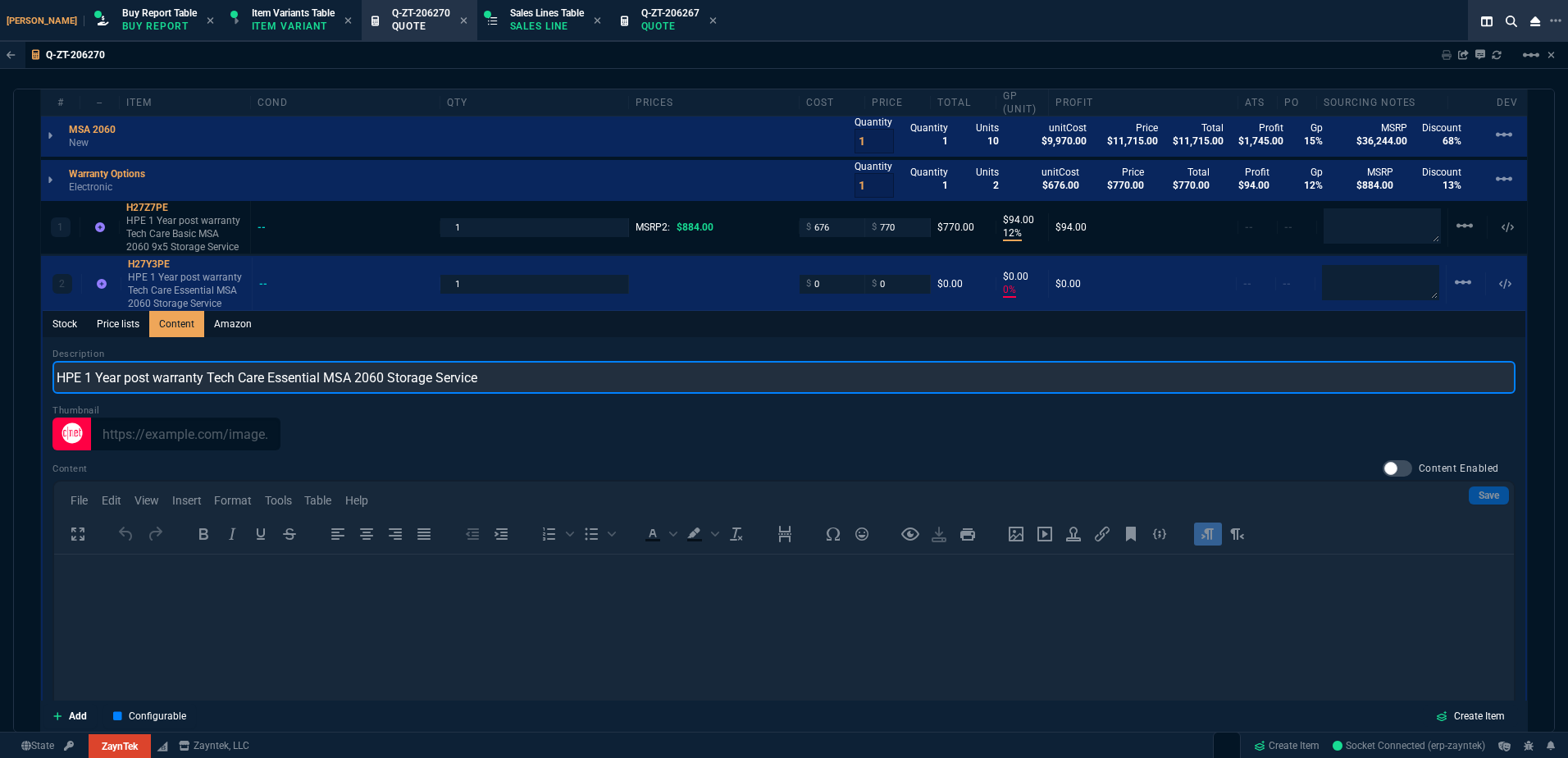
click at [587, 387] on input "HPE 1 Year post warranty Tech Care Essential MSA 2060 Storage Service" at bounding box center [784, 377] width 1463 height 33
click at [402, 378] on input "HPE 1 Year post warranty Tech Care Essential MSA 2060 Storage Service" at bounding box center [784, 377] width 1463 height 33
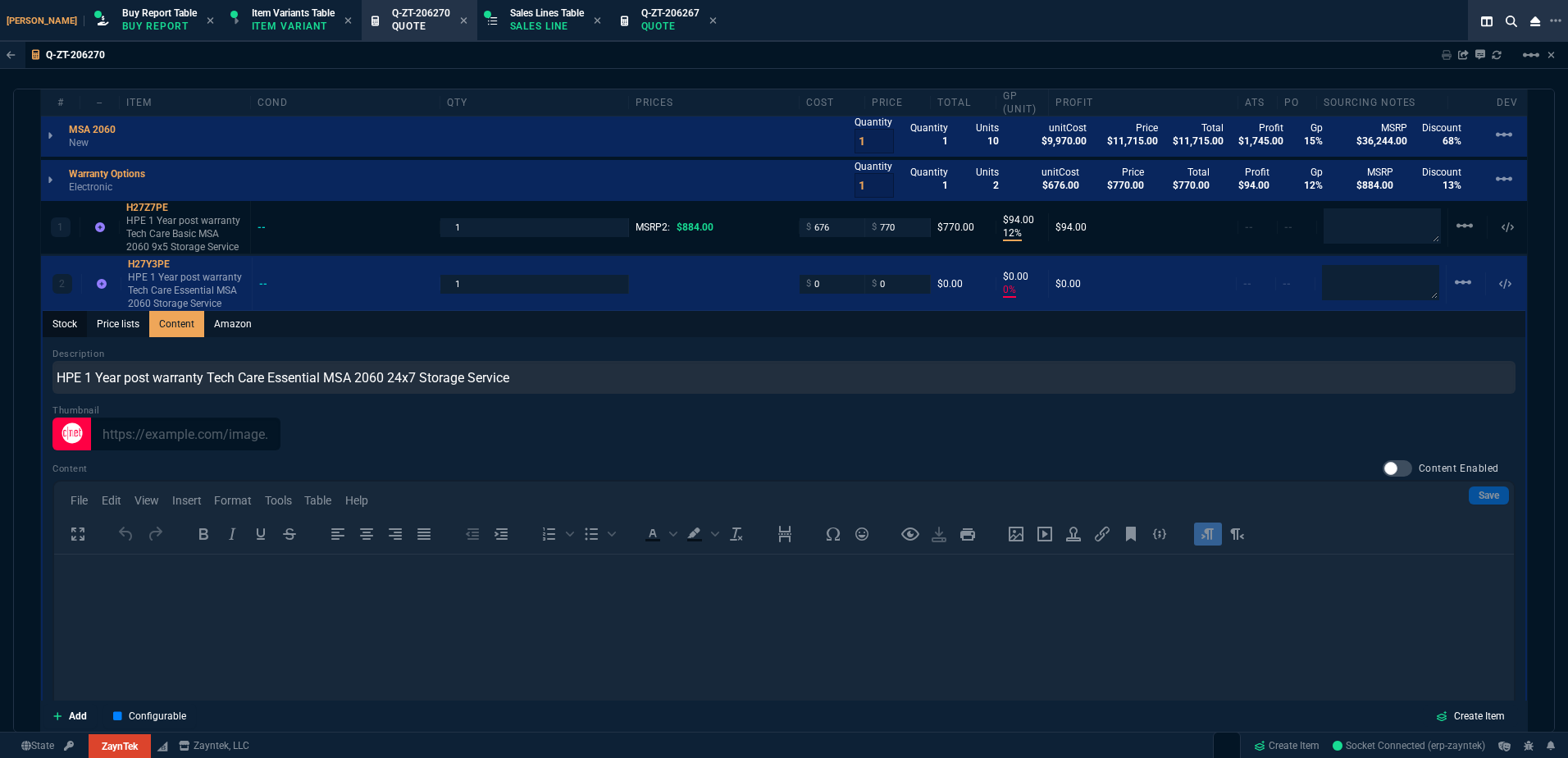
click at [79, 334] on link "Stock" at bounding box center [64, 324] width 44 height 26
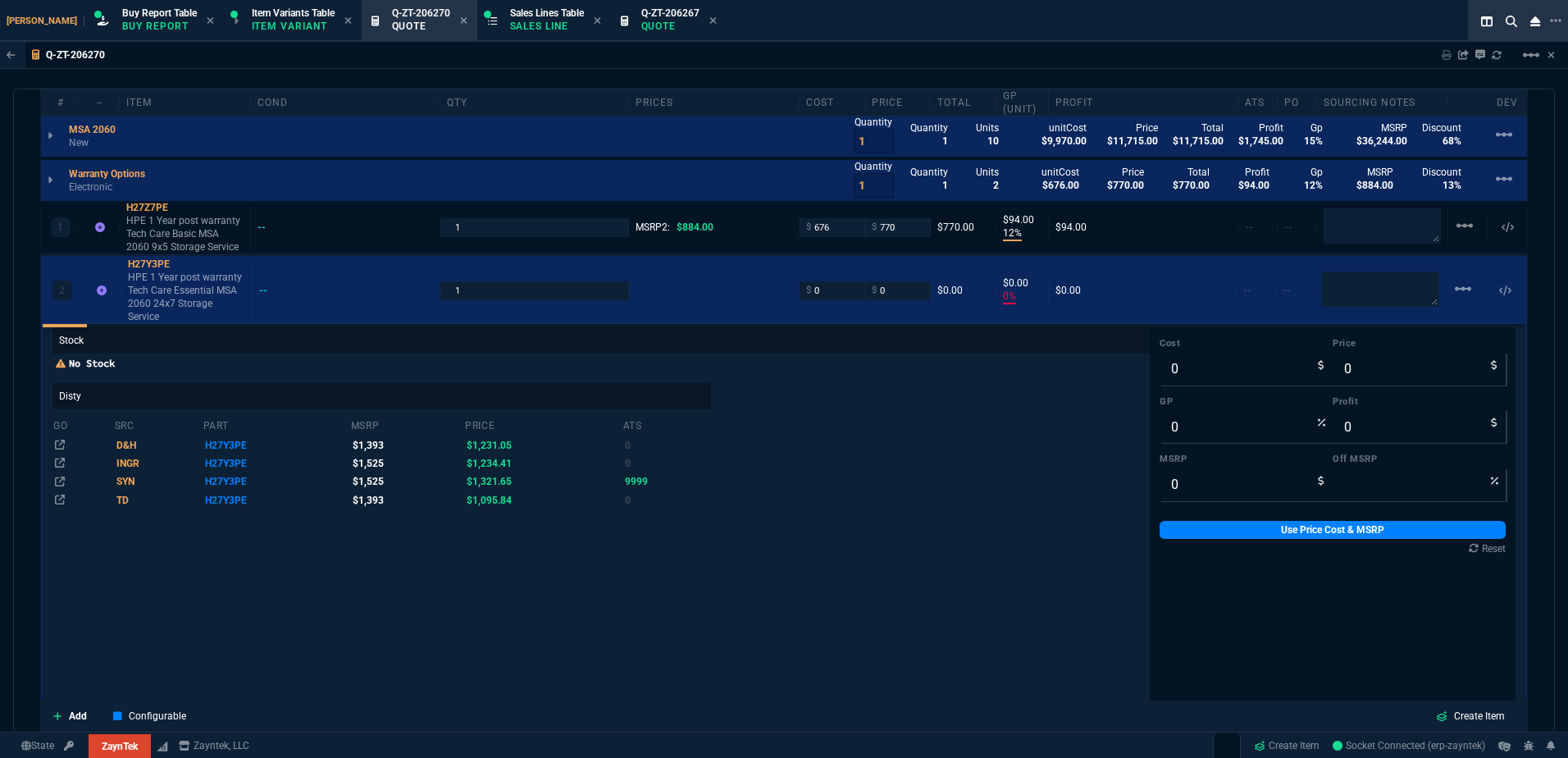
scroll to position [28, 0]
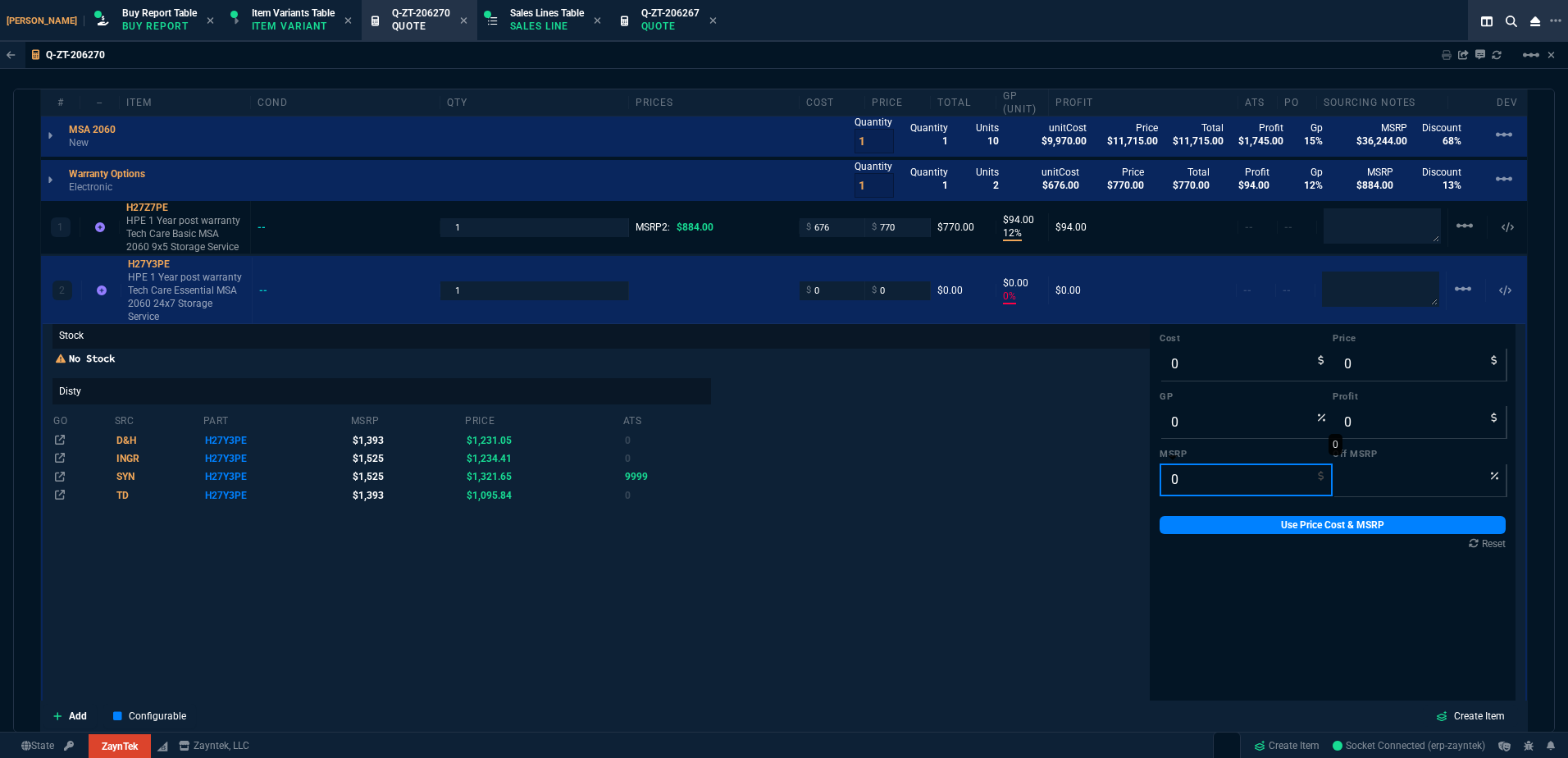
click at [1177, 465] on input "0" at bounding box center [1246, 479] width 173 height 33
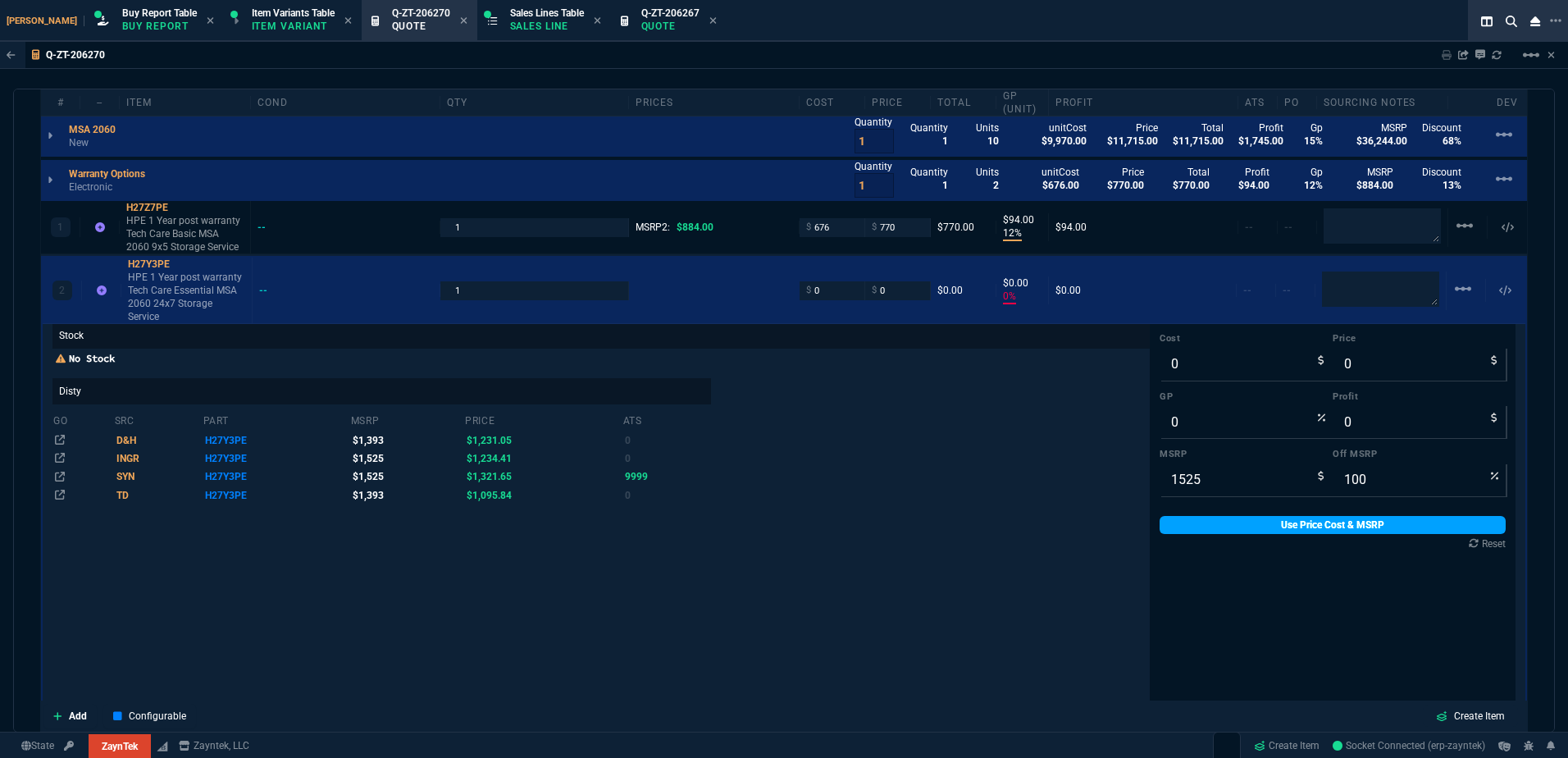
click at [1177, 516] on link "Use Price Cost & MSRP" at bounding box center [1333, 525] width 346 height 18
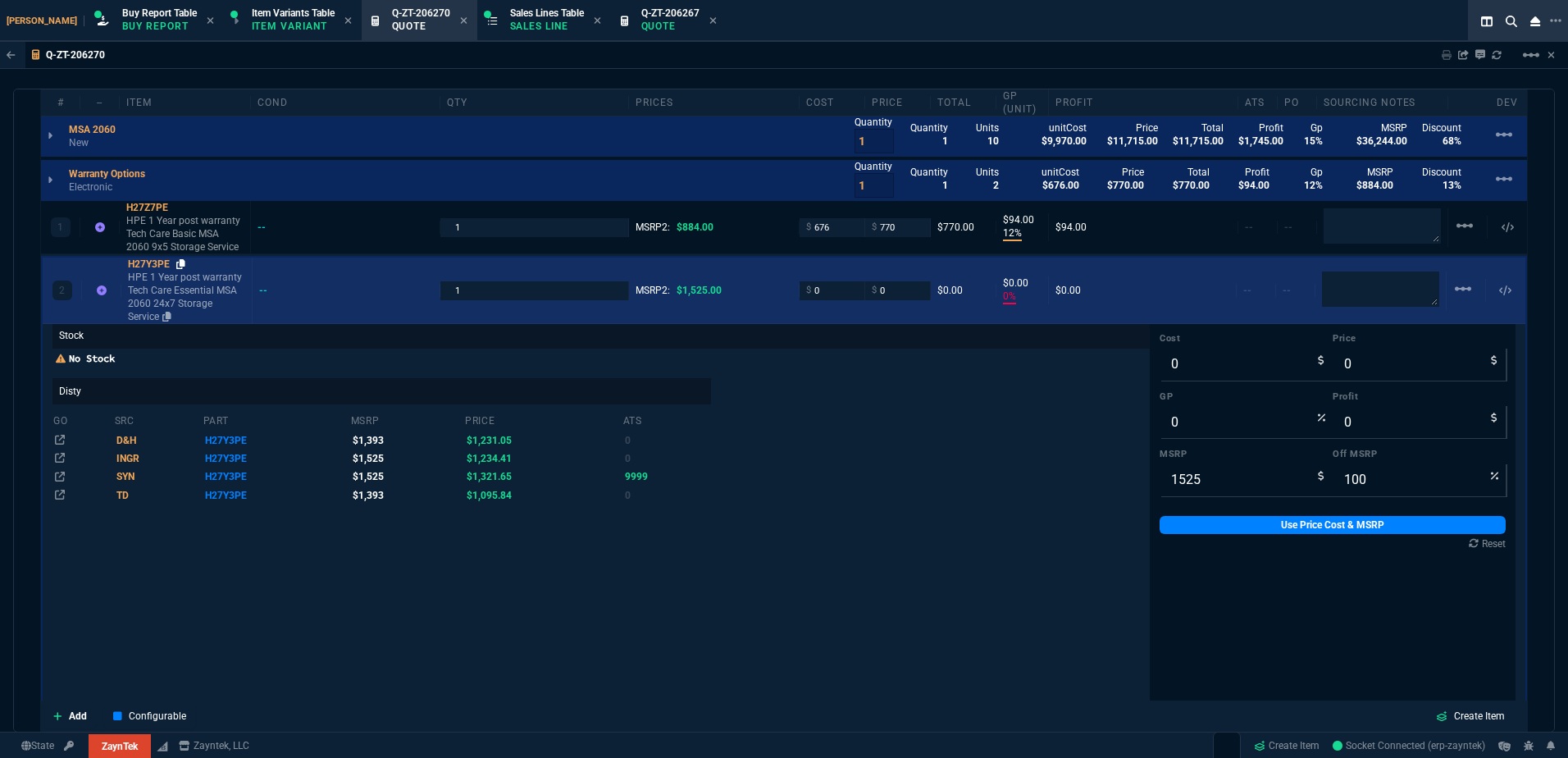
click at [184, 268] on icon at bounding box center [181, 264] width 9 height 9
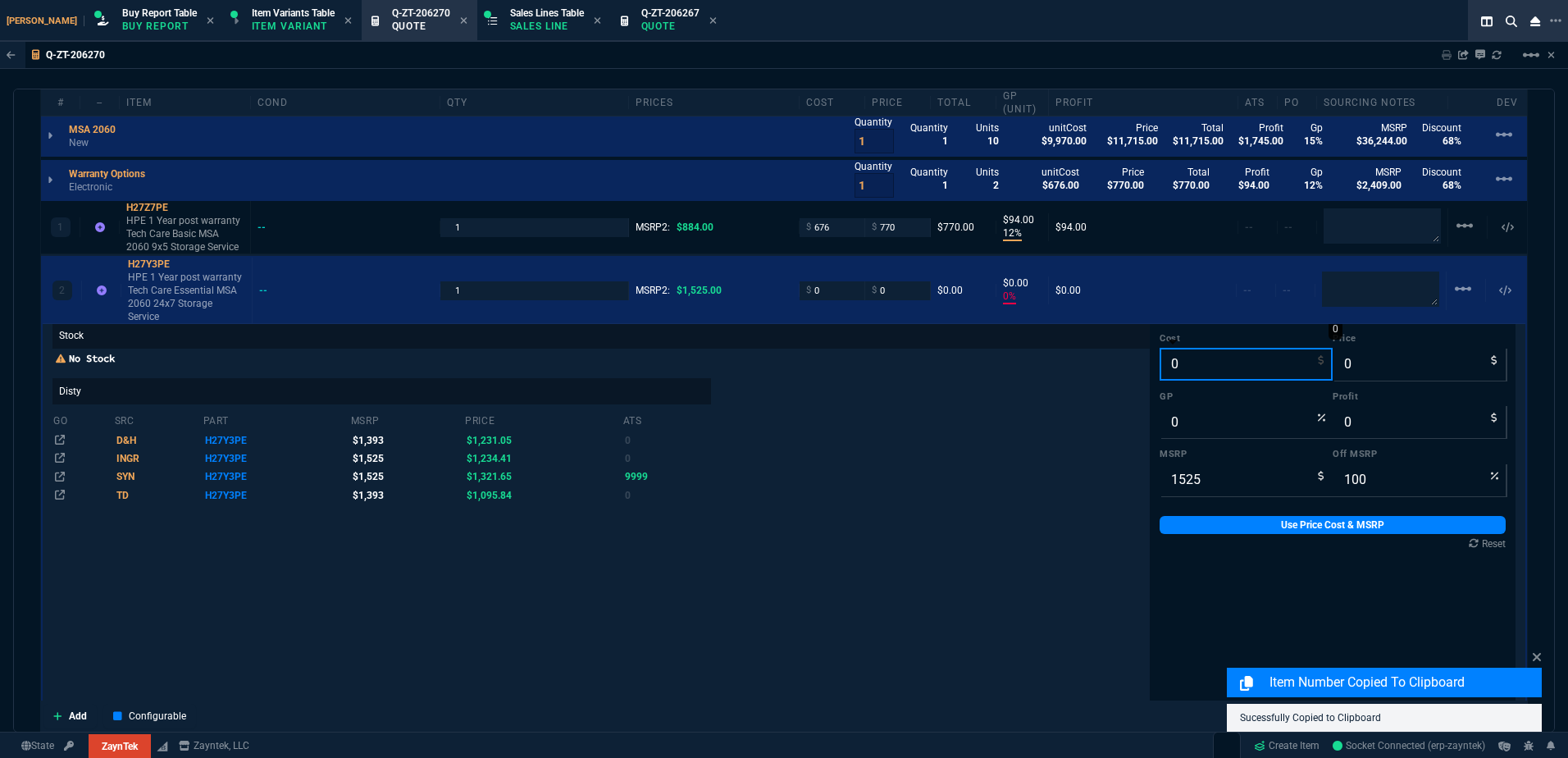
click at [1169, 352] on input "0" at bounding box center [1246, 364] width 173 height 33
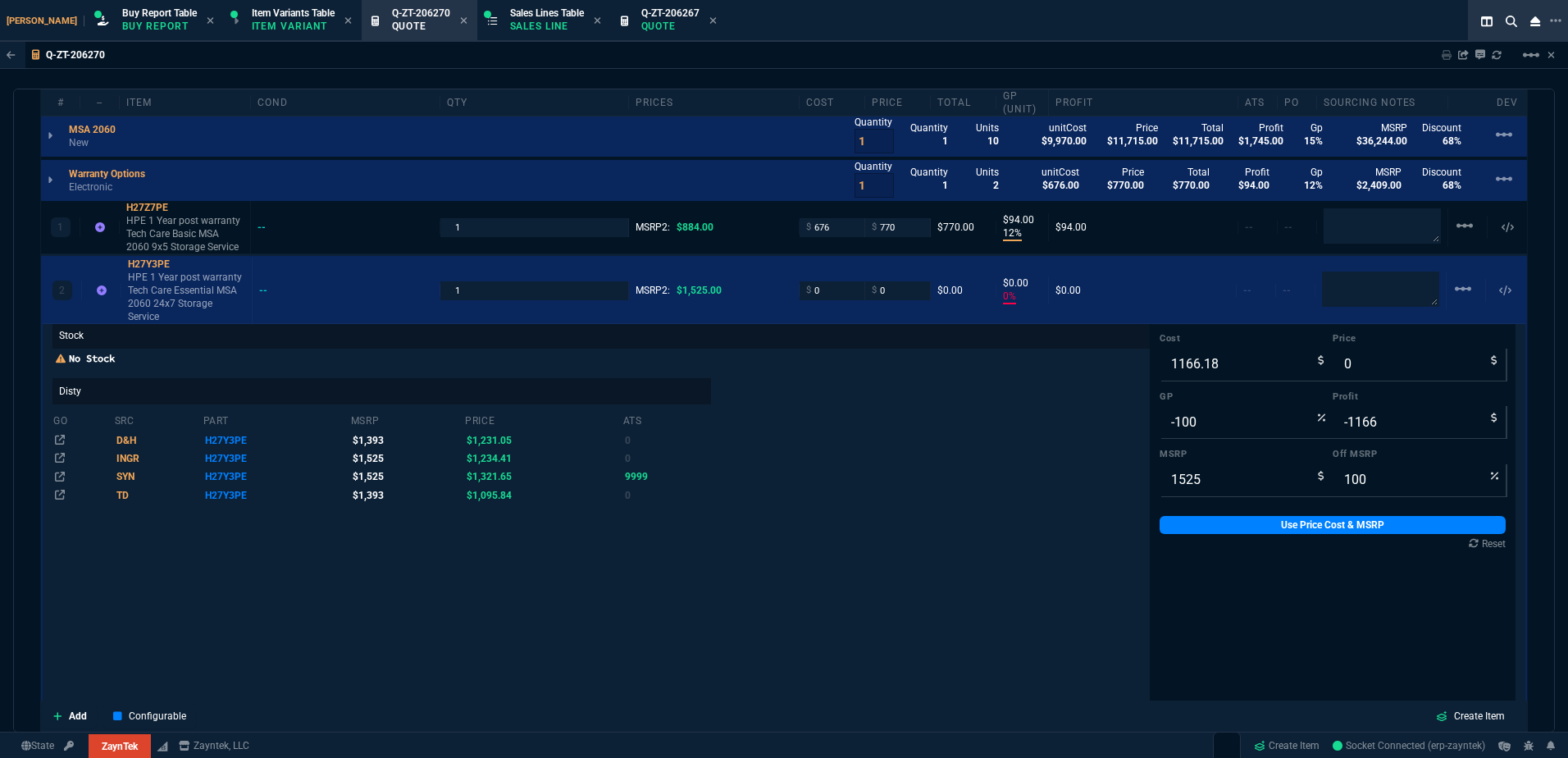
click at [1212, 498] on div "Cost 1166.18 Price 0 GP -100 Profit -1166 MSRP 1525 Off MSRP 100 Use Price Cost…" at bounding box center [1333, 440] width 366 height 237
click at [1215, 523] on div "Cost 1166.18 Price 0 GP -100 Profit -1166 MSRP 1525 Off MSRP 100 Use Price Cost…" at bounding box center [1333, 440] width 366 height 237
drag, startPoint x: 1215, startPoint y: 520, endPoint x: 1181, endPoint y: 423, distance: 102.8
click at [1214, 519] on link "Use Price Cost & MSRP" at bounding box center [1333, 525] width 346 height 18
click at [1181, 411] on input "-100" at bounding box center [1246, 422] width 173 height 33
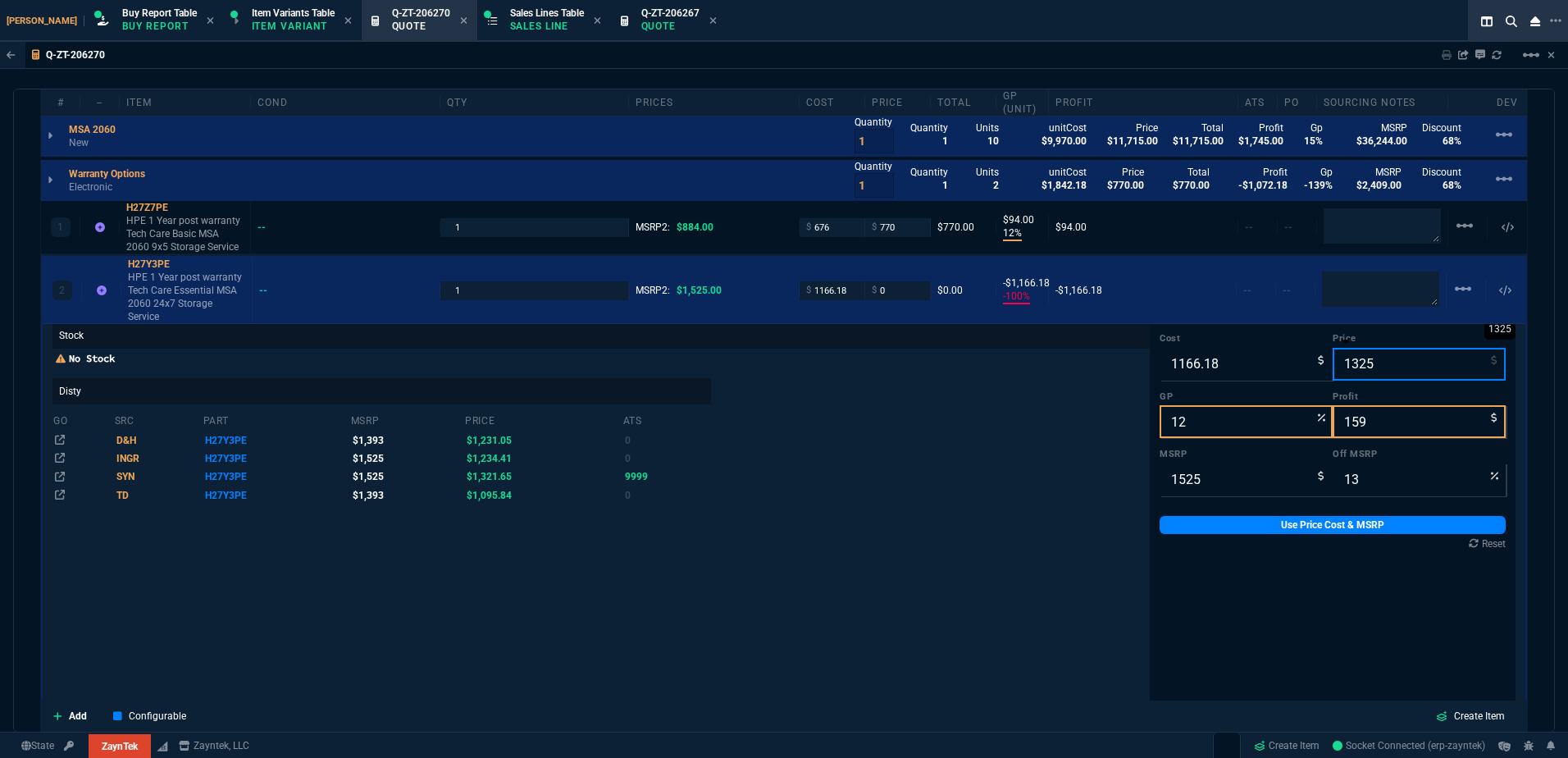
click at [1353, 357] on input "1325" at bounding box center [1419, 364] width 173 height 33
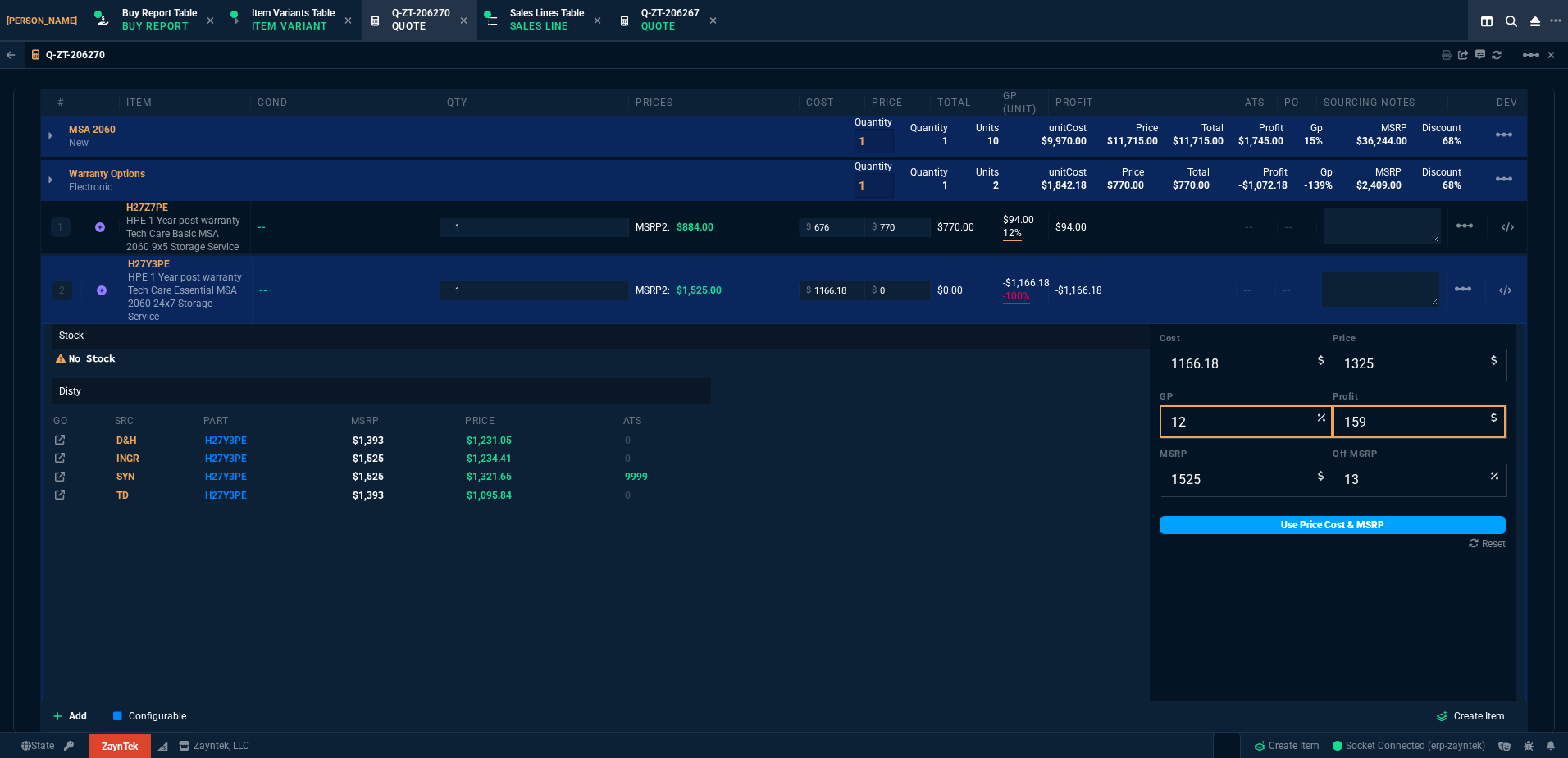
click at [1295, 519] on link "Use Price Cost & MSRP" at bounding box center [1333, 525] width 346 height 18
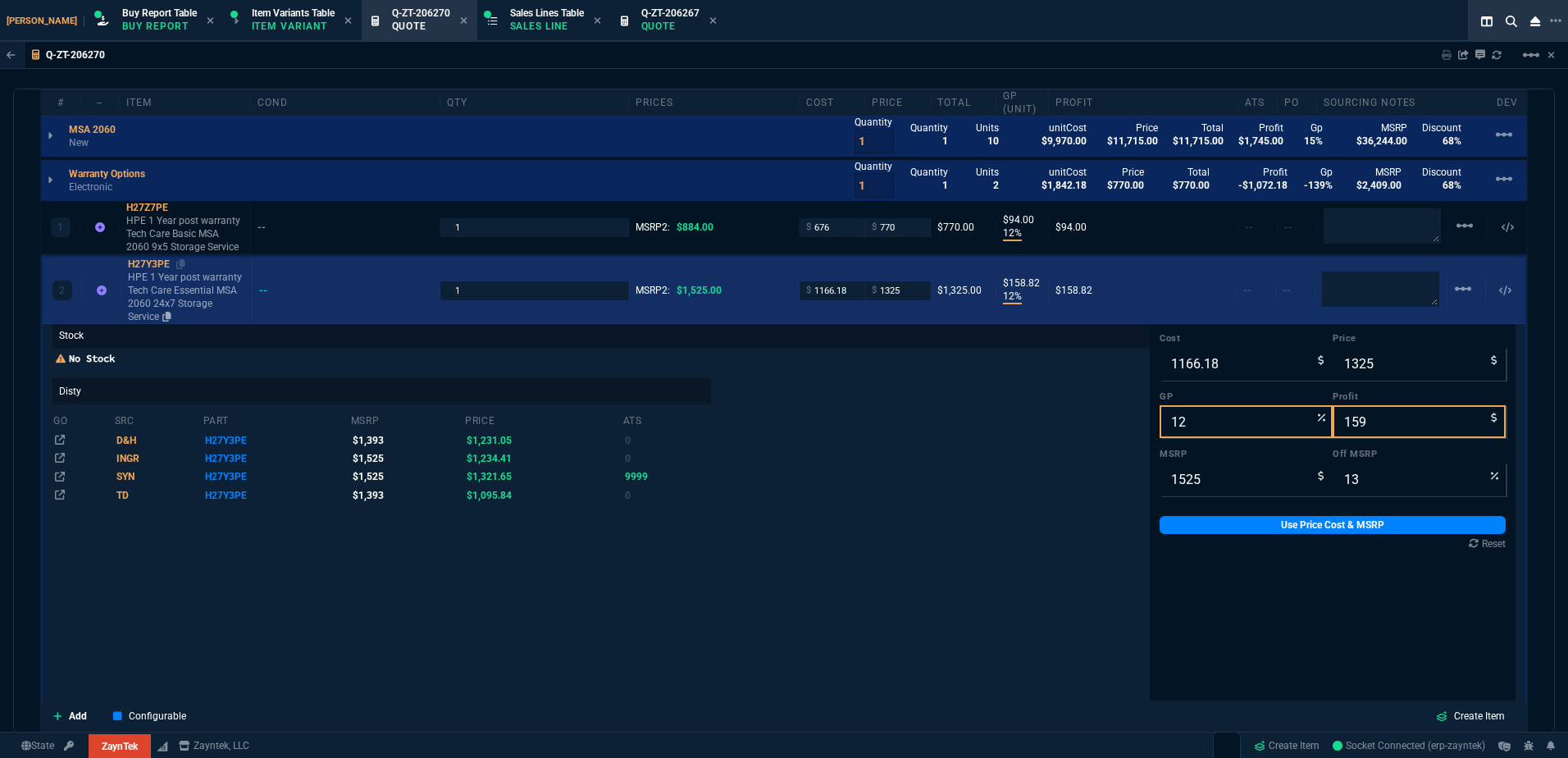
click at [175, 286] on p "HPE 1 Year post warranty Tech Care Essential MSA 2060 24x7 Storage Service" at bounding box center [186, 297] width 117 height 53
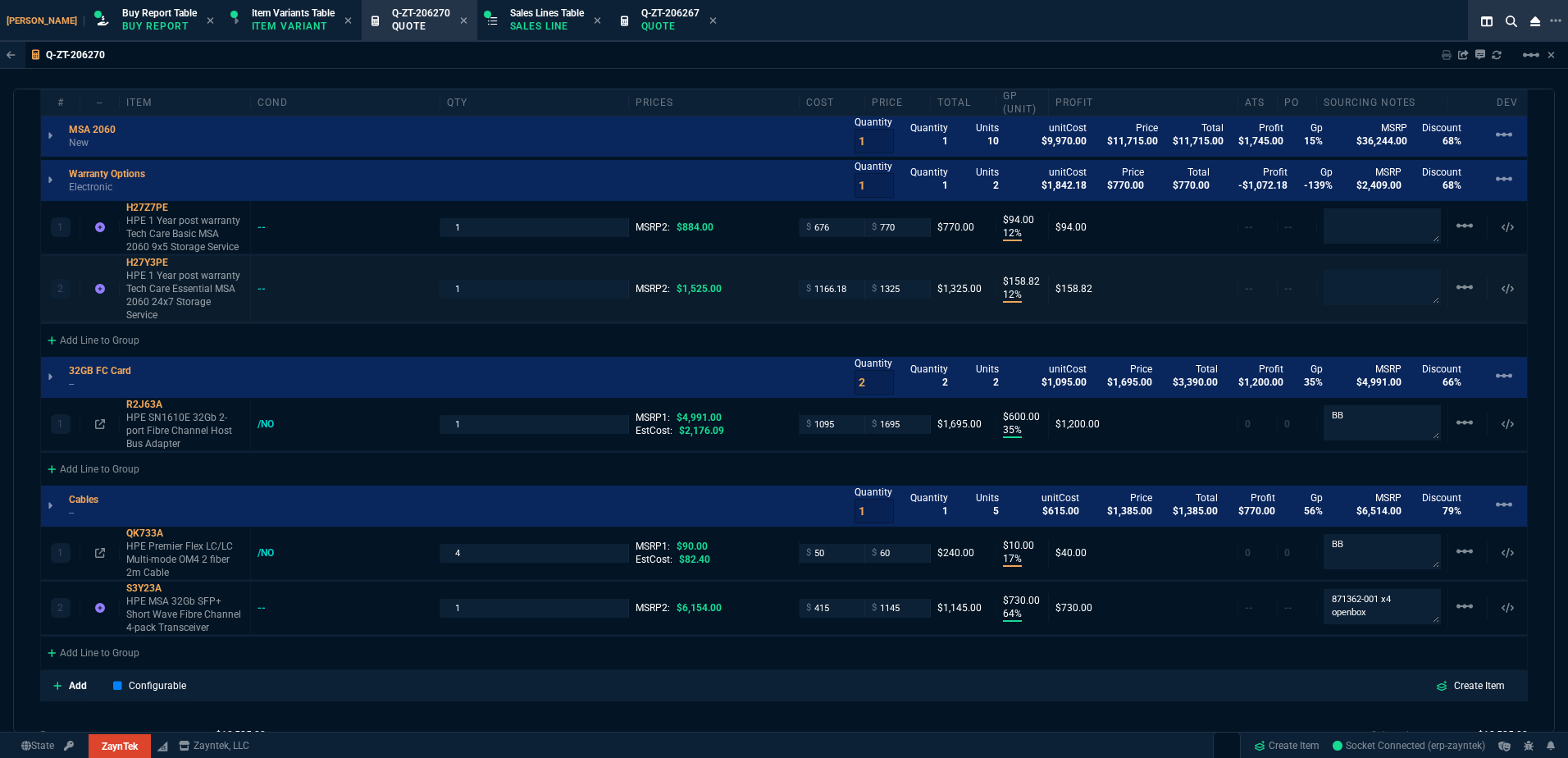
scroll to position [0, 0]
click at [1372, 232] on textarea at bounding box center [1383, 225] width 117 height 34
click at [1377, 269] on textarea at bounding box center [1383, 286] width 117 height 34
paste textarea "Disty"
click at [269, 418] on div "/NO" at bounding box center [273, 424] width 32 height 13
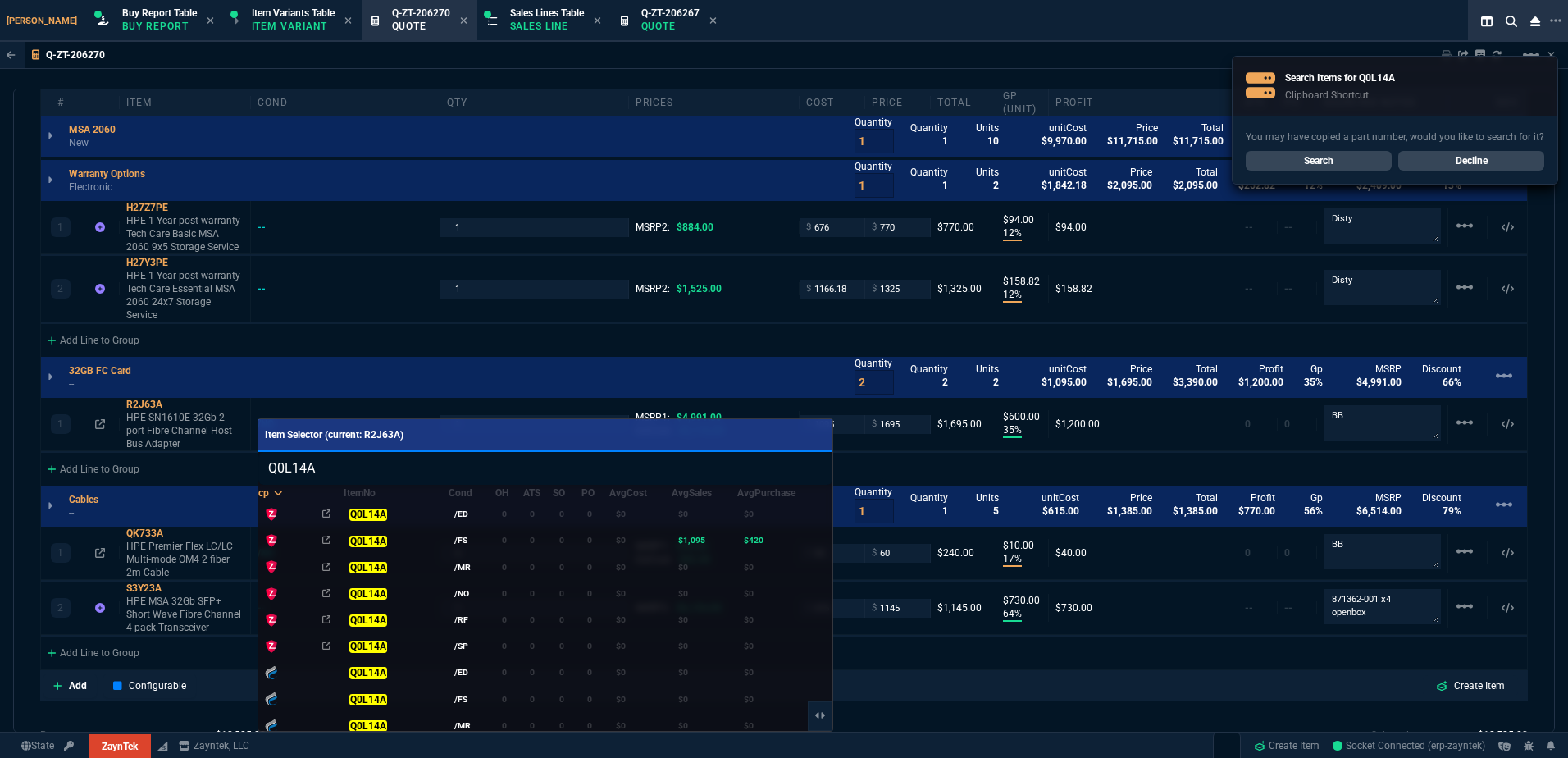
click at [513, 592] on td "0" at bounding box center [509, 594] width 28 height 26
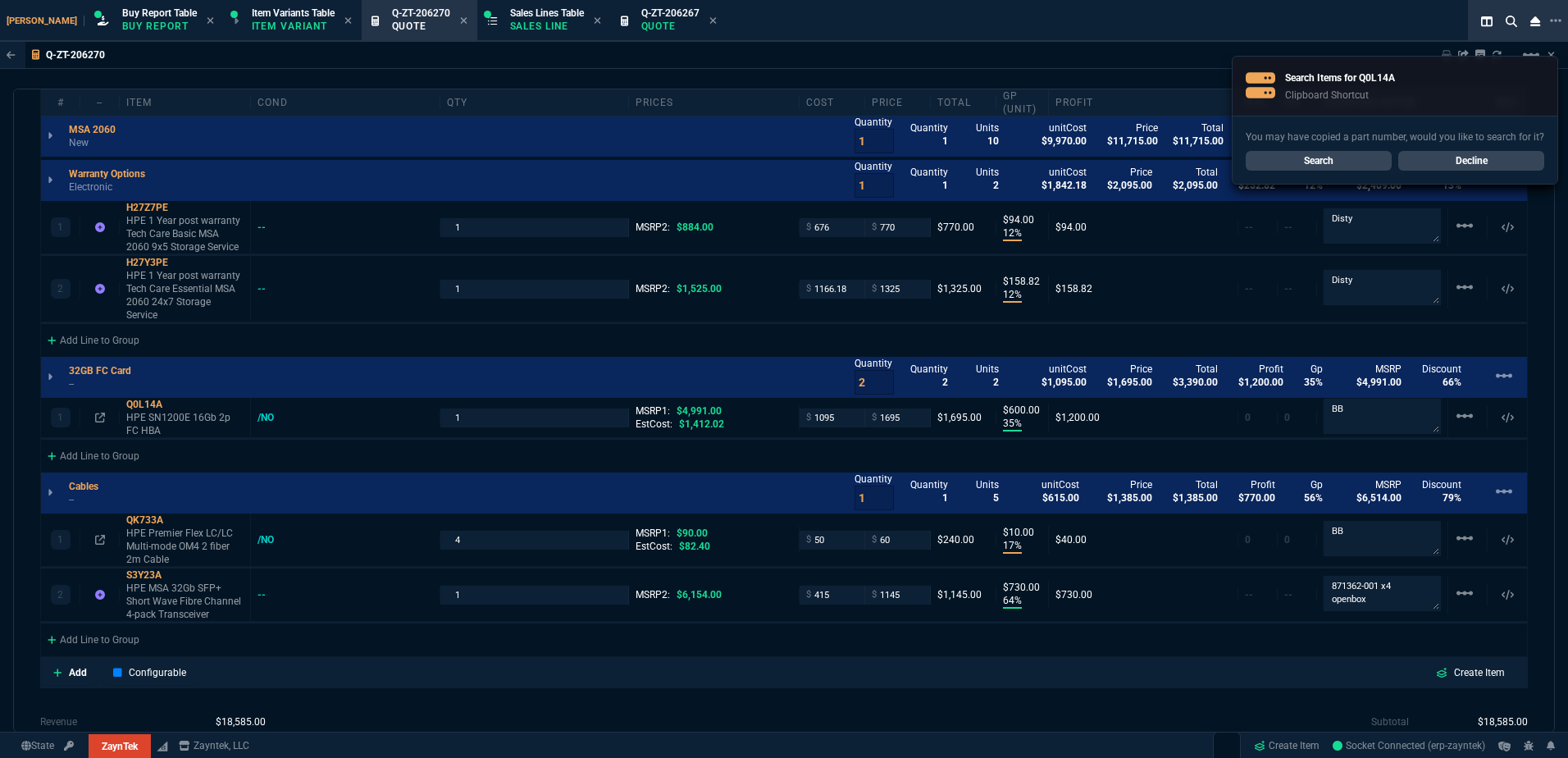
click at [1481, 165] on link "Decline" at bounding box center [1471, 161] width 146 height 20
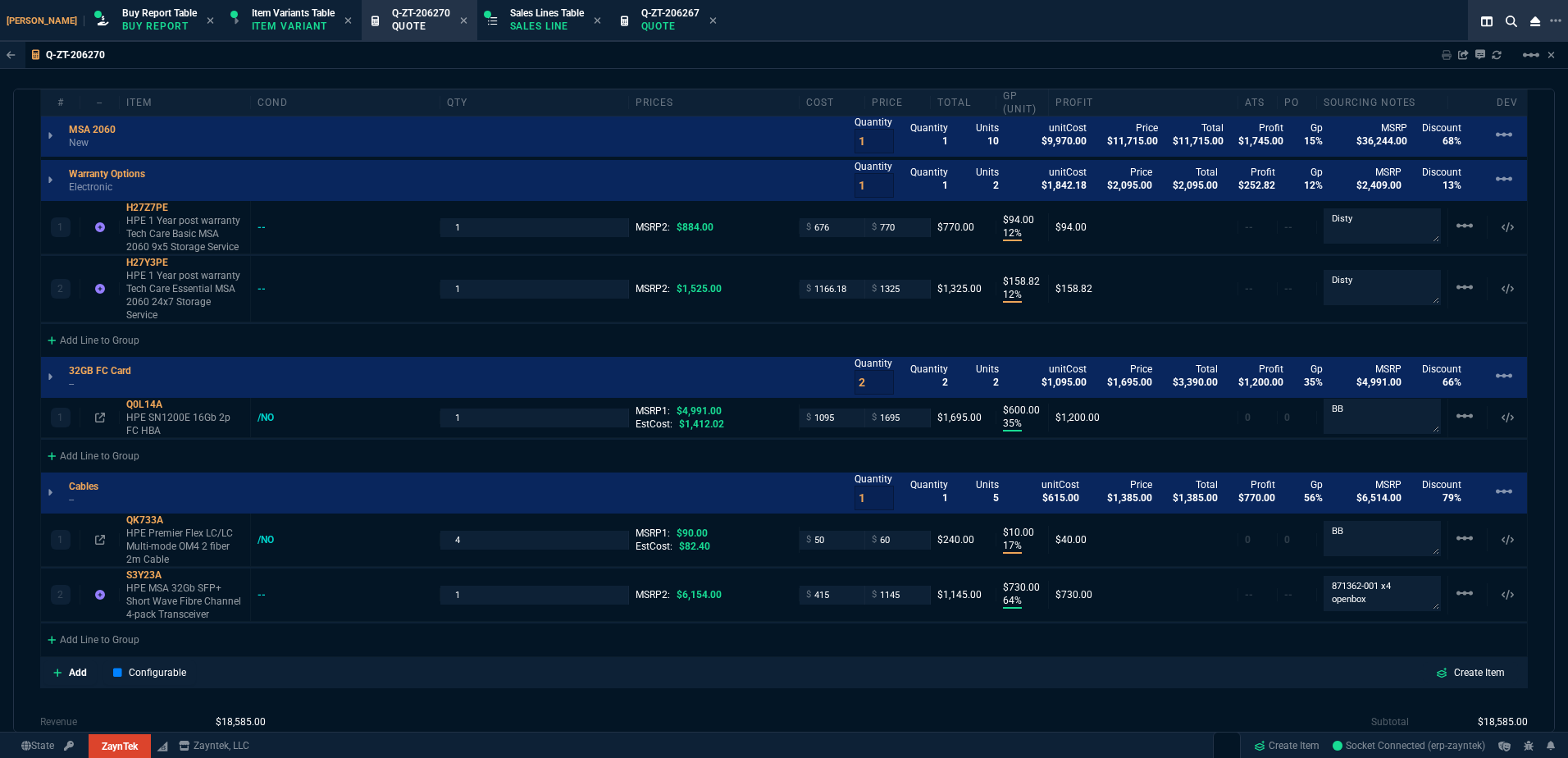
click at [1498, 57] on icon at bounding box center [1496, 55] width 9 height 9
click at [144, 411] on p "HPE SN1200E 16Gb 2p FC HBA" at bounding box center [185, 424] width 117 height 26
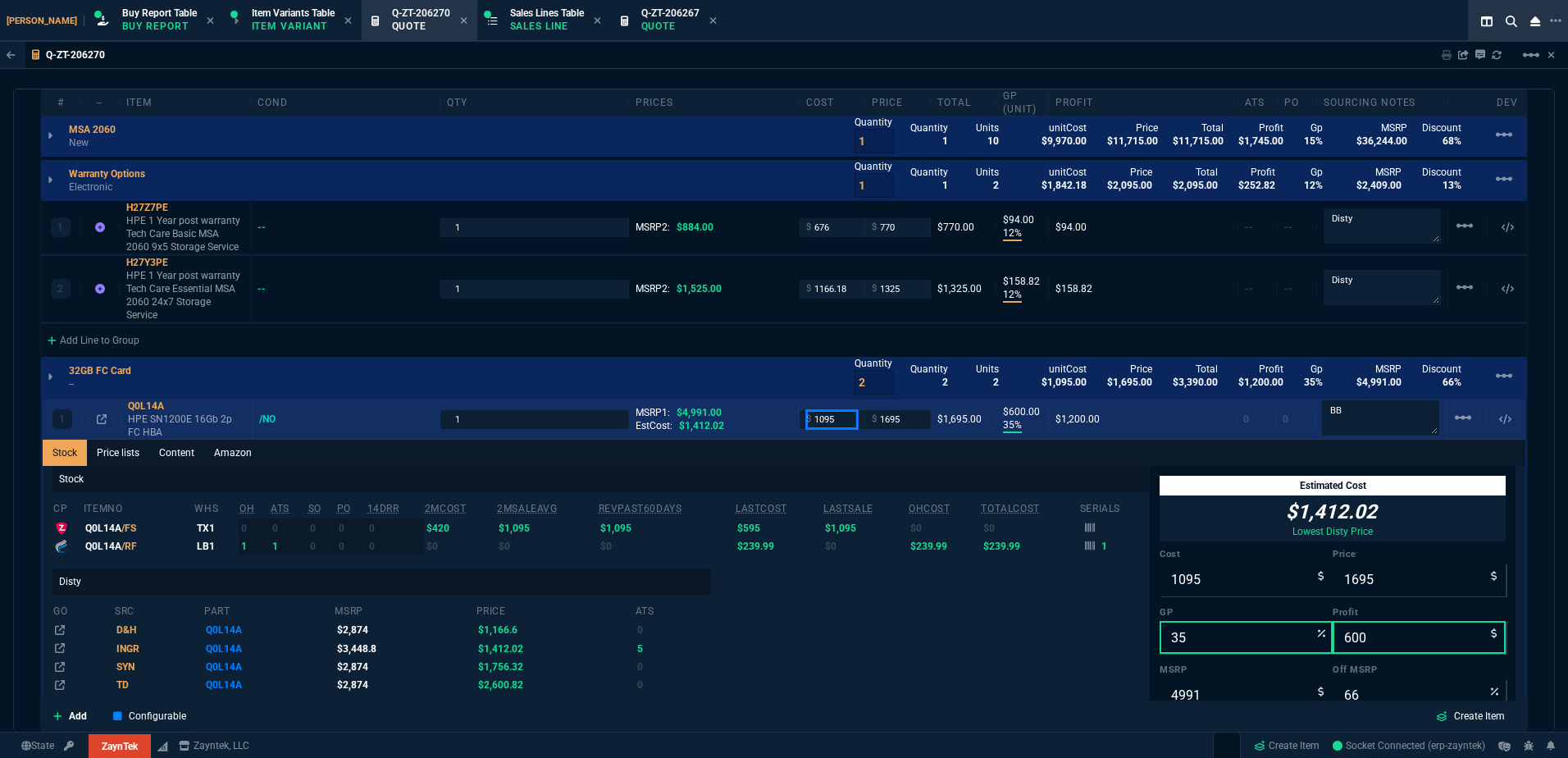
click at [831, 410] on input "1095" at bounding box center [832, 420] width 52 height 19
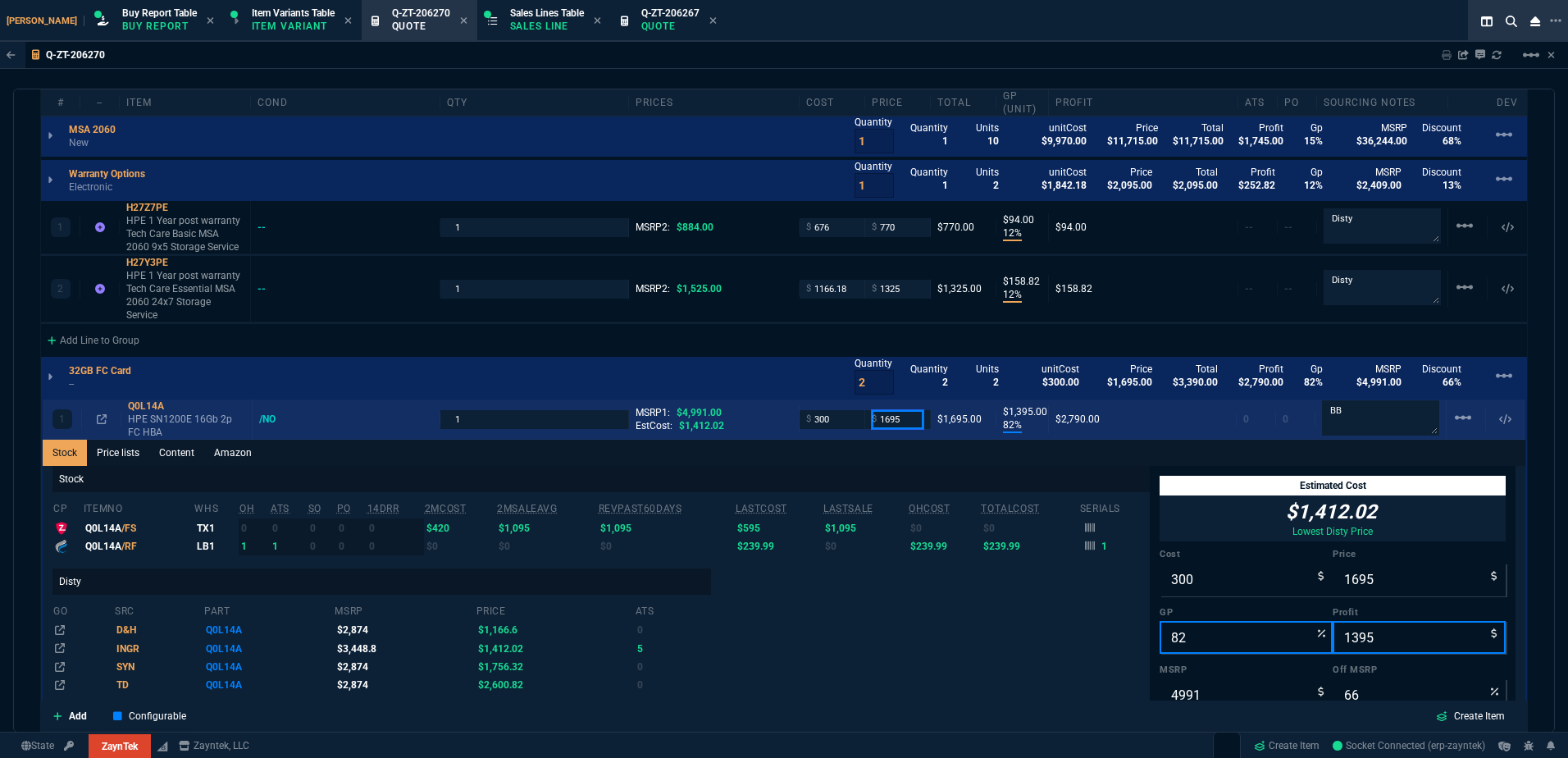
click at [915, 410] on input "1695" at bounding box center [897, 420] width 52 height 19
click at [185, 412] on p "HPE SN1200E 16Gb 2p FC HBA" at bounding box center [186, 425] width 117 height 26
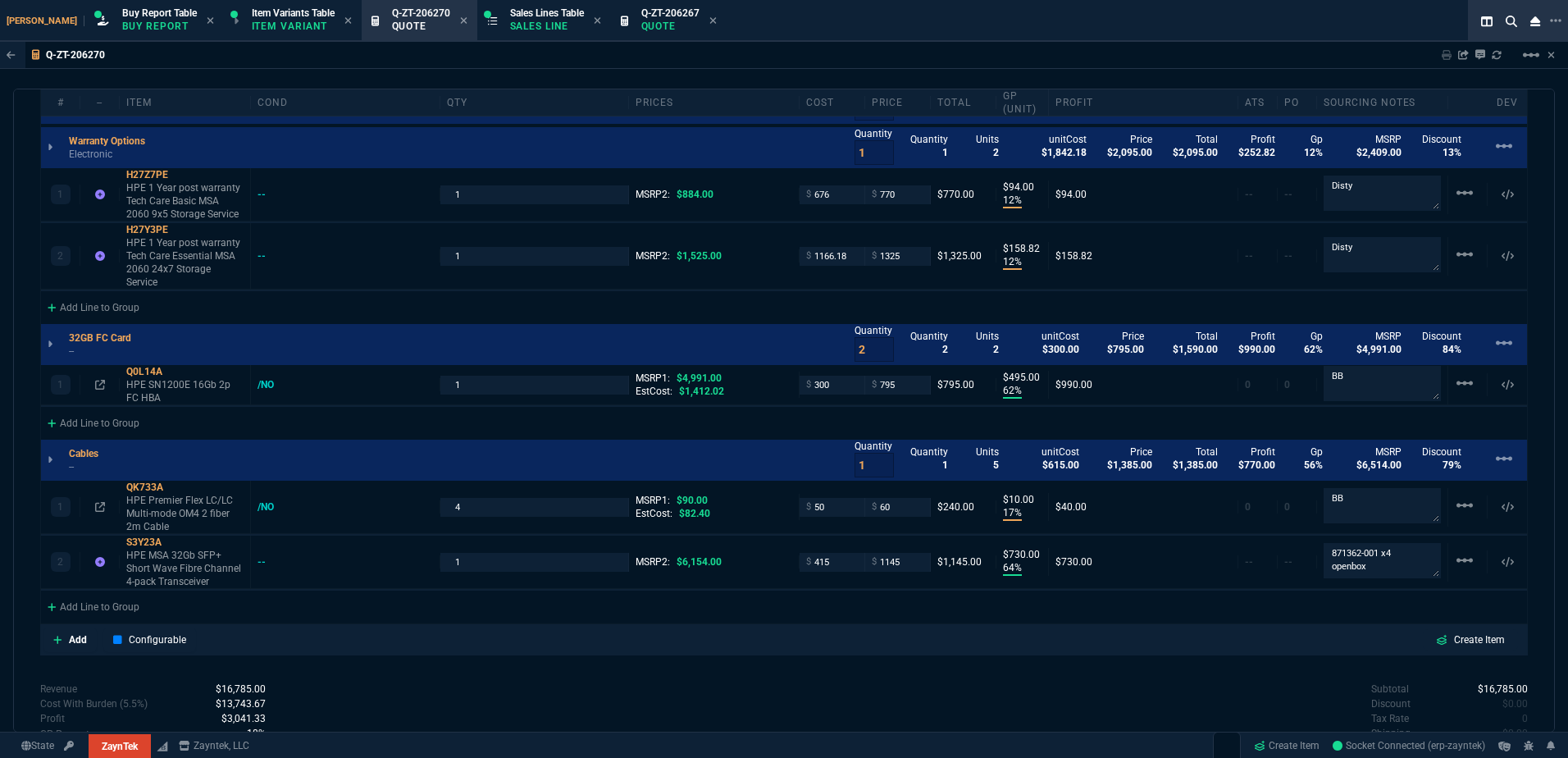
scroll to position [1312, 0]
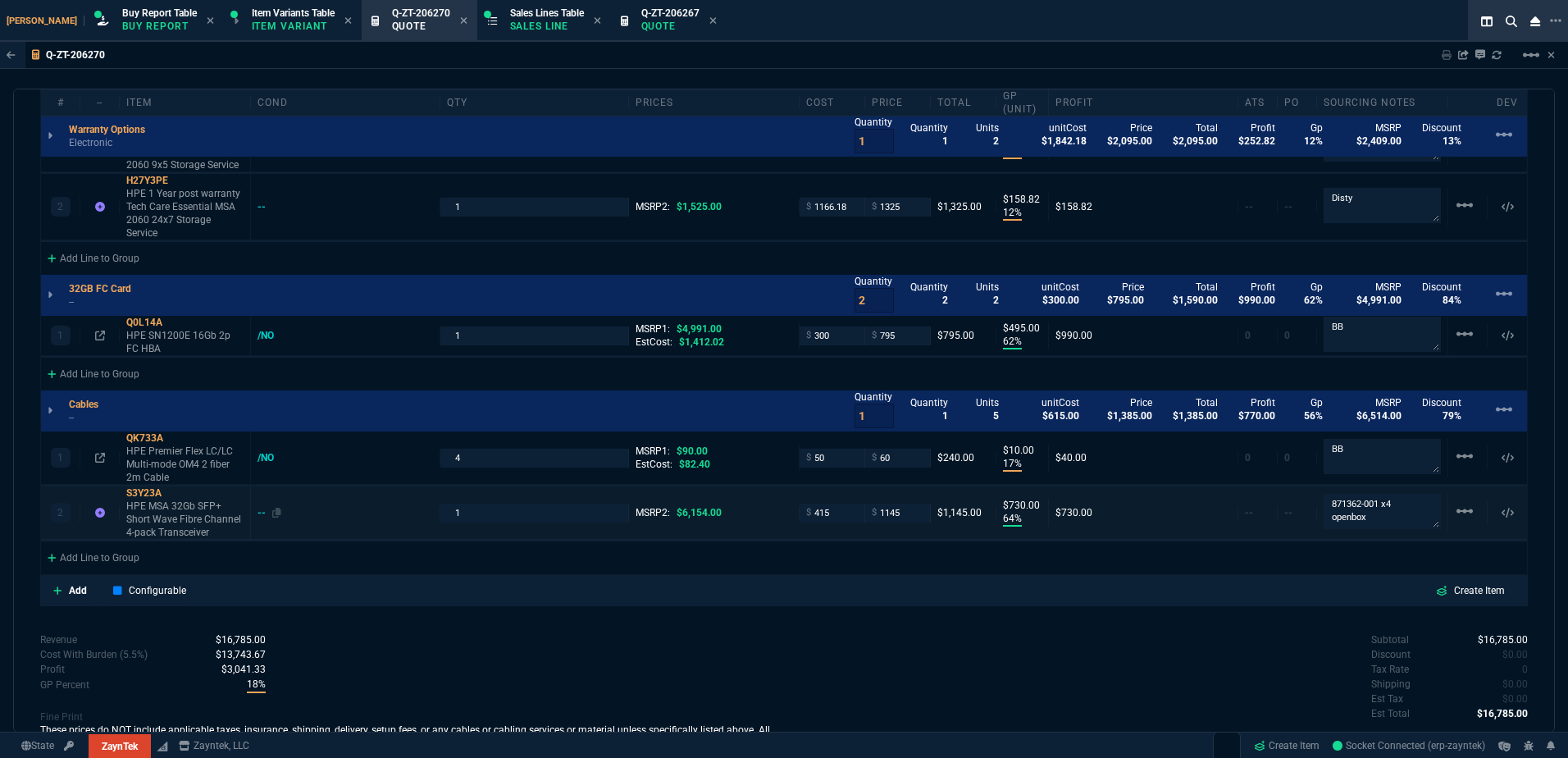
click at [267, 506] on div "--" at bounding box center [268, 512] width 24 height 13
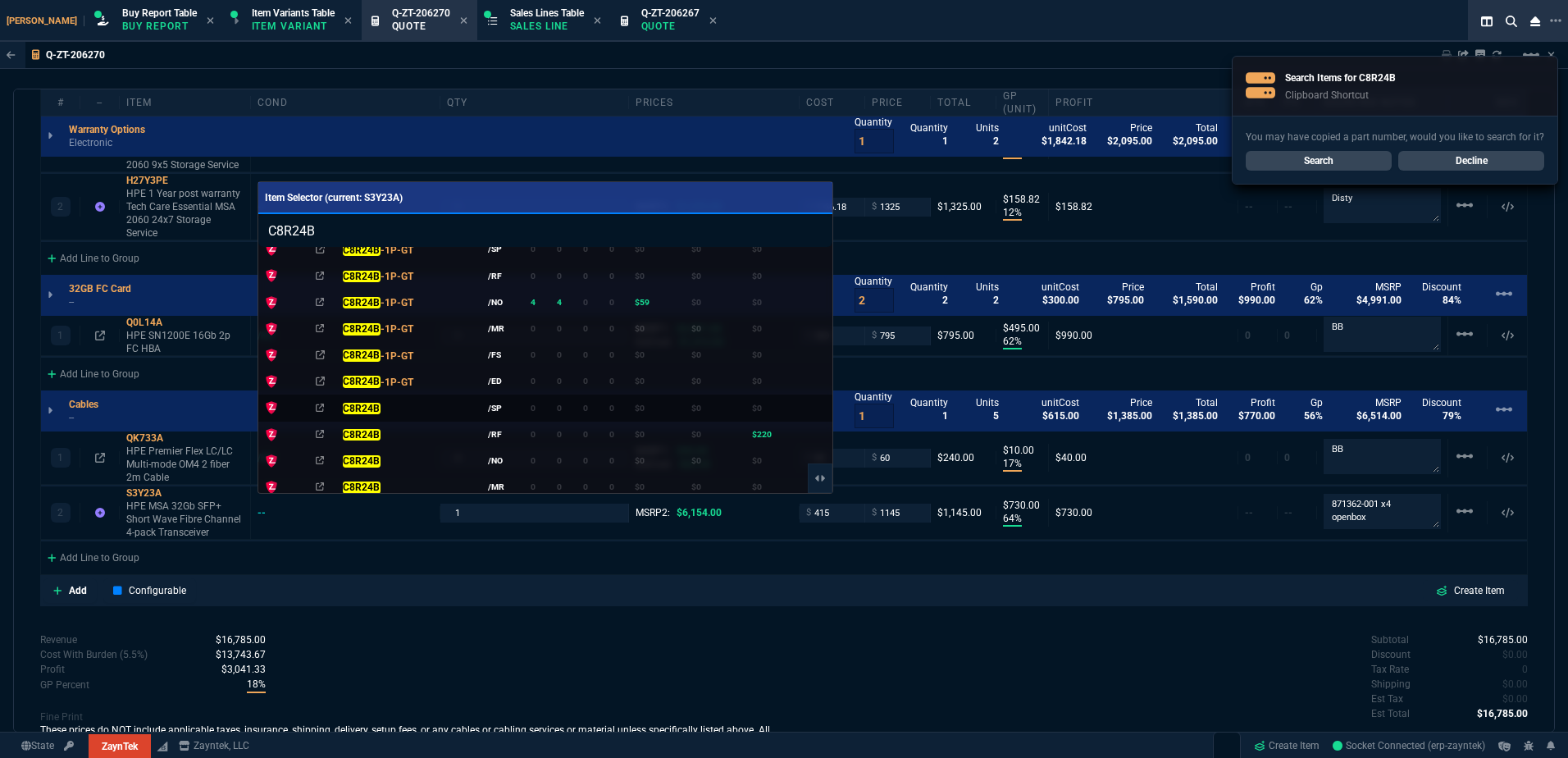
scroll to position [82, 0]
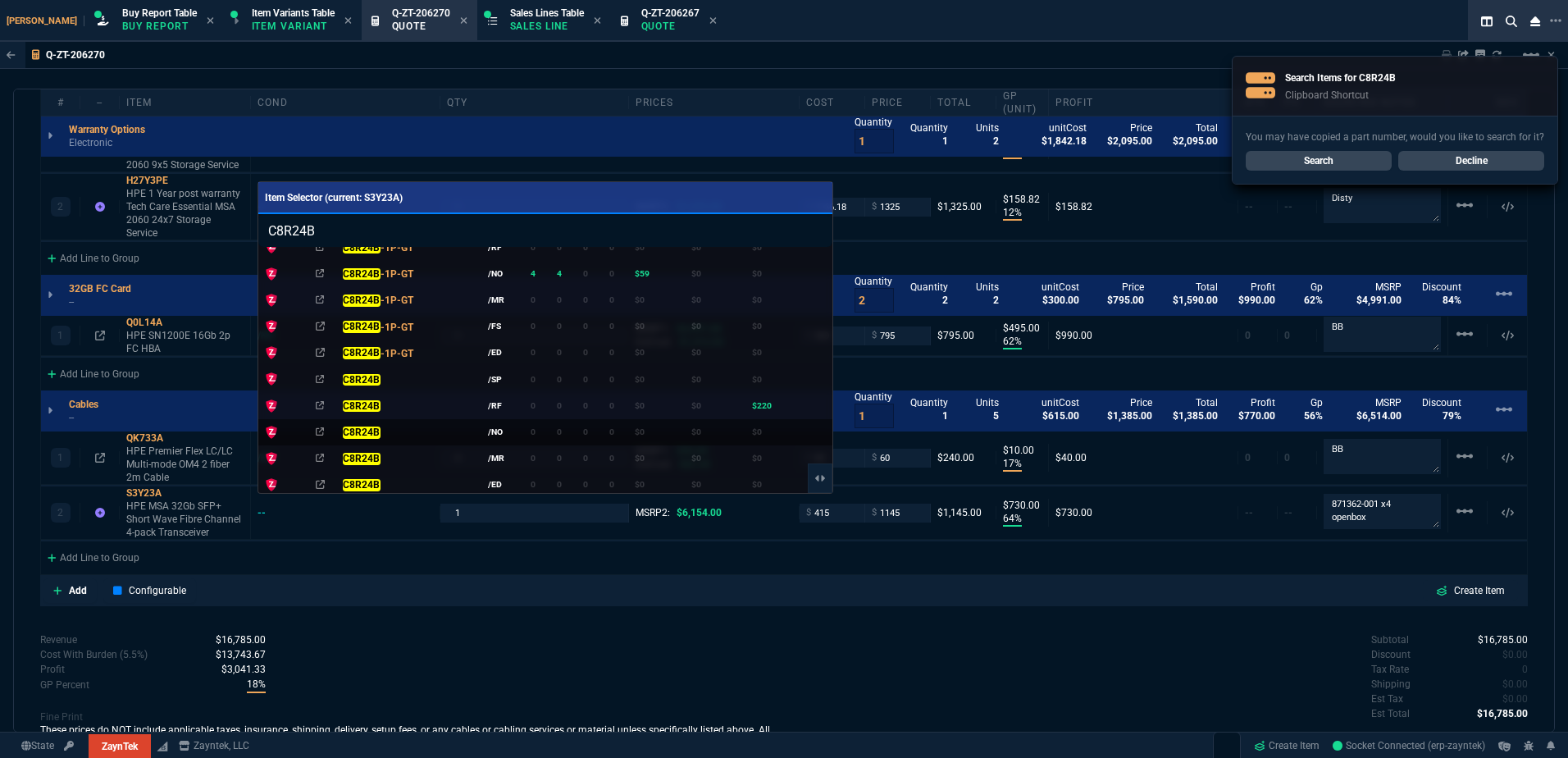
click at [524, 422] on td "0" at bounding box center [537, 432] width 26 height 26
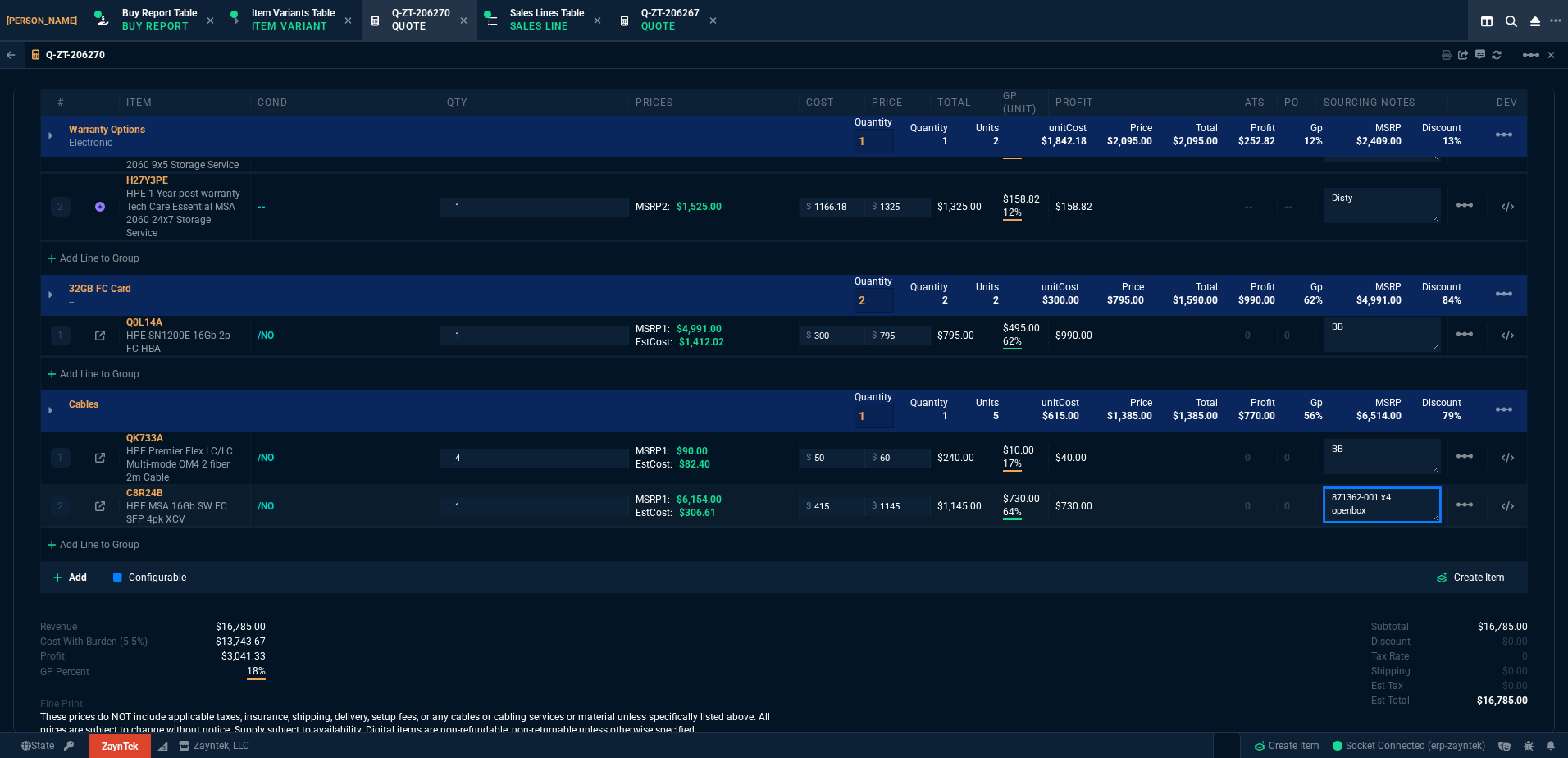
click at [1368, 495] on textarea "871362-001 x4 openbox" at bounding box center [1383, 504] width 117 height 34
click at [816, 497] on input "415" at bounding box center [832, 507] width 52 height 19
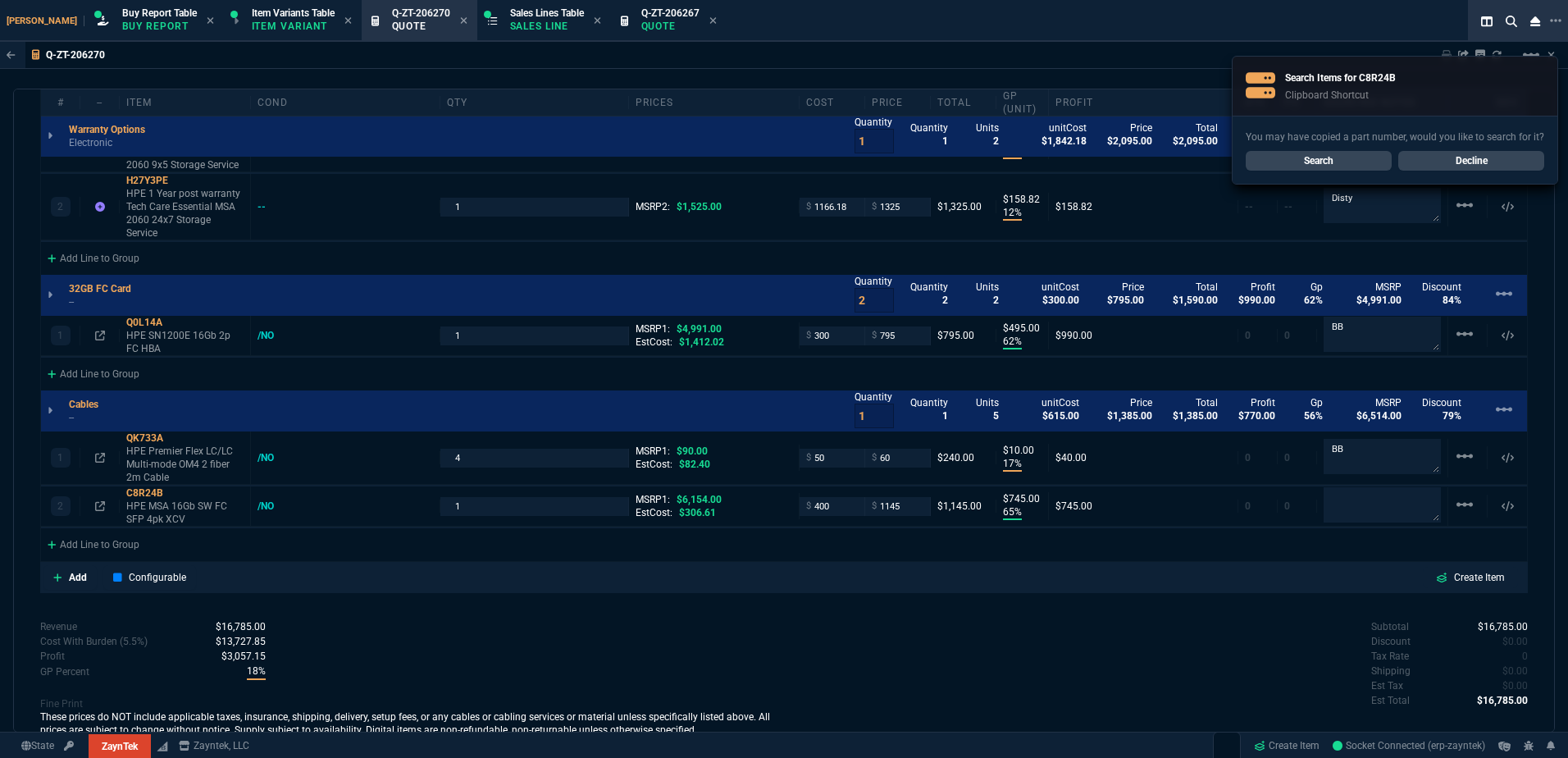
click at [853, 565] on div "Add Configurable Create Item" at bounding box center [784, 577] width 1481 height 25
click at [822, 497] on input "400" at bounding box center [832, 507] width 52 height 19
click at [149, 499] on p "HPE MSA 16Gb SW FC SFP 4pk XCV" at bounding box center [185, 512] width 117 height 26
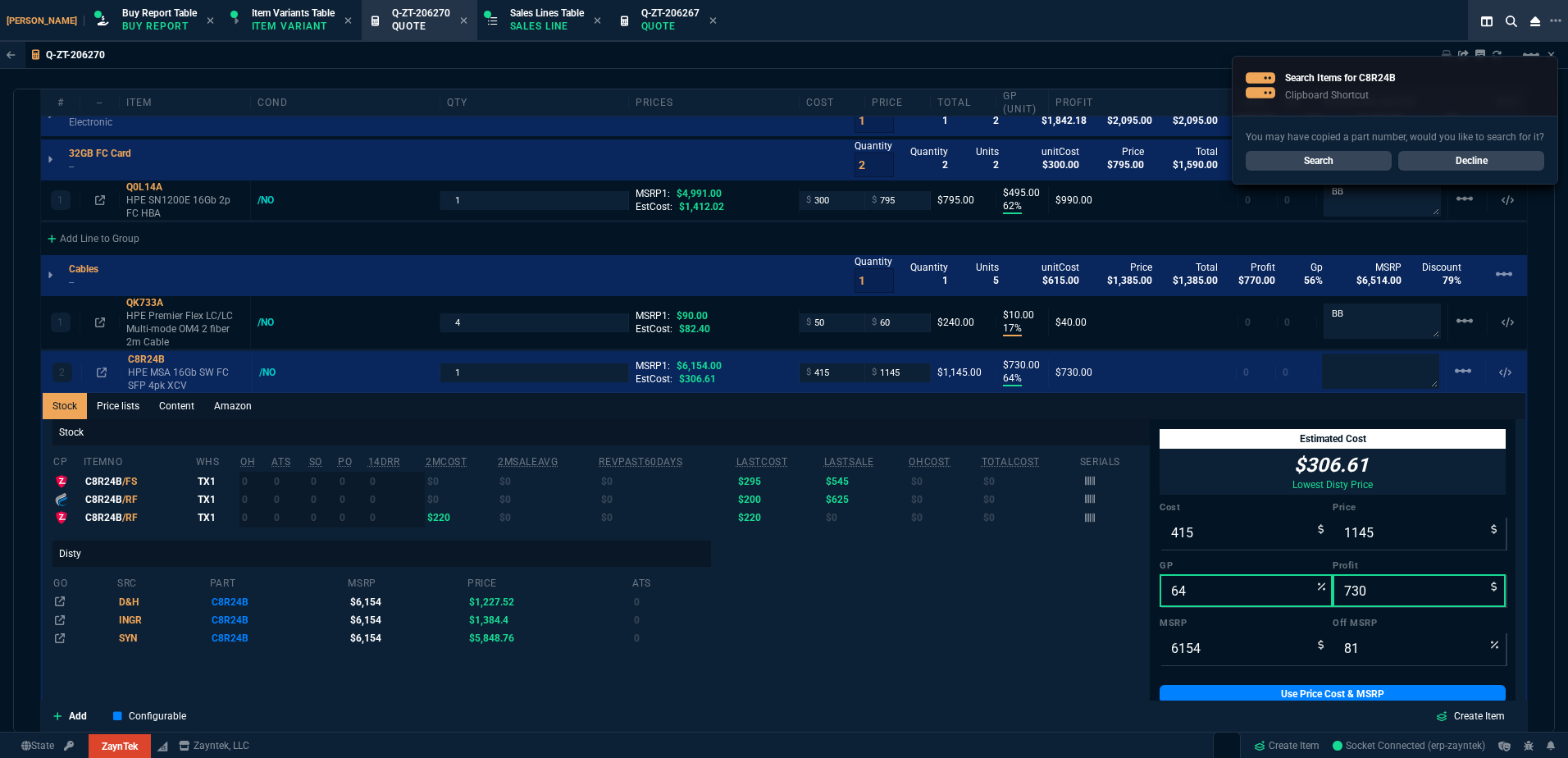
scroll to position [1476, 0]
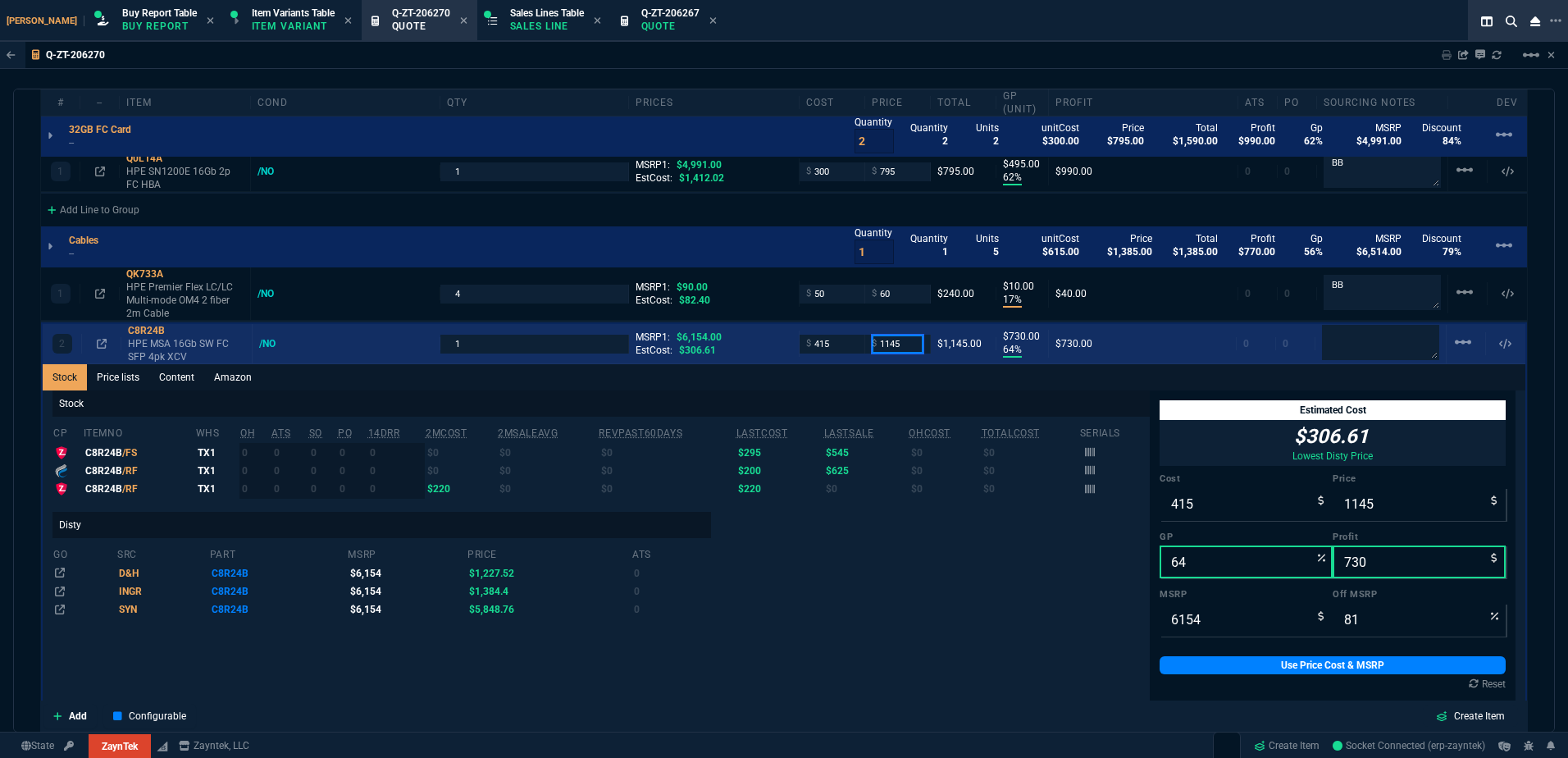
click at [898, 335] on input "1145" at bounding box center [897, 344] width 52 height 19
click at [912, 338] on input "1145" at bounding box center [897, 344] width 52 height 19
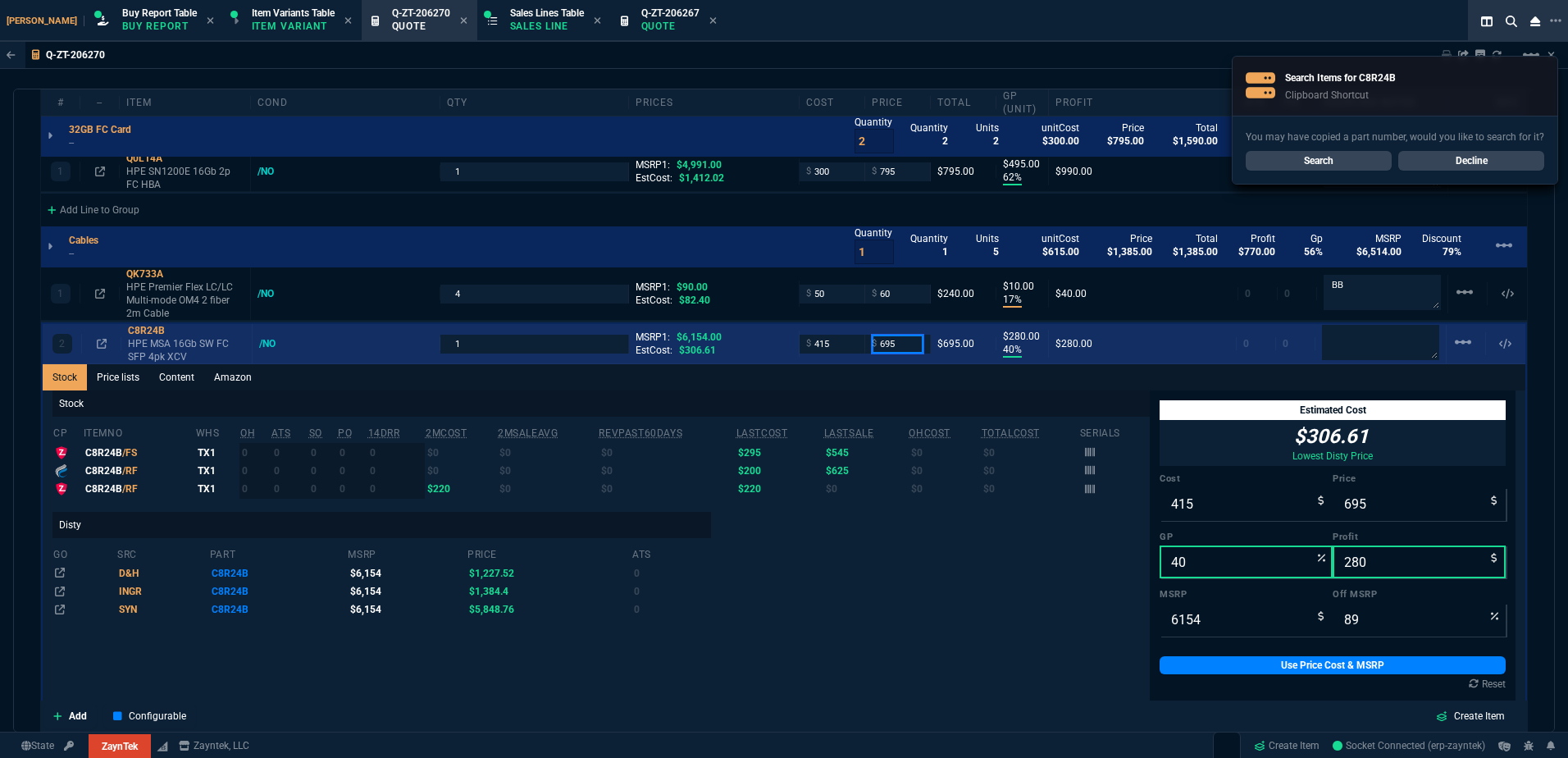
click at [912, 338] on input "695" at bounding box center [897, 344] width 52 height 19
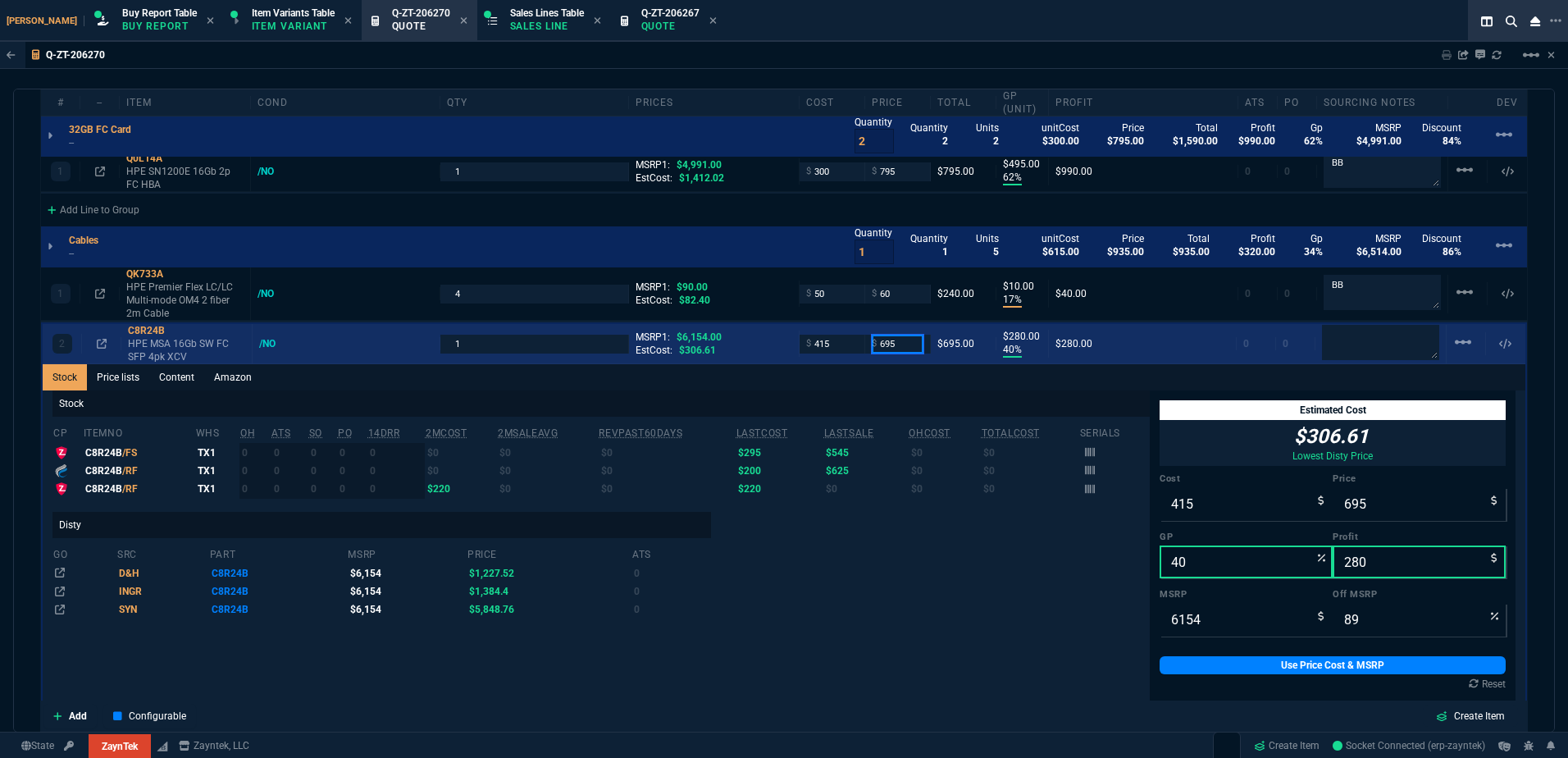
click at [902, 335] on input "695" at bounding box center [897, 344] width 52 height 19
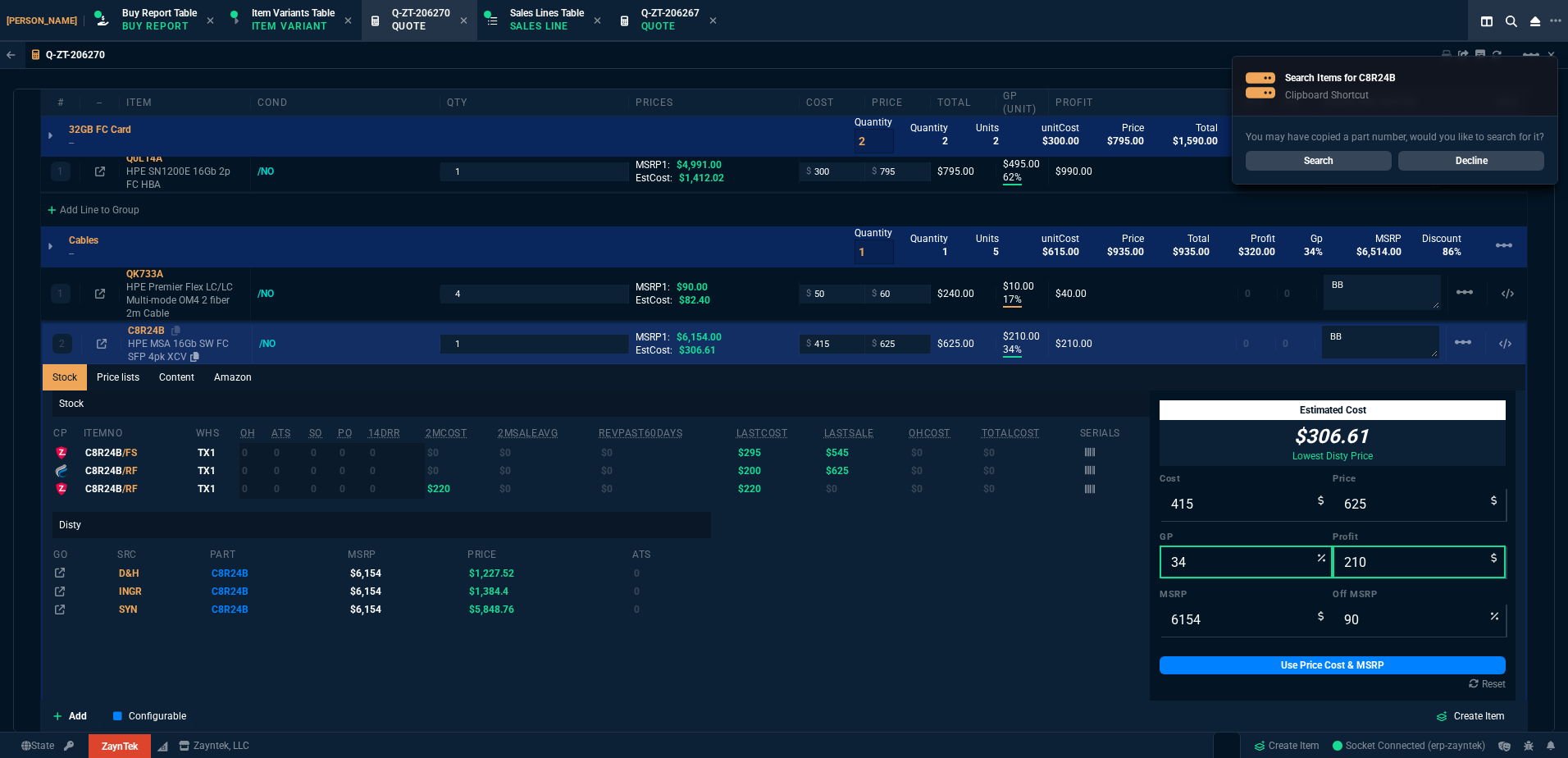
click at [137, 337] on p "HPE MSA 16Gb SW FC SFP 4pk XCV" at bounding box center [186, 351] width 117 height 26
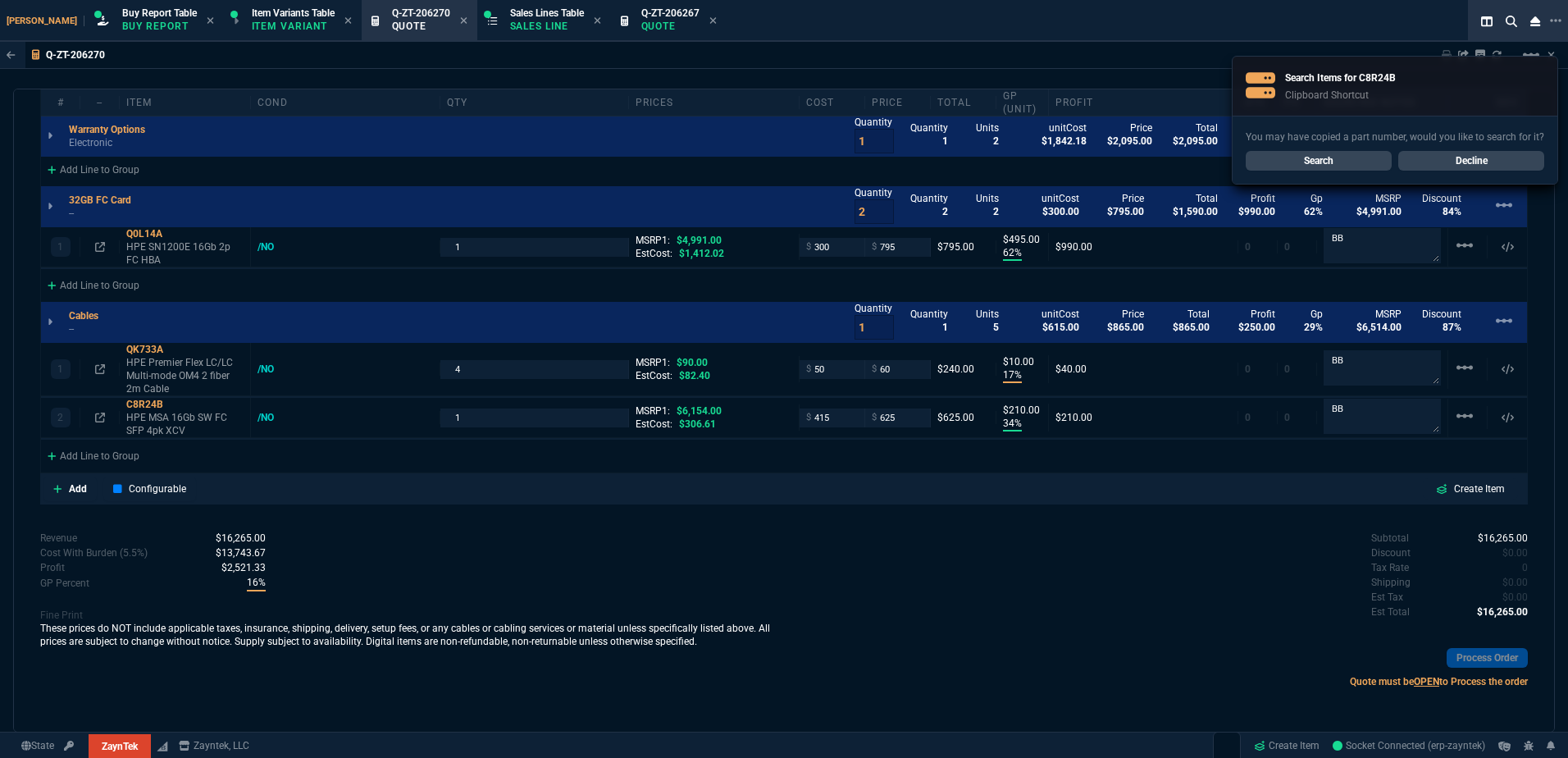
scroll to position [1387, 0]
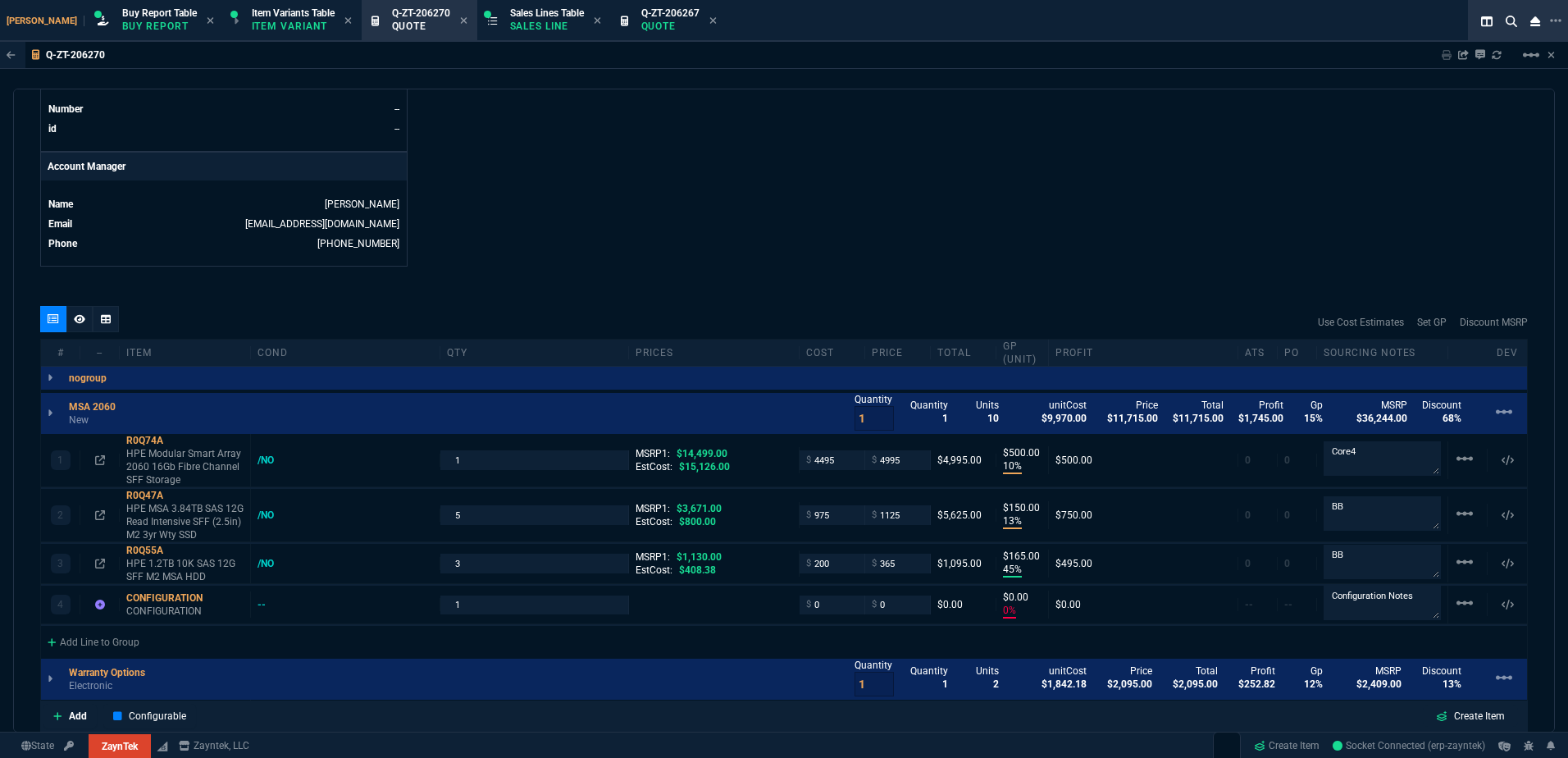
drag, startPoint x: 69, startPoint y: 323, endPoint x: 85, endPoint y: 324, distance: 16.0
click at [69, 323] on div at bounding box center [79, 319] width 26 height 26
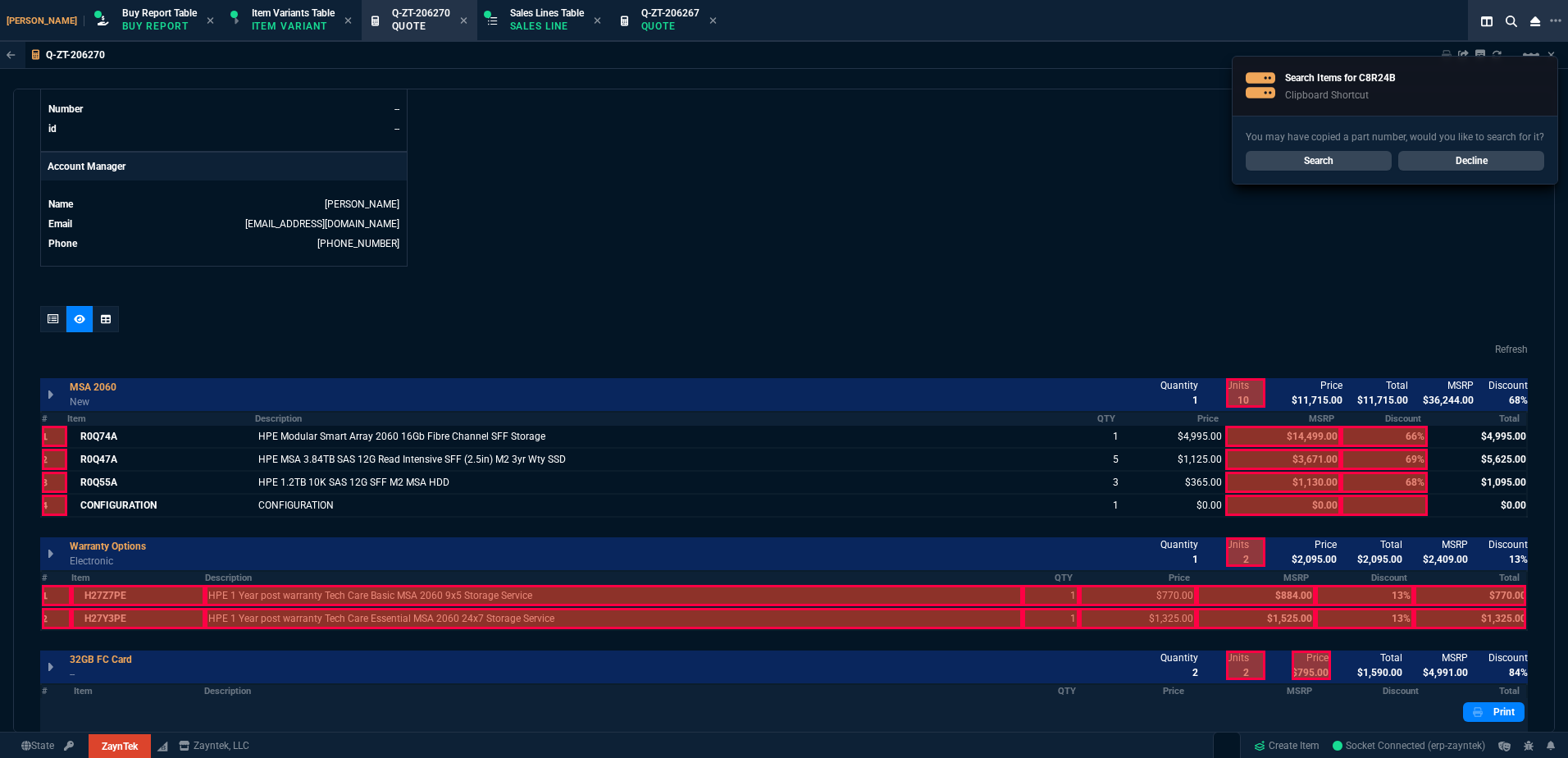
scroll to position [1101, 0]
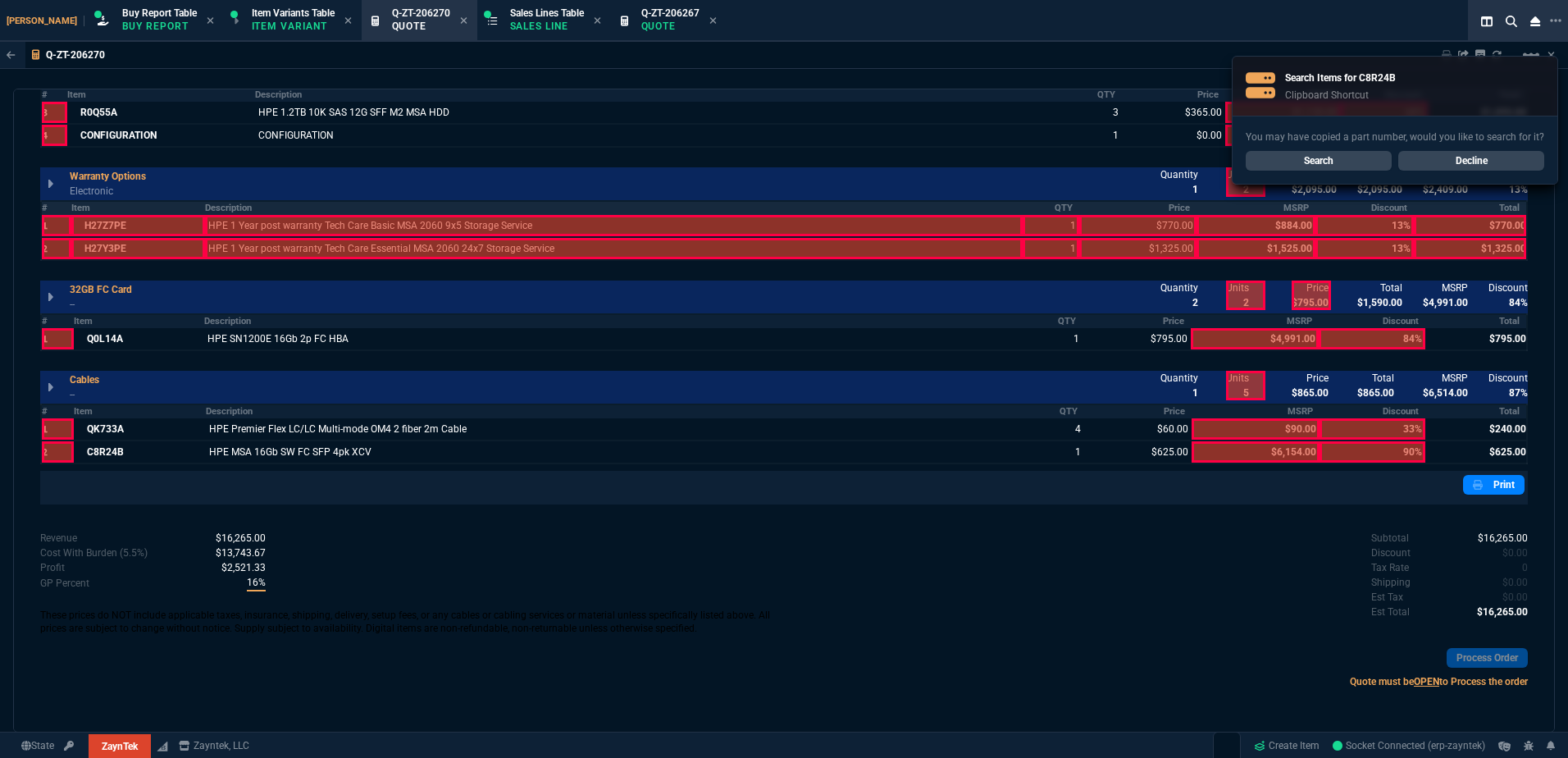
click at [423, 211] on th "Description" at bounding box center [613, 208] width 818 height 14
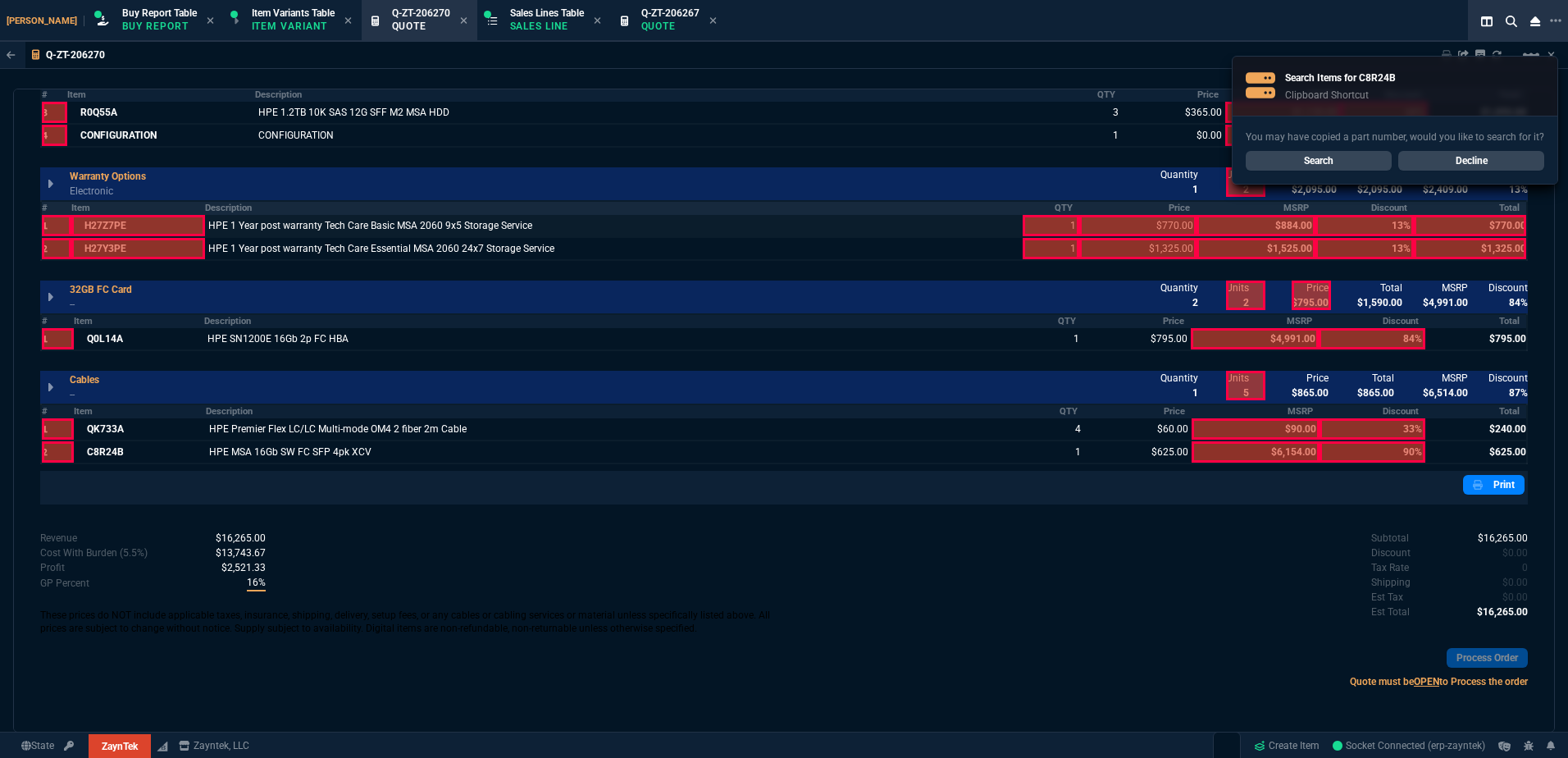
click at [1064, 215] on div at bounding box center [1051, 225] width 57 height 22
click at [1146, 210] on th "Price" at bounding box center [1138, 208] width 117 height 14
click at [1477, 211] on th "Total" at bounding box center [1471, 208] width 113 height 14
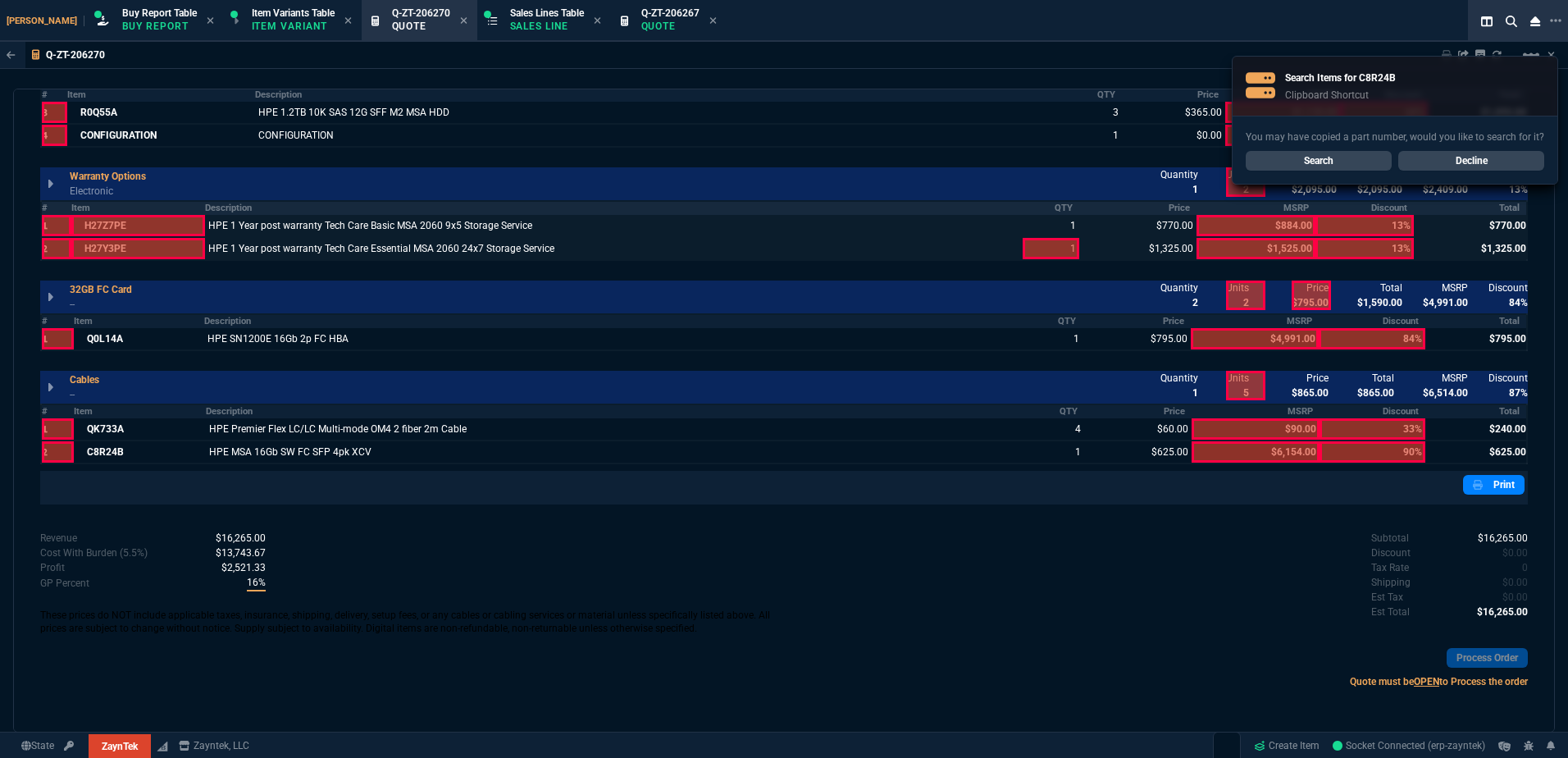
click at [1055, 238] on td "1" at bounding box center [1051, 249] width 57 height 23
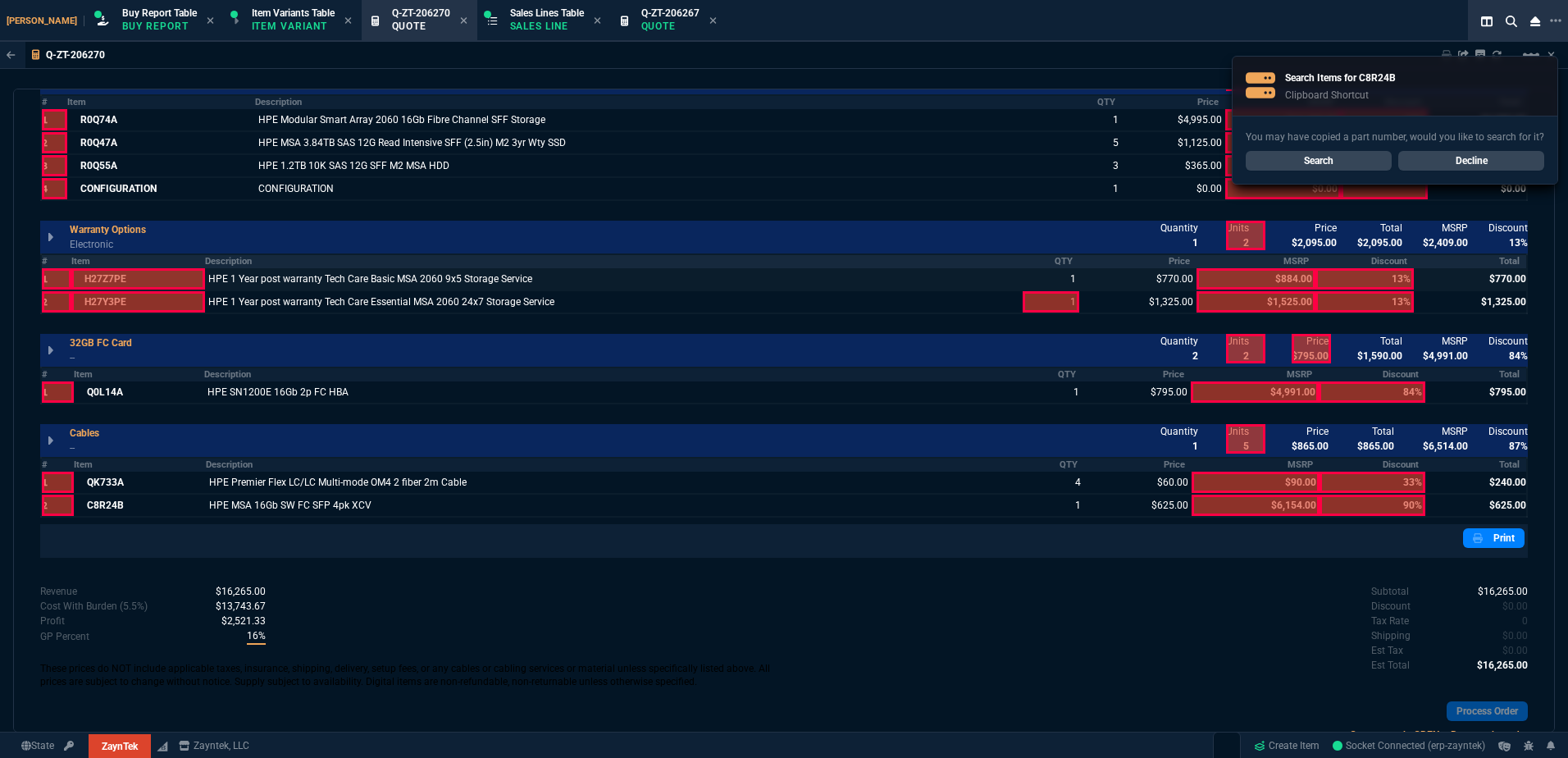
scroll to position [1020, 0]
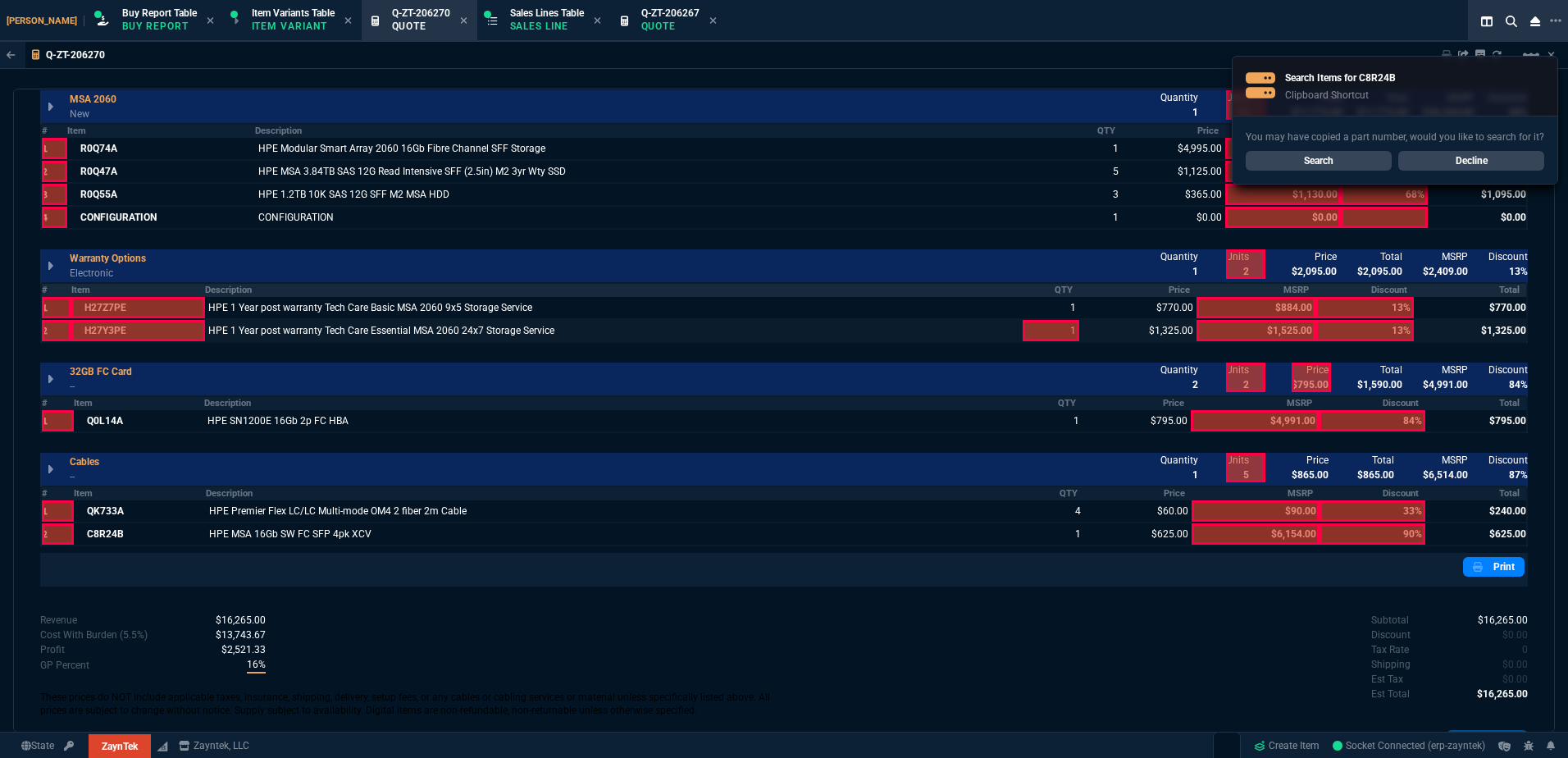
click at [1042, 329] on div at bounding box center [1051, 330] width 57 height 22
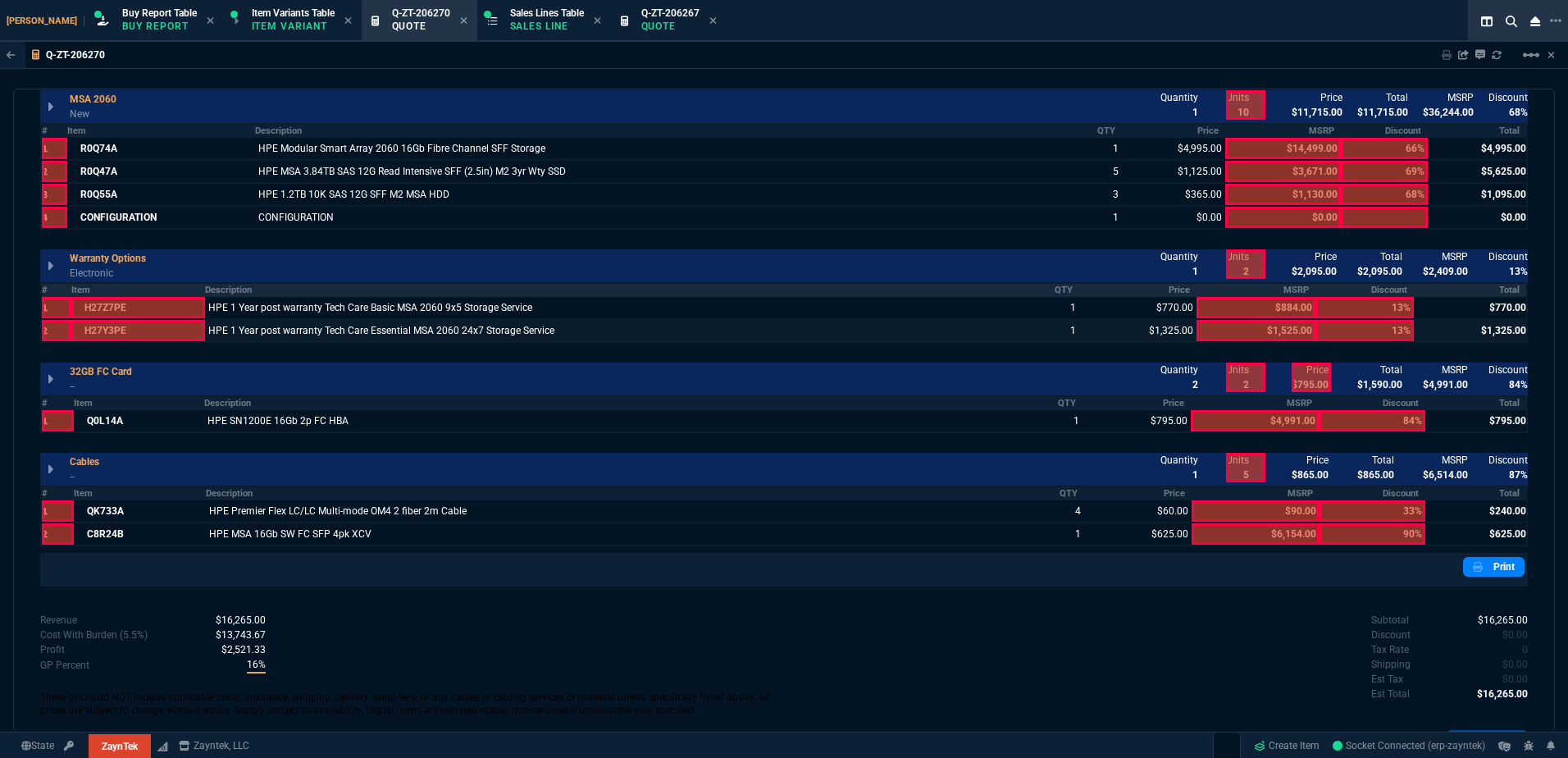
click at [112, 289] on th "Item" at bounding box center [138, 289] width 134 height 14
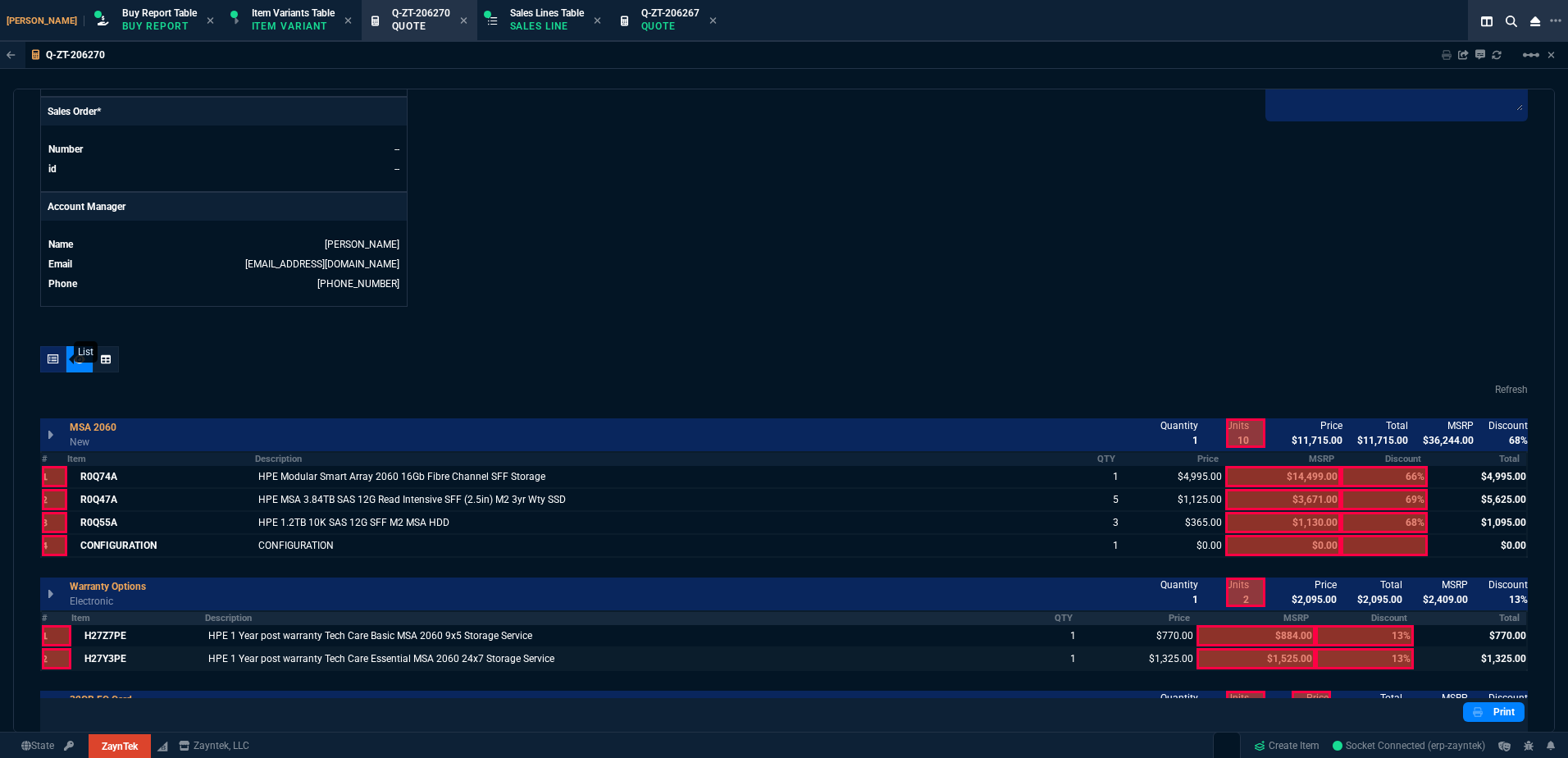
click at [56, 363] on icon at bounding box center [53, 359] width 11 height 9
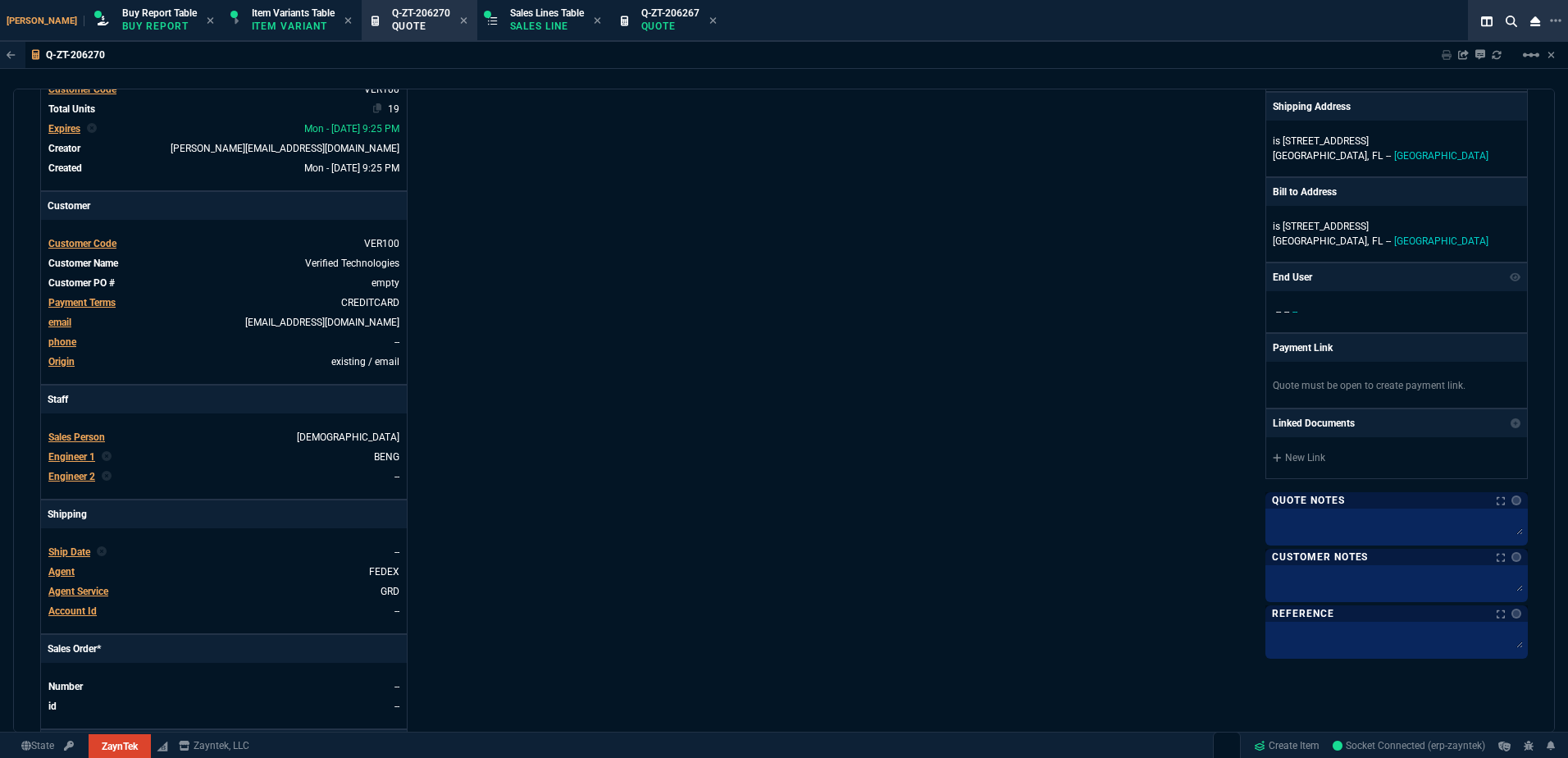
scroll to position [0, 0]
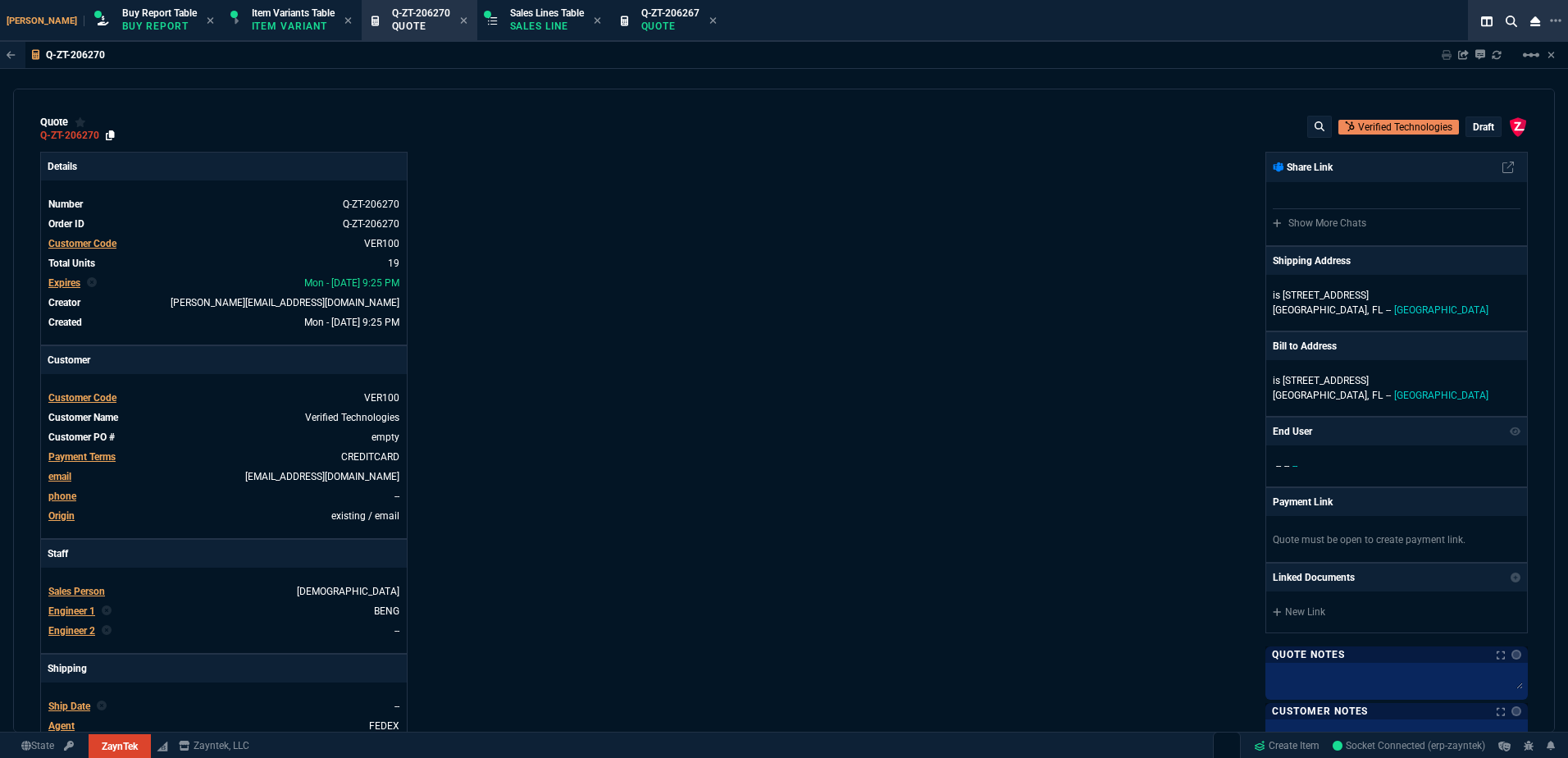
click at [111, 138] on icon at bounding box center [111, 135] width 9 height 9
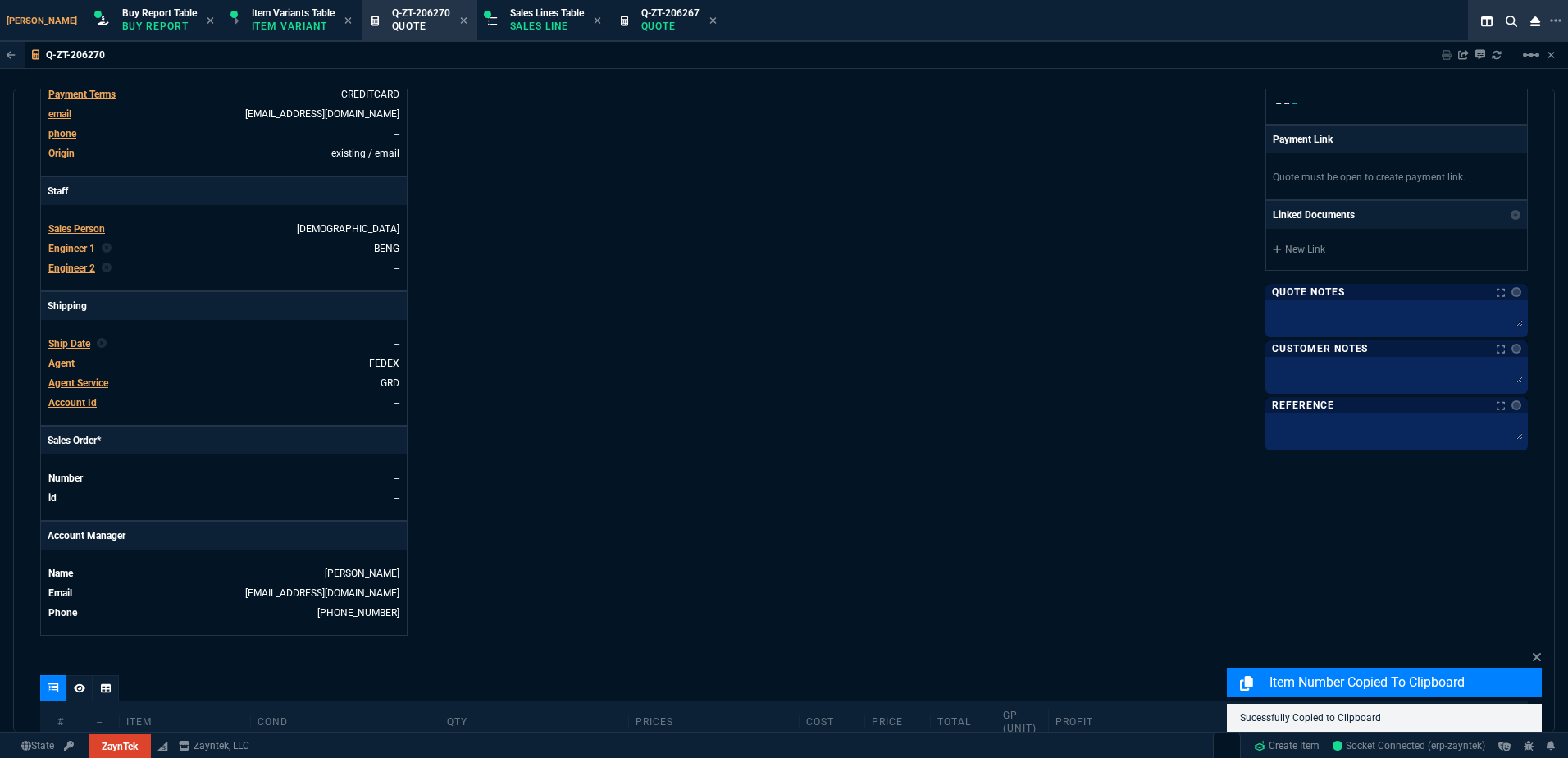
scroll to position [246, 0]
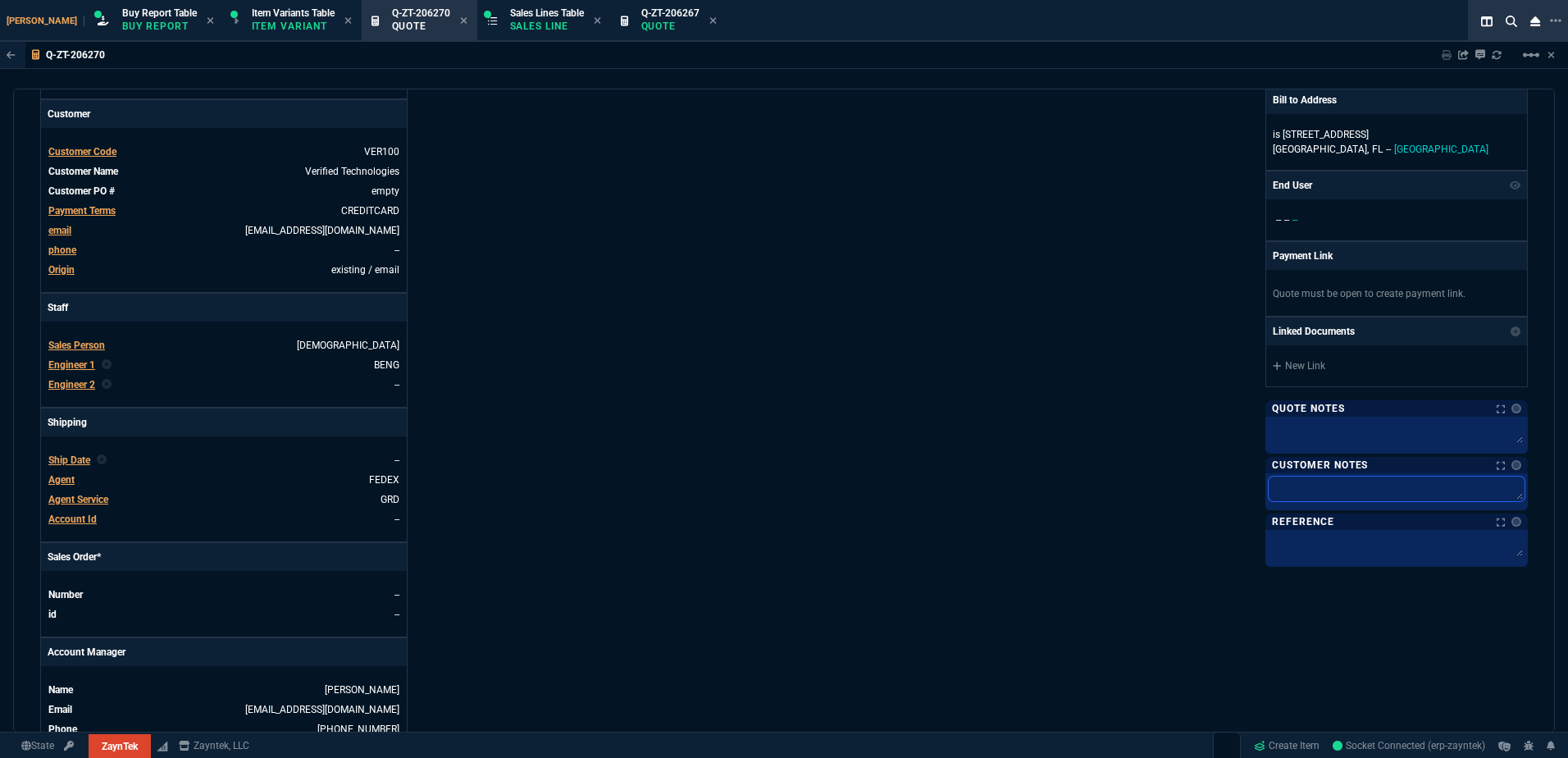
click at [1301, 480] on textarea at bounding box center [1396, 489] width 256 height 25
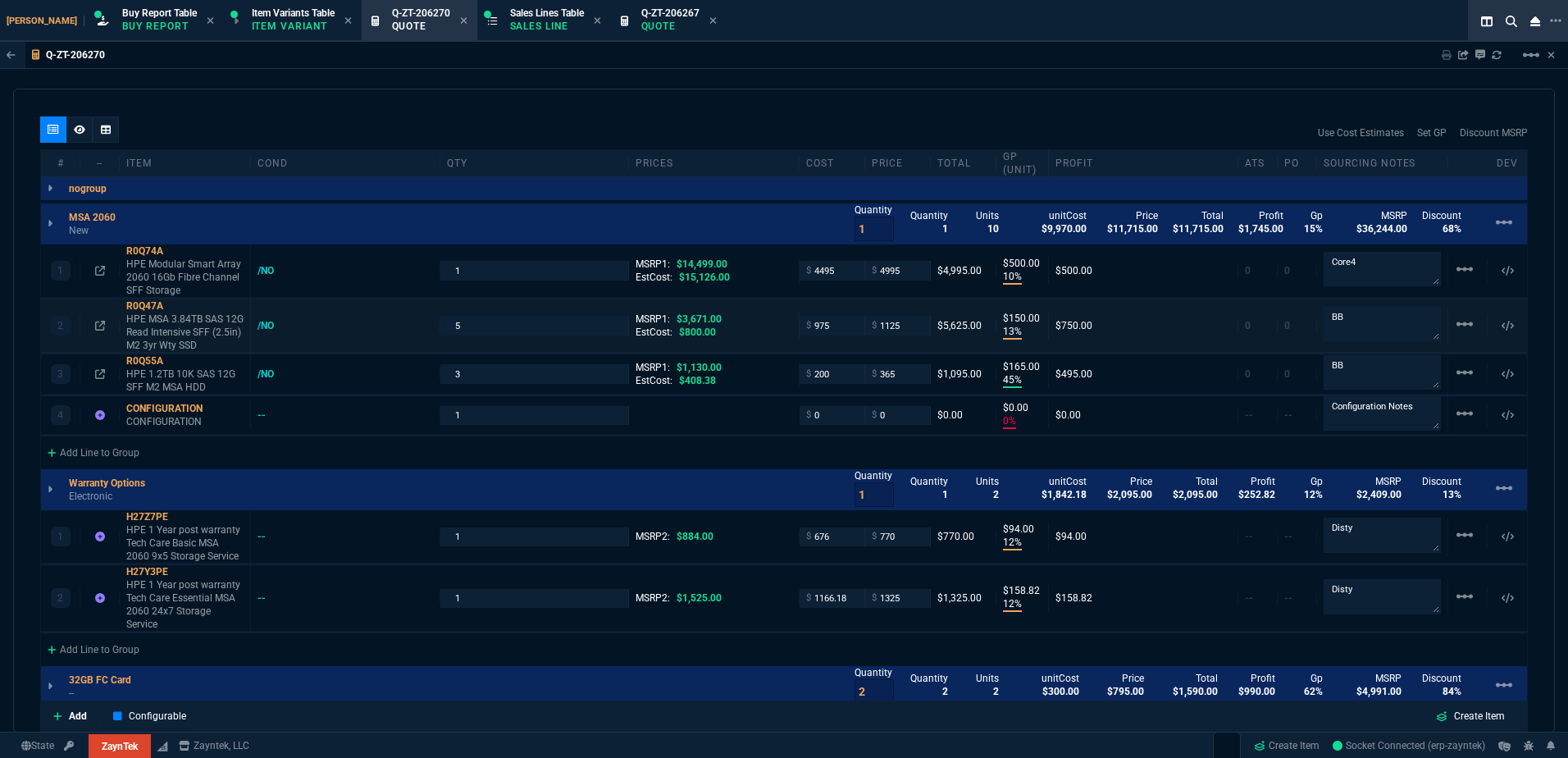
scroll to position [984, 0]
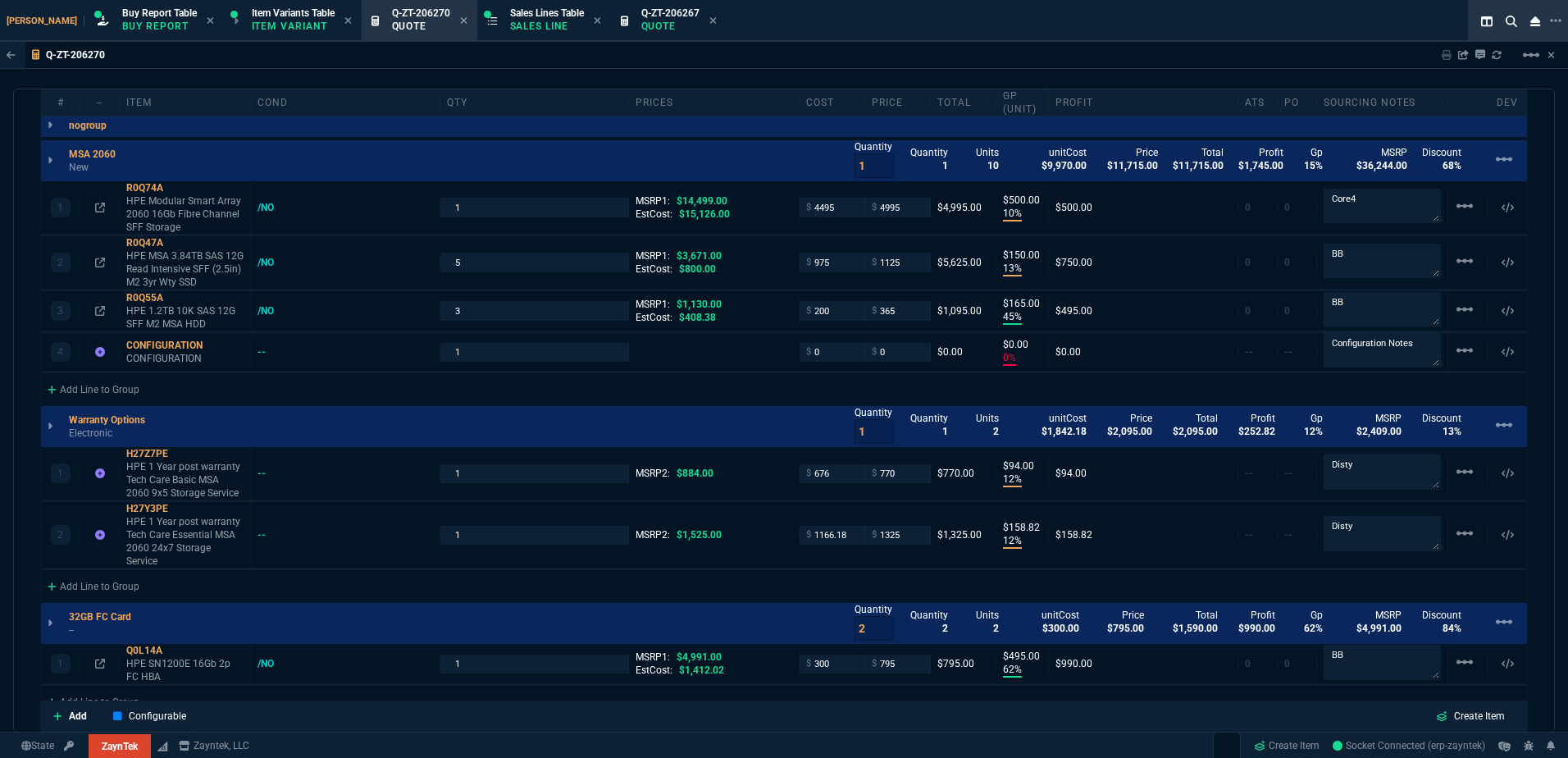
drag, startPoint x: 181, startPoint y: 191, endPoint x: 9, endPoint y: 245, distance: 180.3
click at [179, 191] on icon at bounding box center [175, 188] width 9 height 9
click at [159, 210] on p "HPE Modular Smart Array 2060 16Gb Fibre Channel SFF Storage" at bounding box center [185, 215] width 117 height 40
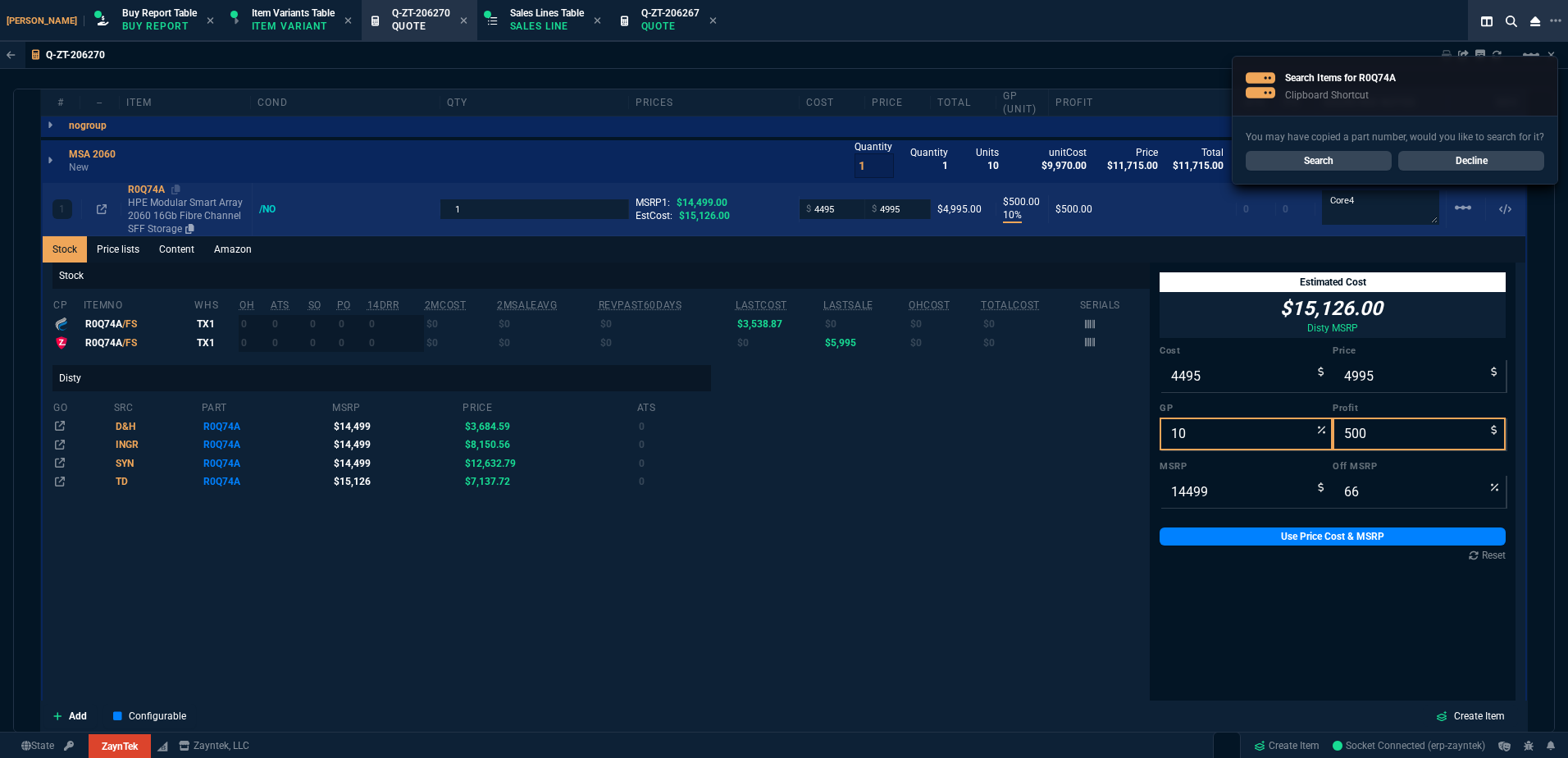
click at [158, 210] on p "HPE Modular Smart Array 2060 16Gb Fibre Channel SFF Storage" at bounding box center [186, 215] width 117 height 40
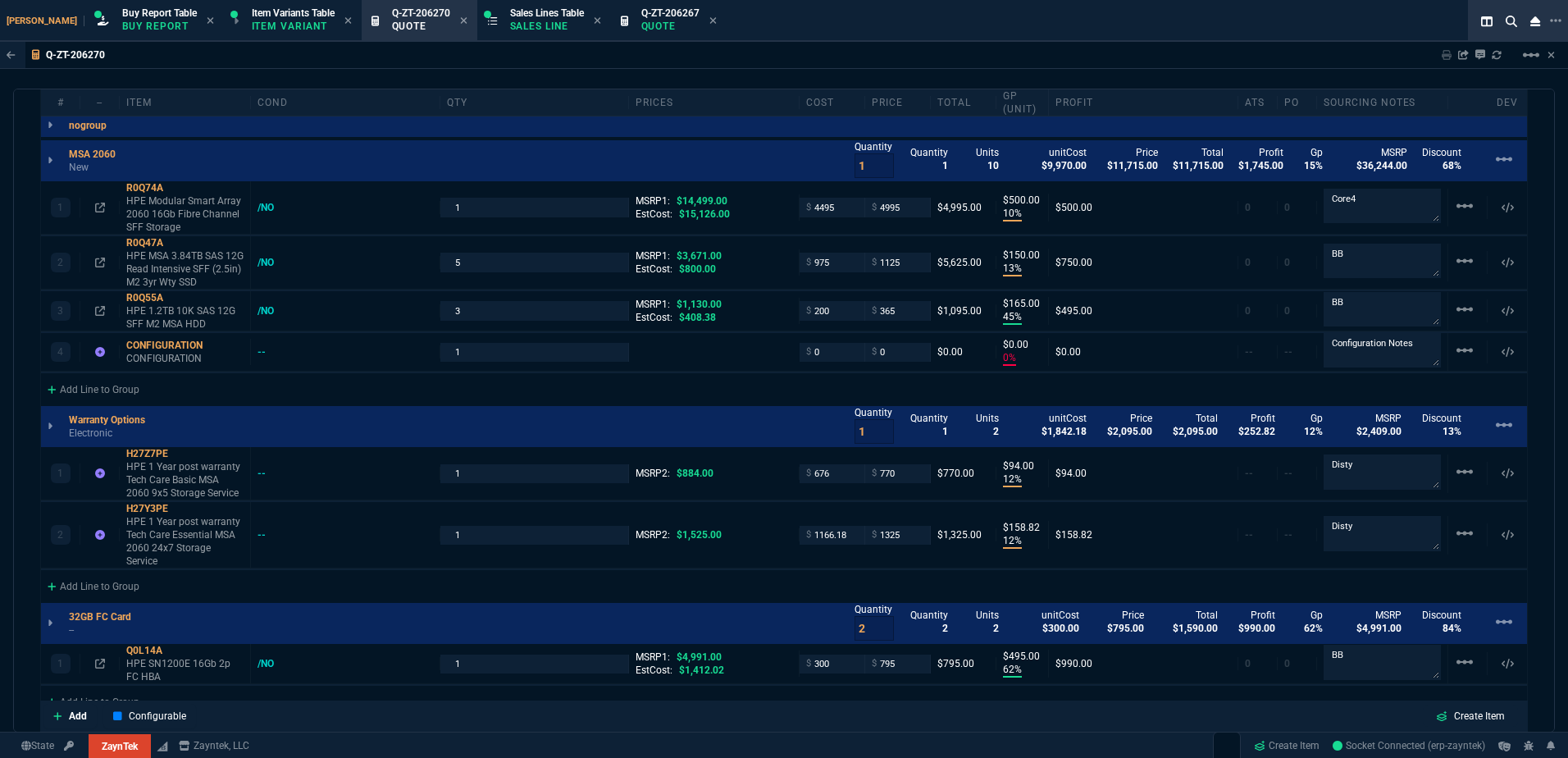
drag, startPoint x: 684, startPoint y: 19, endPoint x: 747, endPoint y: 28, distance: 63.6
click at [710, 19] on icon at bounding box center [713, 20] width 7 height 7
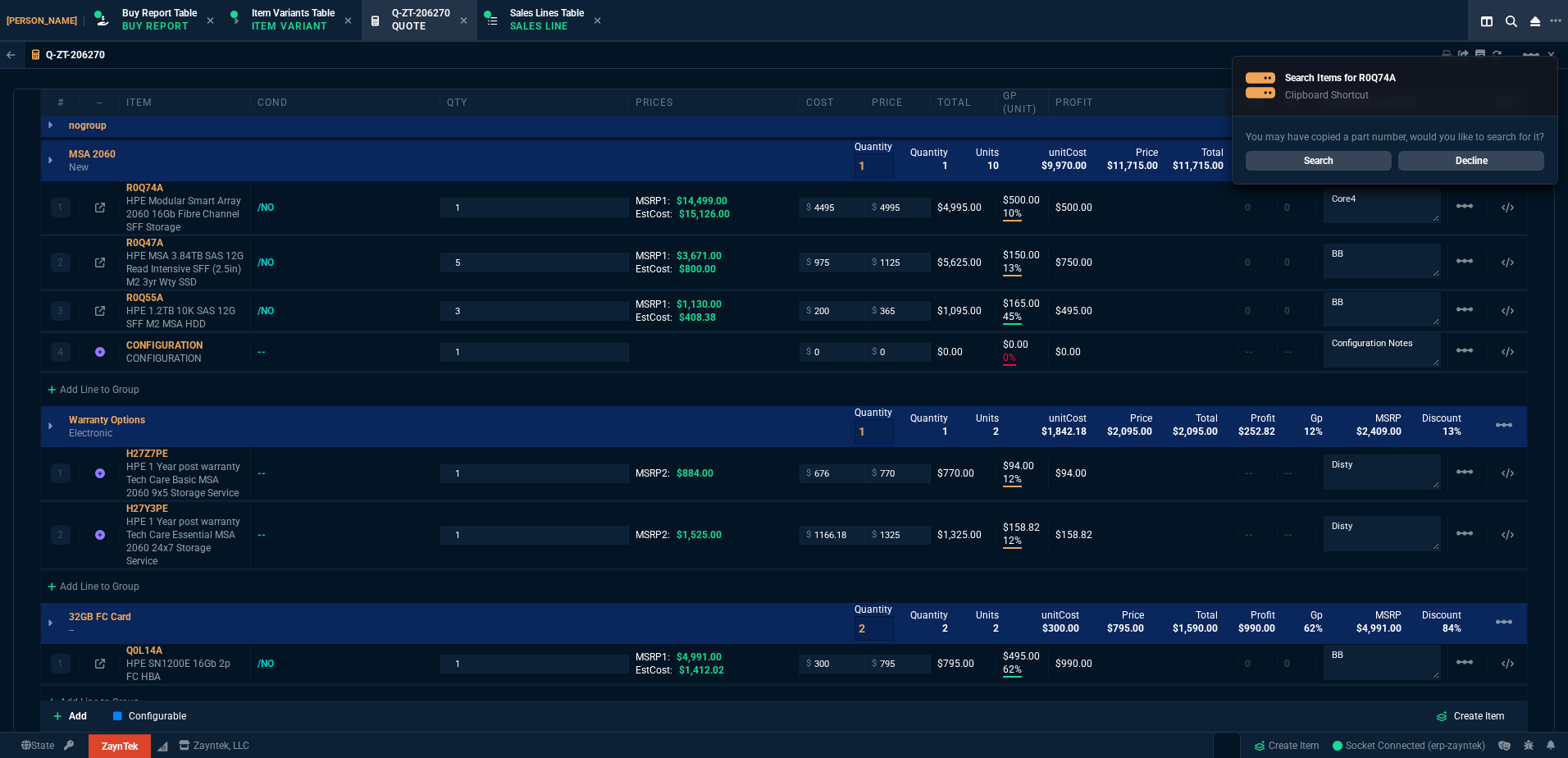
click at [1441, 158] on link "Decline" at bounding box center [1471, 161] width 146 height 20
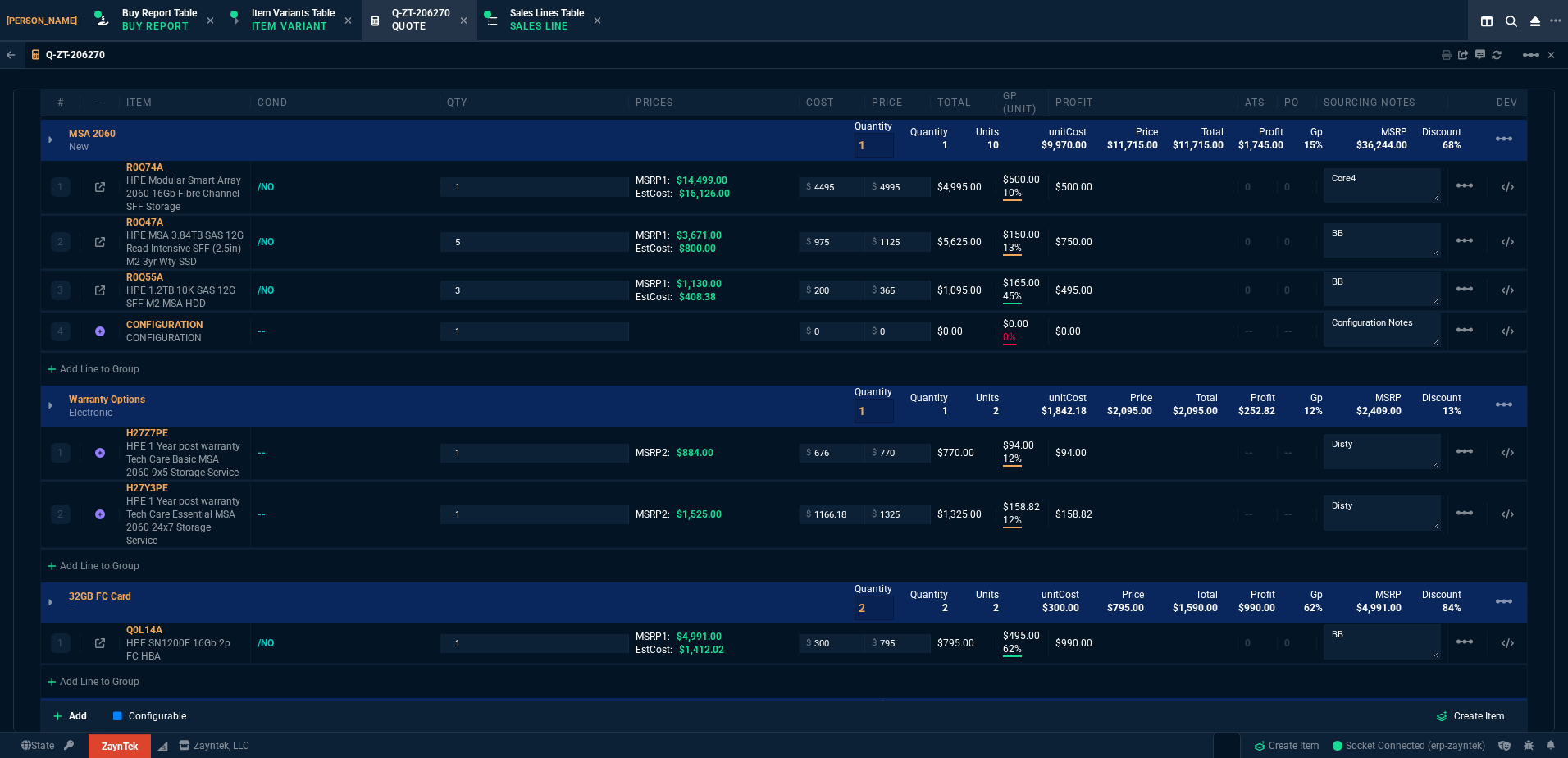
scroll to position [977, 0]
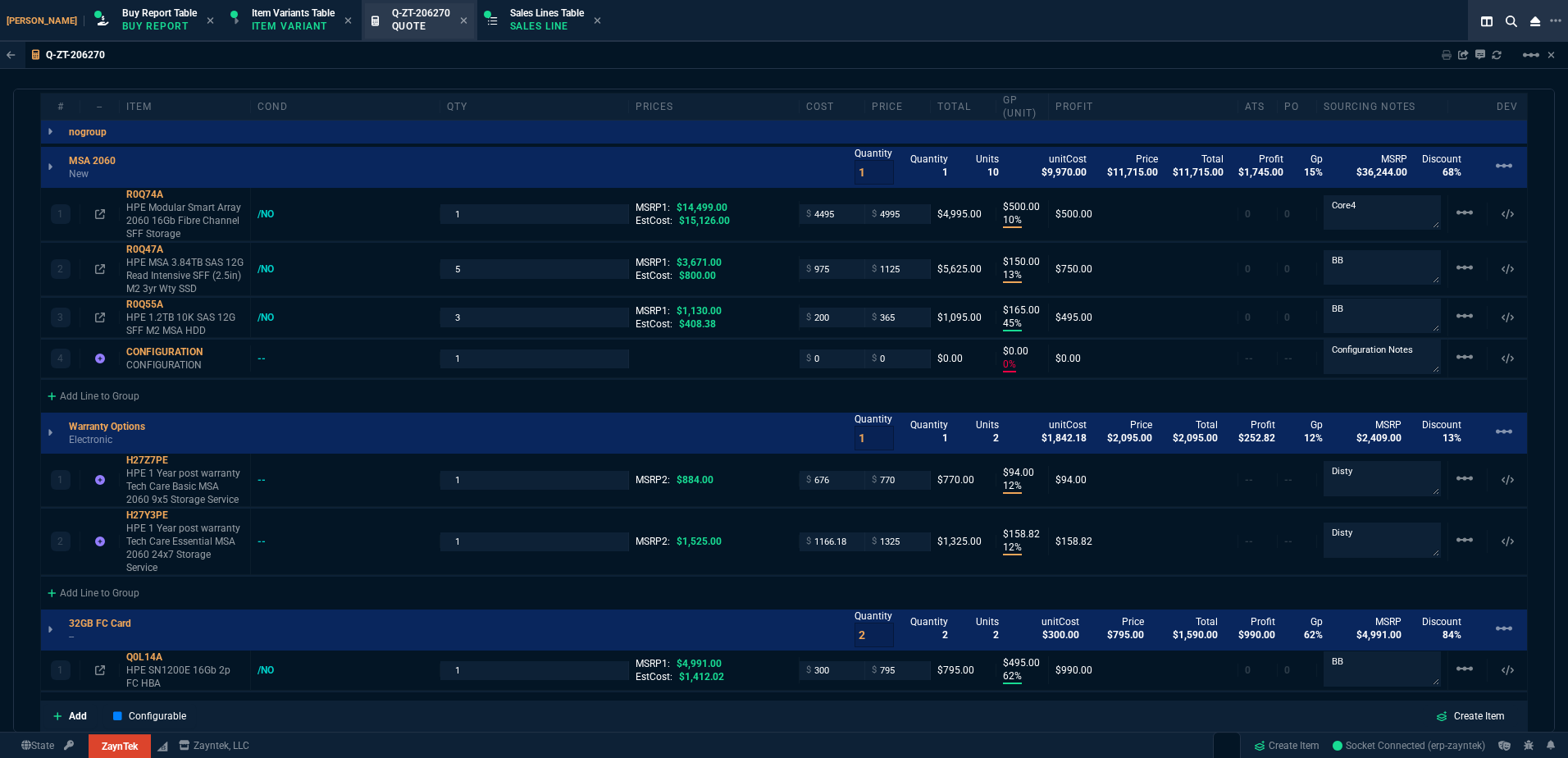
drag, startPoint x: 481, startPoint y: 38, endPoint x: 436, endPoint y: 19, distance: 48.8
click at [480, 38] on div "Sales Lines Table Sales Line" at bounding box center [543, 20] width 127 height 35
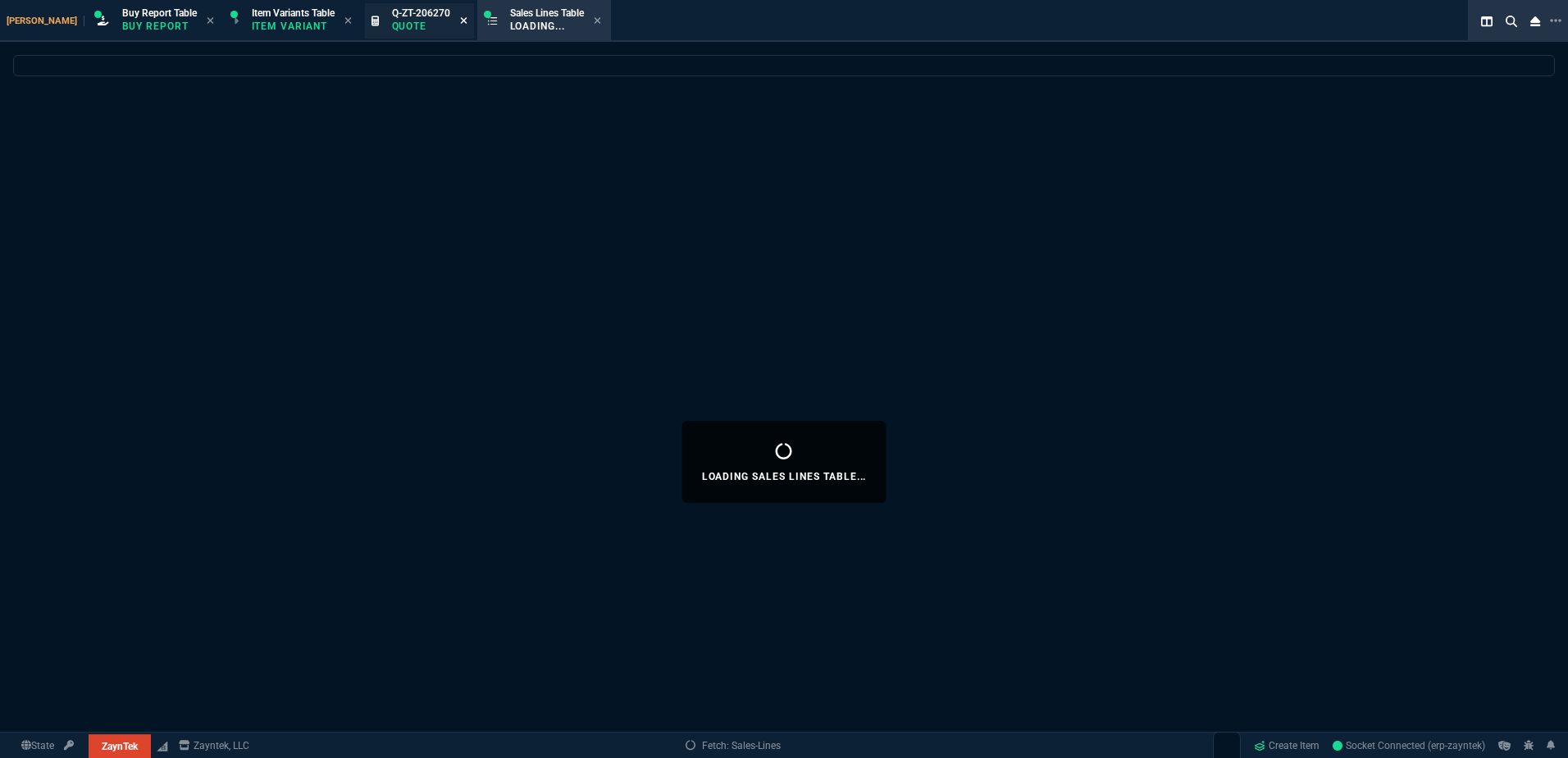
click at [460, 20] on icon at bounding box center [463, 20] width 7 height 7
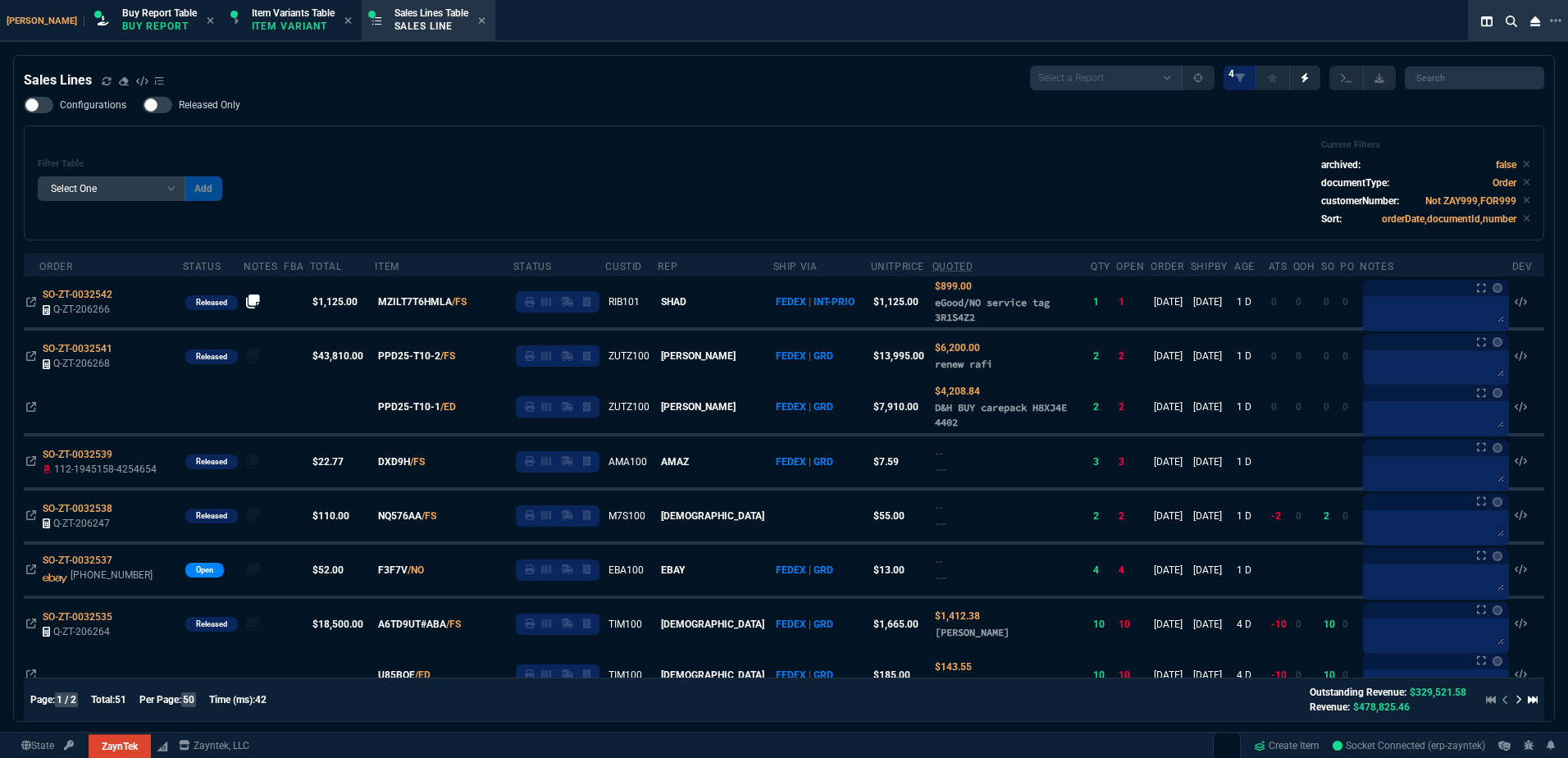
click at [114, 84] on div "Sales Lines" at bounding box center [94, 80] width 140 height 20
click at [102, 84] on icon at bounding box center [107, 80] width 9 height 9
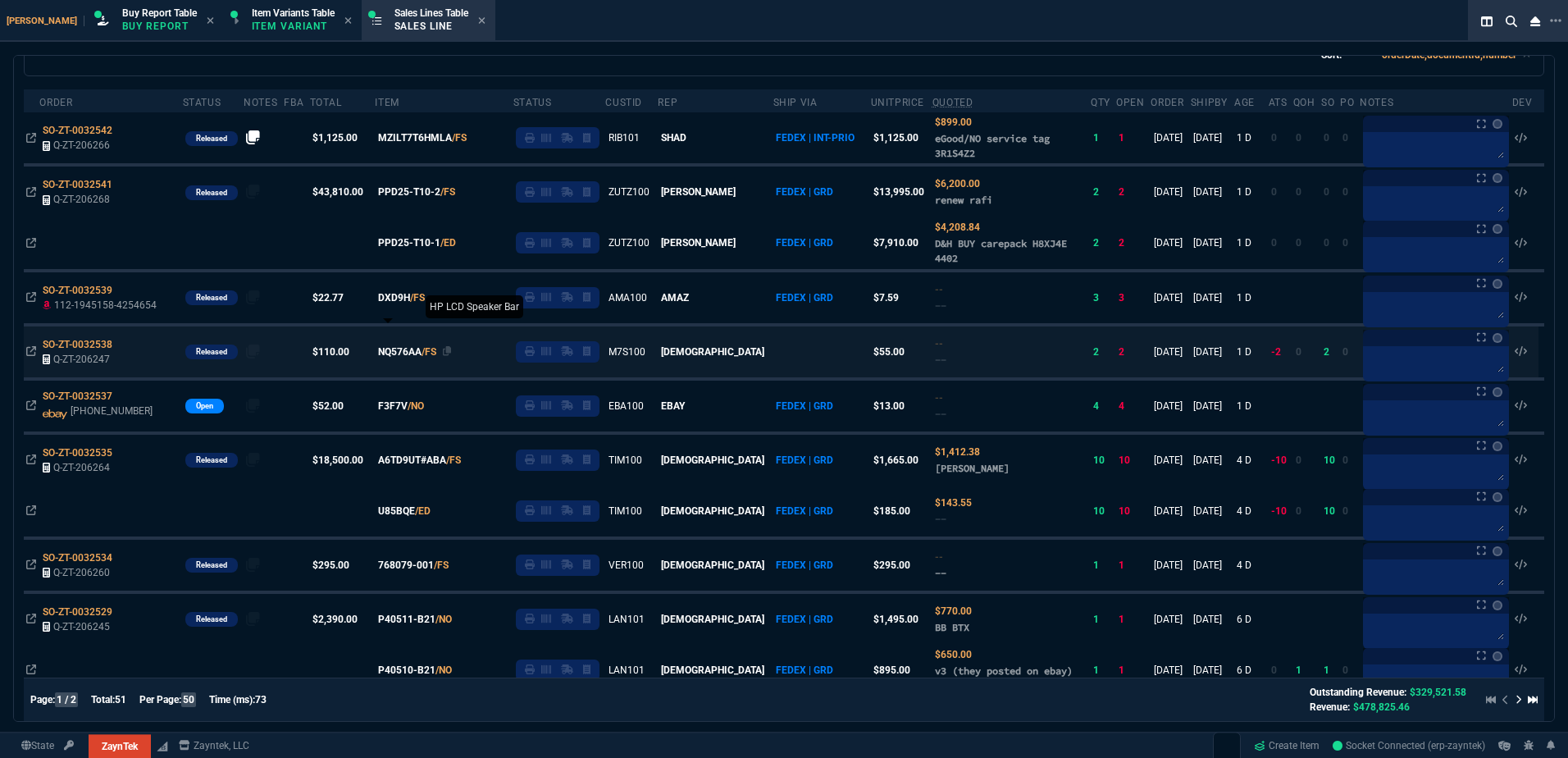
scroll to position [328, 0]
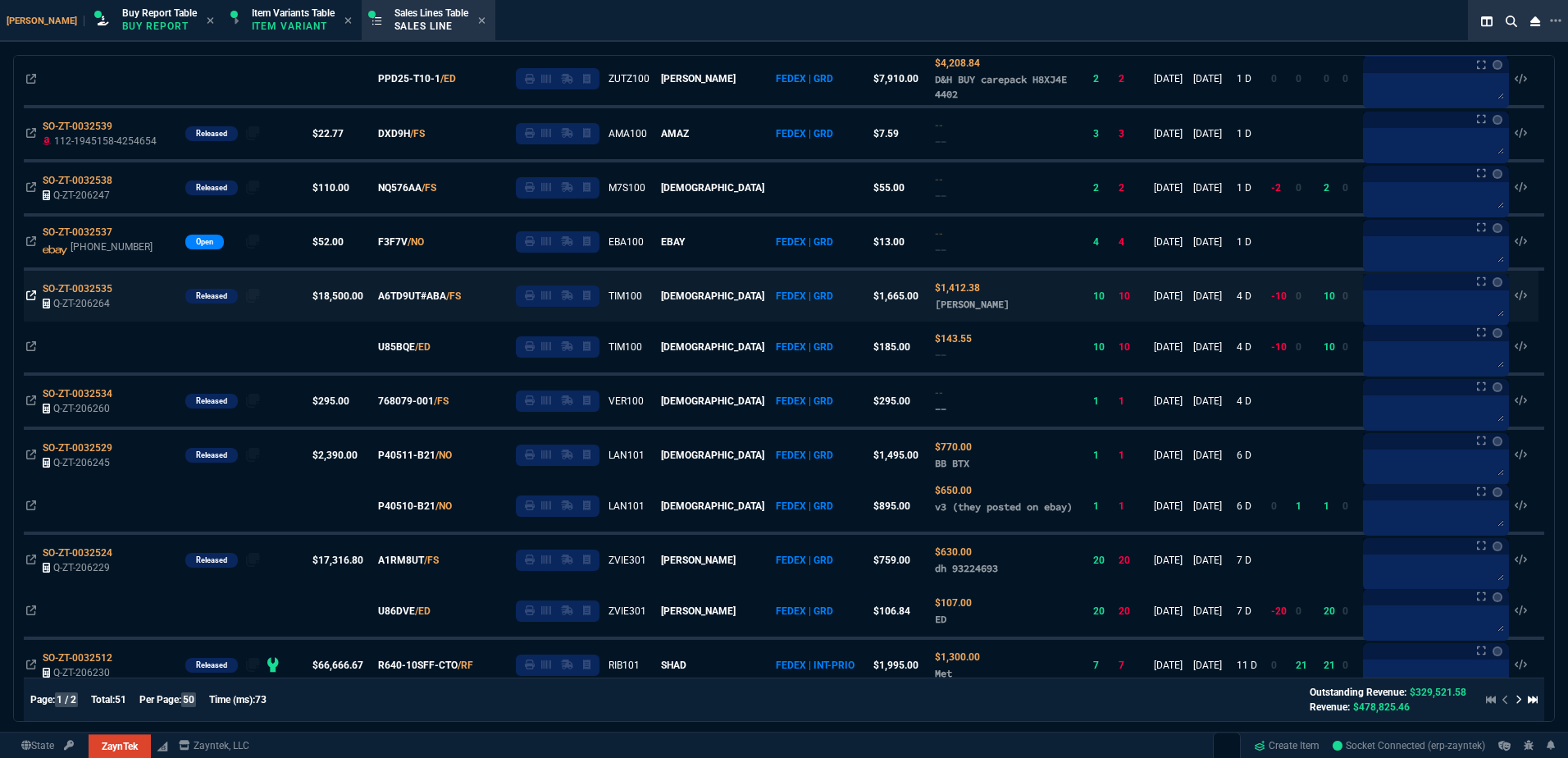
click at [31, 295] on icon at bounding box center [31, 295] width 9 height 9
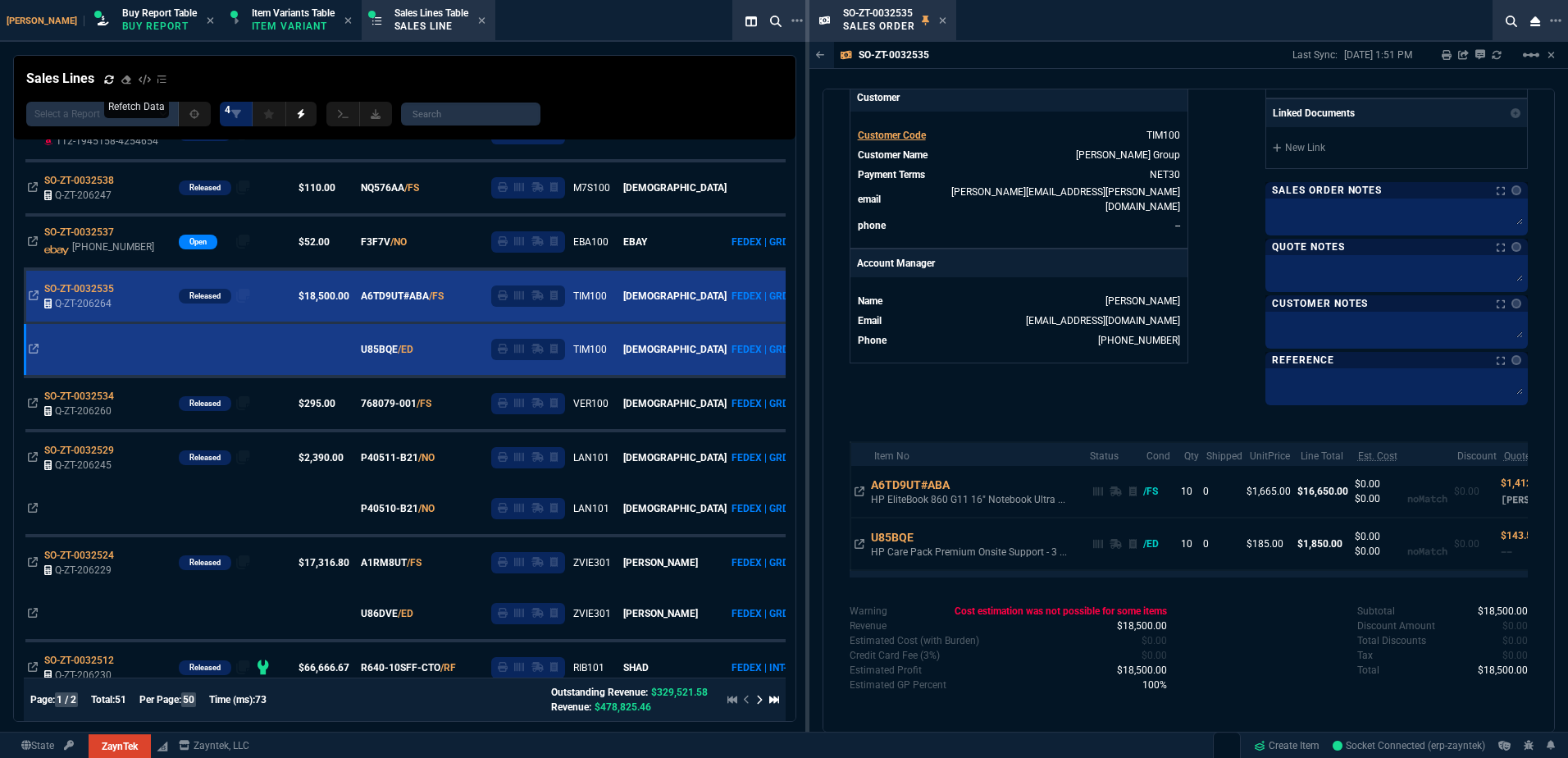
scroll to position [233, 0]
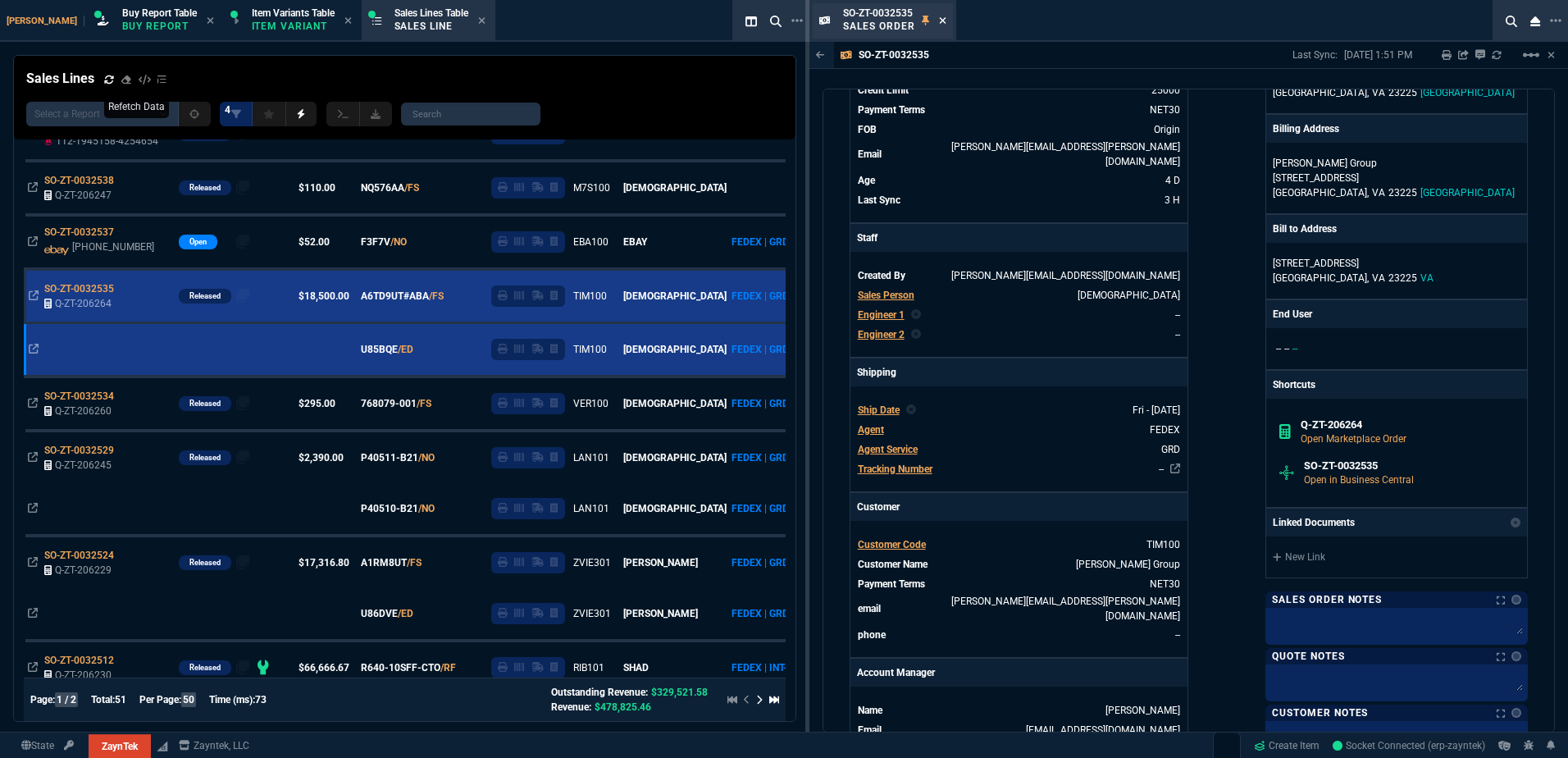
click at [939, 22] on icon at bounding box center [943, 20] width 8 height 9
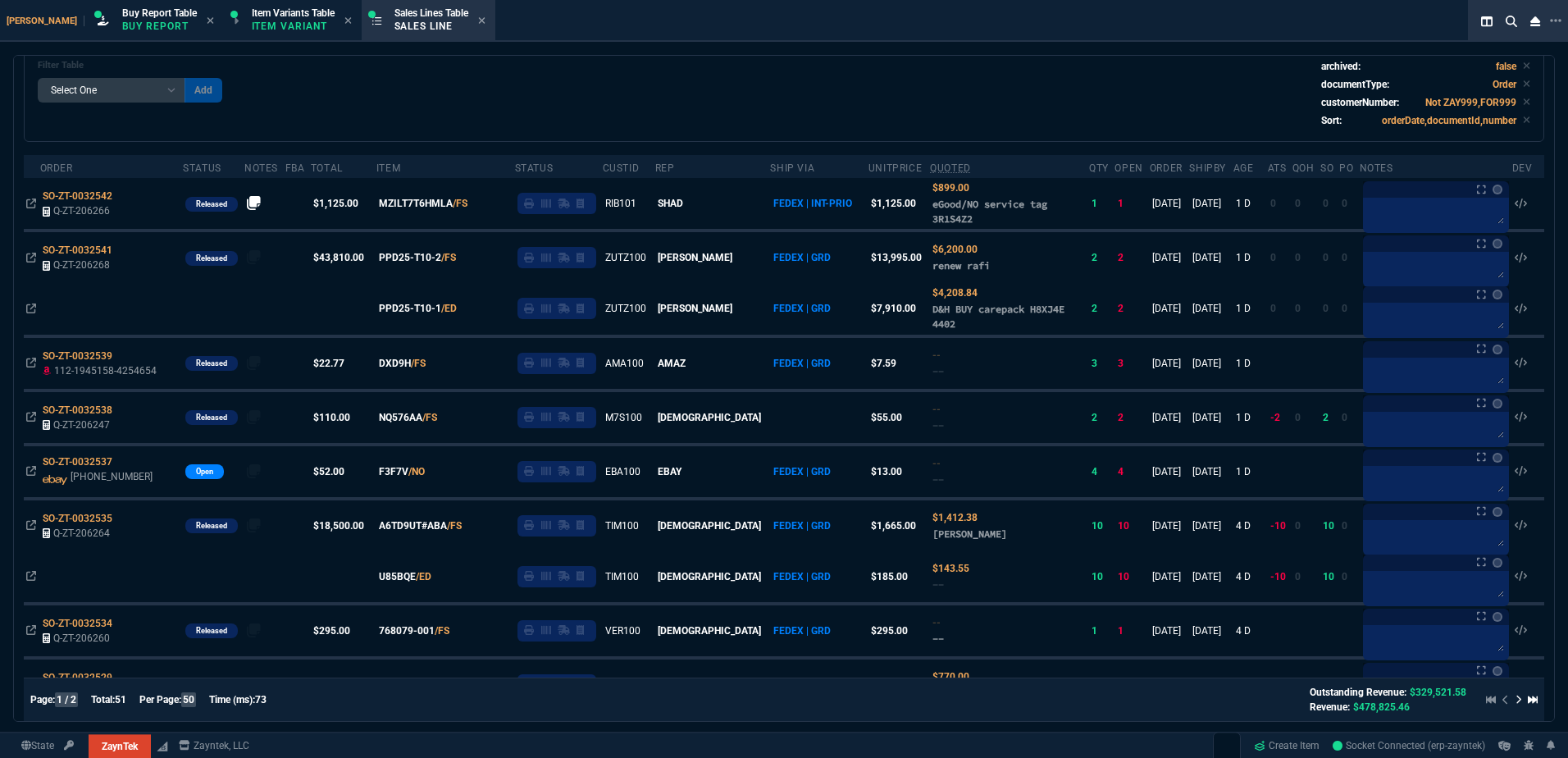
scroll to position [0, 0]
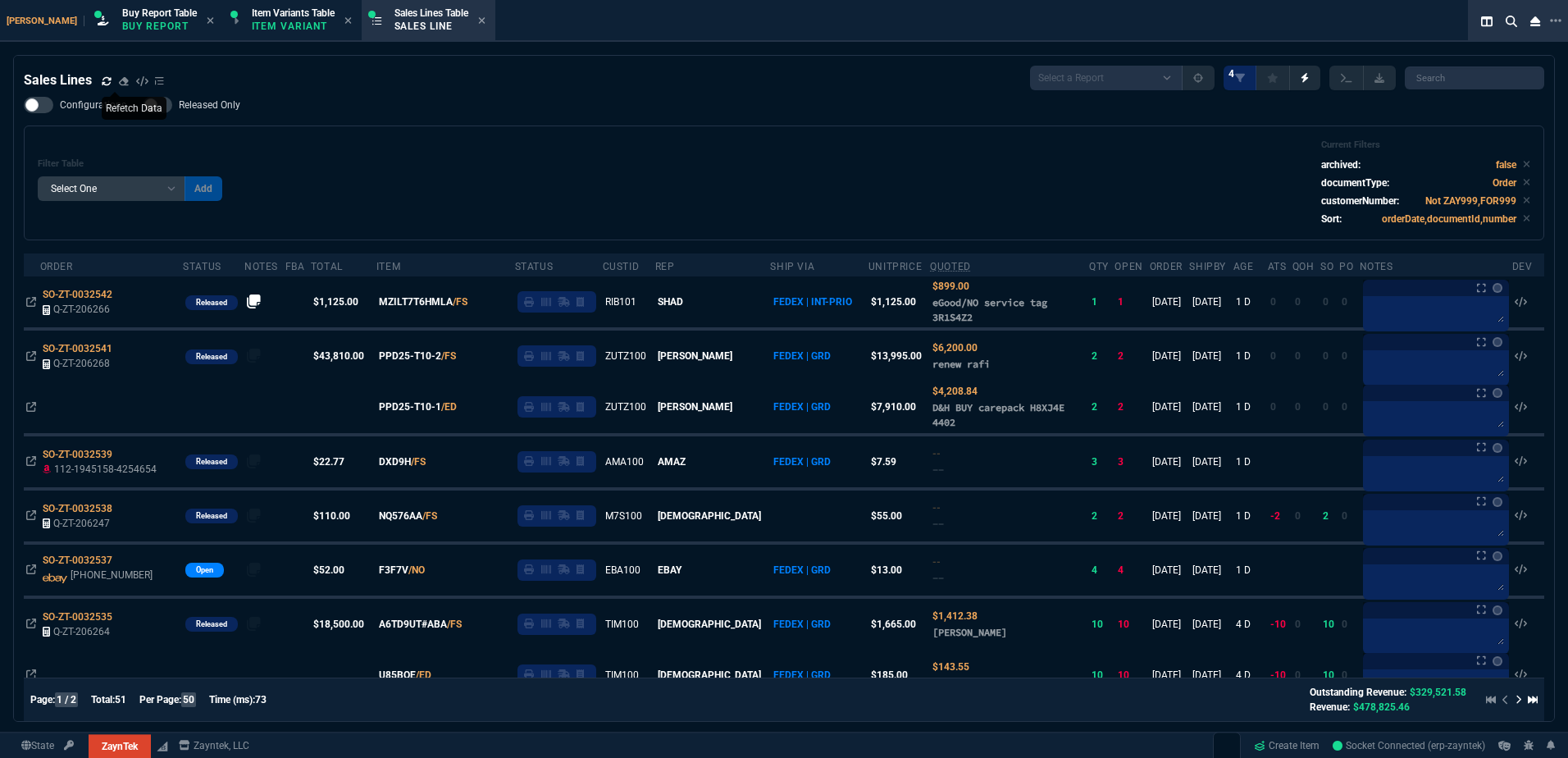
click at [558, 210] on div "Filter Table Select One Add Filter () Age () ATS () Cond (itemVariantCode) Cust…" at bounding box center [784, 183] width 1492 height 87
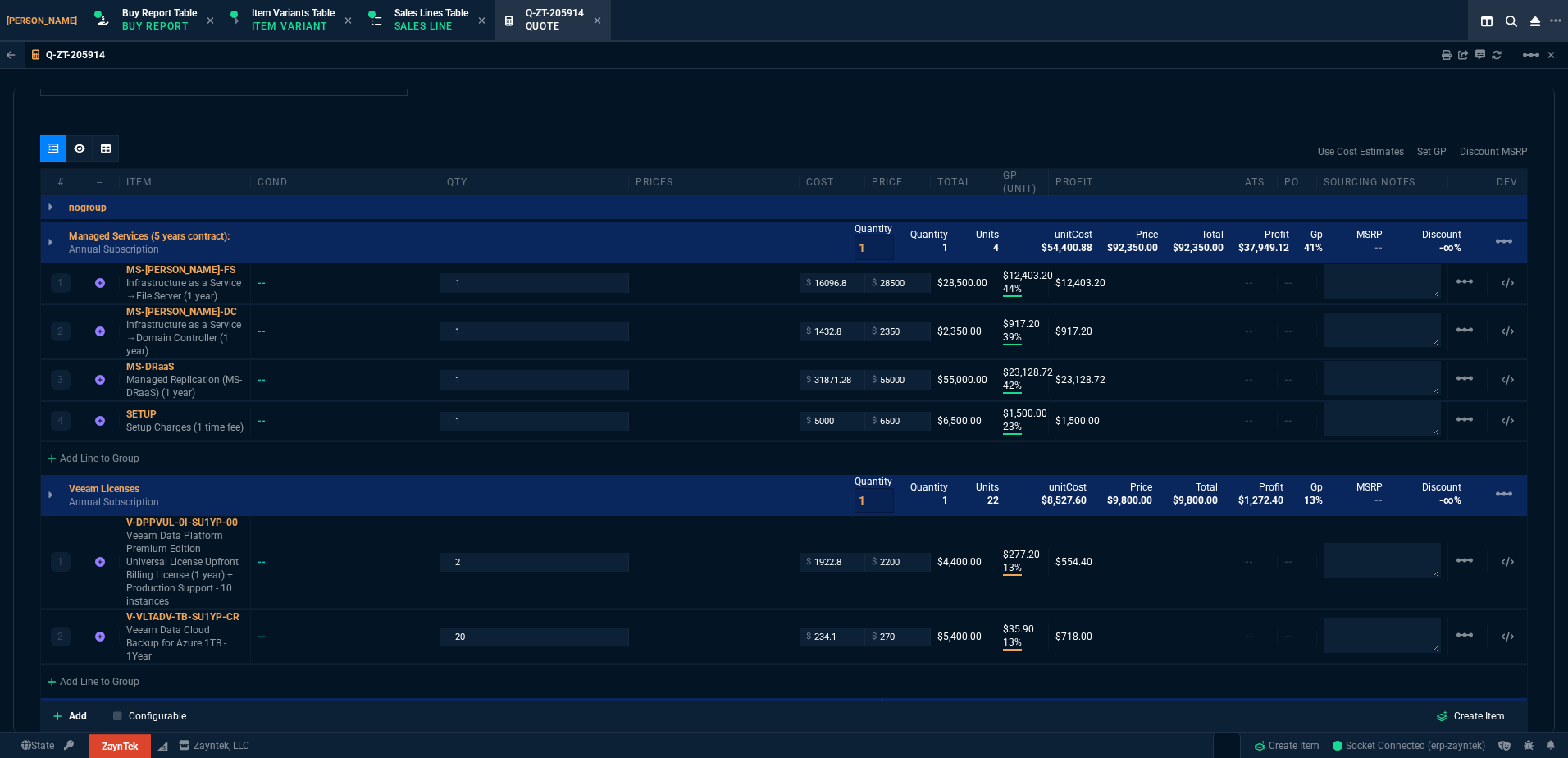
scroll to position [902, 0]
click at [394, 30] on p "Sales Line" at bounding box center [431, 26] width 74 height 13
